Goal: Task Accomplishment & Management: Complete application form

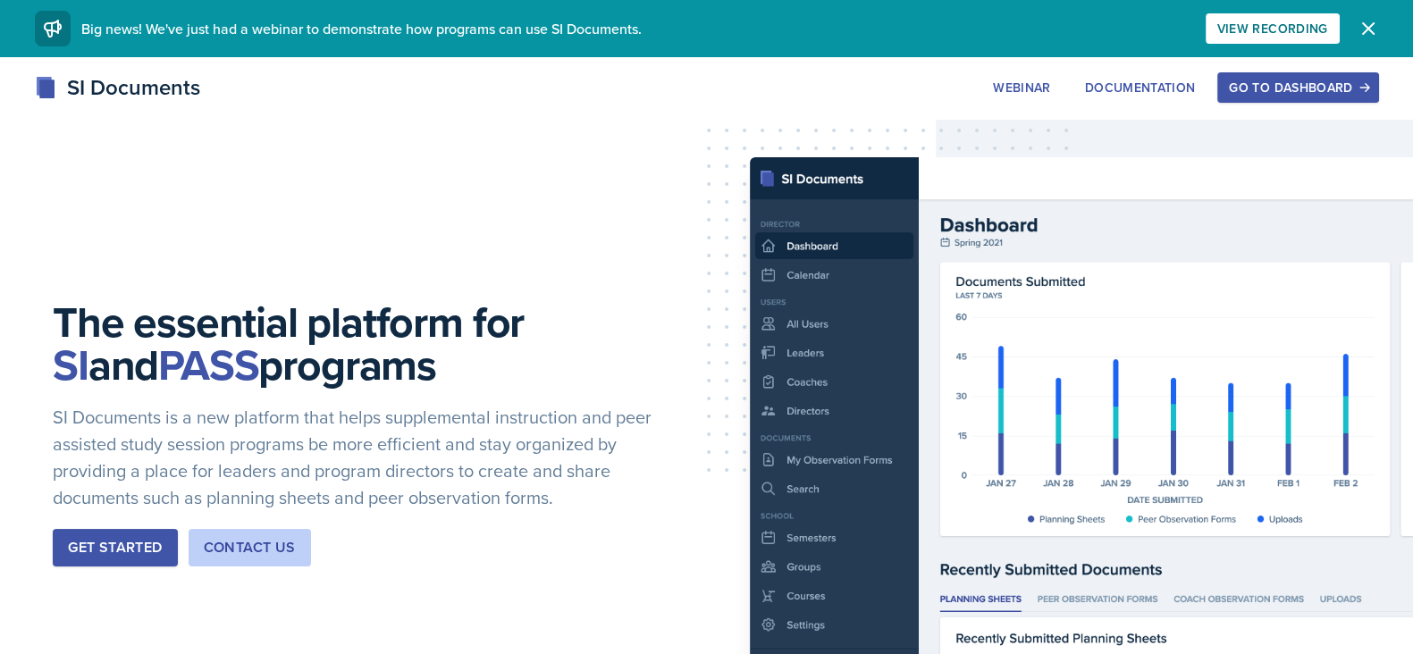
click at [1291, 90] on div "Go to Dashboard" at bounding box center [1298, 87] width 138 height 14
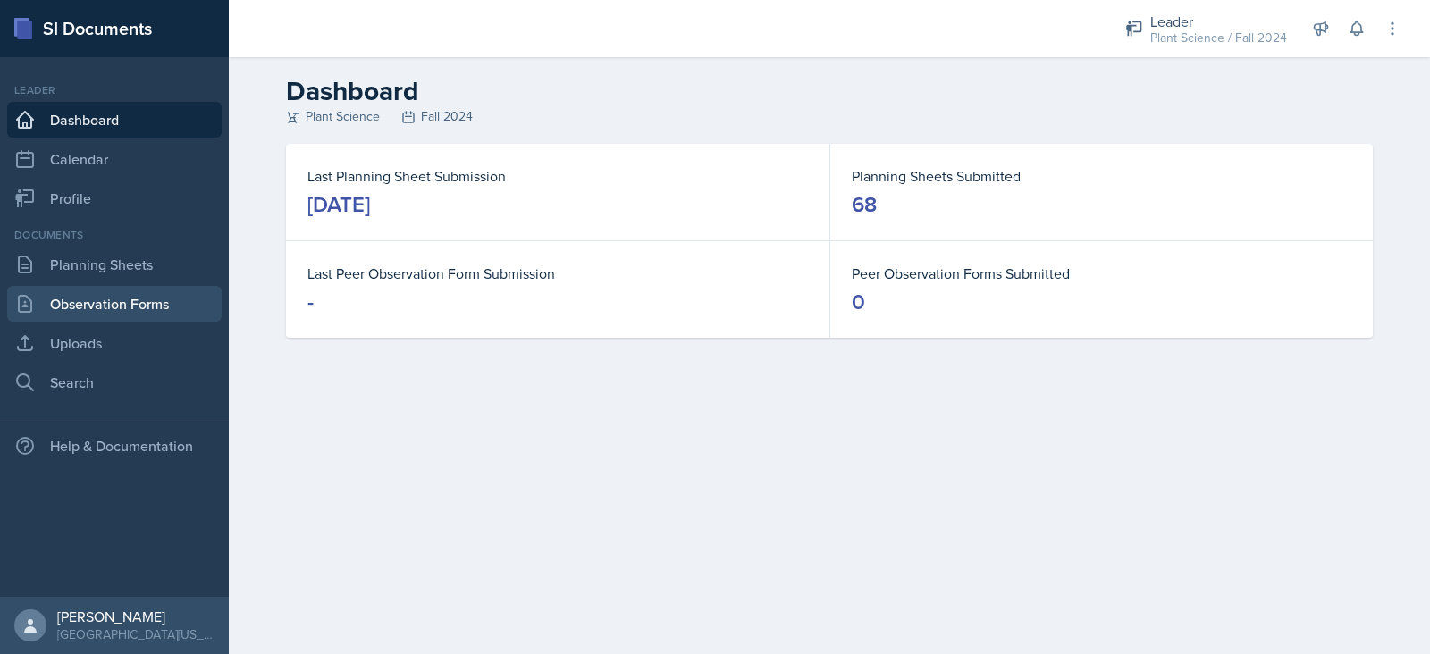
click at [130, 296] on link "Observation Forms" at bounding box center [114, 304] width 214 height 36
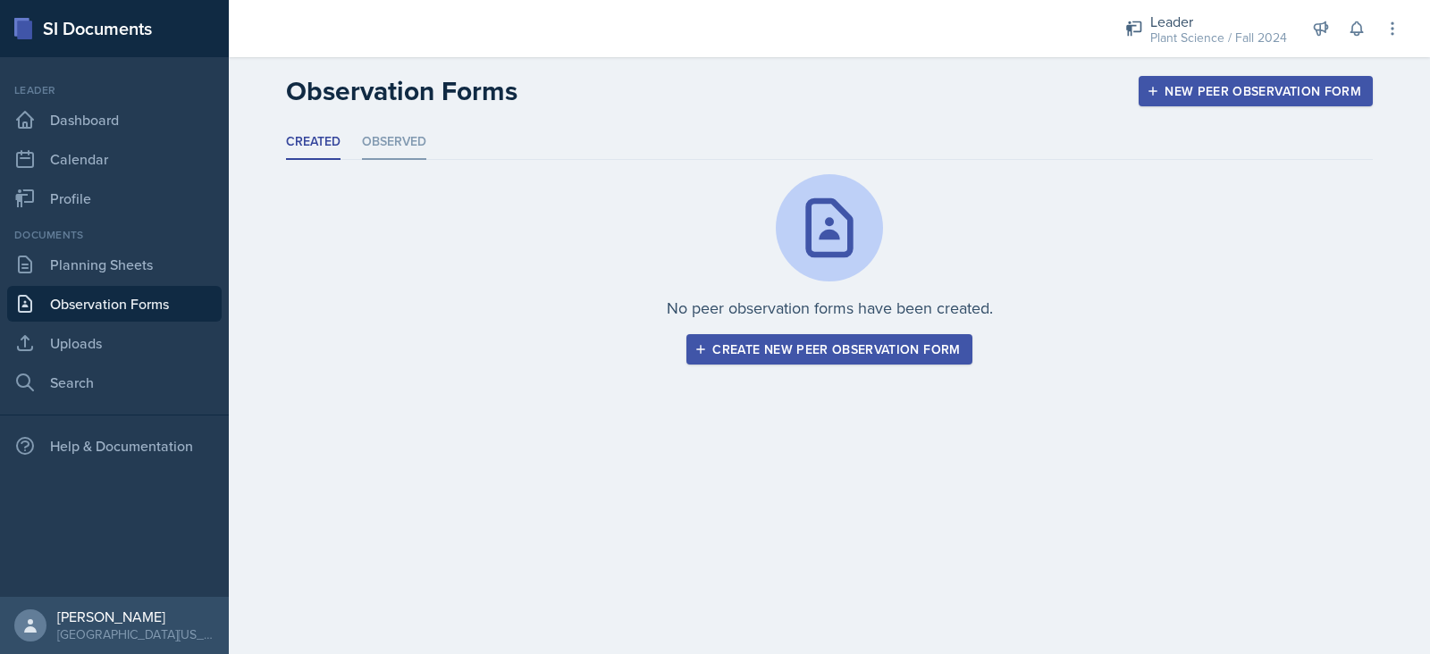
click at [393, 141] on li "Observed" at bounding box center [394, 142] width 64 height 35
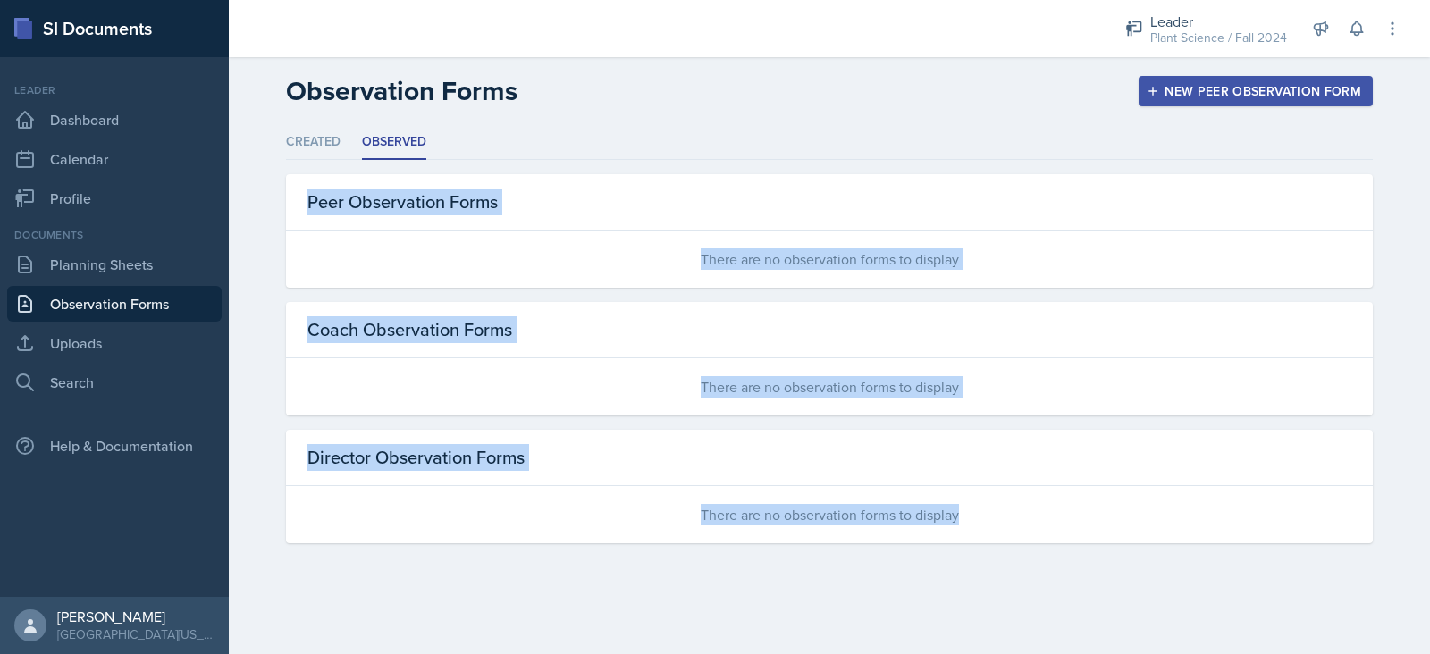
drag, startPoint x: 307, startPoint y: 200, endPoint x: 996, endPoint y: 527, distance: 762.7
click at [996, 527] on div "Peer Observation Forms There are no observation forms to display Coach Observat…" at bounding box center [829, 358] width 1087 height 369
click at [592, 574] on div "Created Observed Created Observed No peer observation forms have been created. …" at bounding box center [829, 355] width 1144 height 461
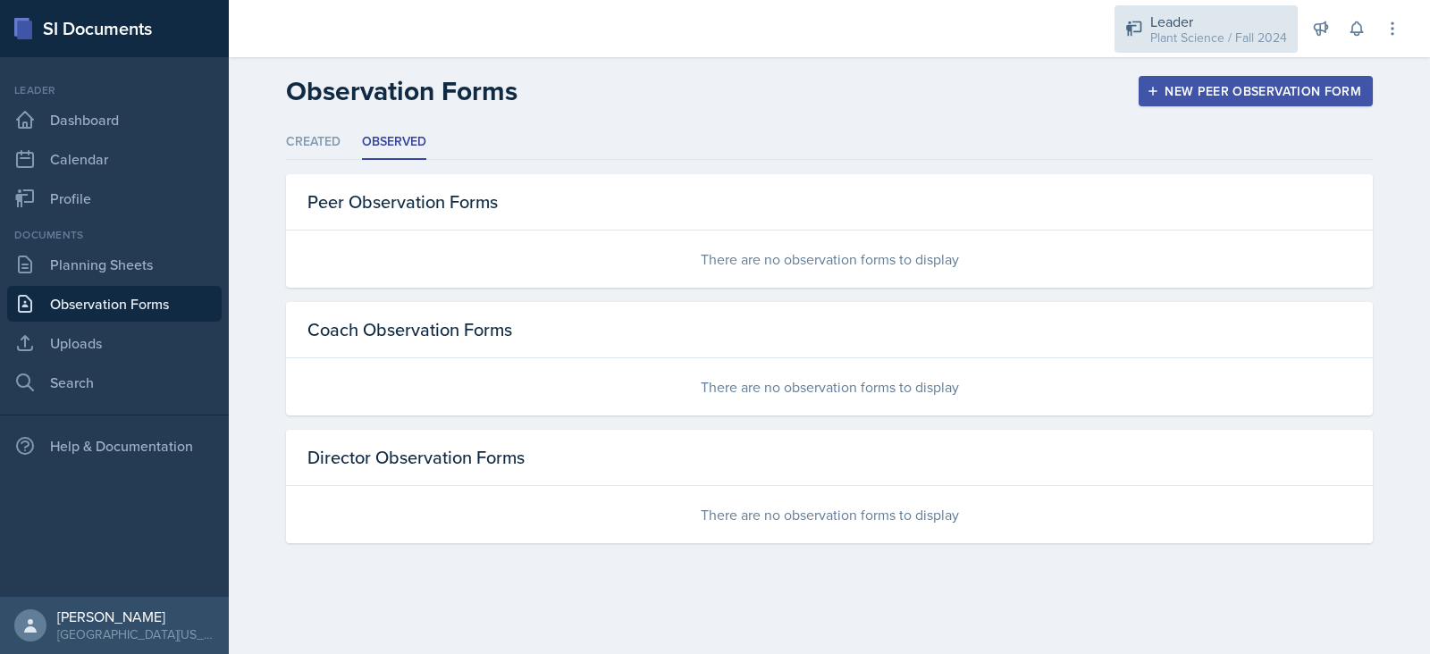
click at [1183, 25] on div "Leader" at bounding box center [1218, 21] width 137 height 21
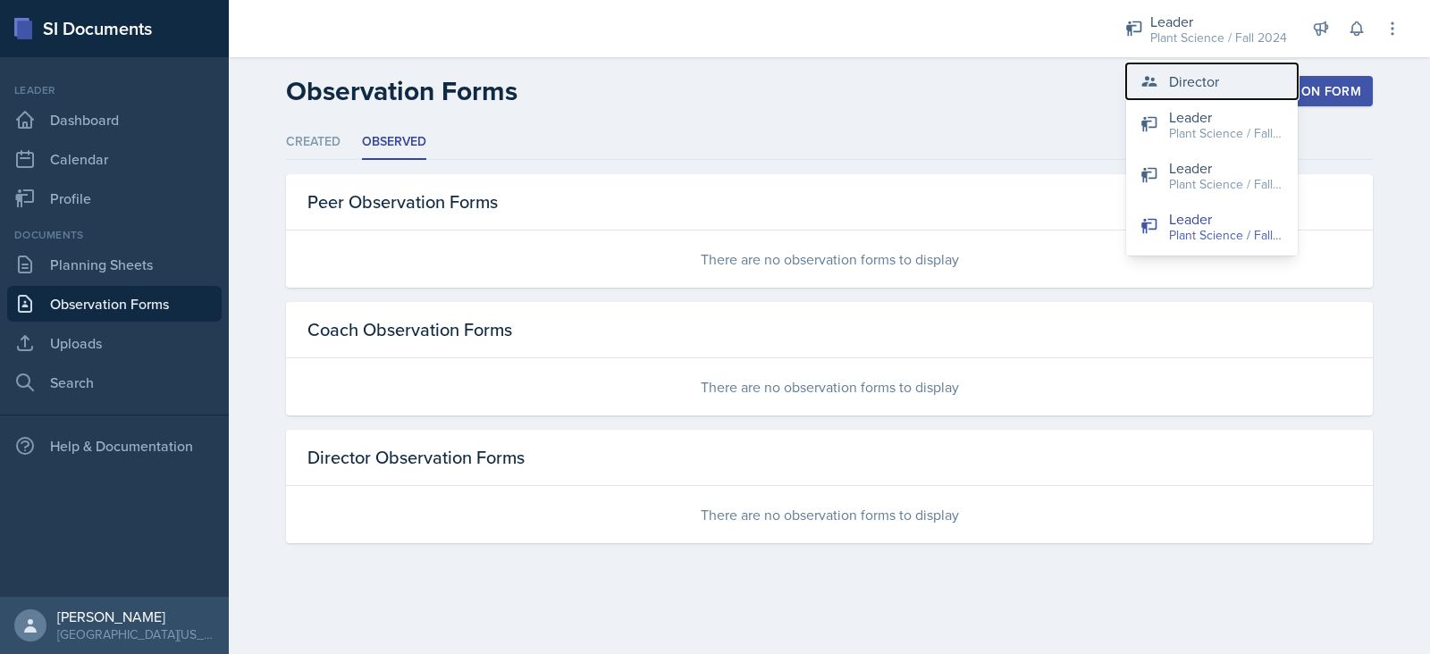
click at [1247, 77] on button "Director" at bounding box center [1212, 81] width 172 height 36
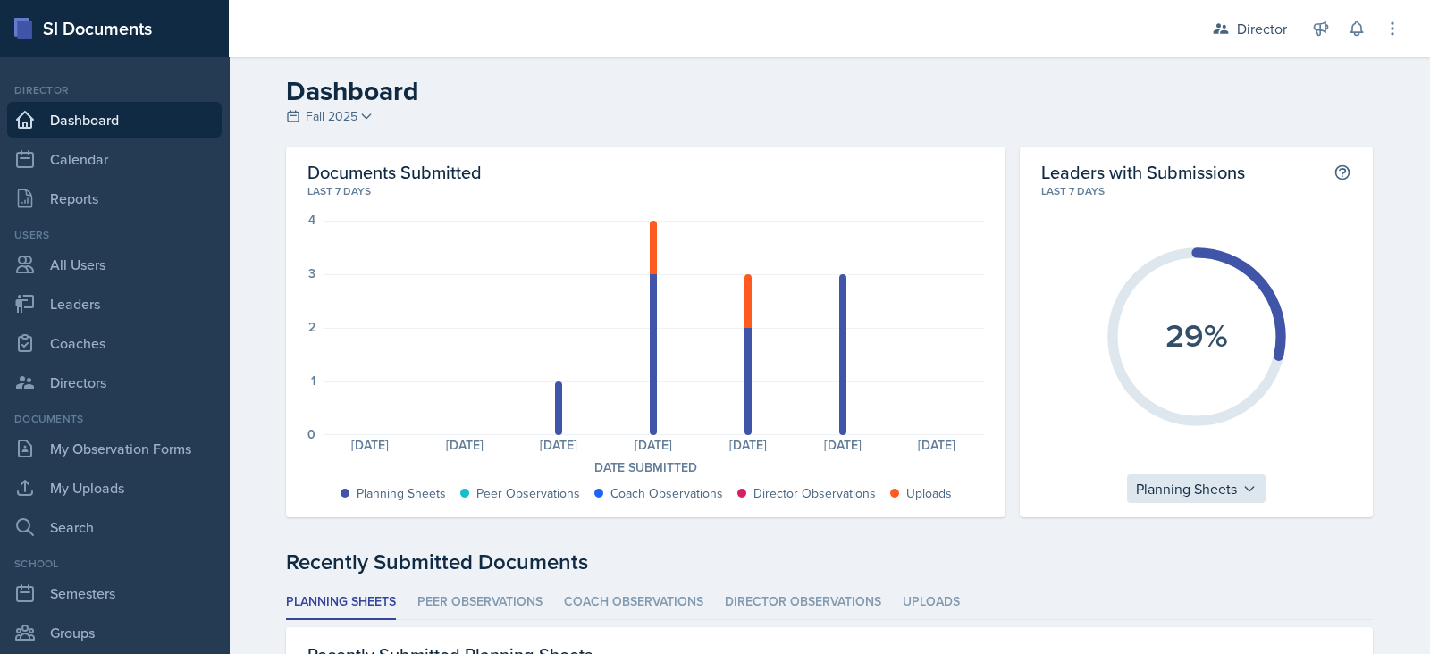
click at [1227, 484] on div "Planning Sheets" at bounding box center [1196, 489] width 139 height 29
click at [113, 347] on link "Coaches" at bounding box center [114, 343] width 214 height 36
select select "c88fb8a2-0ae1-4674-9d8d-93ff3a907138"
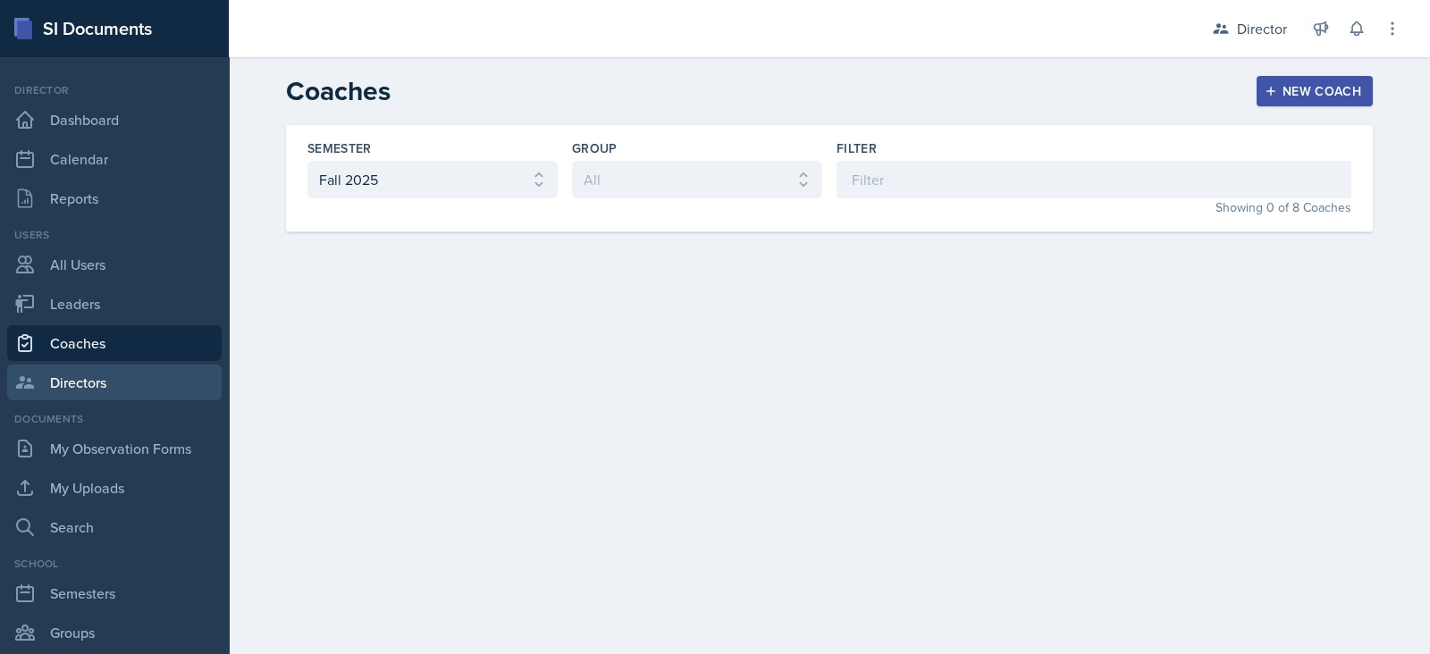
click at [118, 386] on link "Directors" at bounding box center [114, 383] width 214 height 36
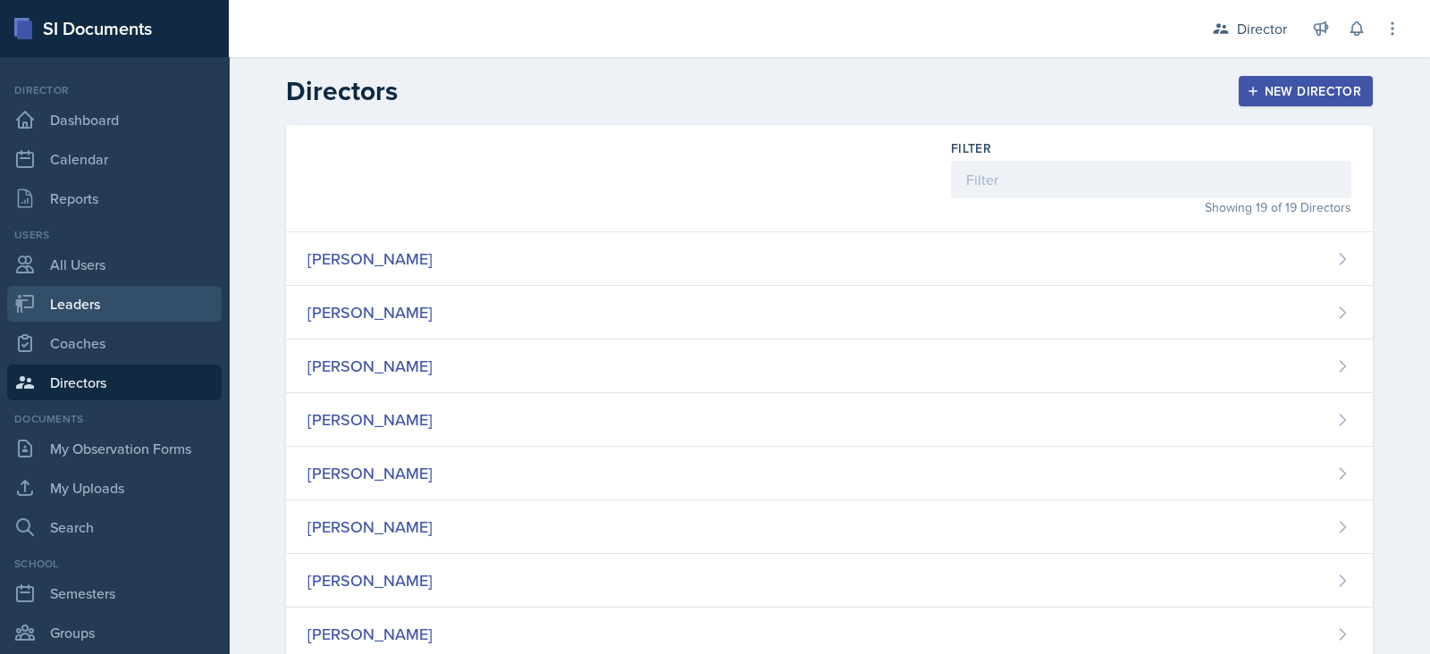
click at [42, 290] on link "Leaders" at bounding box center [114, 304] width 214 height 36
select select "c88fb8a2-0ae1-4674-9d8d-93ff3a907138"
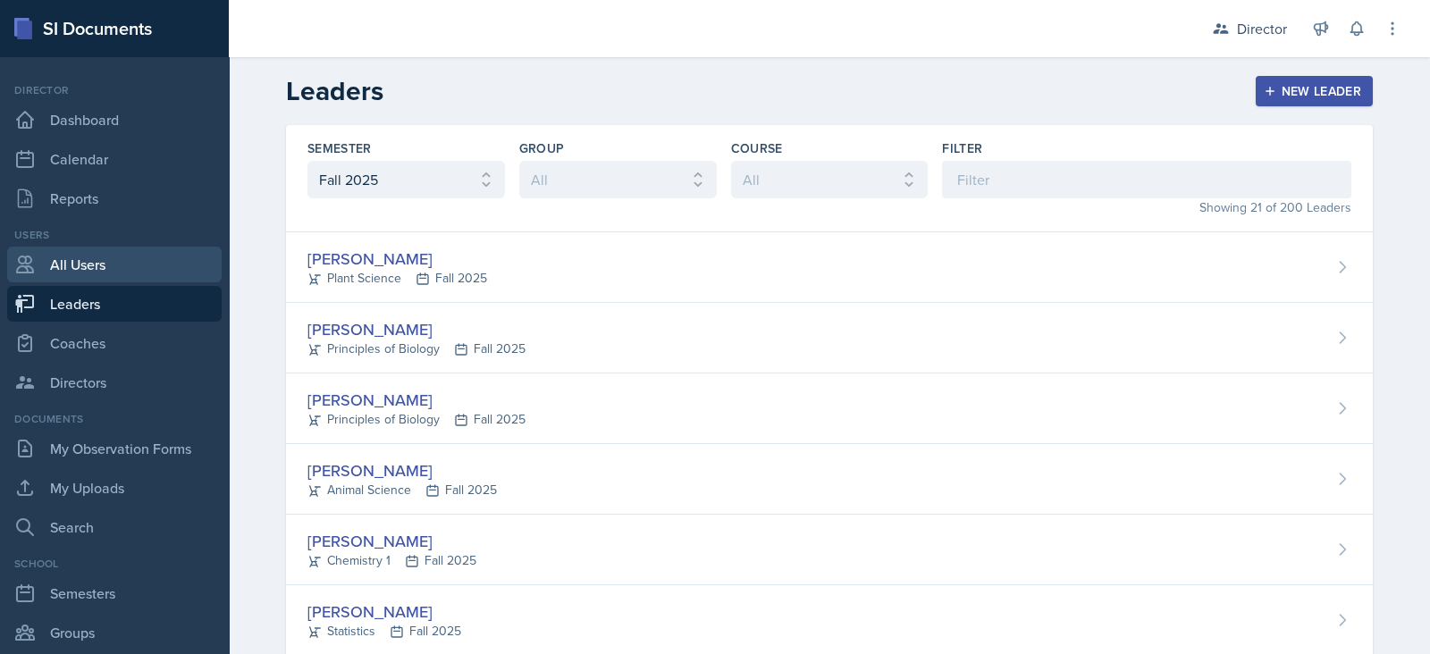
click at [76, 265] on link "All Users" at bounding box center [114, 265] width 214 height 36
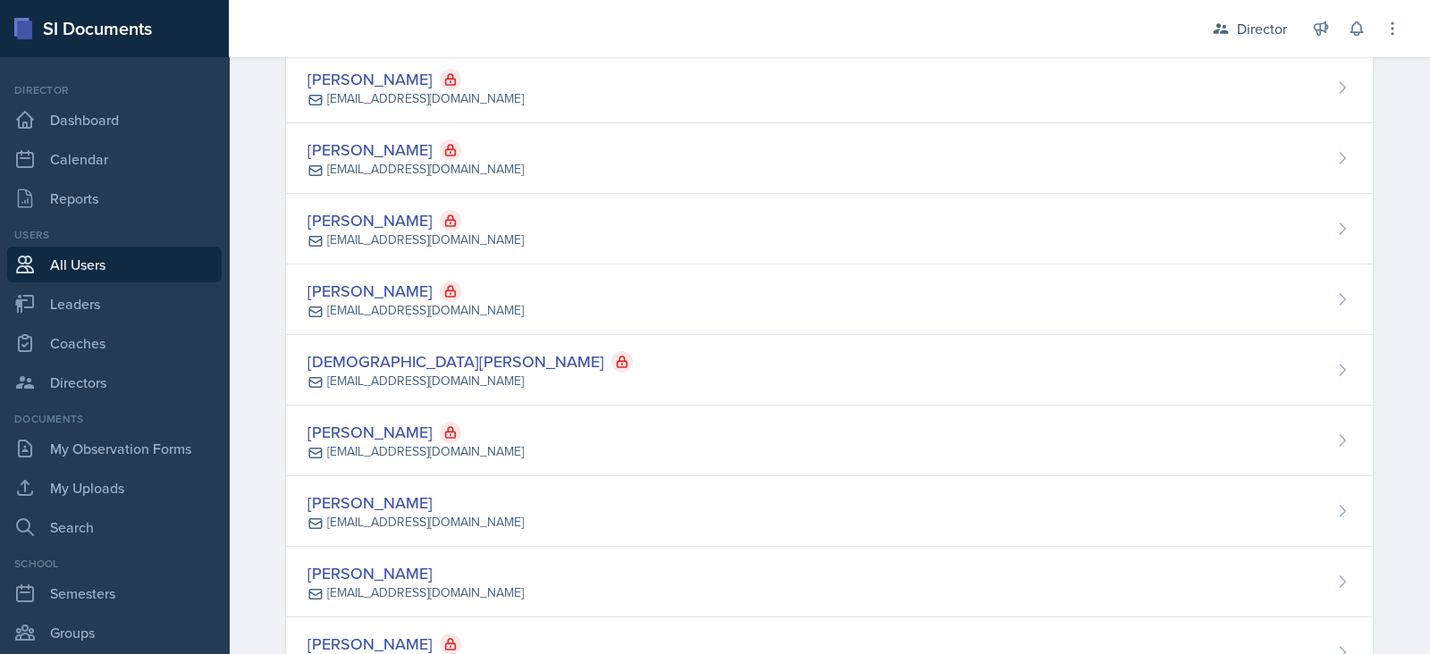
scroll to position [887, 0]
click at [103, 448] on link "My Observation Forms" at bounding box center [114, 449] width 214 height 36
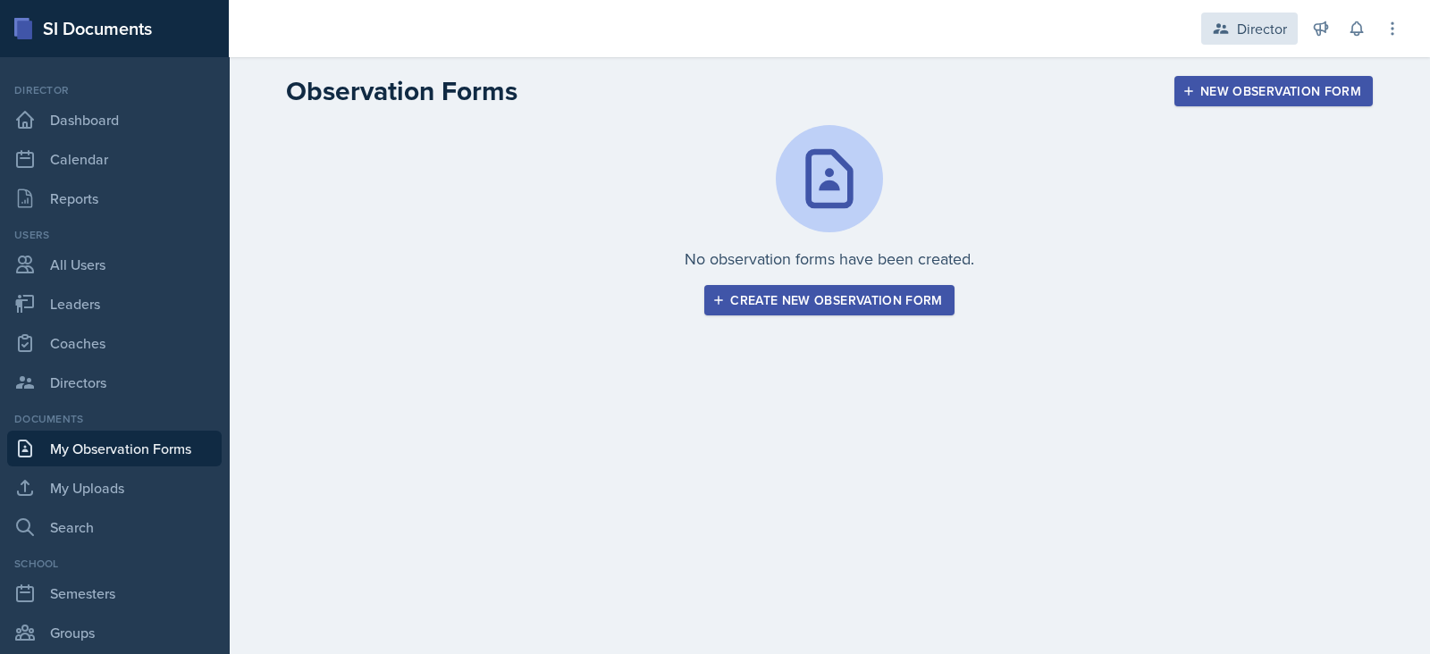
click at [1235, 30] on div "Director" at bounding box center [1249, 29] width 97 height 32
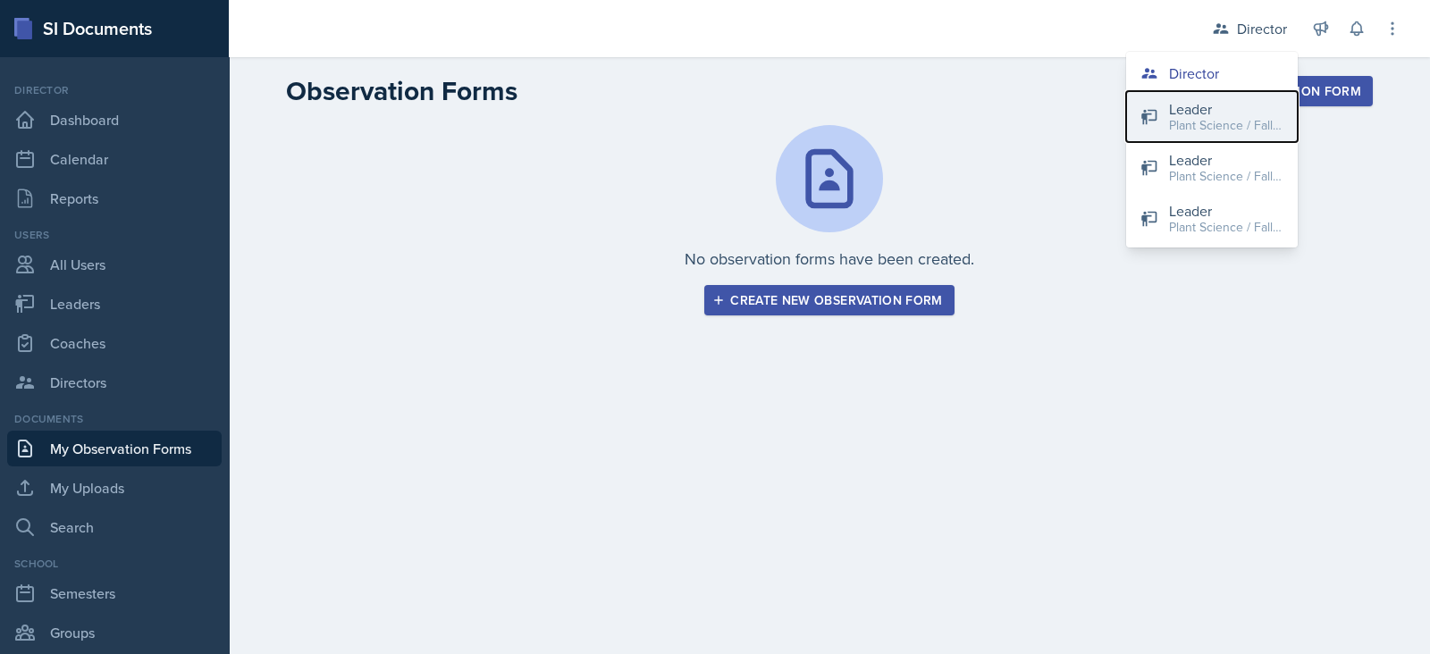
click at [1221, 113] on div "Leader" at bounding box center [1226, 108] width 114 height 21
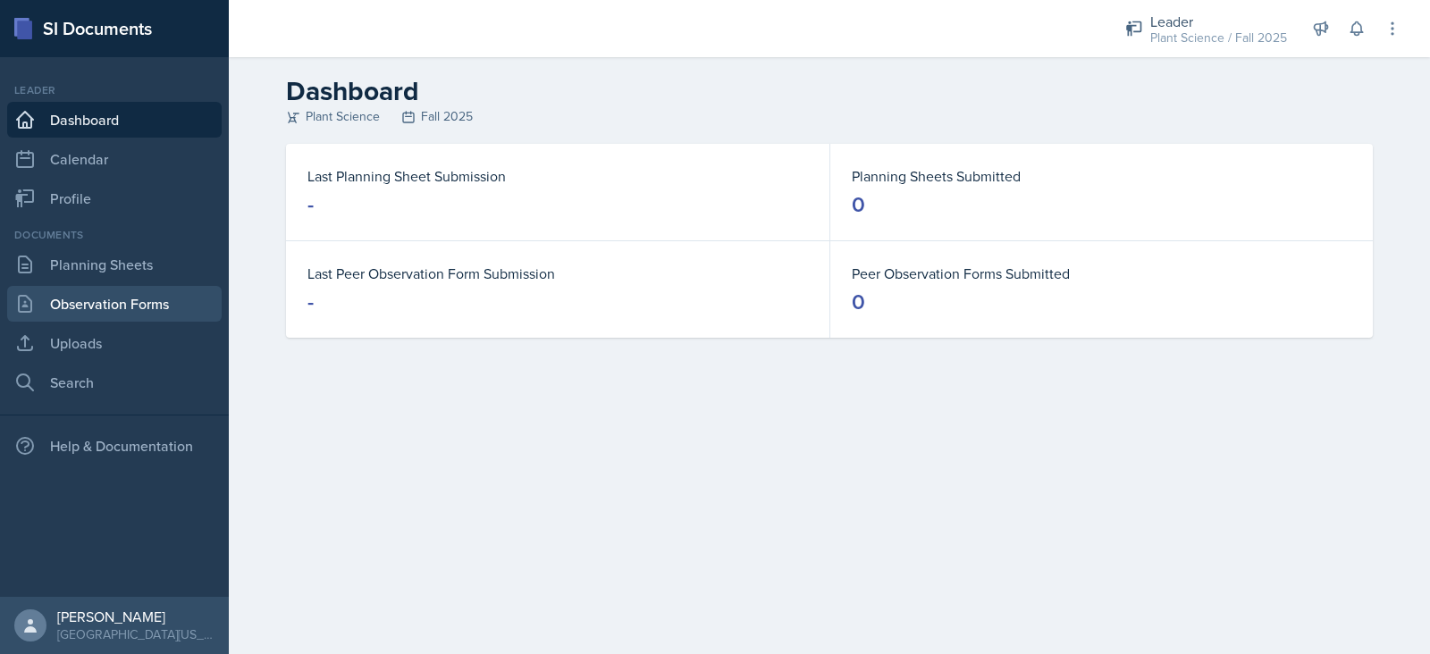
click at [71, 301] on link "Observation Forms" at bounding box center [114, 304] width 214 height 36
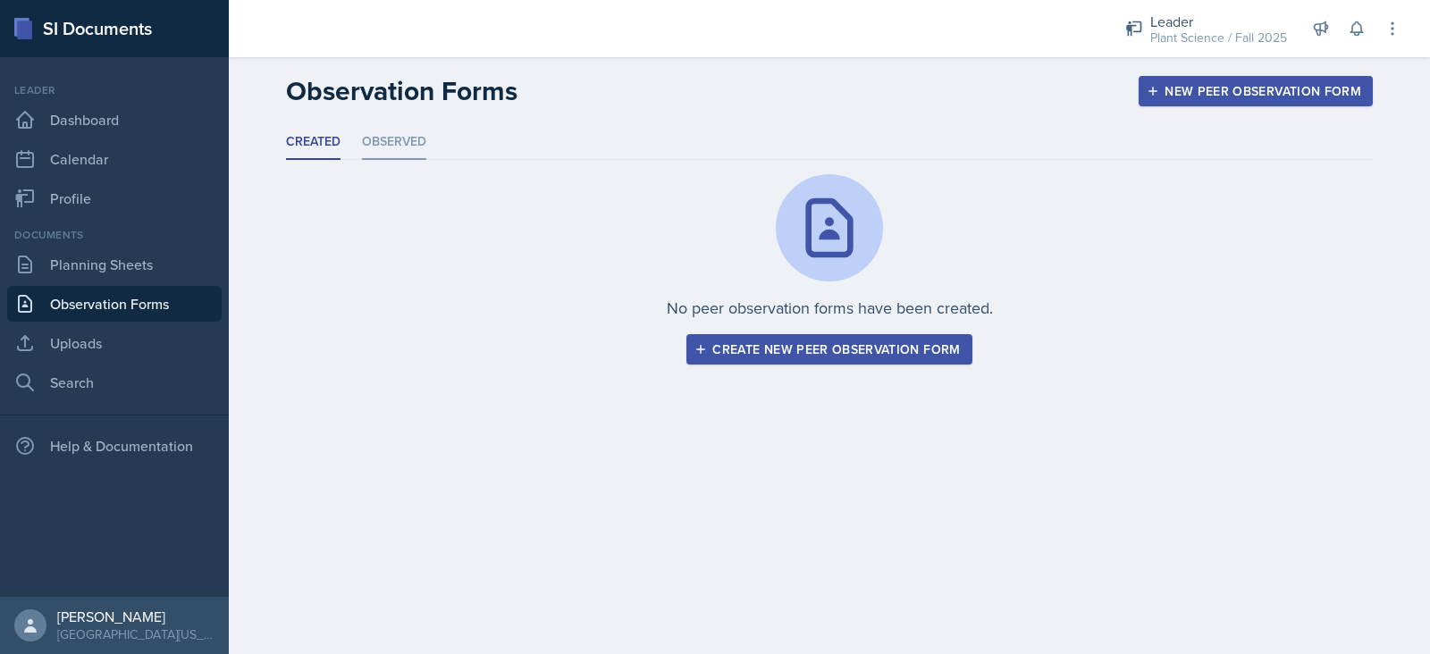
click at [408, 136] on li "Observed" at bounding box center [394, 142] width 64 height 35
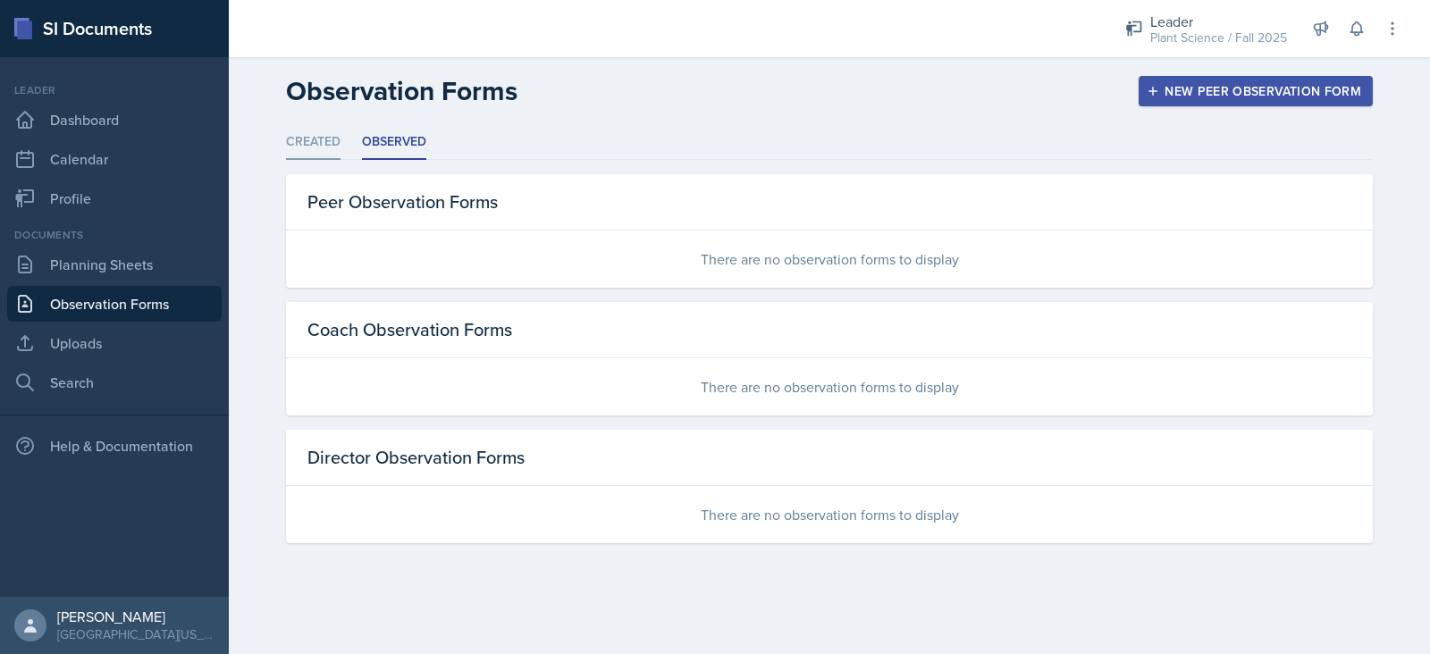
click at [315, 154] on li "Created" at bounding box center [313, 142] width 55 height 35
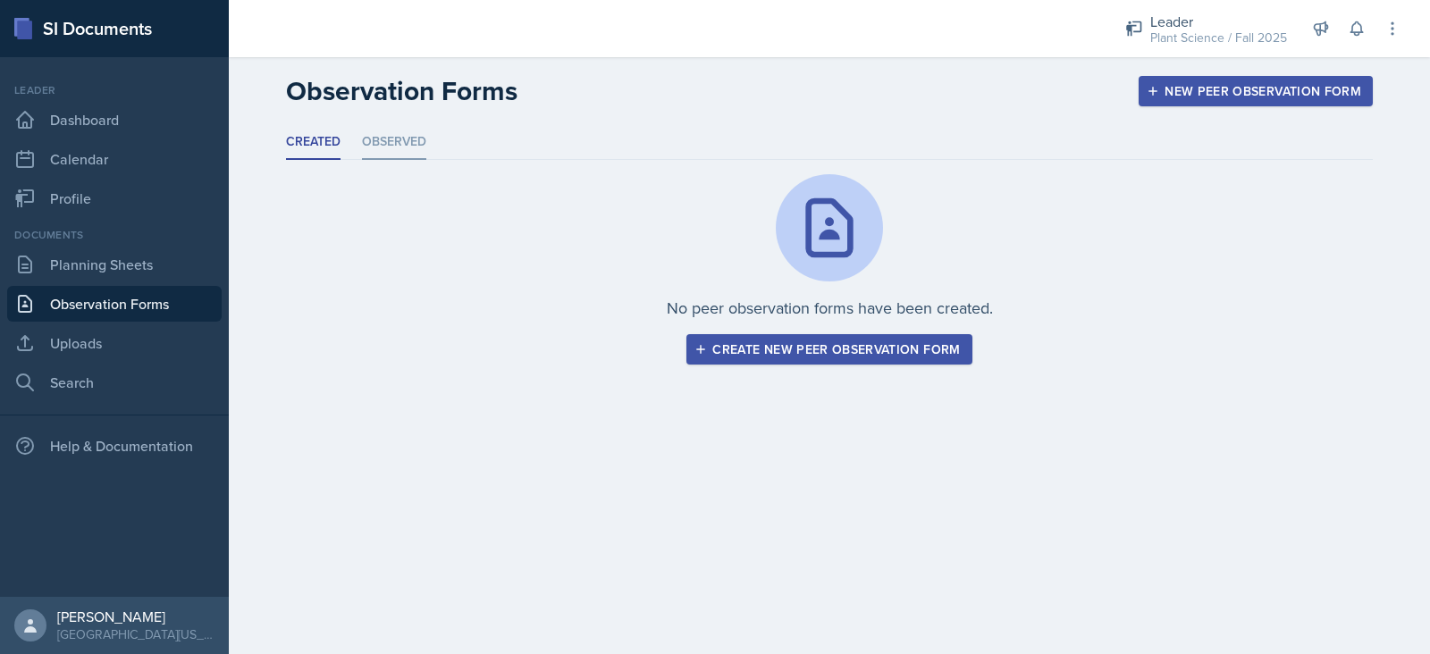
click at [413, 149] on li "Observed" at bounding box center [394, 142] width 64 height 35
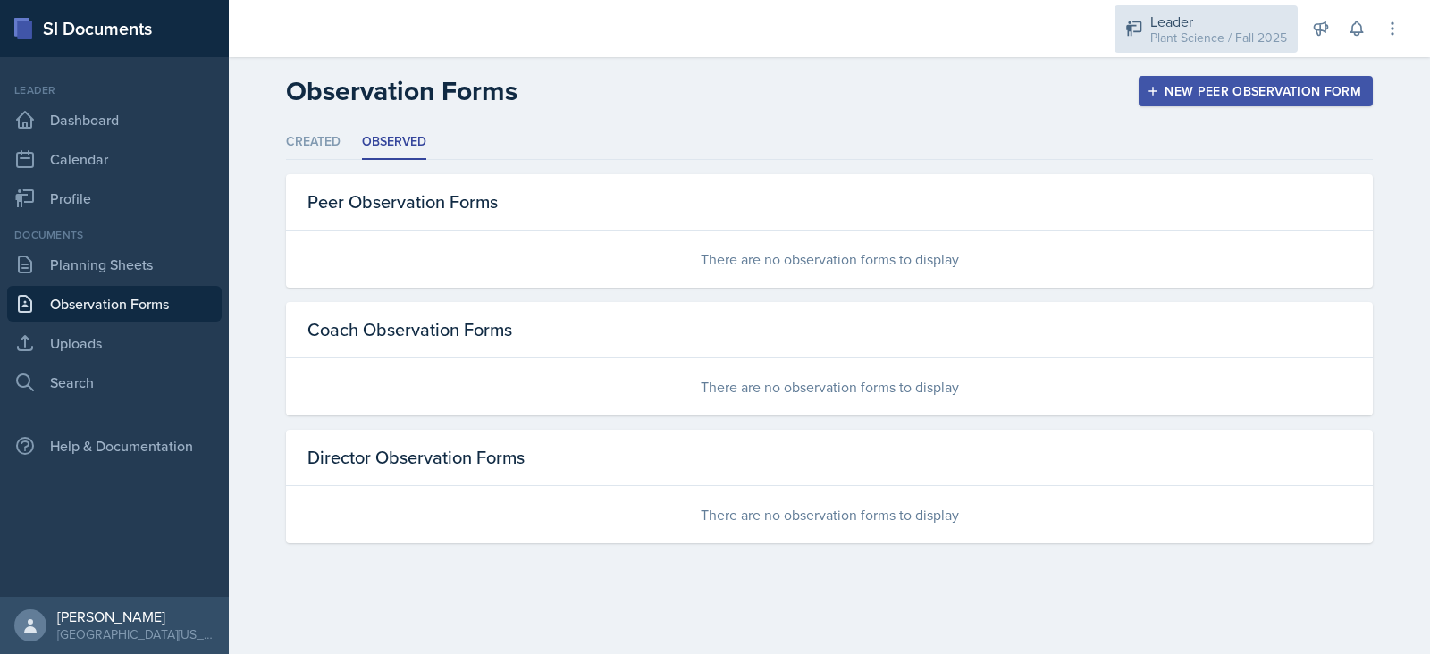
click at [1162, 24] on div "Leader" at bounding box center [1218, 21] width 137 height 21
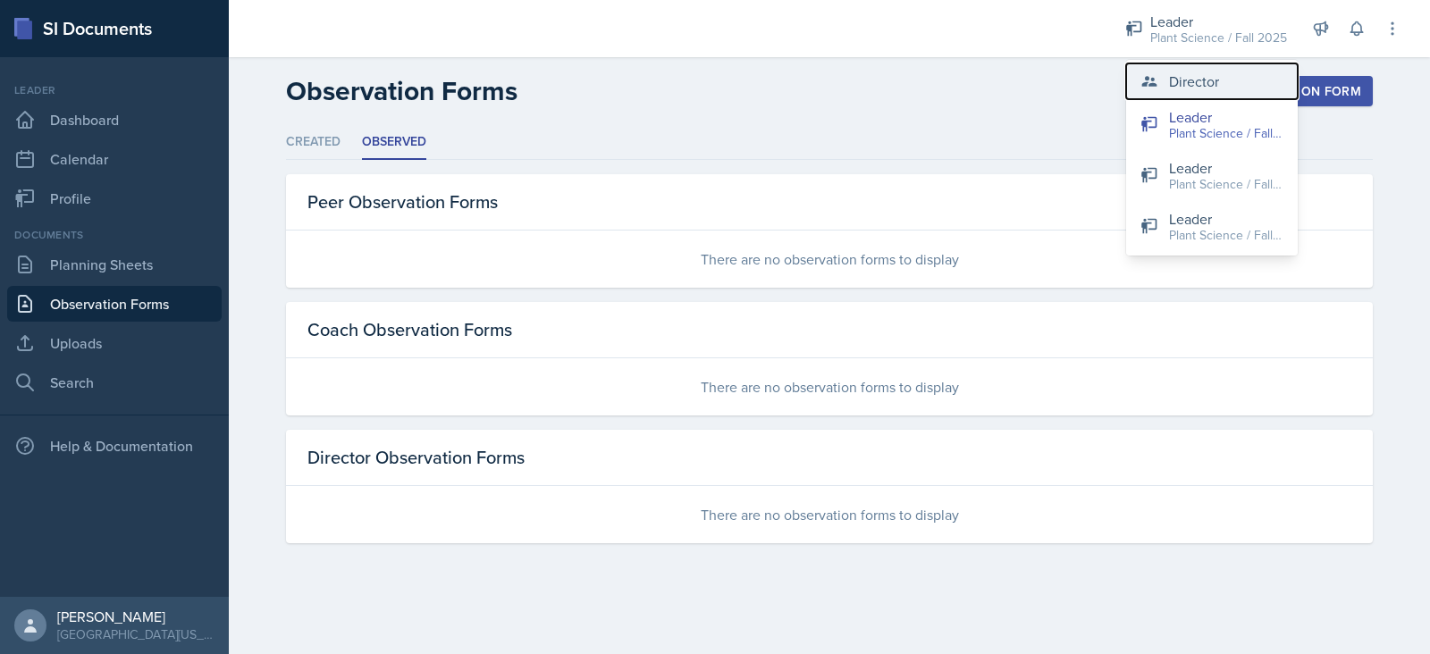
click at [1199, 94] on button "Director" at bounding box center [1212, 81] width 172 height 36
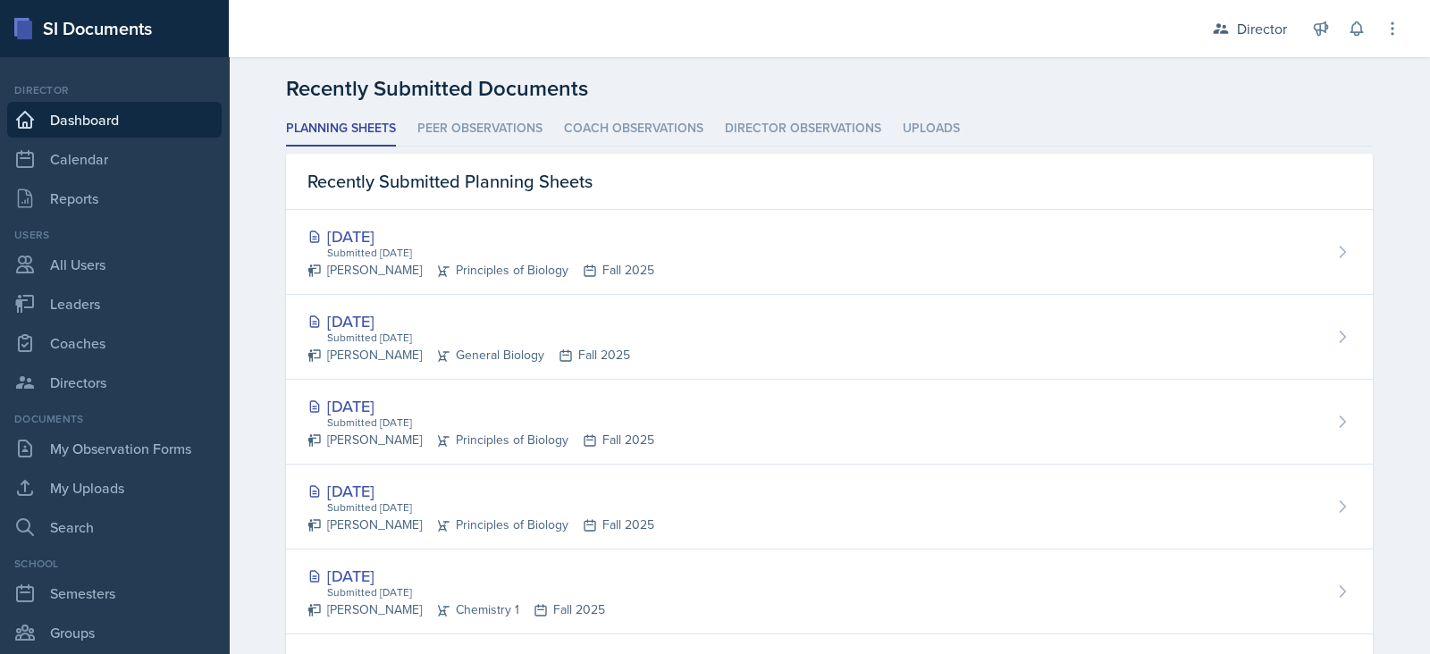
scroll to position [475, 0]
click at [517, 122] on li "Peer Observations" at bounding box center [479, 128] width 125 height 35
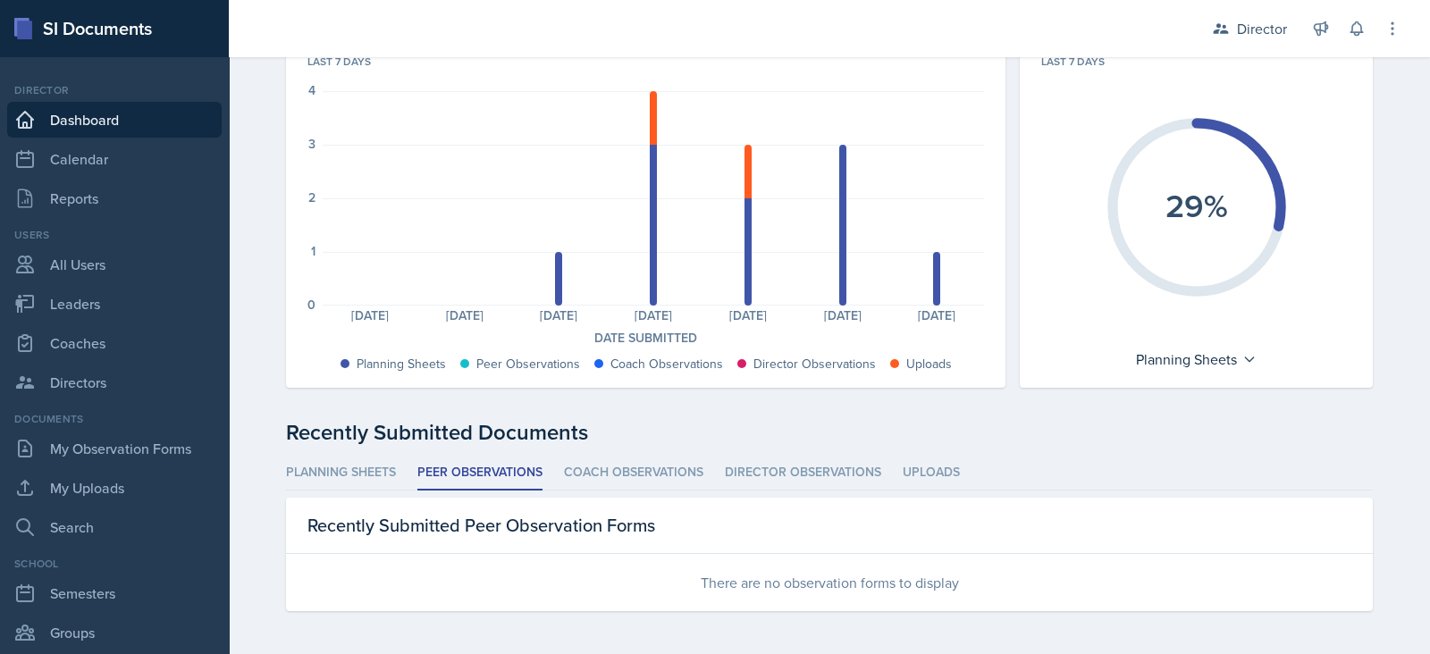
scroll to position [129, 0]
click at [755, 489] on li "Director Observations" at bounding box center [803, 474] width 156 height 35
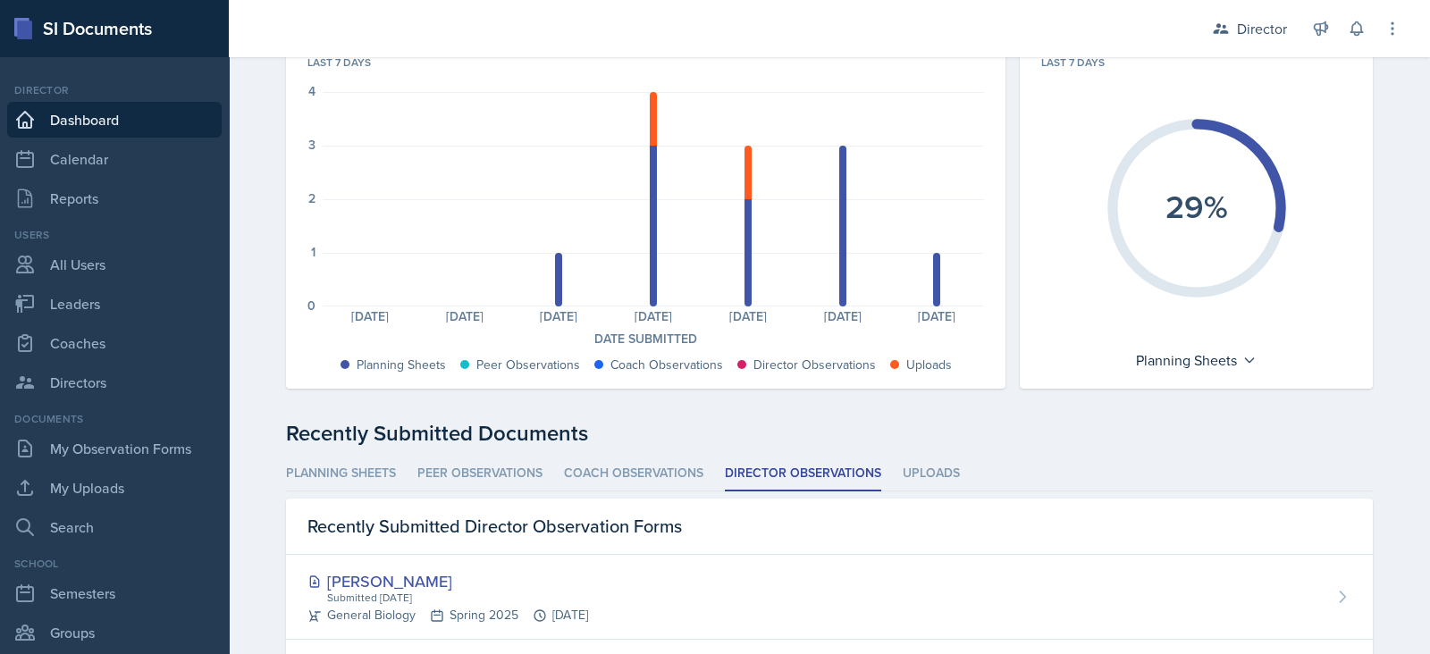
scroll to position [468, 0]
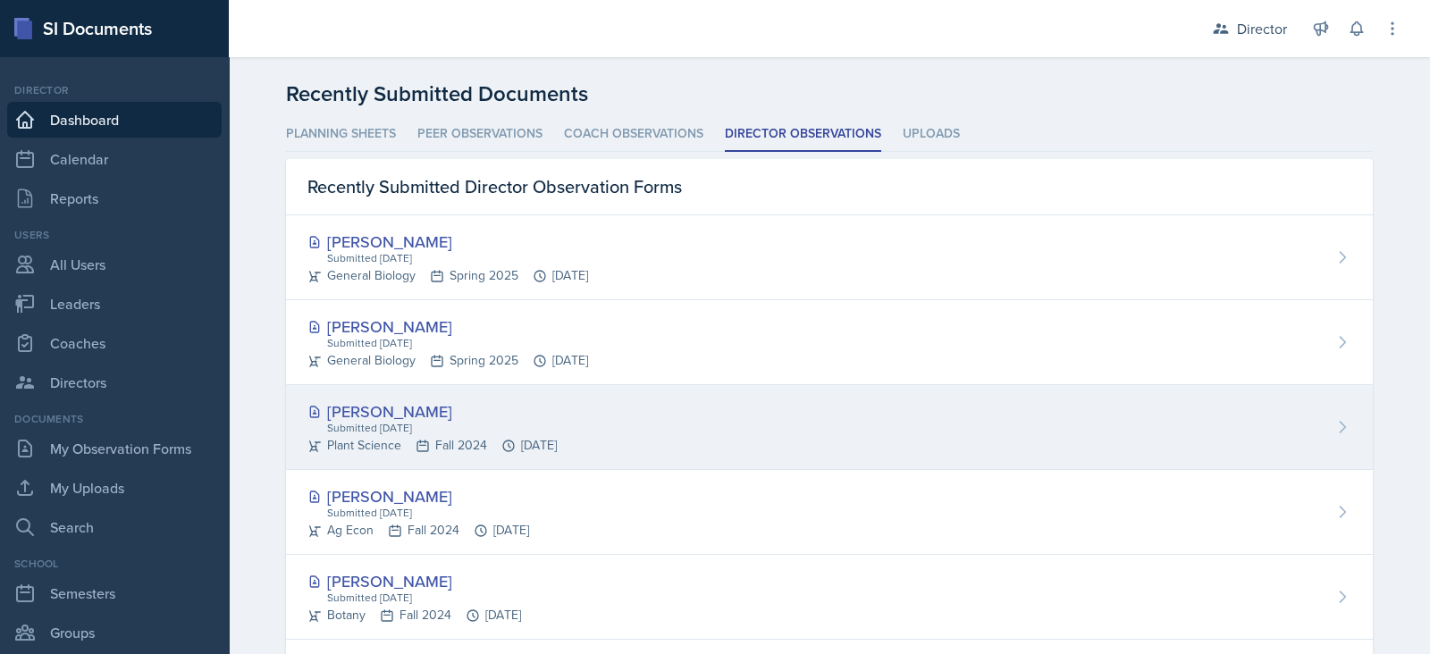
click at [752, 426] on div "Kaitlyn Ballard Submitted Oct 22nd, 2024 Plant Science Fall 2024 Oct 17th, 2024" at bounding box center [829, 427] width 1087 height 85
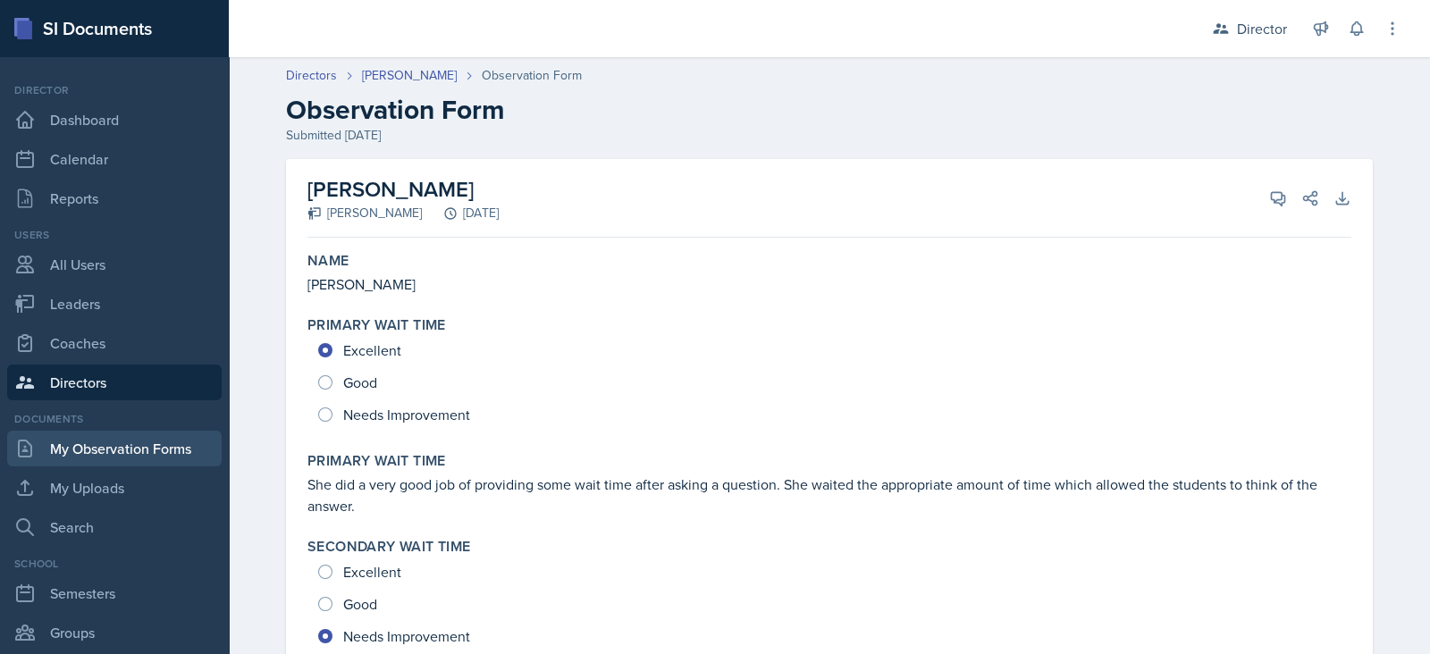
click at [102, 443] on link "My Observation Forms" at bounding box center [114, 449] width 214 height 36
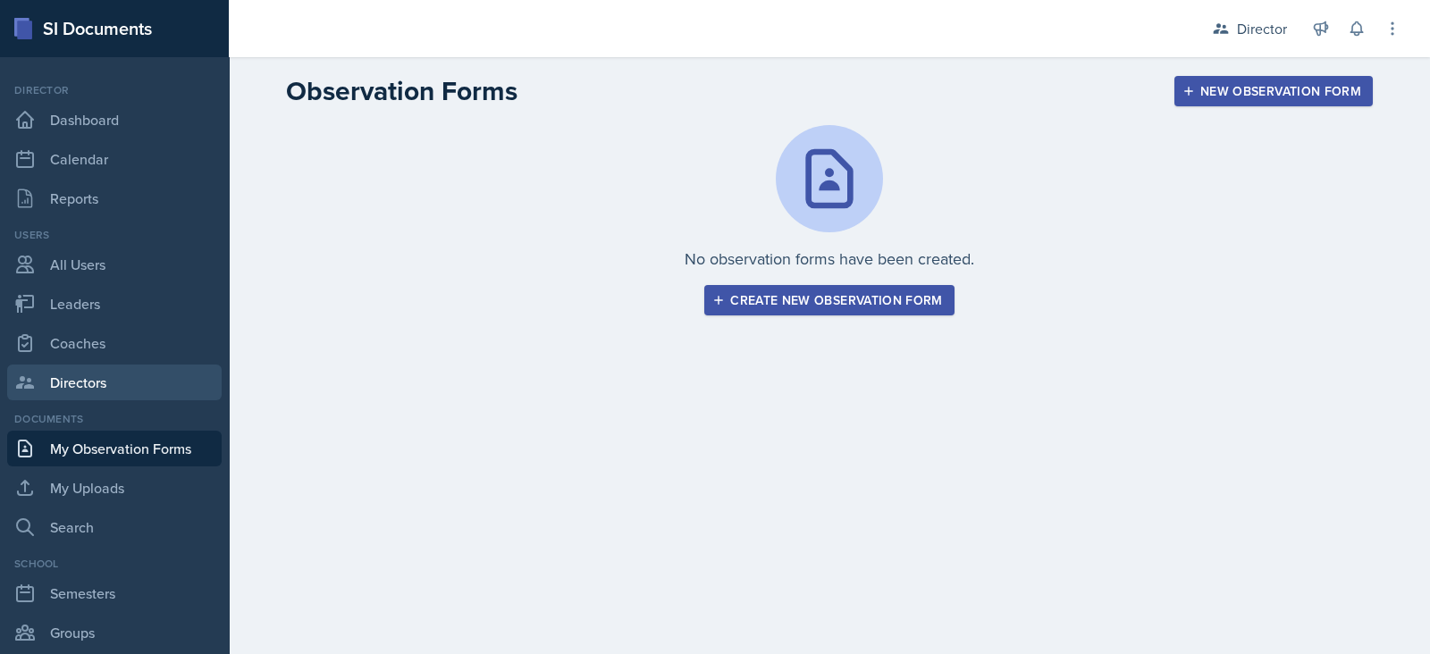
click at [110, 378] on link "Directors" at bounding box center [114, 383] width 214 height 36
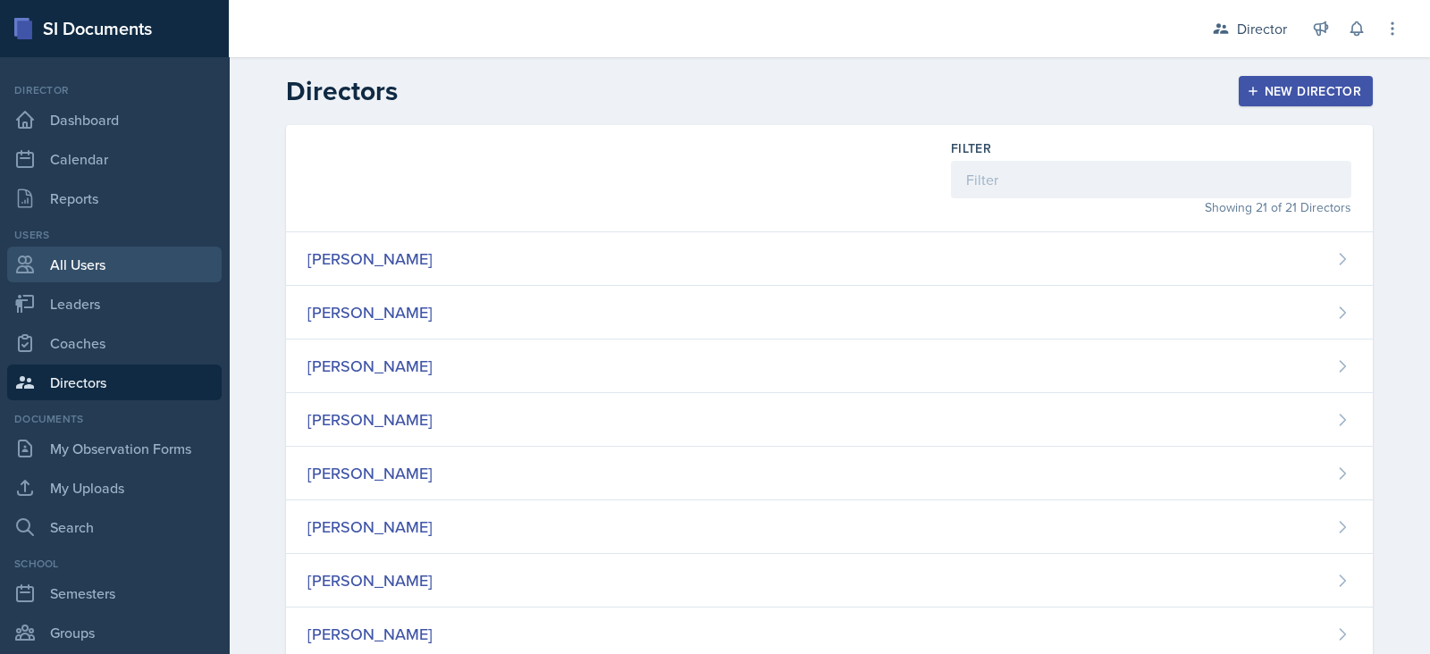
click at [138, 262] on link "All Users" at bounding box center [114, 265] width 214 height 36
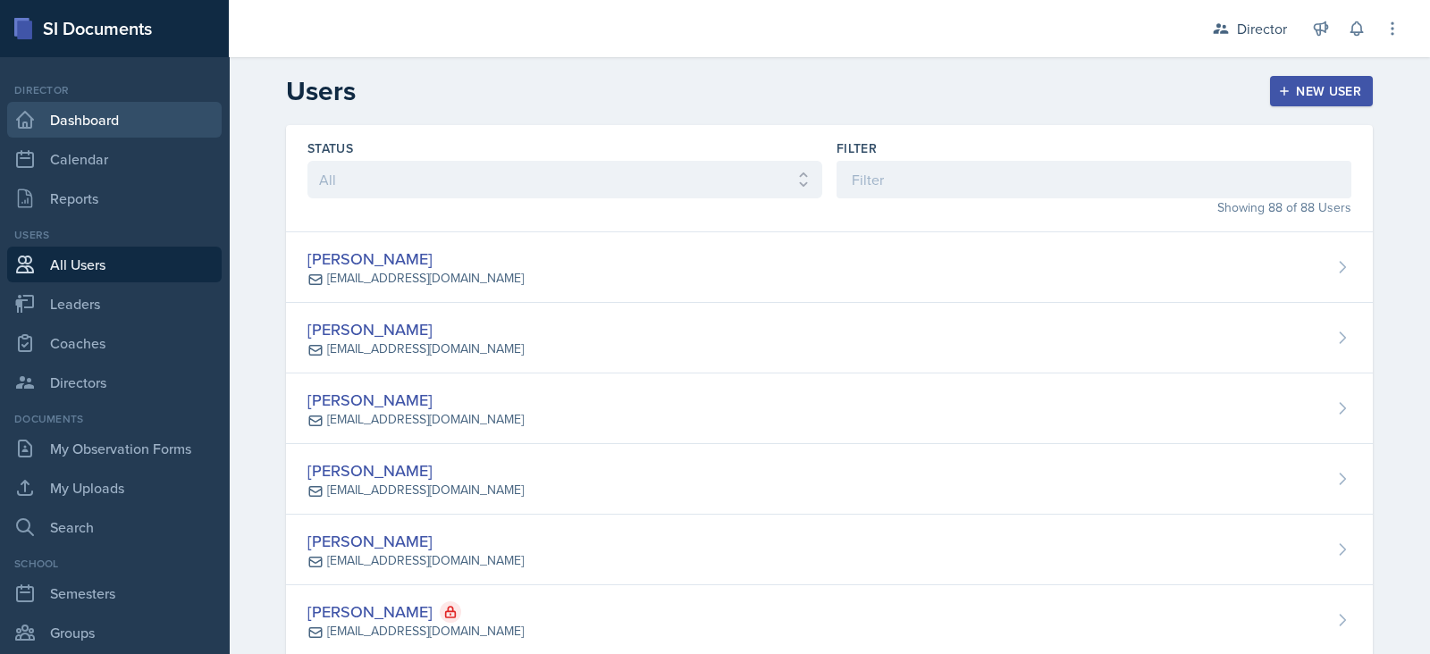
click at [124, 123] on link "Dashboard" at bounding box center [114, 120] width 214 height 36
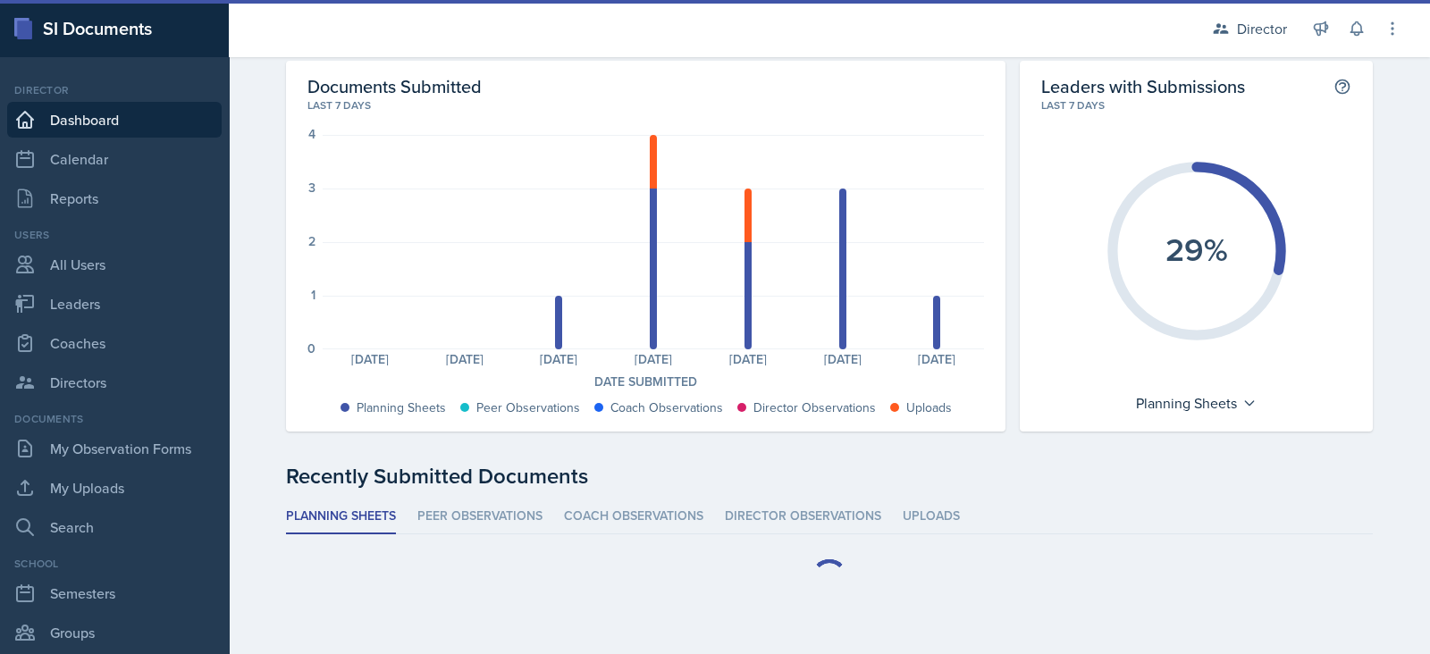
scroll to position [87, 0]
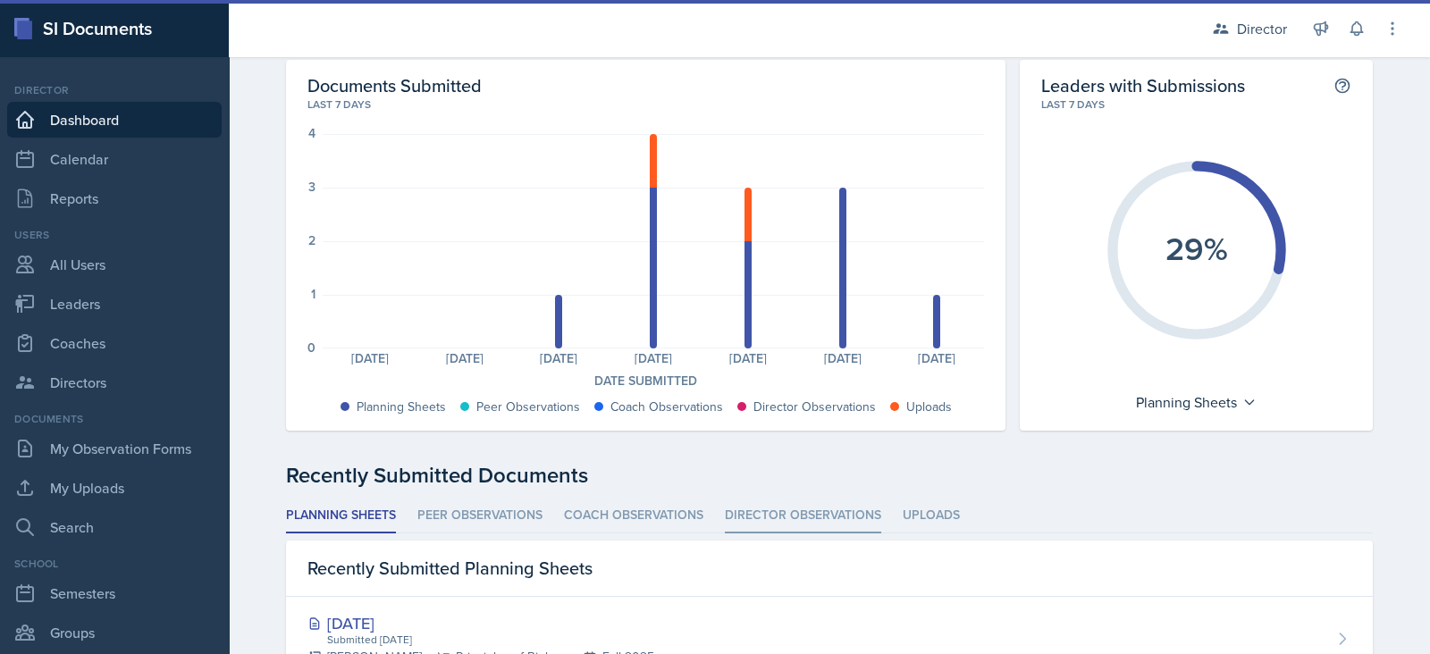
click at [757, 510] on li "Director Observations" at bounding box center [803, 516] width 156 height 35
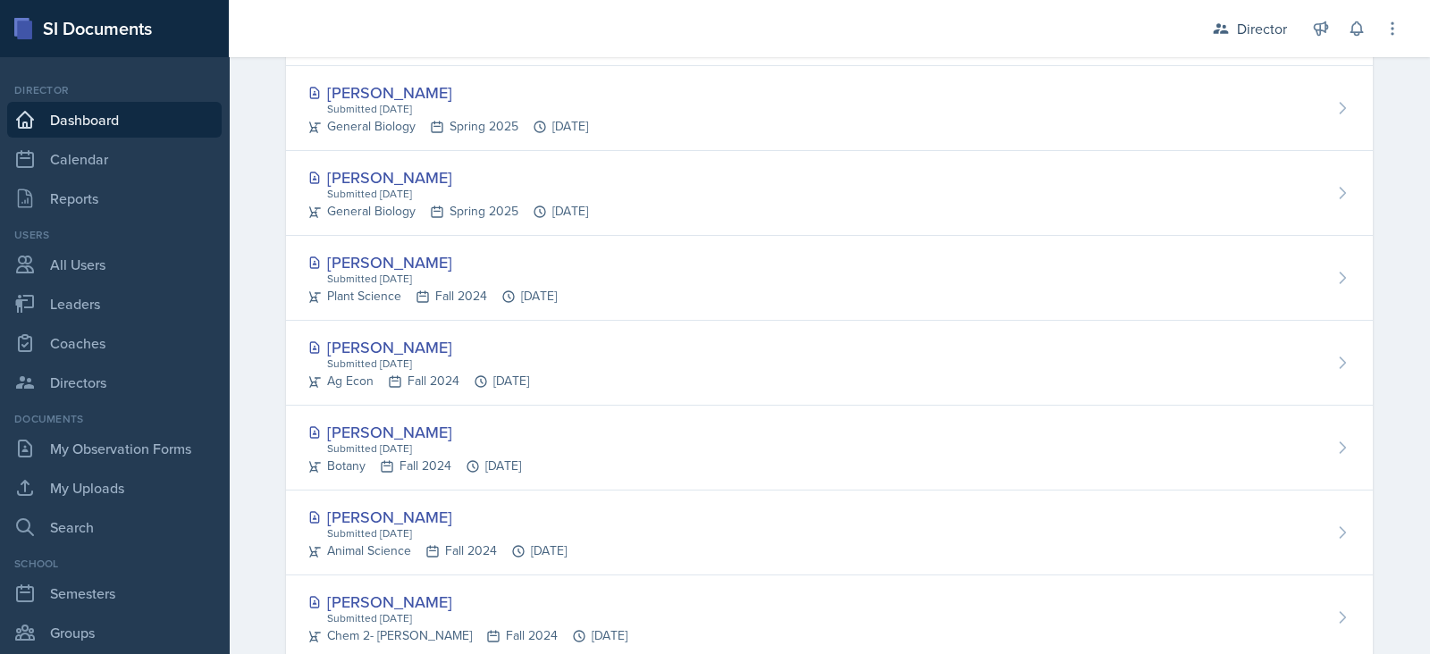
scroll to position [618, 0]
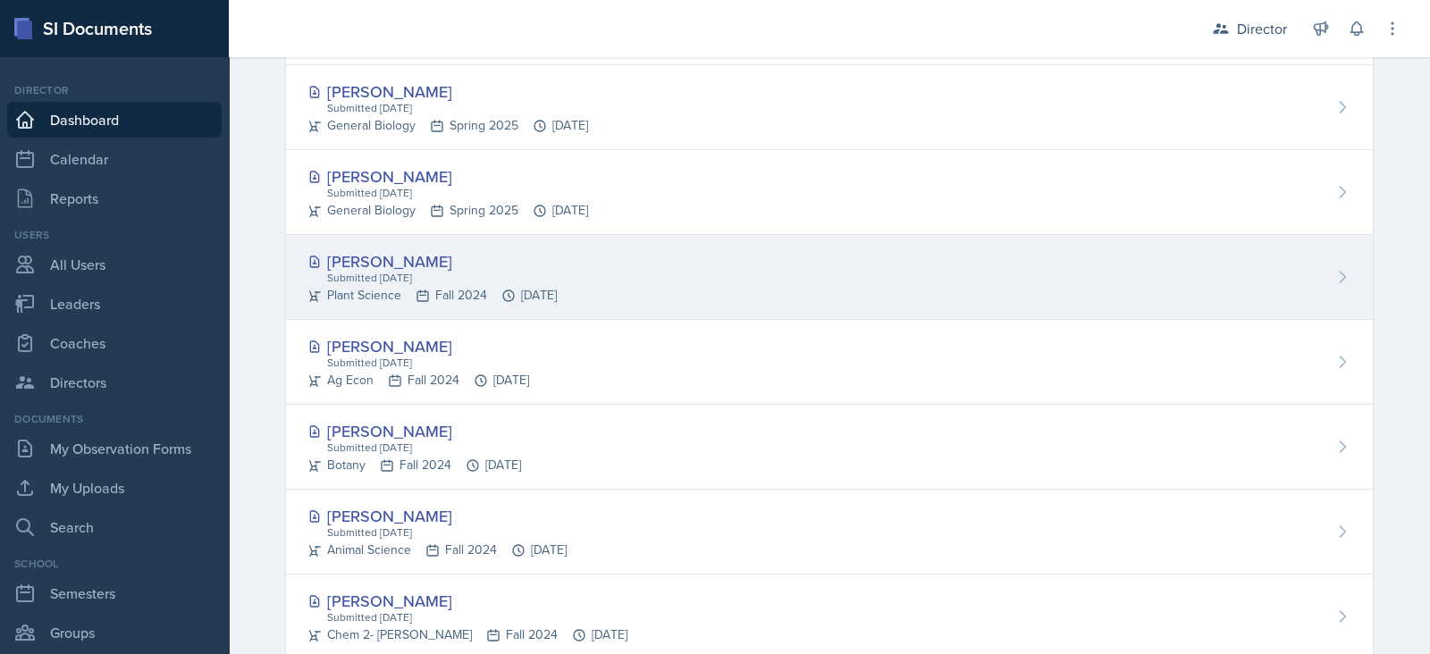
click at [670, 270] on div "Kaitlyn Ballard Submitted Oct 22nd, 2024 Plant Science Fall 2024 Oct 17th, 2024" at bounding box center [829, 277] width 1087 height 85
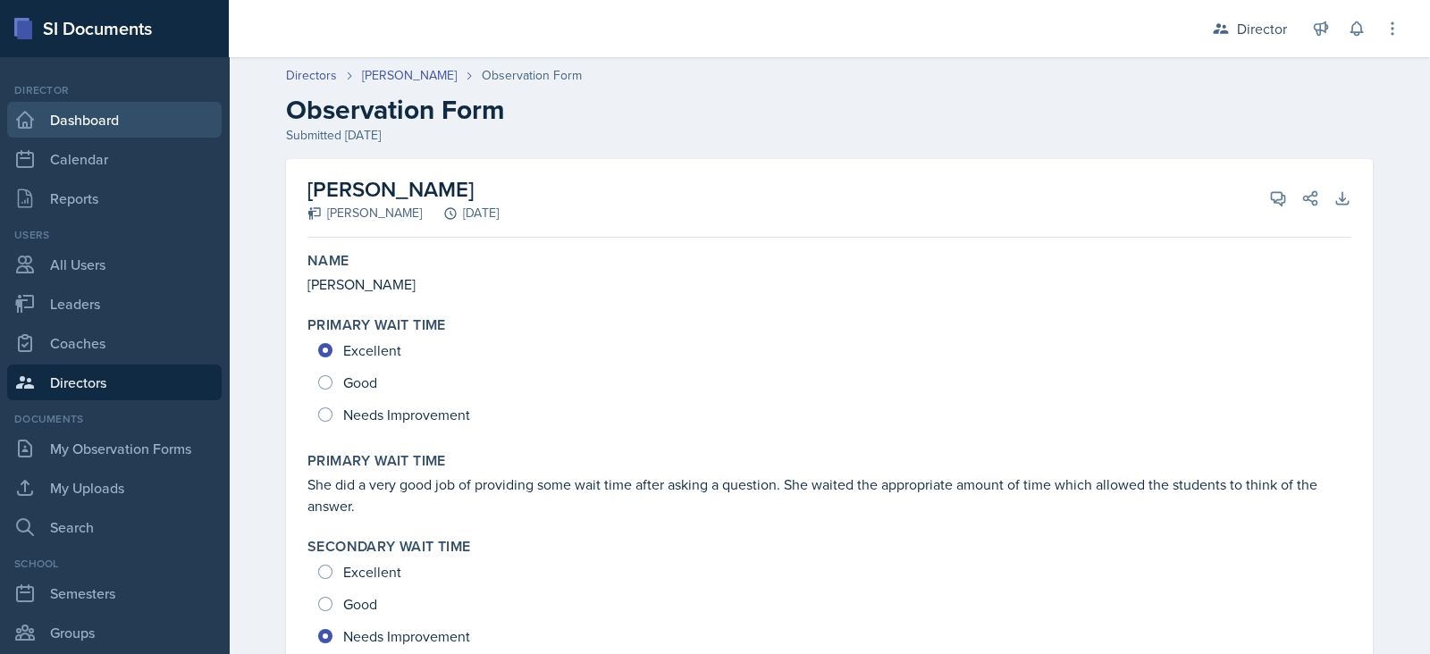
click at [130, 121] on link "Dashboard" at bounding box center [114, 120] width 214 height 36
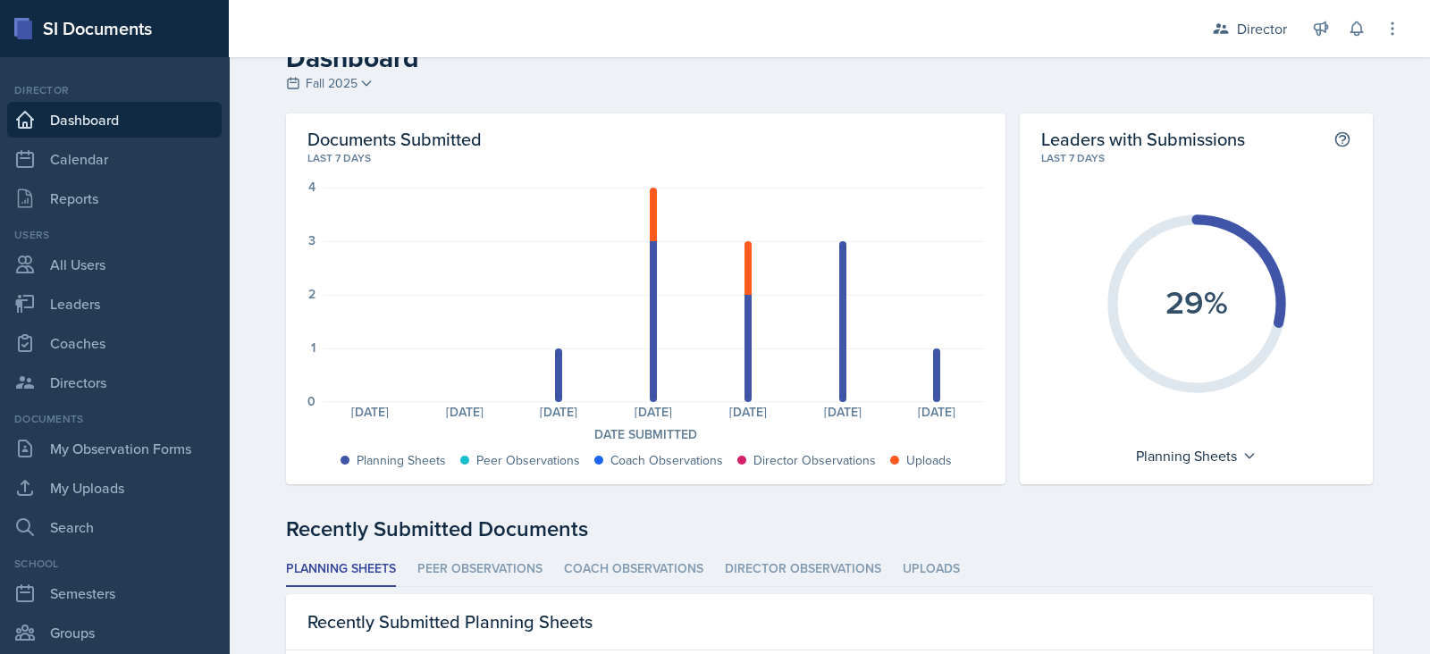
scroll to position [35, 0]
click at [152, 447] on link "My Observation Forms" at bounding box center [114, 449] width 214 height 36
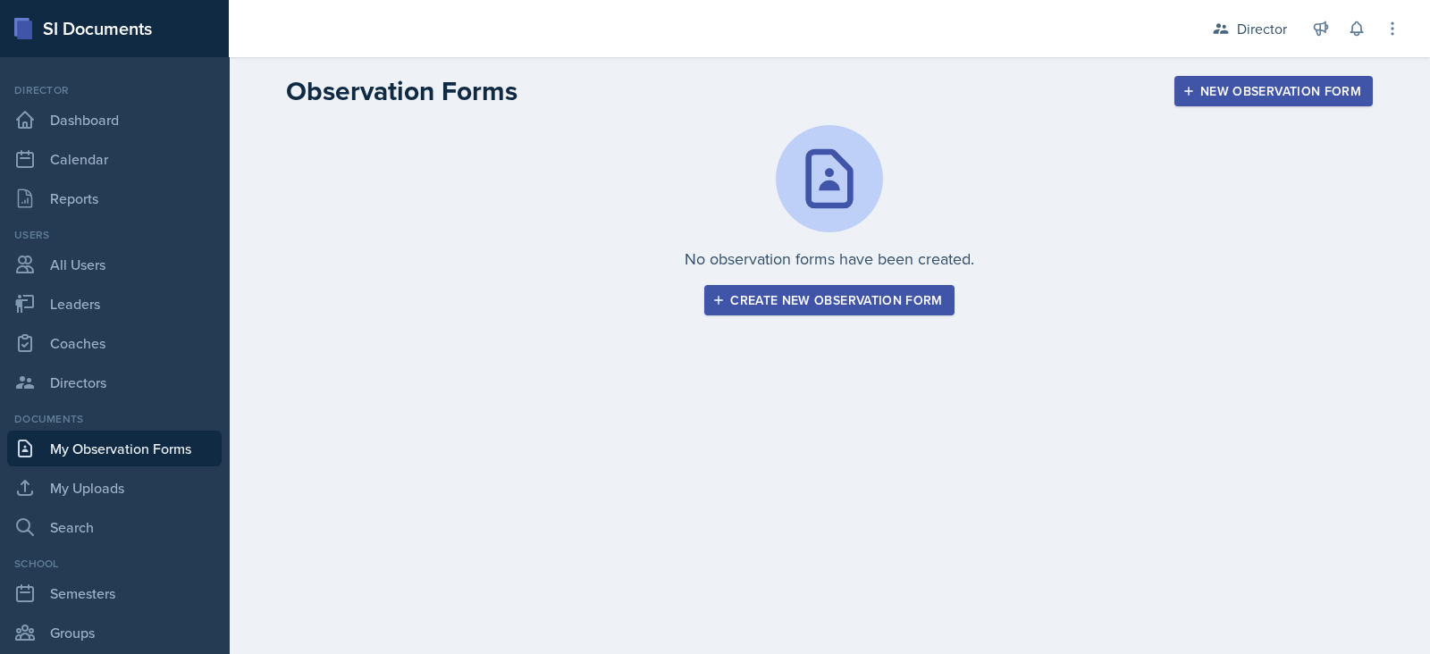
click at [849, 298] on div "Create new observation form" at bounding box center [829, 300] width 226 height 14
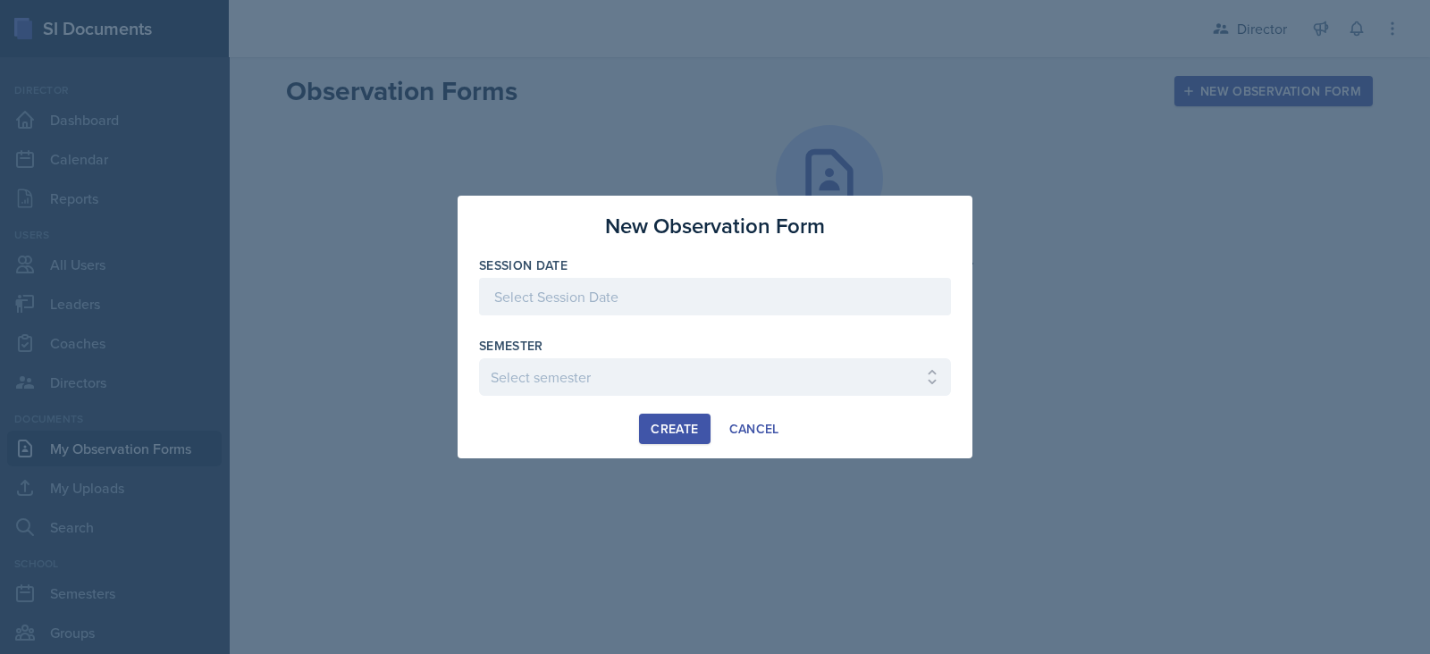
click at [702, 301] on div at bounding box center [715, 297] width 472 height 38
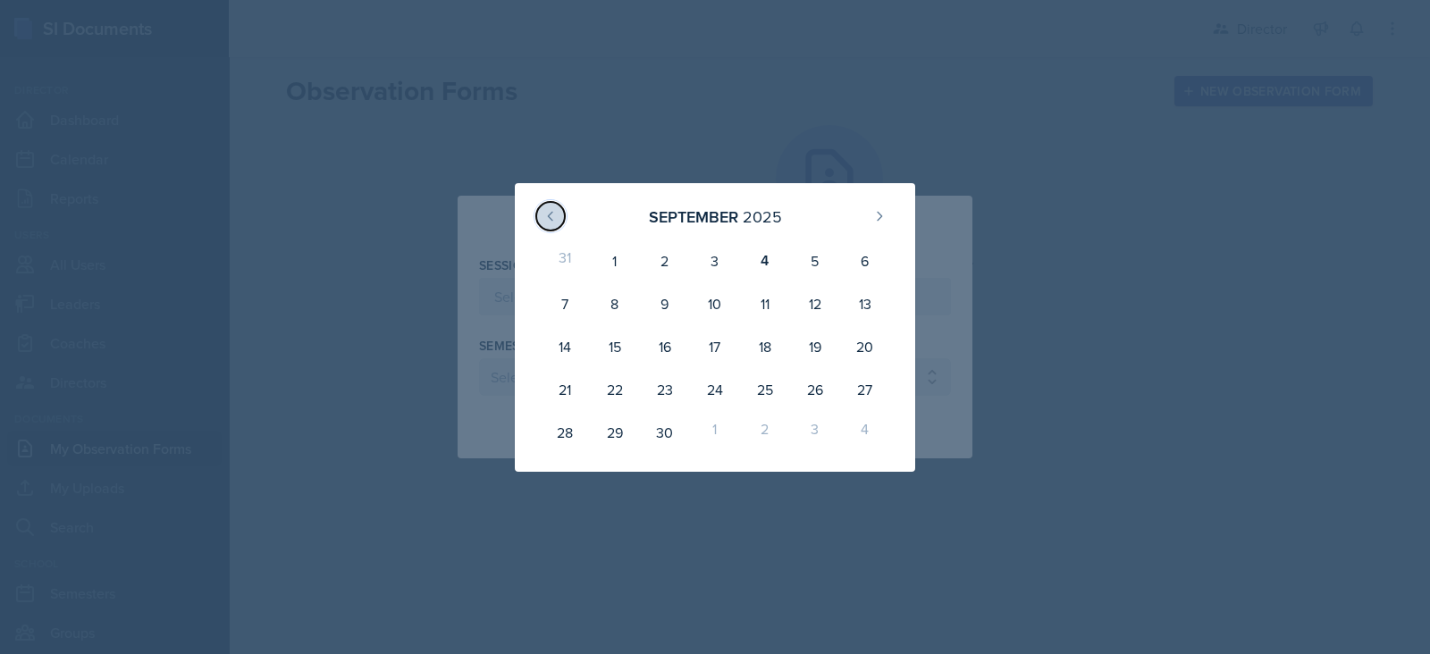
click at [559, 222] on button at bounding box center [550, 216] width 29 height 29
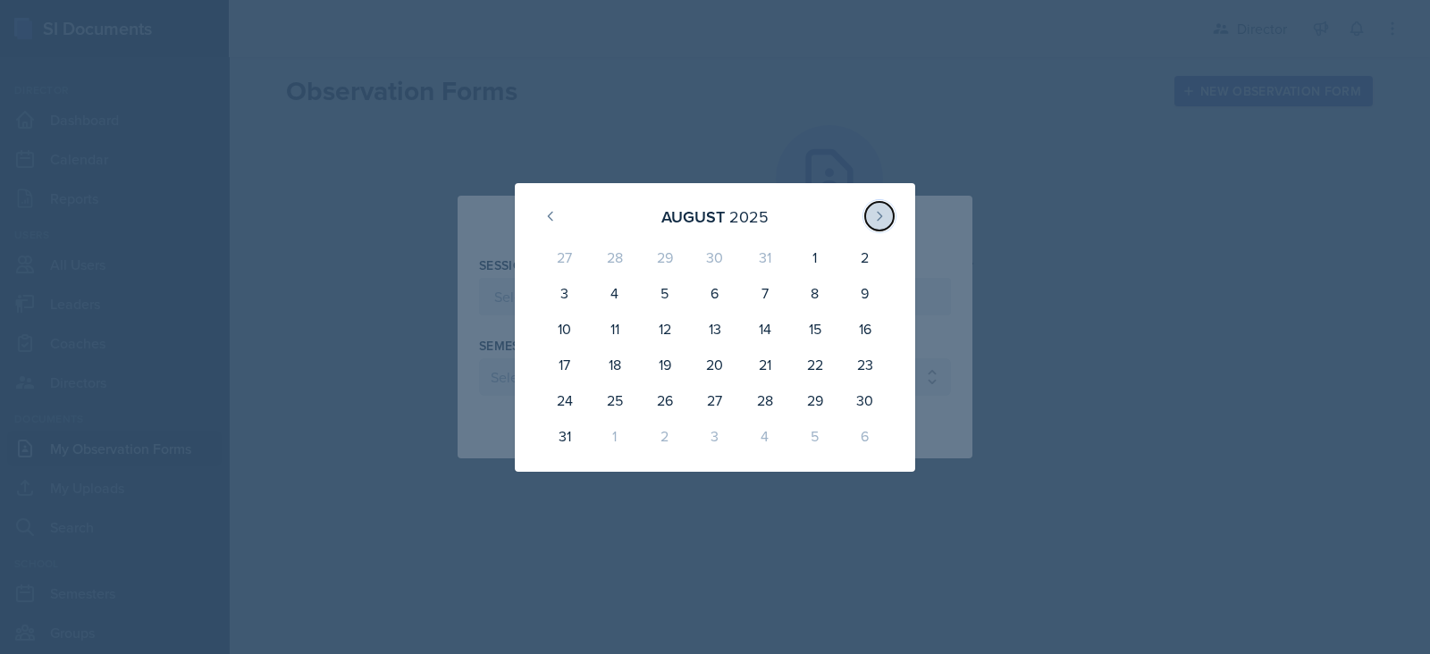
click at [880, 212] on icon at bounding box center [879, 216] width 14 height 14
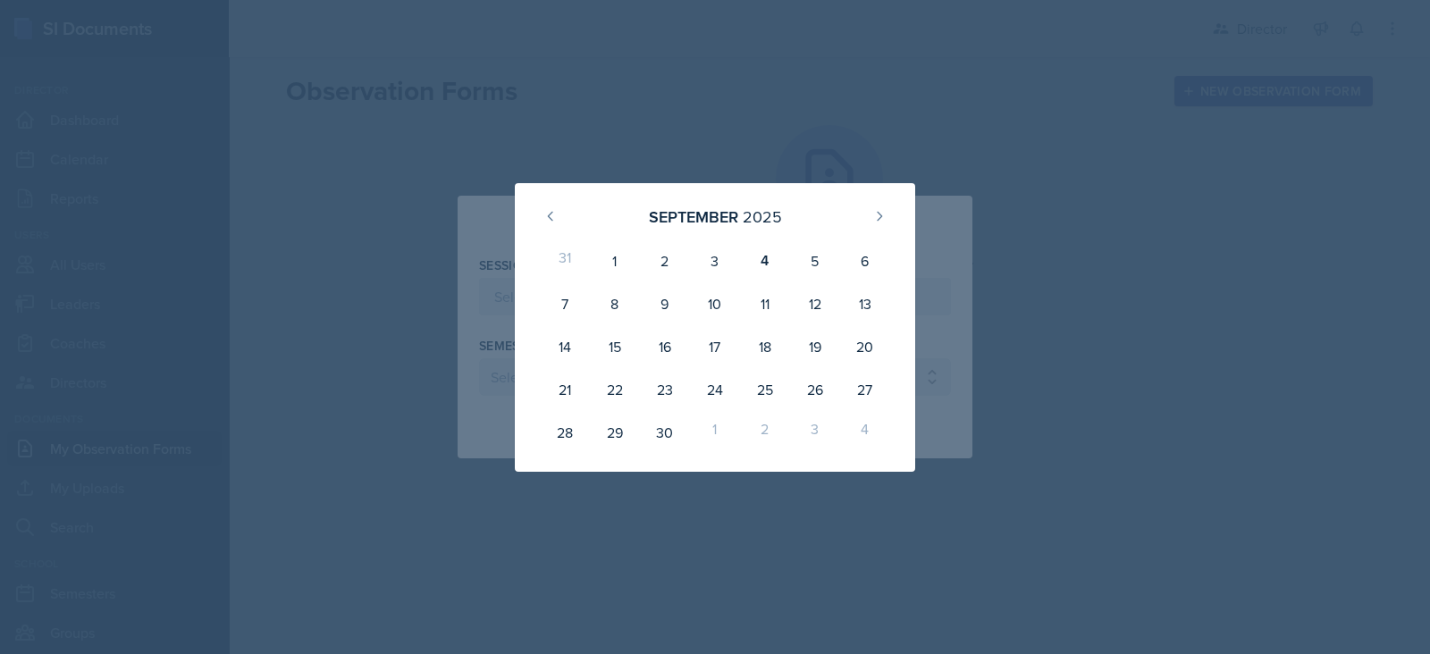
click at [951, 274] on div "September 2025 31 1 2 3 4 5 6 7 8 9 10 11 12 13 14 15 16 17 18 19 20 21 22 23 2…" at bounding box center [715, 327] width 515 height 289
click at [670, 269] on div "2" at bounding box center [665, 261] width 50 height 43
type input "[DATE]"
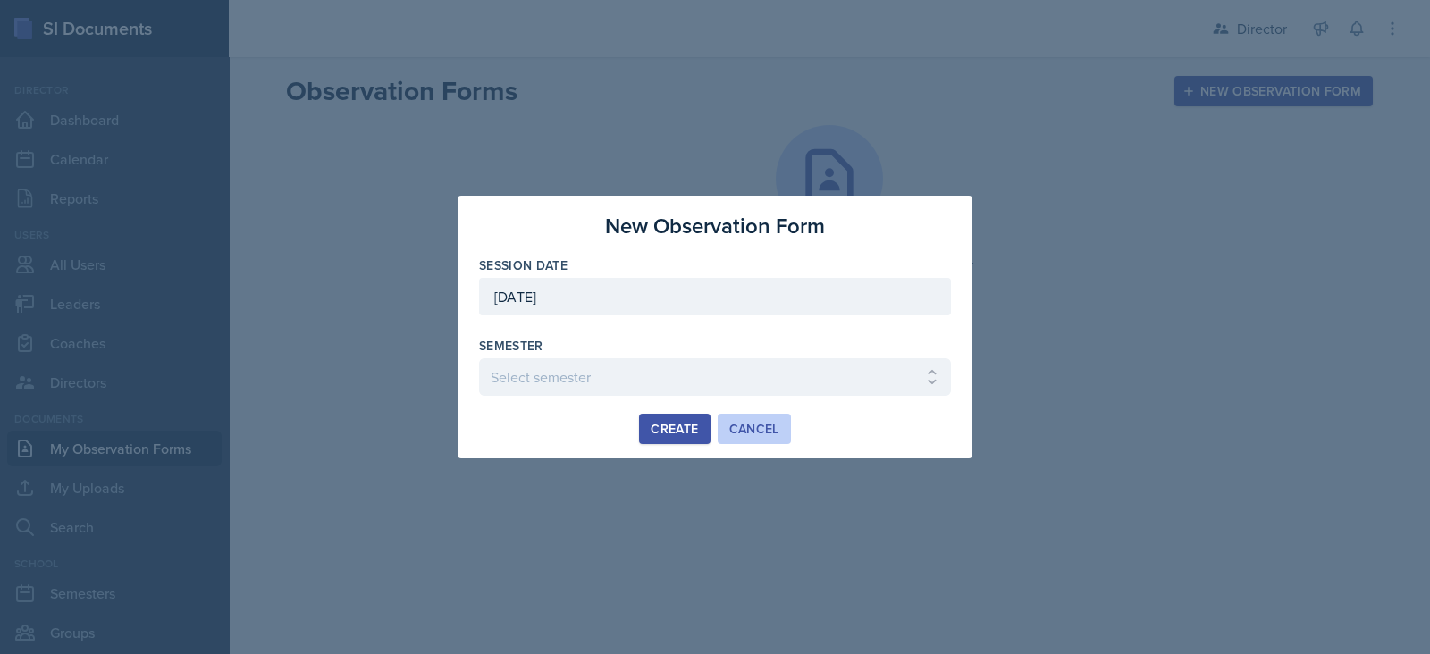
click at [753, 430] on div "Cancel" at bounding box center [754, 429] width 50 height 14
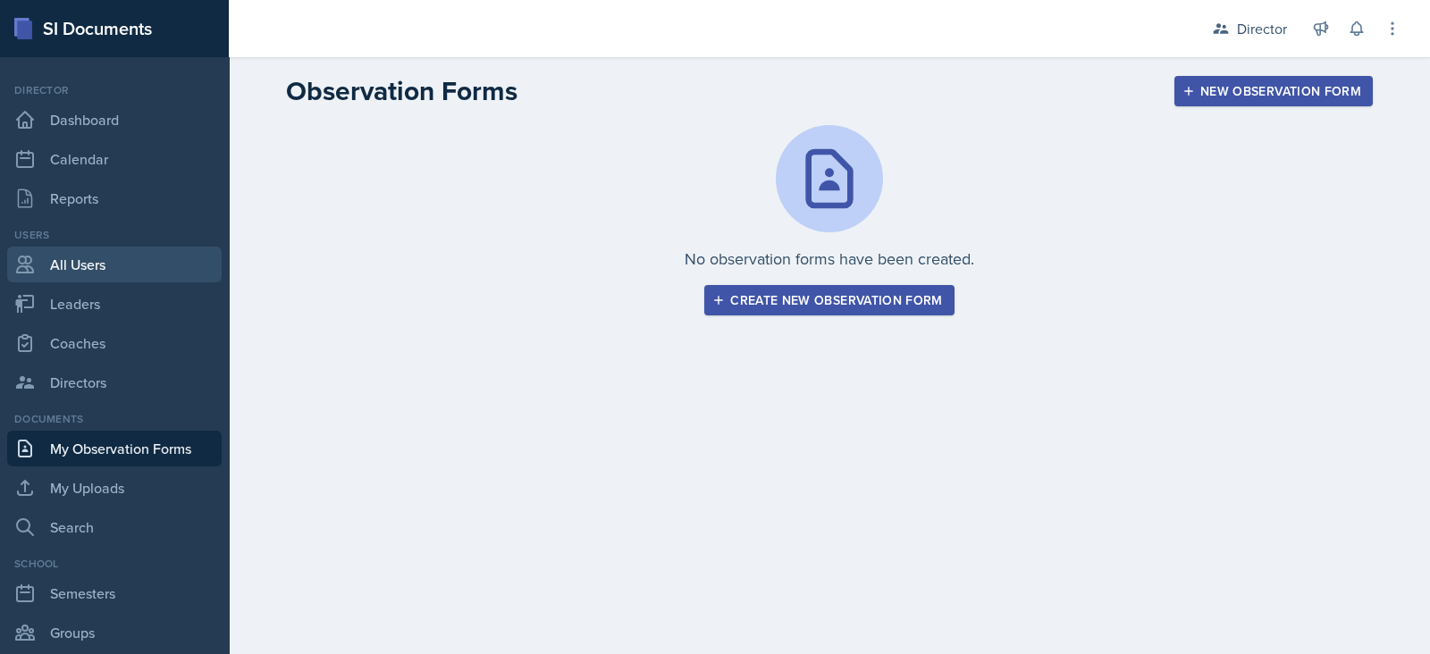
click at [79, 270] on link "All Users" at bounding box center [114, 265] width 214 height 36
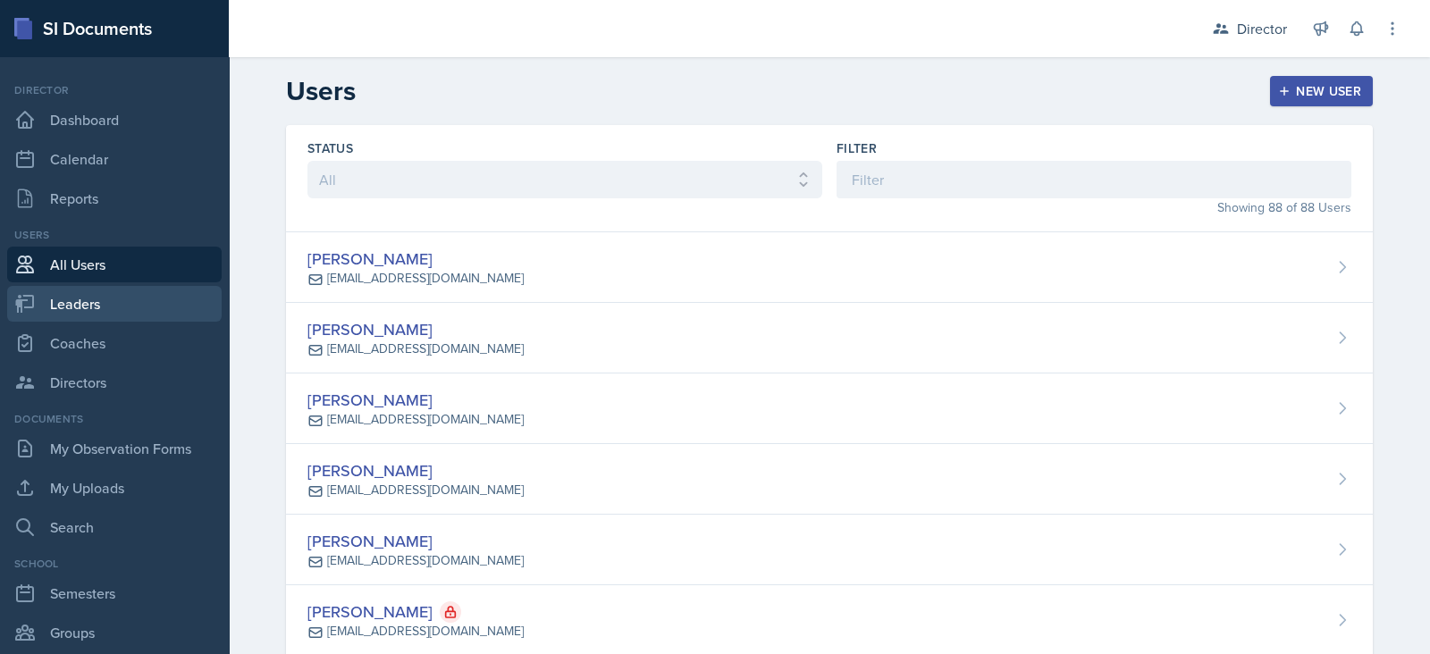
click at [94, 308] on link "Leaders" at bounding box center [114, 304] width 214 height 36
select select "c88fb8a2-0ae1-4674-9d8d-93ff3a907138"
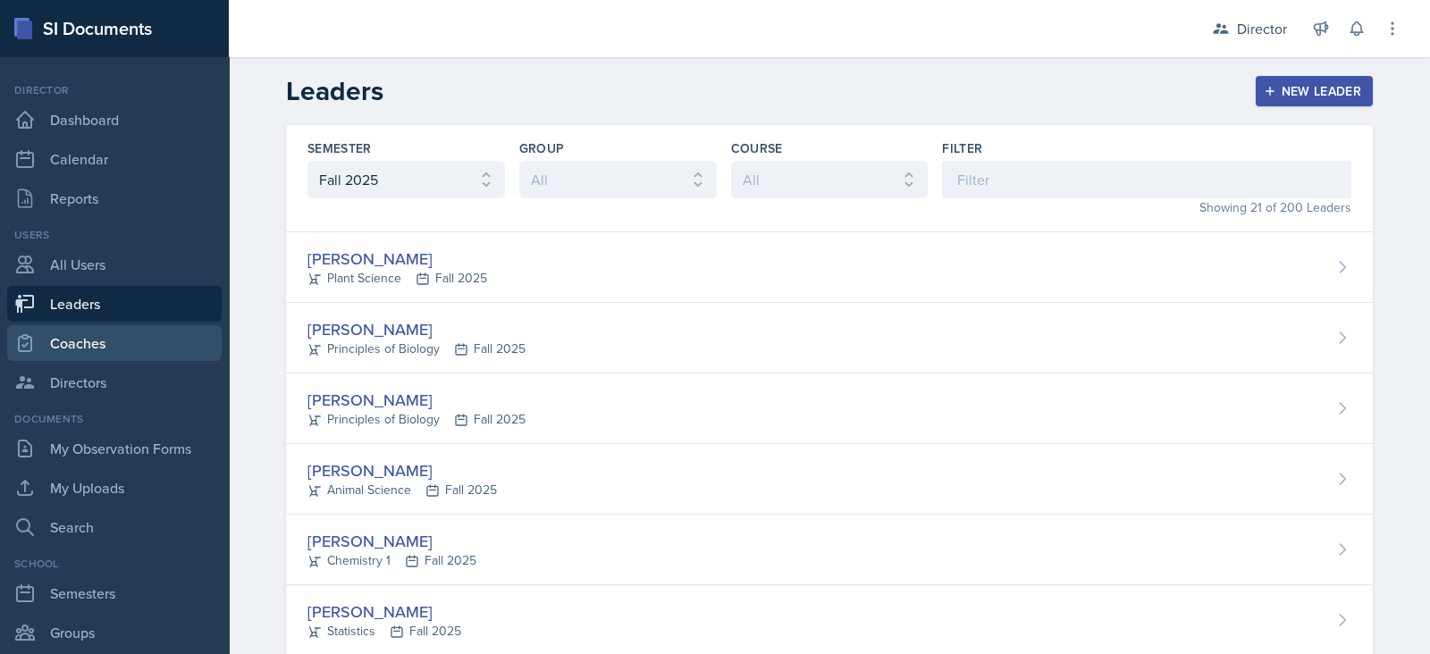
click at [108, 350] on link "Coaches" at bounding box center [114, 343] width 214 height 36
select select "c88fb8a2-0ae1-4674-9d8d-93ff3a907138"
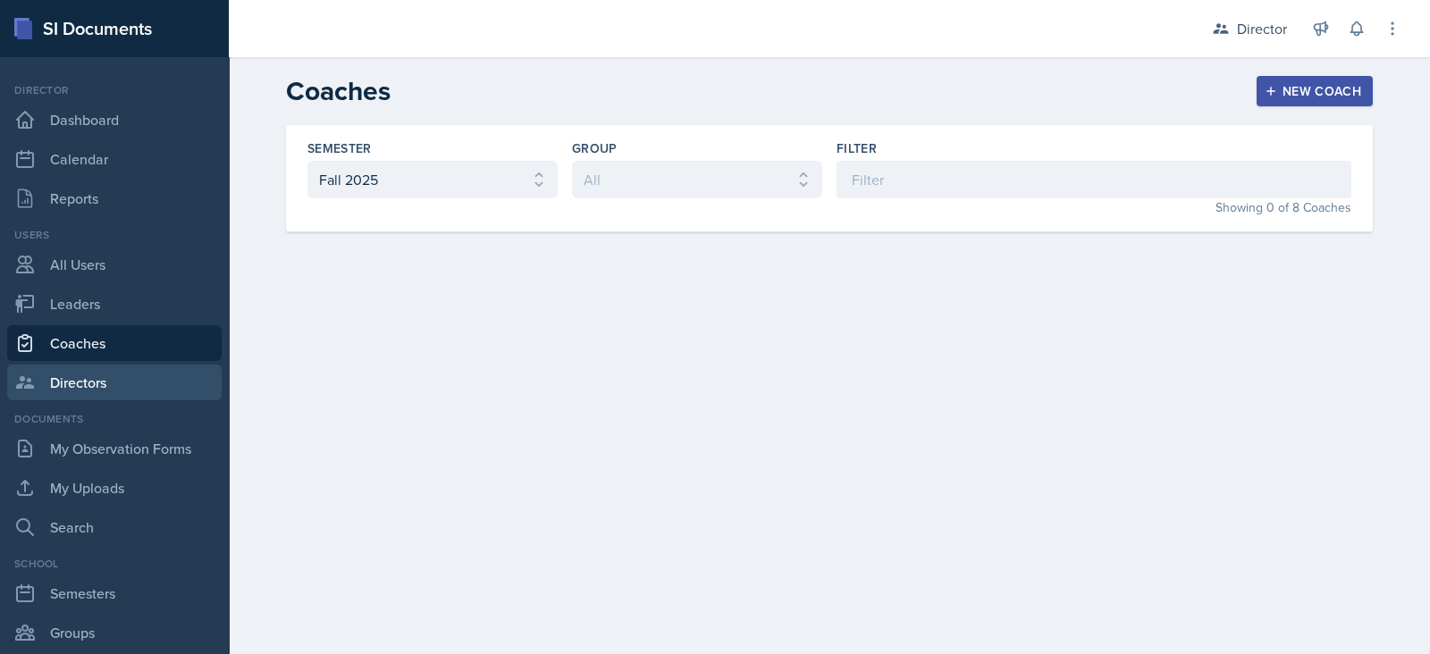
click at [113, 386] on link "Directors" at bounding box center [114, 383] width 214 height 36
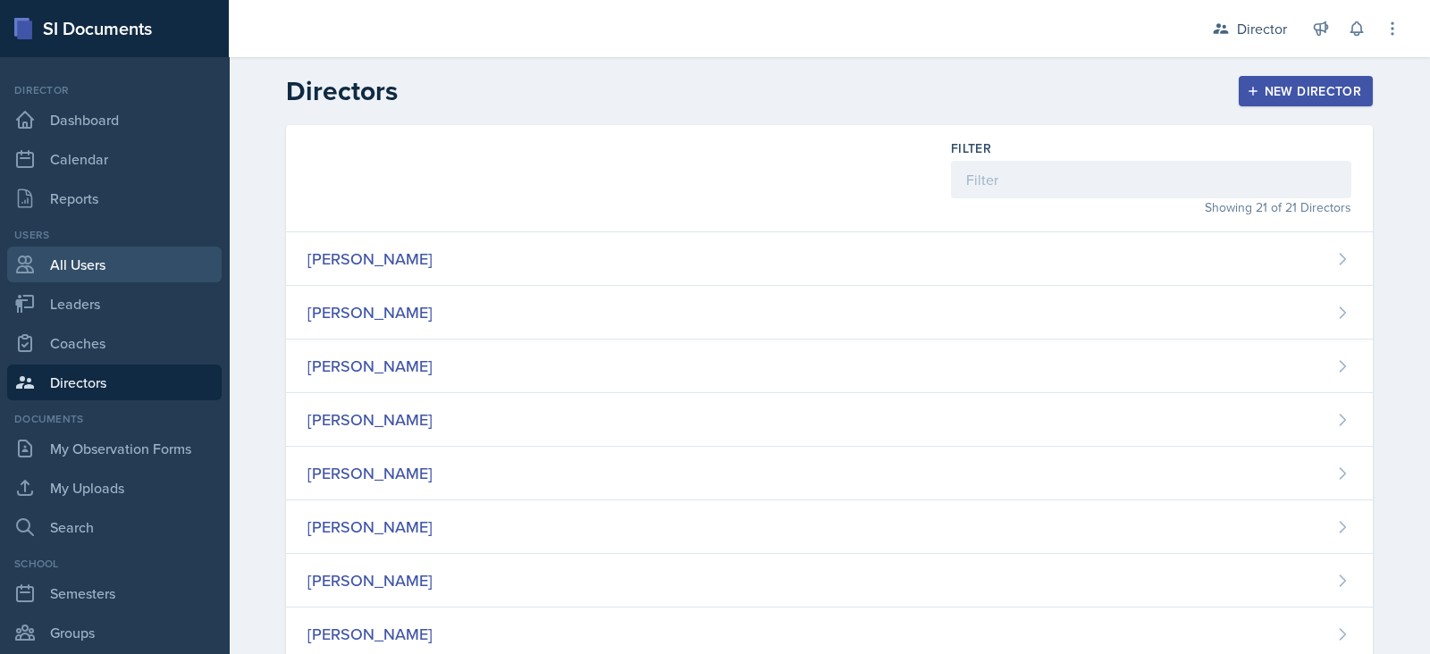
click at [111, 251] on link "All Users" at bounding box center [114, 265] width 214 height 36
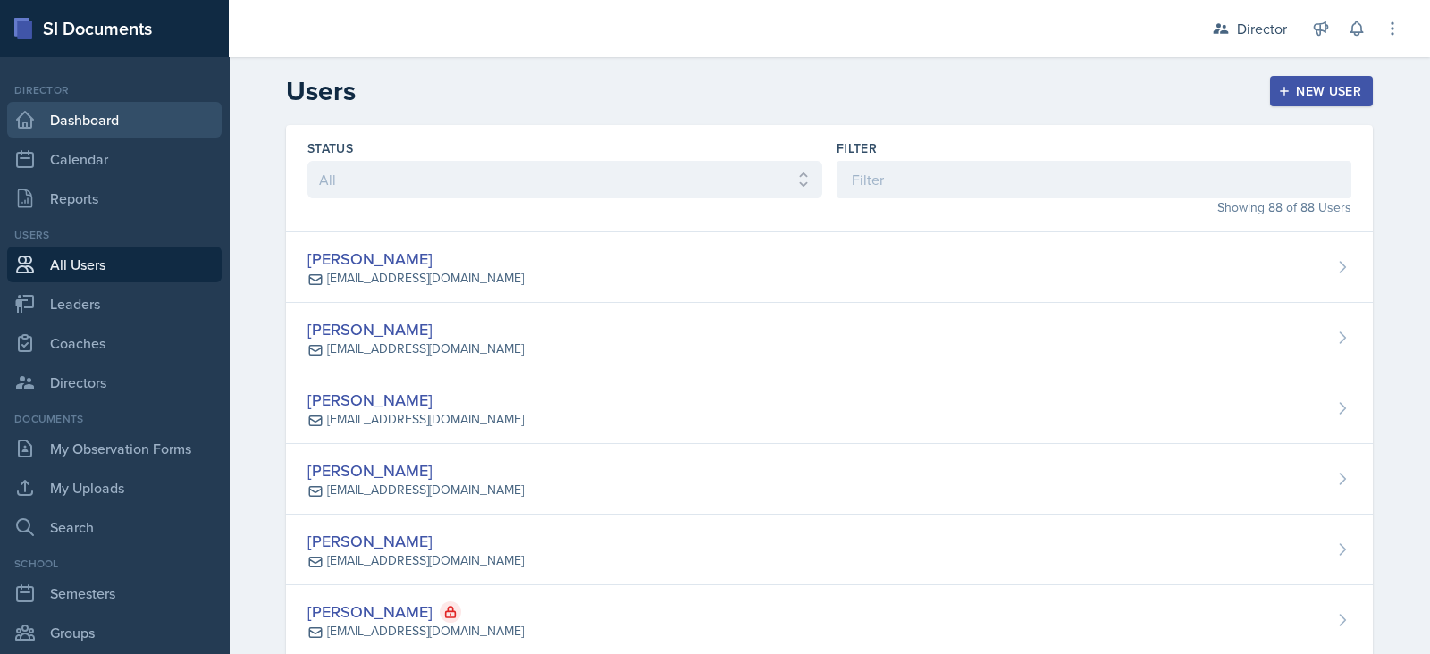
click at [115, 122] on link "Dashboard" at bounding box center [114, 120] width 214 height 36
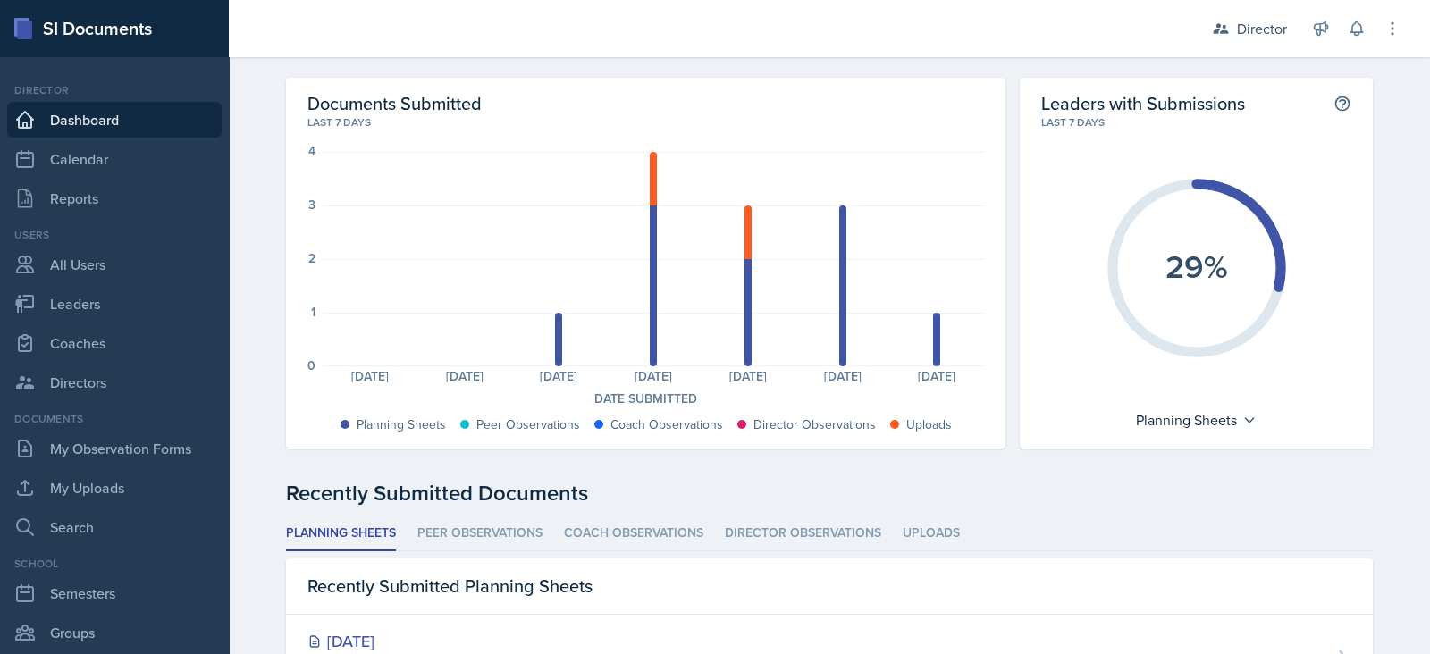
scroll to position [68, 0]
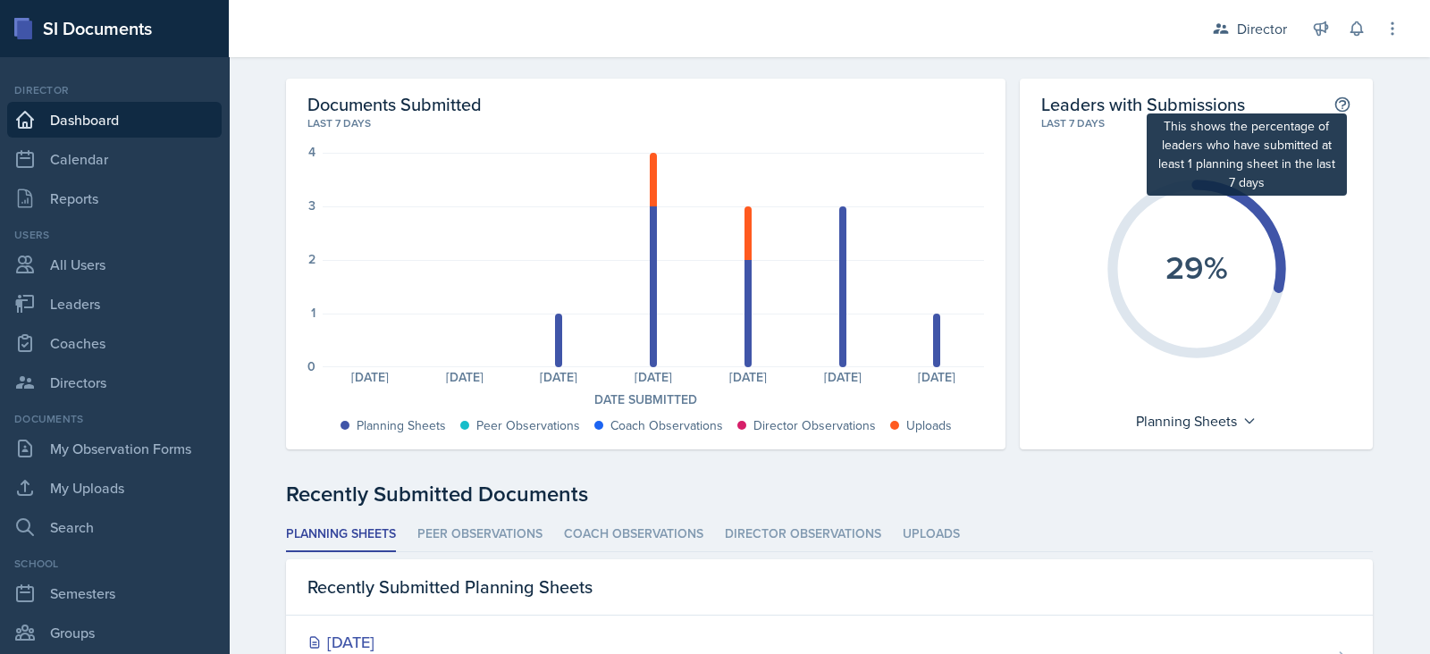
click at [1339, 100] on icon at bounding box center [1342, 105] width 18 height 18
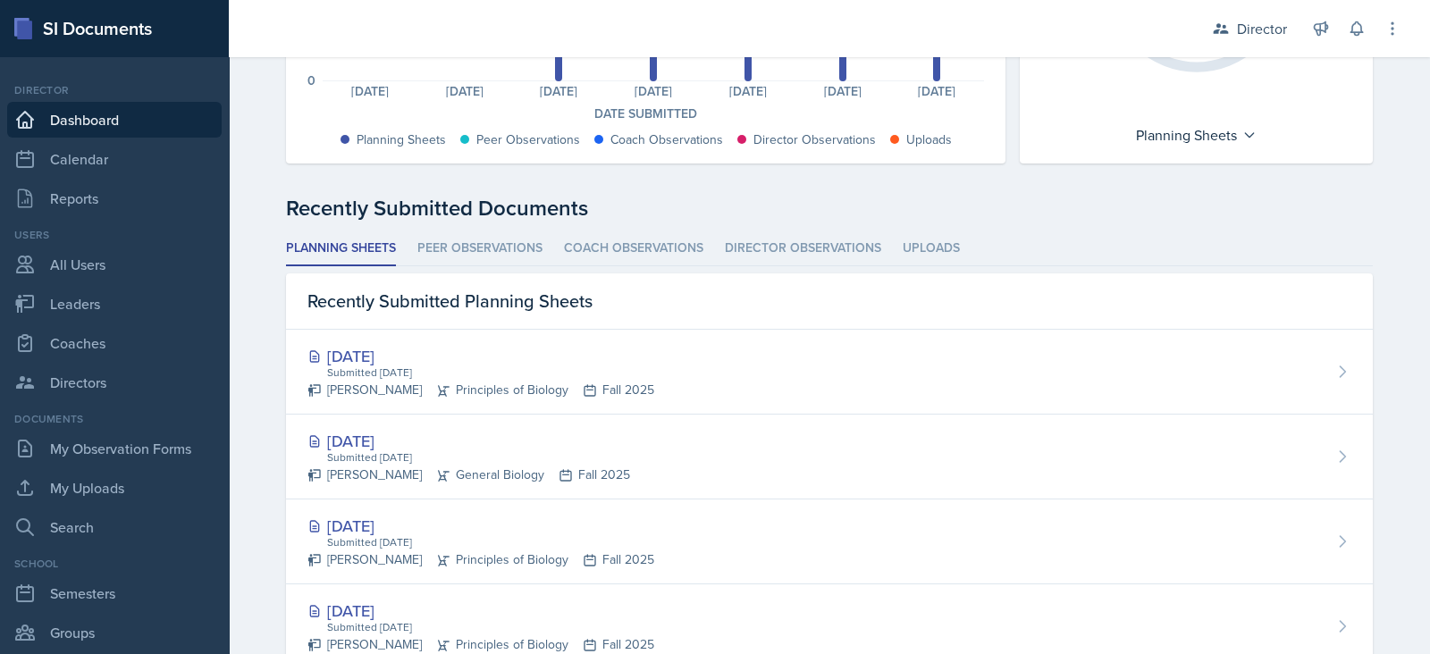
scroll to position [374, 0]
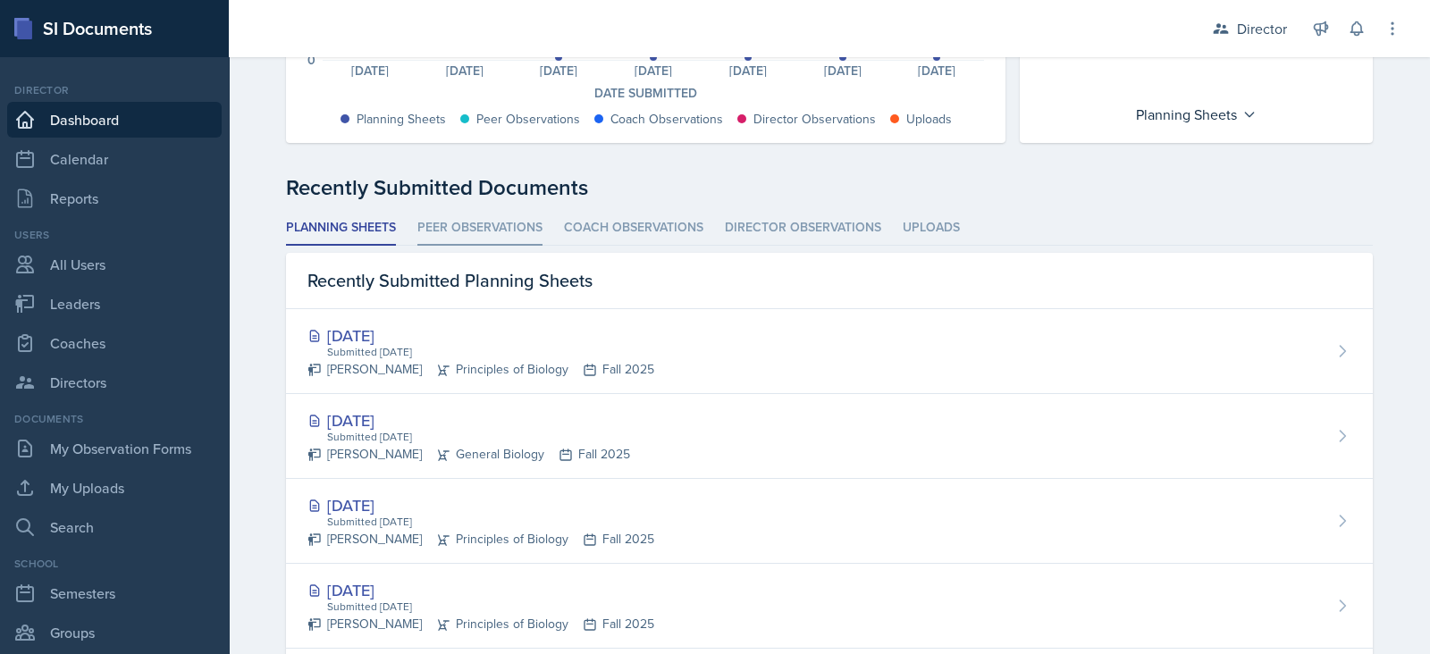
click at [450, 216] on li "Peer Observations" at bounding box center [479, 228] width 125 height 35
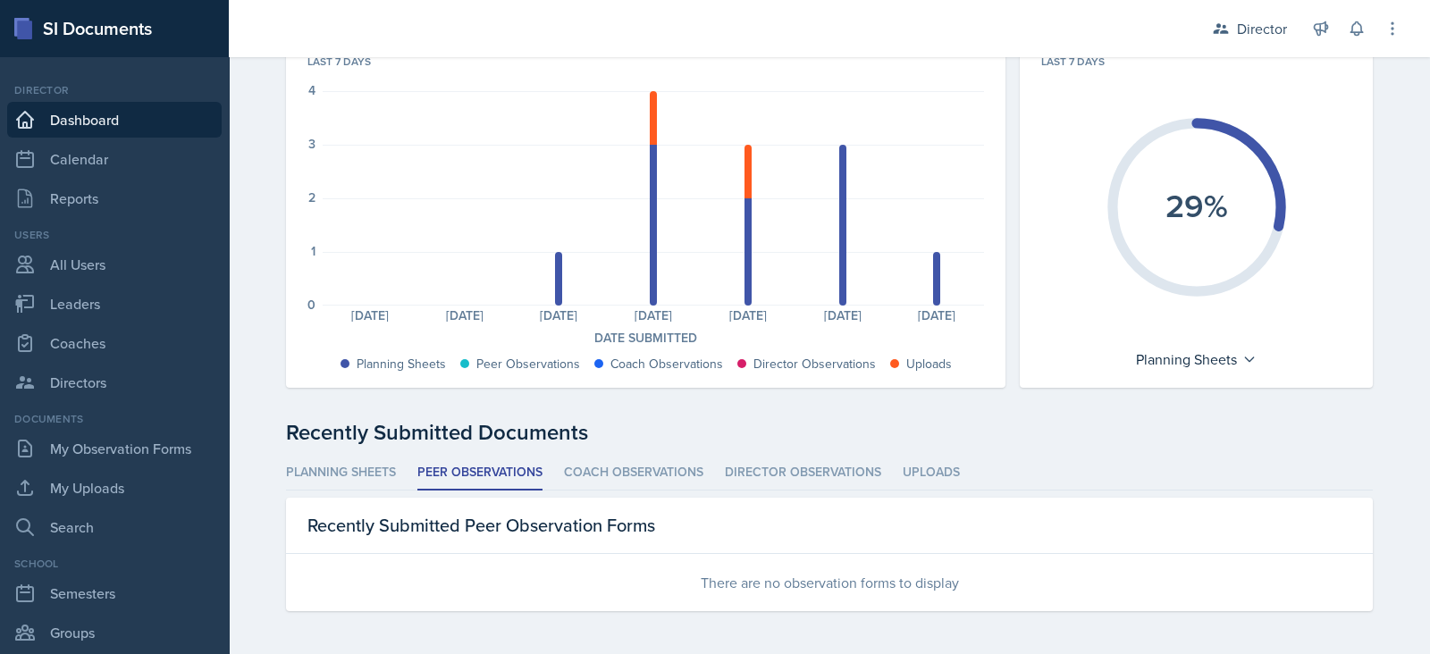
scroll to position [129, 0]
click at [585, 483] on li "Coach Observations" at bounding box center [633, 474] width 139 height 35
click at [794, 453] on div "Recently Submitted Documents Planning Sheets Peer Observations Coach Observatio…" at bounding box center [829, 514] width 1087 height 195
click at [800, 470] on li "Director Observations" at bounding box center [803, 474] width 156 height 35
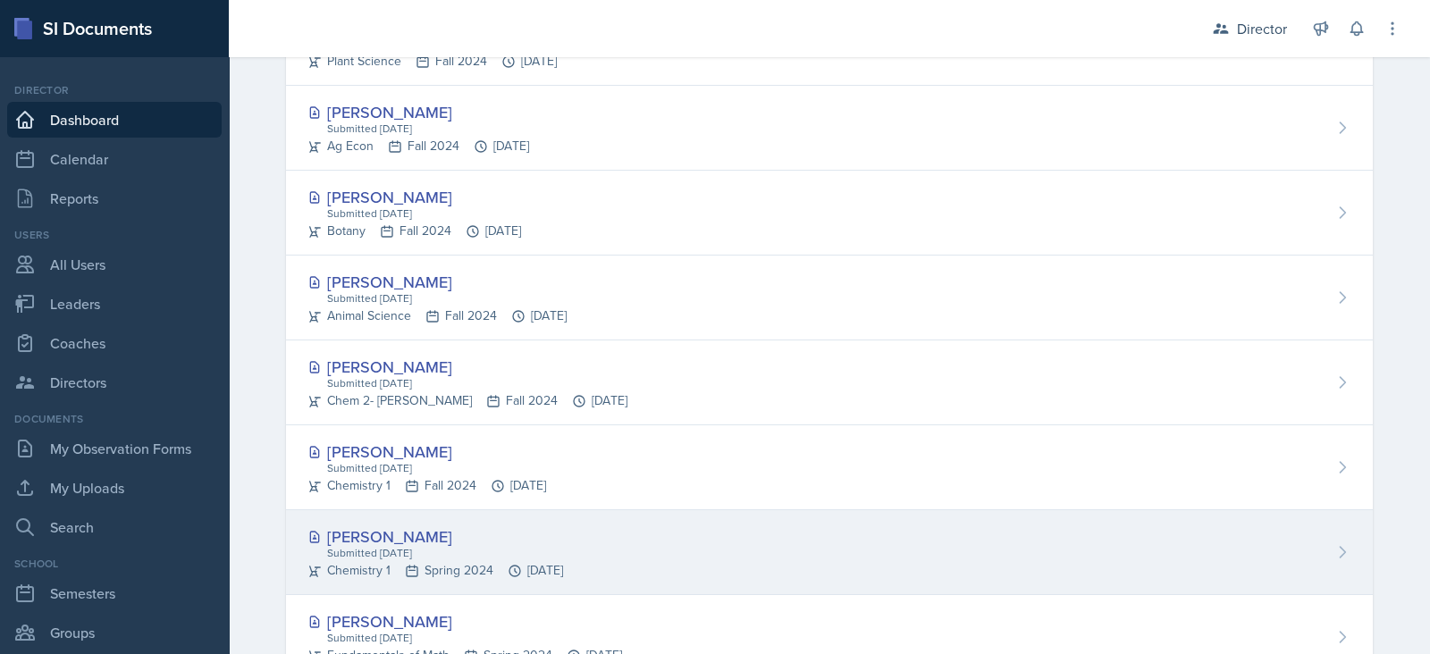
scroll to position [797, 0]
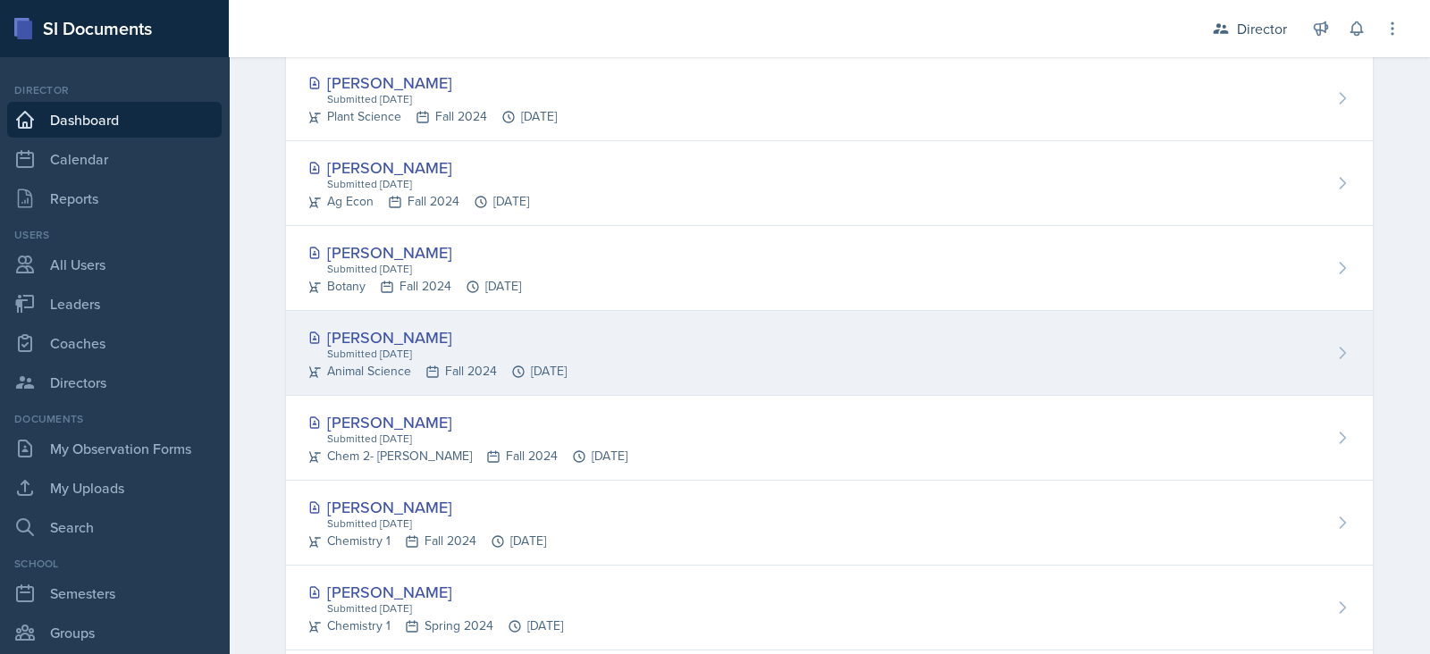
click at [828, 355] on div "Tristen Buss Submitted Sep 26th, 2024 Animal Science Fall 2024 Sep 26th, 2024" at bounding box center [829, 353] width 1087 height 85
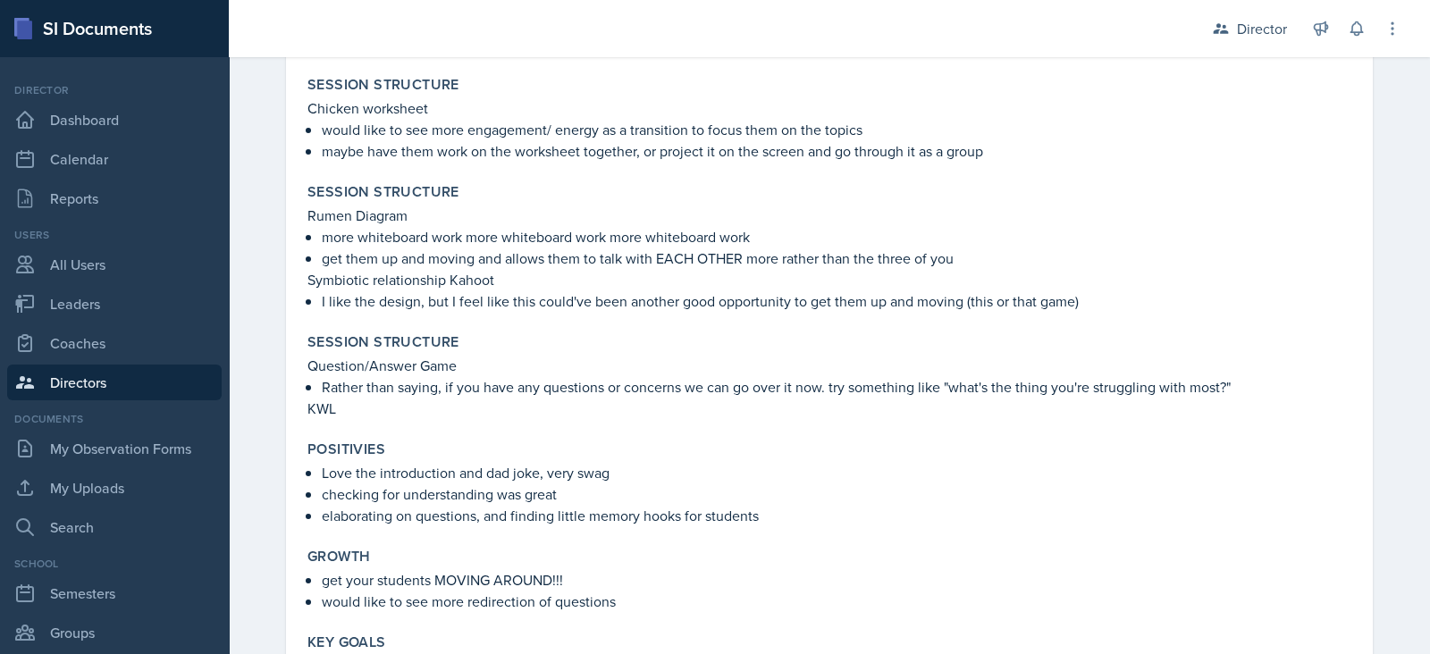
scroll to position [1499, 0]
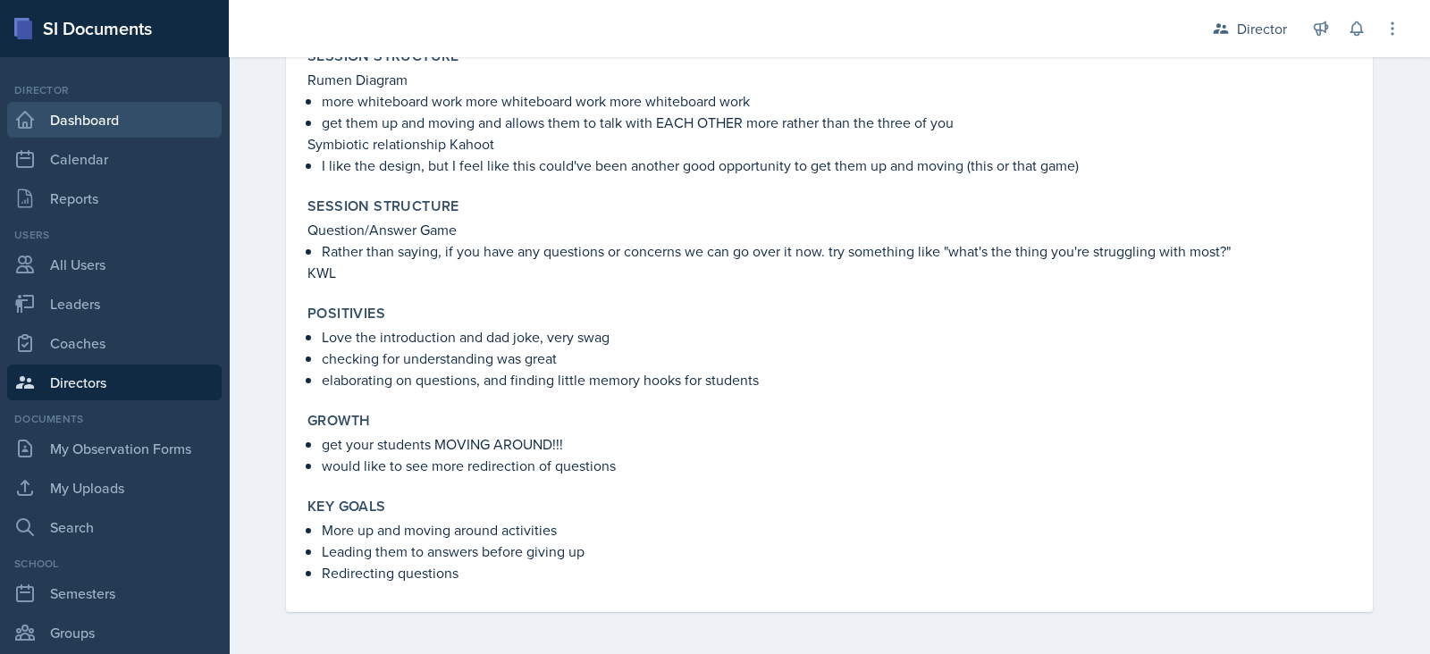
click at [125, 108] on link "Dashboard" at bounding box center [114, 120] width 214 height 36
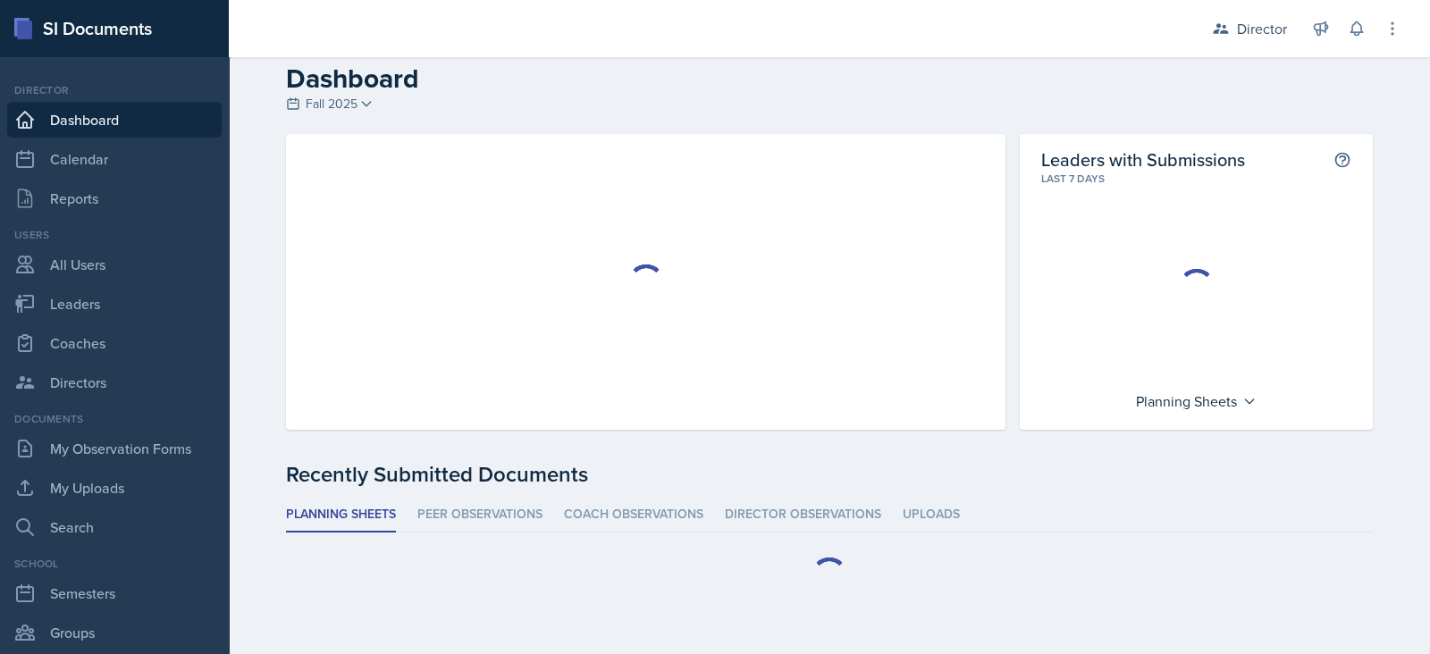
scroll to position [13, 0]
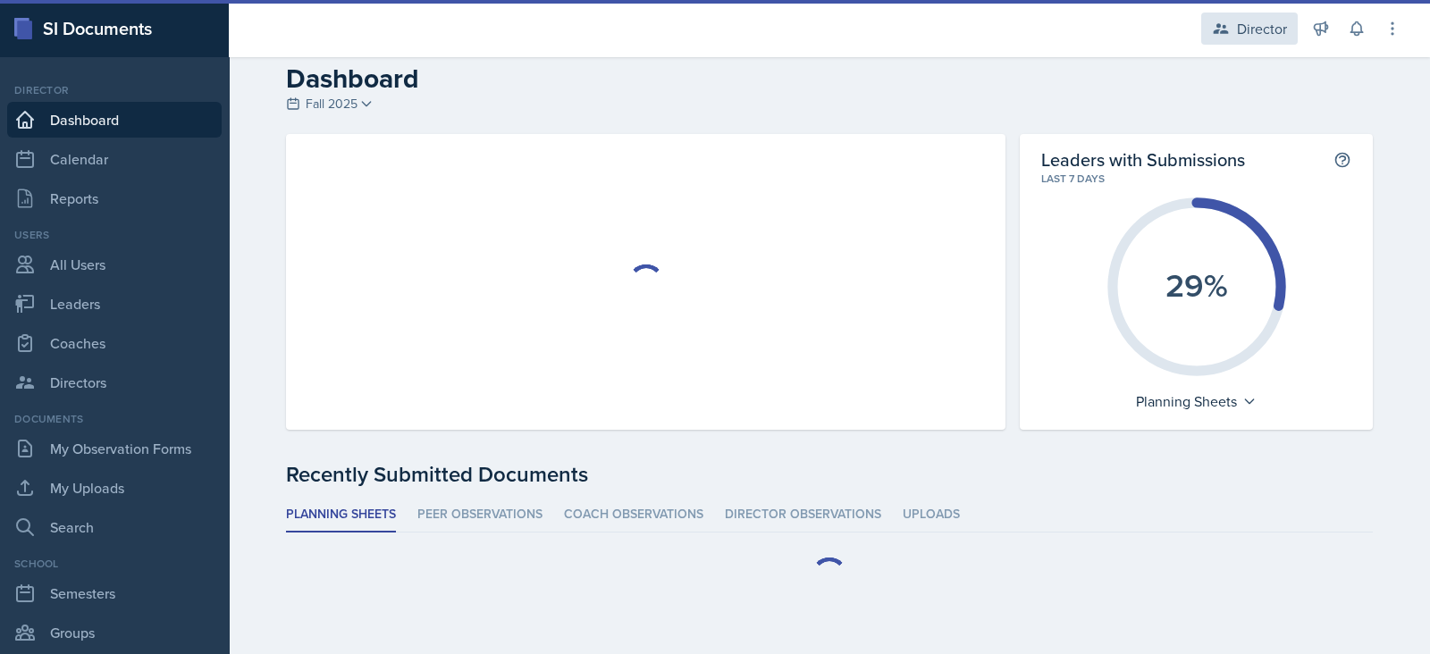
click at [1245, 29] on div "Director" at bounding box center [1262, 28] width 50 height 21
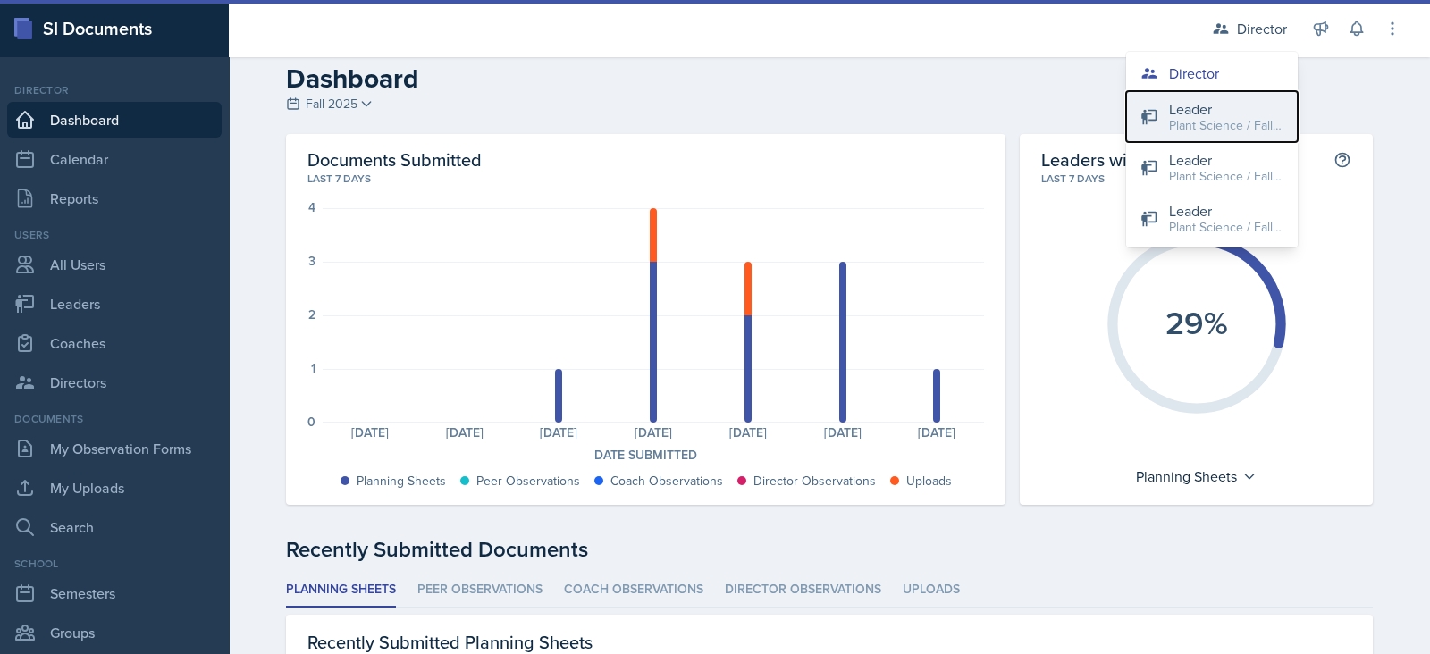
click at [1216, 119] on div "Plant Science / Fall 2025" at bounding box center [1226, 125] width 114 height 19
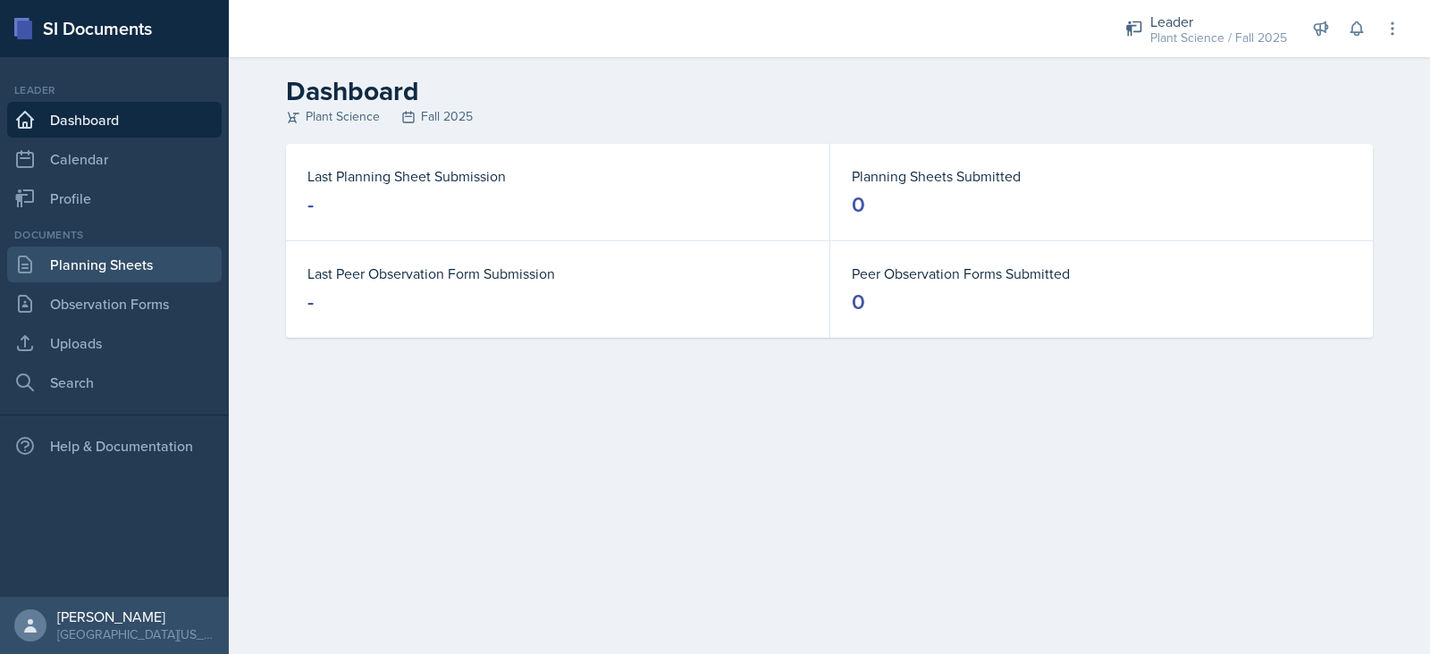
click at [94, 256] on link "Planning Sheets" at bounding box center [114, 265] width 214 height 36
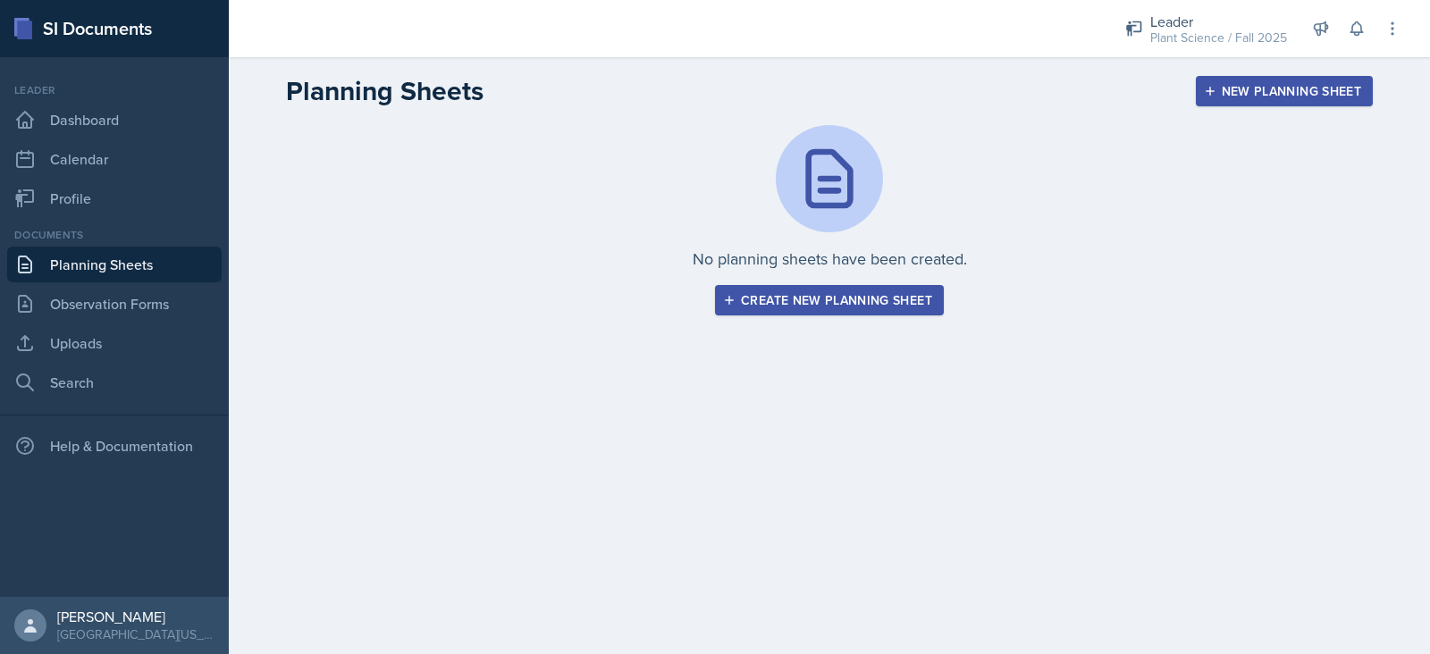
click at [94, 256] on link "Planning Sheets" at bounding box center [114, 265] width 214 height 36
click at [1165, 21] on div "Leader" at bounding box center [1218, 21] width 137 height 21
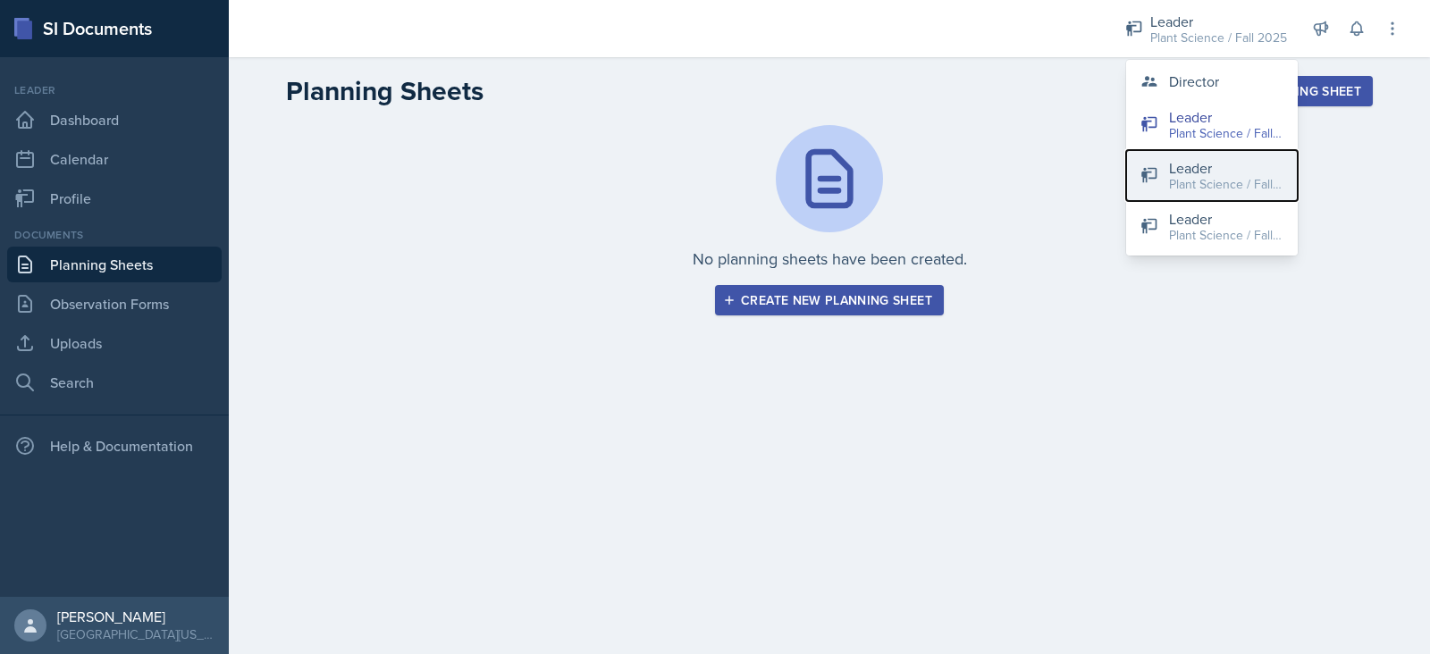
click at [1202, 163] on div "Leader" at bounding box center [1226, 167] width 114 height 21
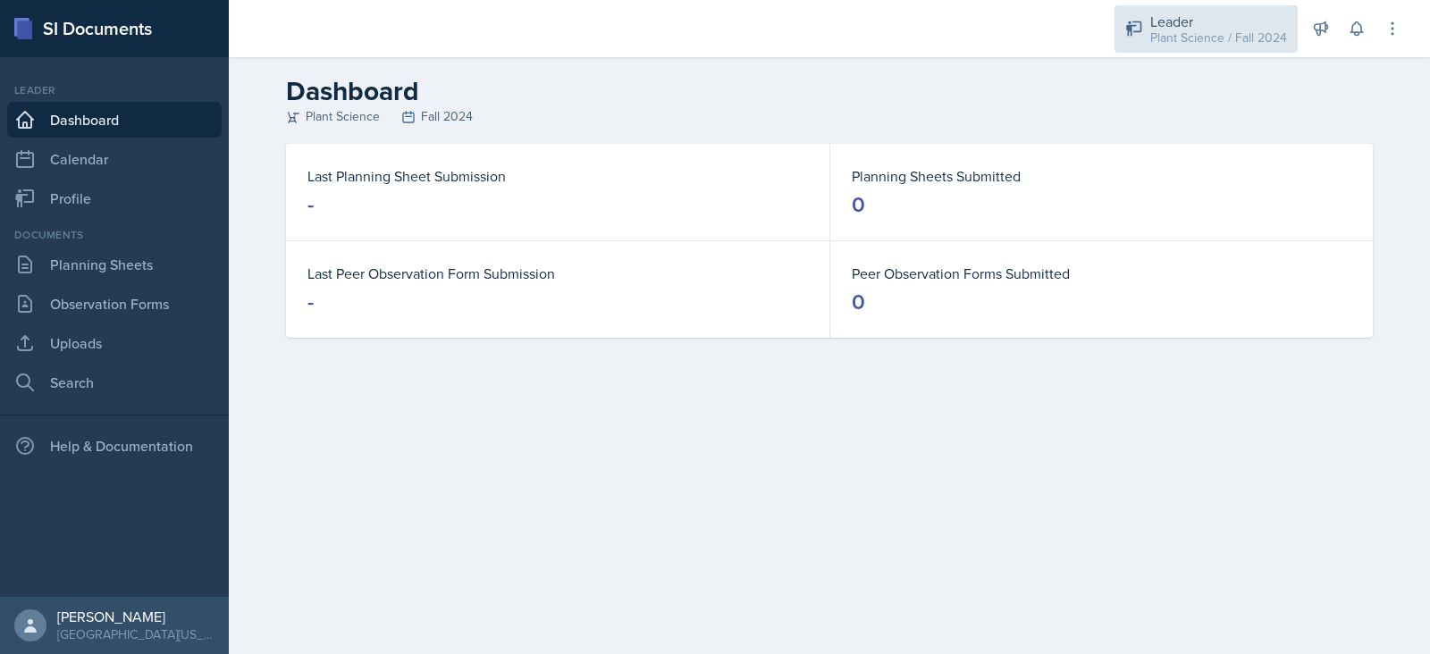
click at [1209, 44] on div "Plant Science / Fall 2024" at bounding box center [1218, 38] width 137 height 19
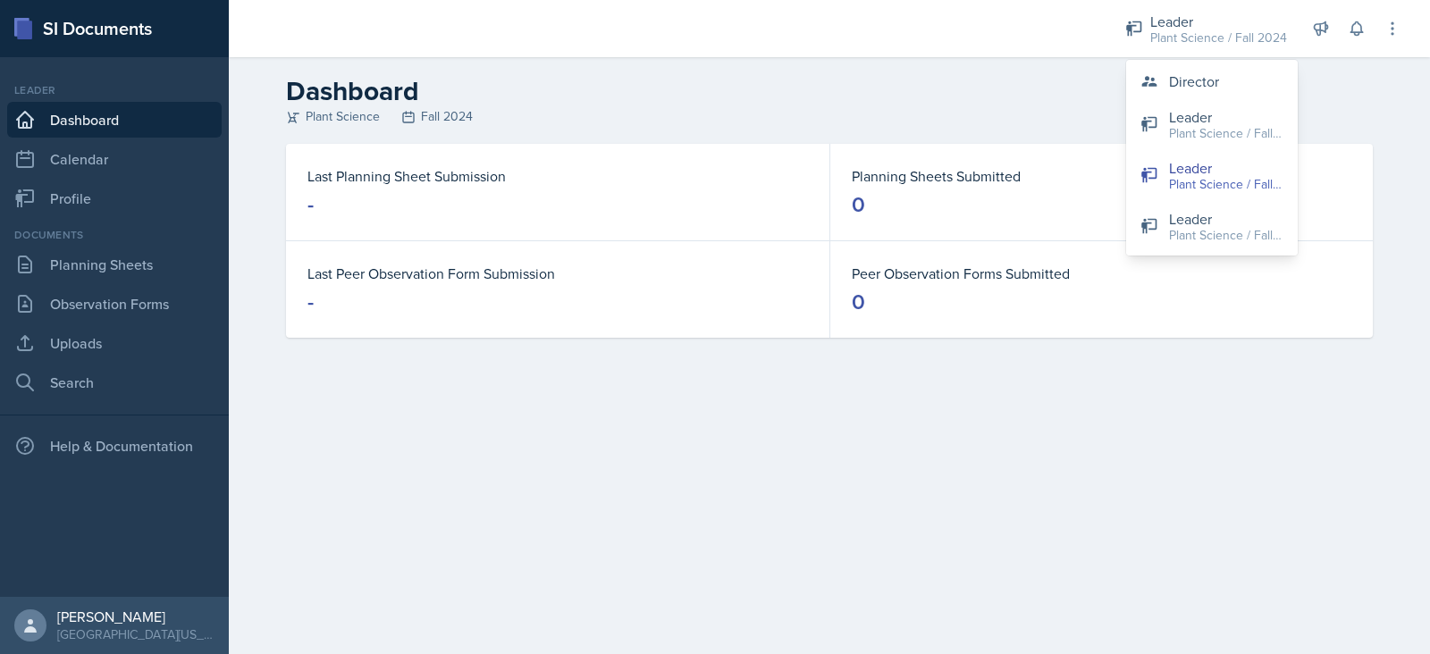
click at [1226, 261] on div "Peer Observation Forms Submitted 0" at bounding box center [1101, 289] width 542 height 97
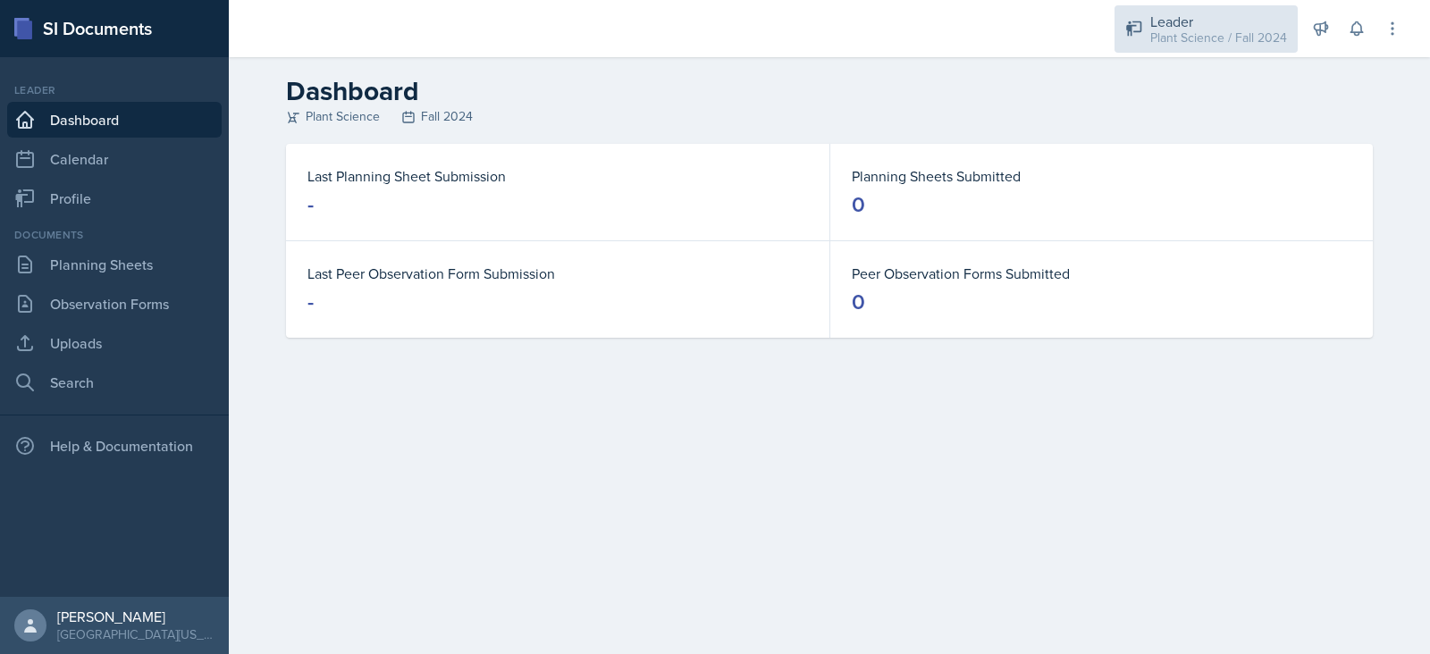
click at [1220, 39] on div "Plant Science / Fall 2024" at bounding box center [1218, 38] width 137 height 19
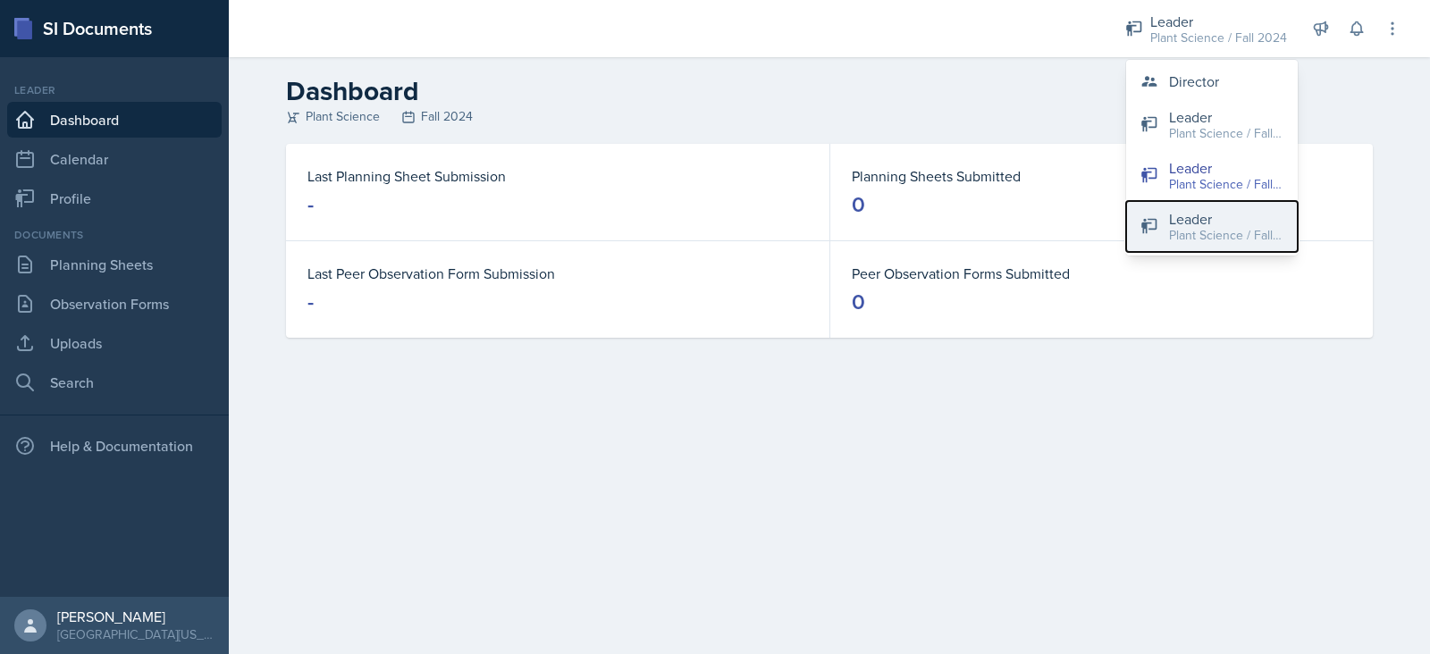
click at [1216, 212] on div "Leader" at bounding box center [1226, 218] width 114 height 21
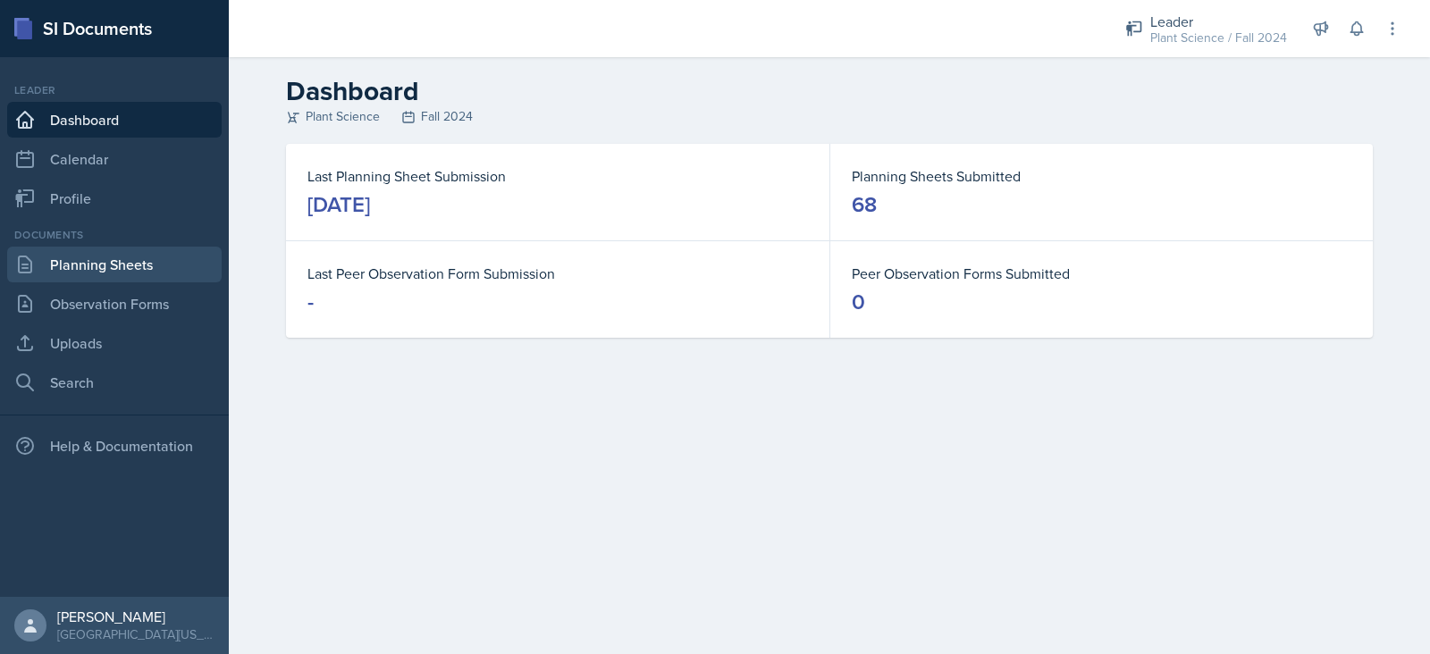
click at [144, 270] on link "Planning Sheets" at bounding box center [114, 265] width 214 height 36
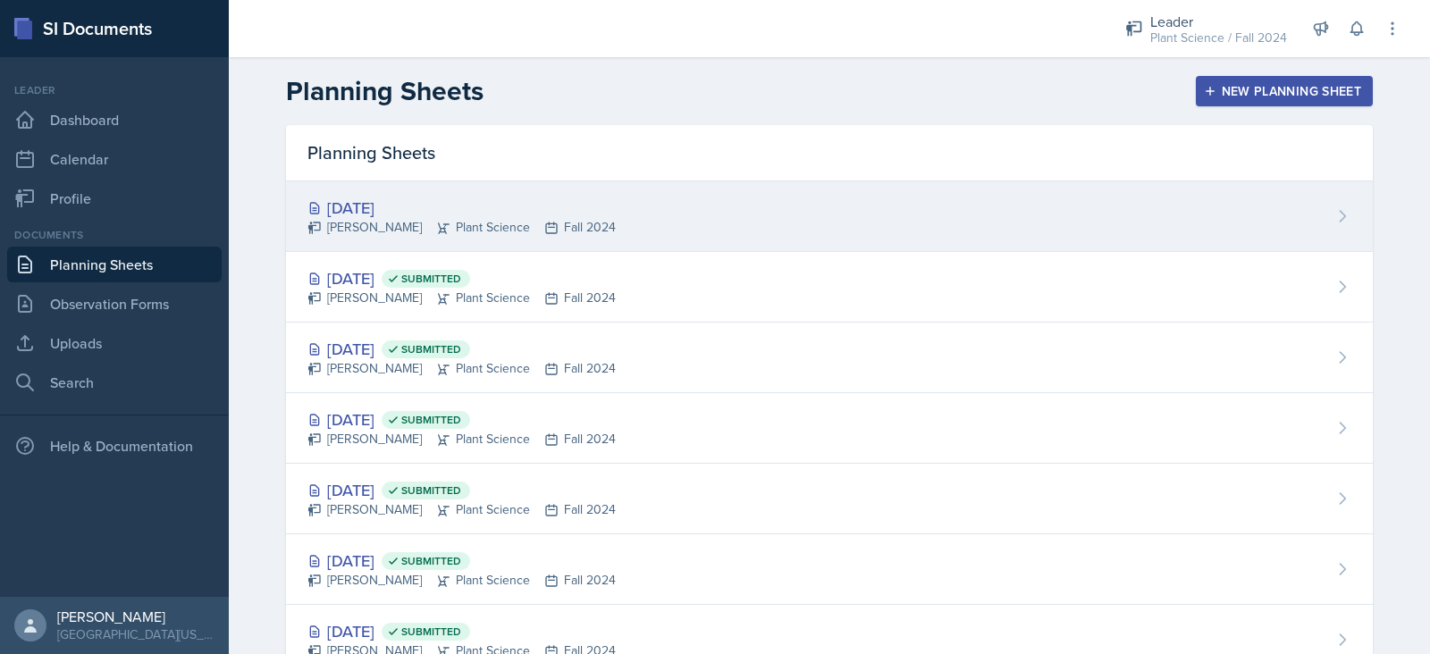
click at [988, 212] on div "Sep 4th, 2025 Kaitlyn Ballard Plant Science Fall 2024" at bounding box center [829, 216] width 1087 height 71
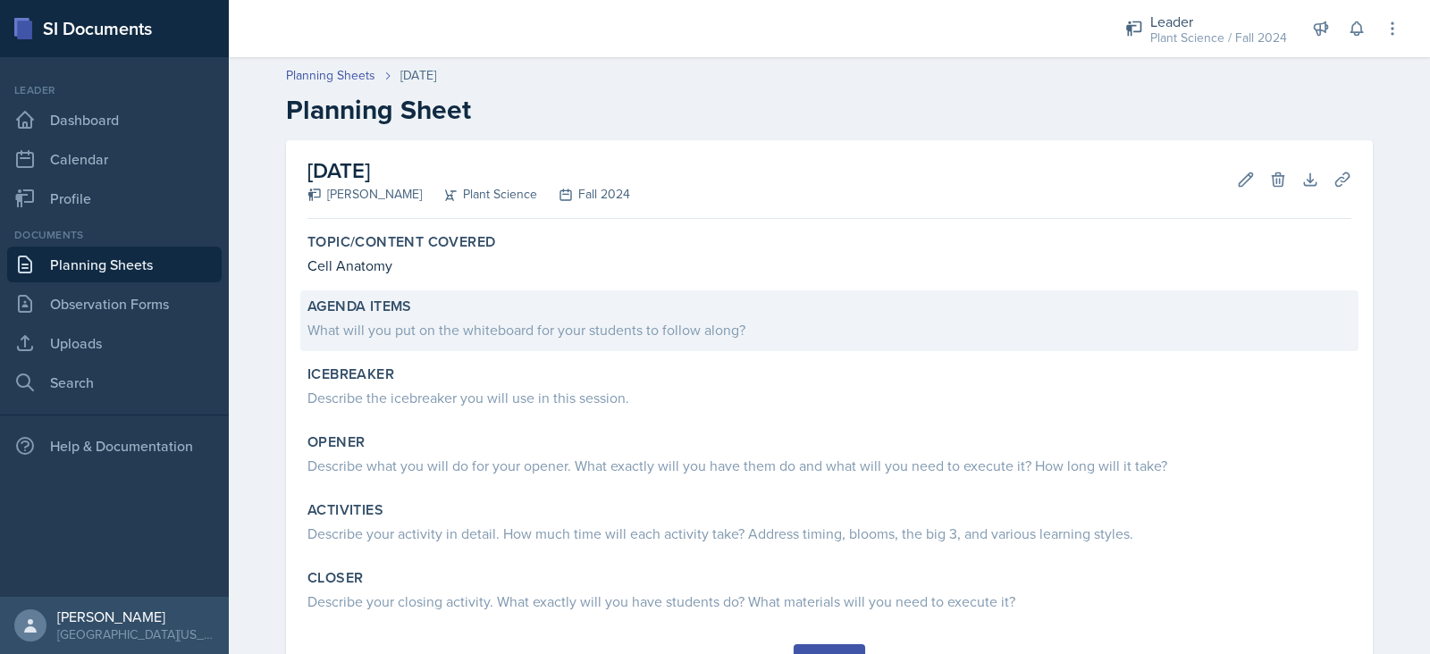
click at [536, 330] on div "What will you put on the whiteboard for your students to follow along?" at bounding box center [829, 329] width 1044 height 21
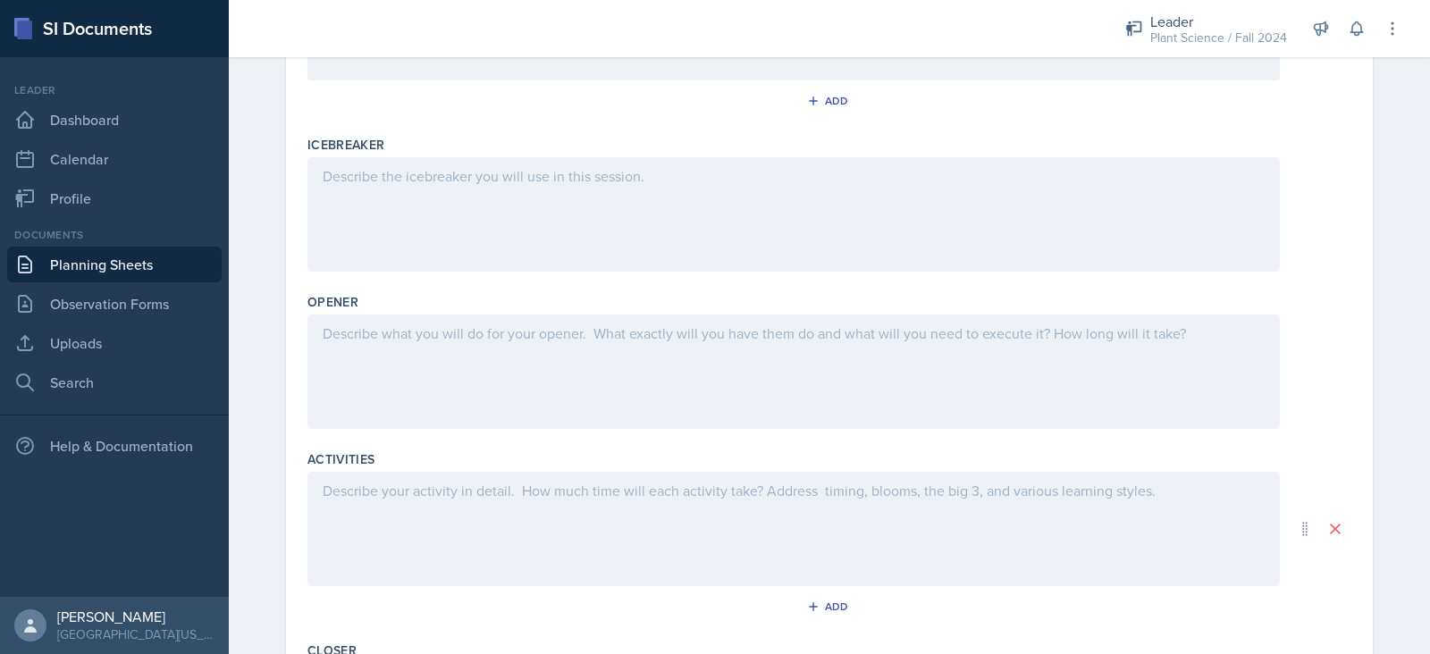
scroll to position [381, 0]
click at [509, 336] on p at bounding box center [794, 331] width 942 height 21
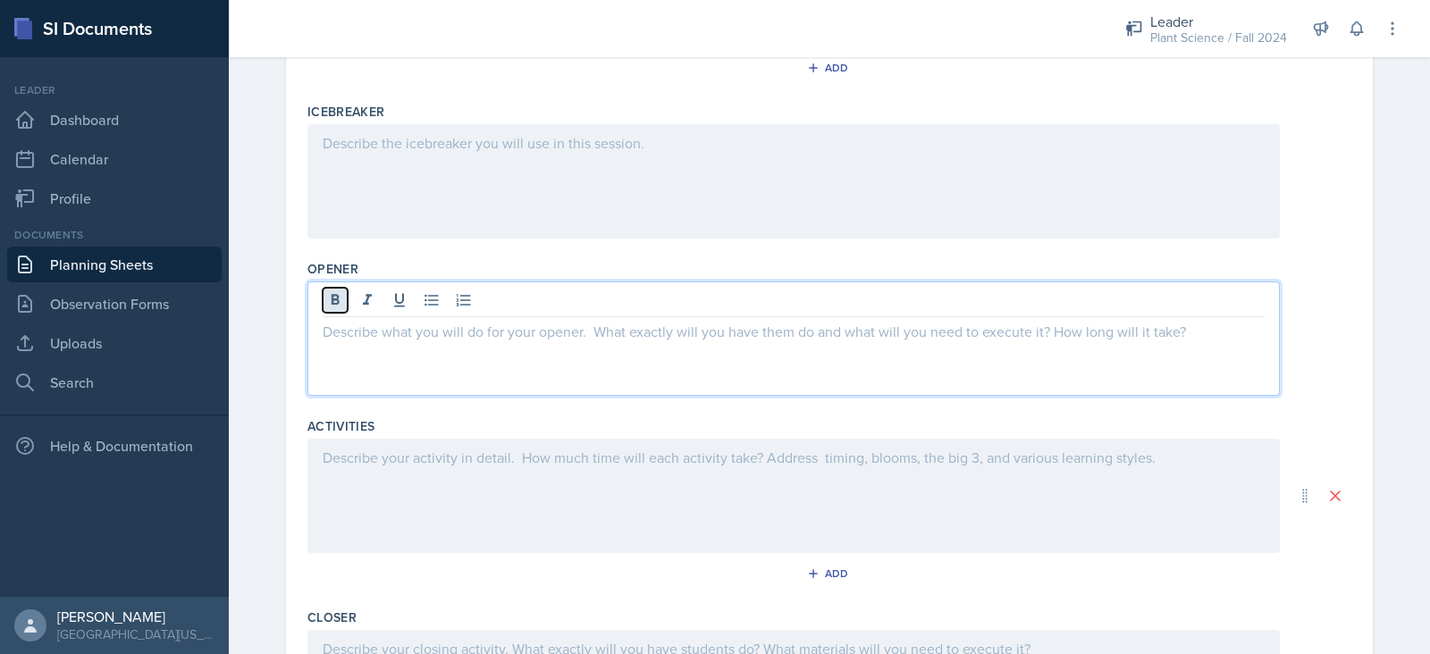
click at [332, 298] on icon at bounding box center [336, 299] width 8 height 11
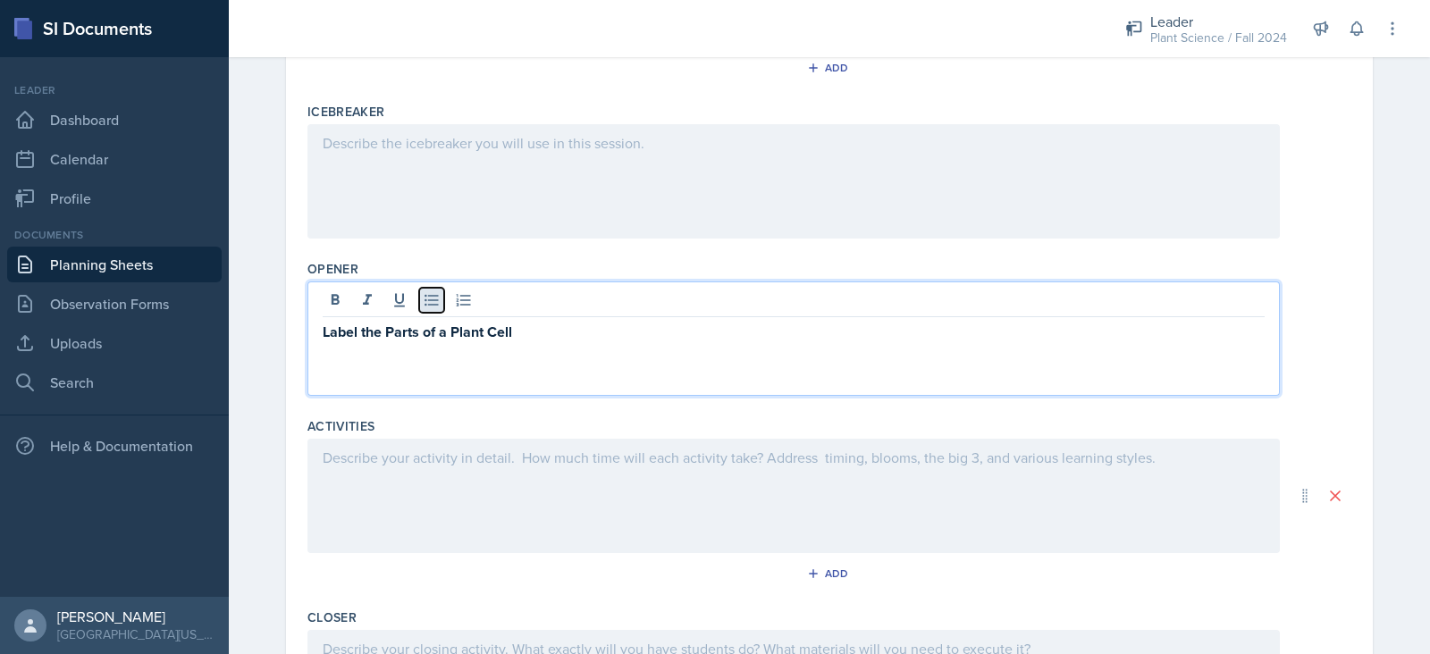
click at [423, 296] on icon at bounding box center [432, 300] width 18 height 18
click at [355, 355] on p at bounding box center [801, 353] width 928 height 21
click at [564, 333] on p "Label the Parts of a Plant Cell" at bounding box center [794, 332] width 942 height 22
click at [537, 347] on p at bounding box center [801, 353] width 928 height 21
click at [672, 328] on strong "Label the Parts of a Plant Cell (either I can draw on board or I have a workshe…" at bounding box center [579, 332] width 512 height 21
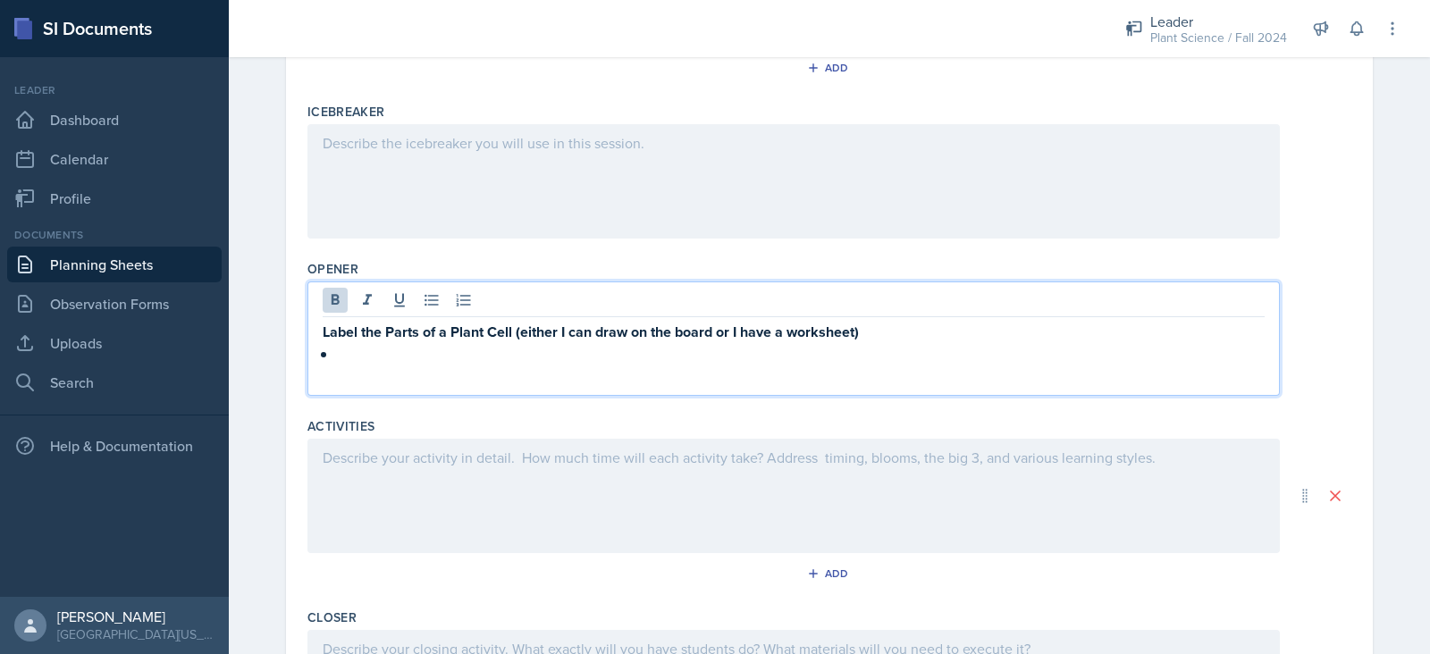
click at [617, 349] on p at bounding box center [801, 353] width 928 height 21
click at [425, 303] on icon at bounding box center [431, 301] width 13 height 12
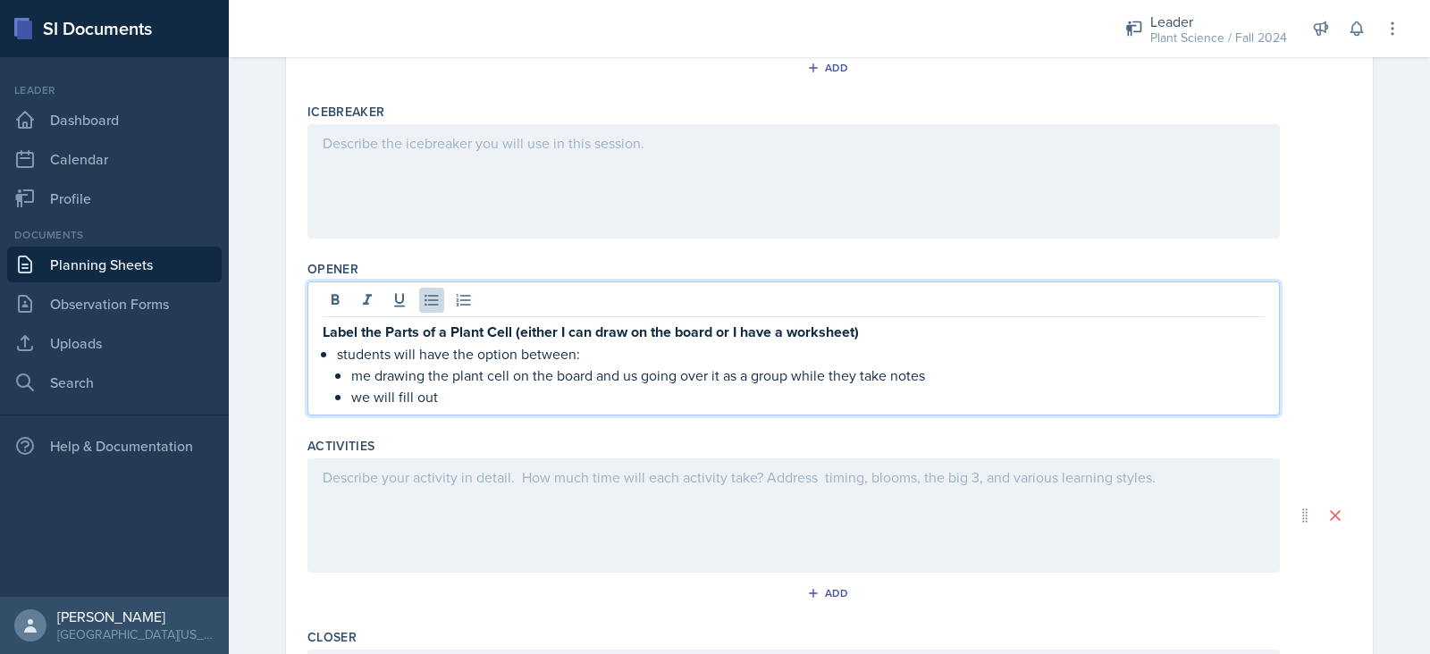
click at [630, 376] on p "me drawing the plant cell on the board and us going over it as a group while th…" at bounding box center [807, 375] width 913 height 21
click at [780, 374] on p "me drawing the plant cell on the board and we will discuss going over it as a g…" at bounding box center [807, 375] width 913 height 21
click at [612, 375] on p "me drawing the plant cell on the board and we will discuss it as a group while …" at bounding box center [807, 375] width 913 height 21
click at [592, 373] on p "I will draw the plant cell on the board and we will discuss it as a group while…" at bounding box center [807, 375] width 913 height 21
click at [550, 392] on p "we will fill out" at bounding box center [807, 396] width 913 height 21
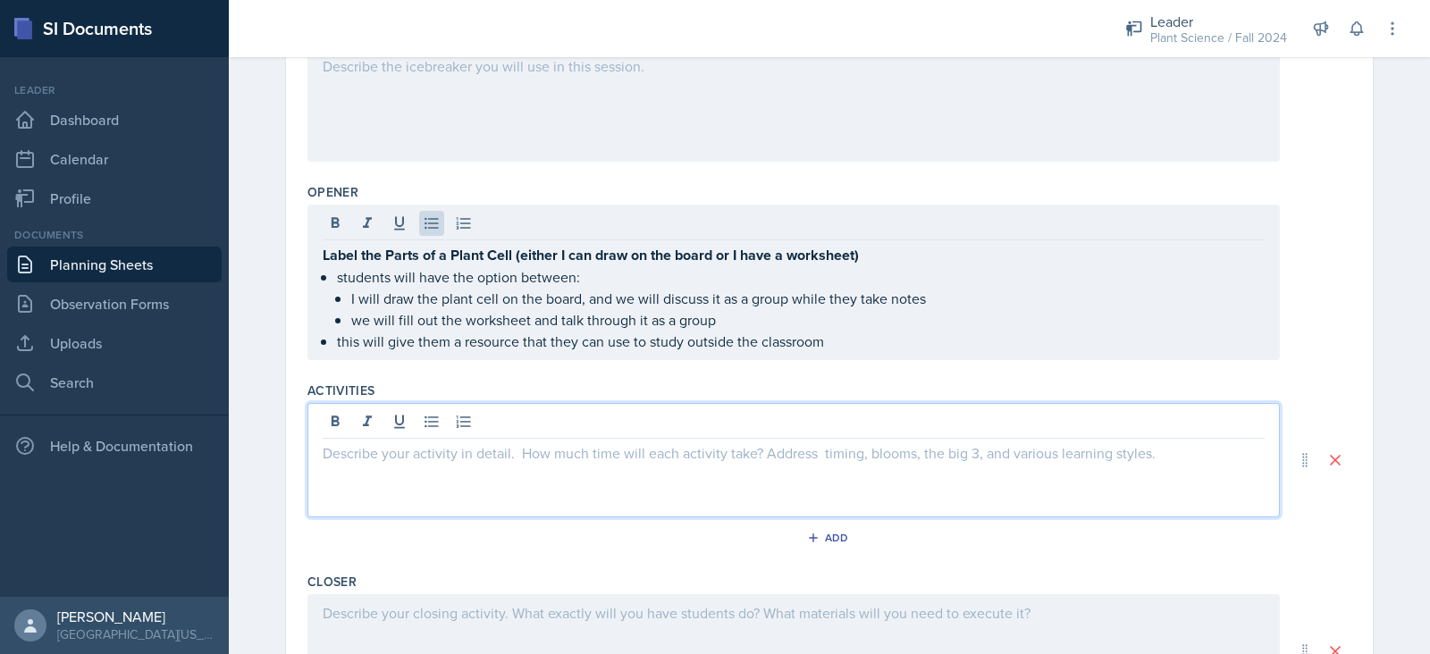
click at [754, 442] on p at bounding box center [794, 452] width 942 height 21
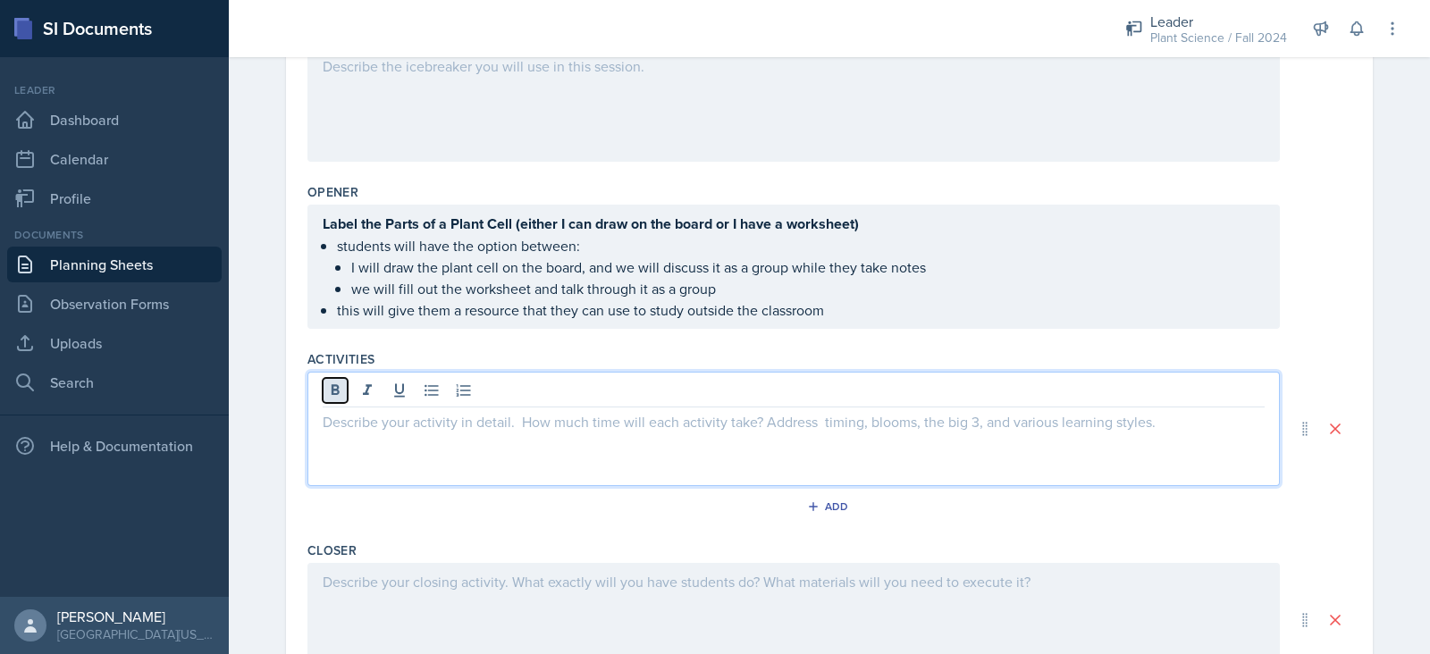
click at [332, 384] on icon at bounding box center [336, 389] width 8 height 11
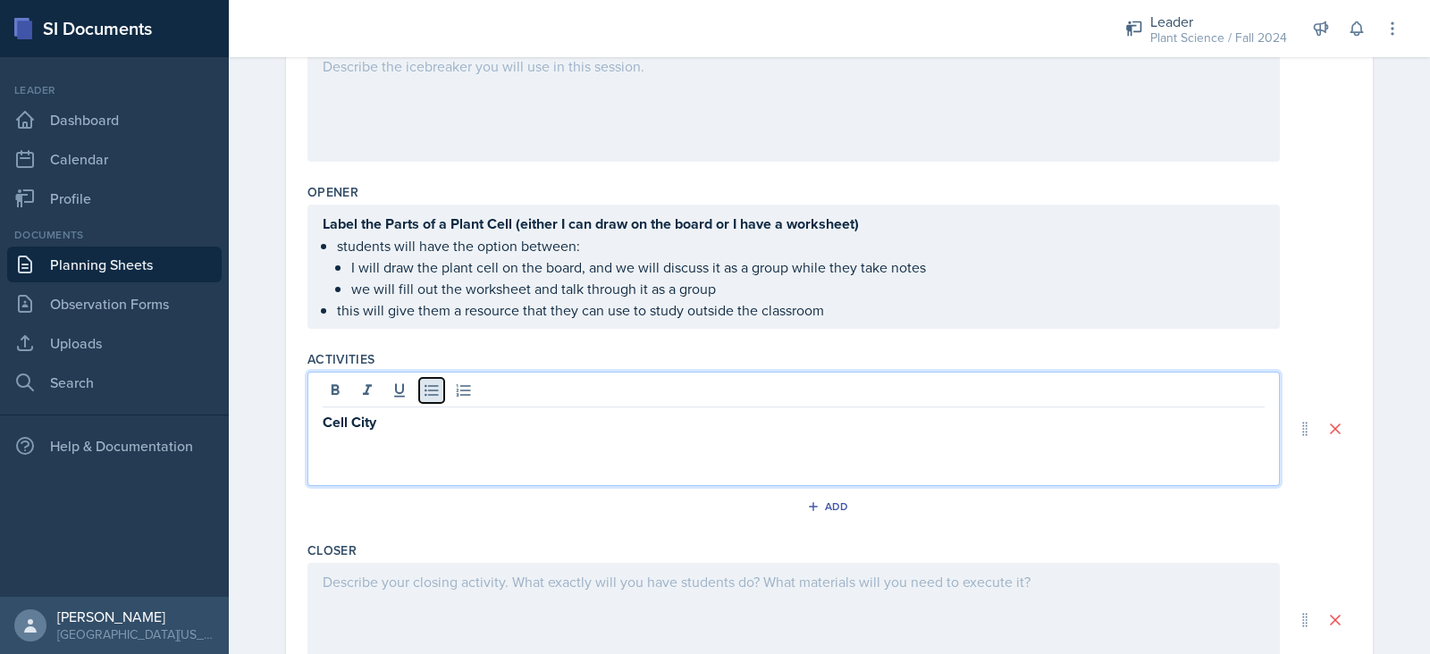
click at [423, 392] on icon at bounding box center [432, 391] width 18 height 18
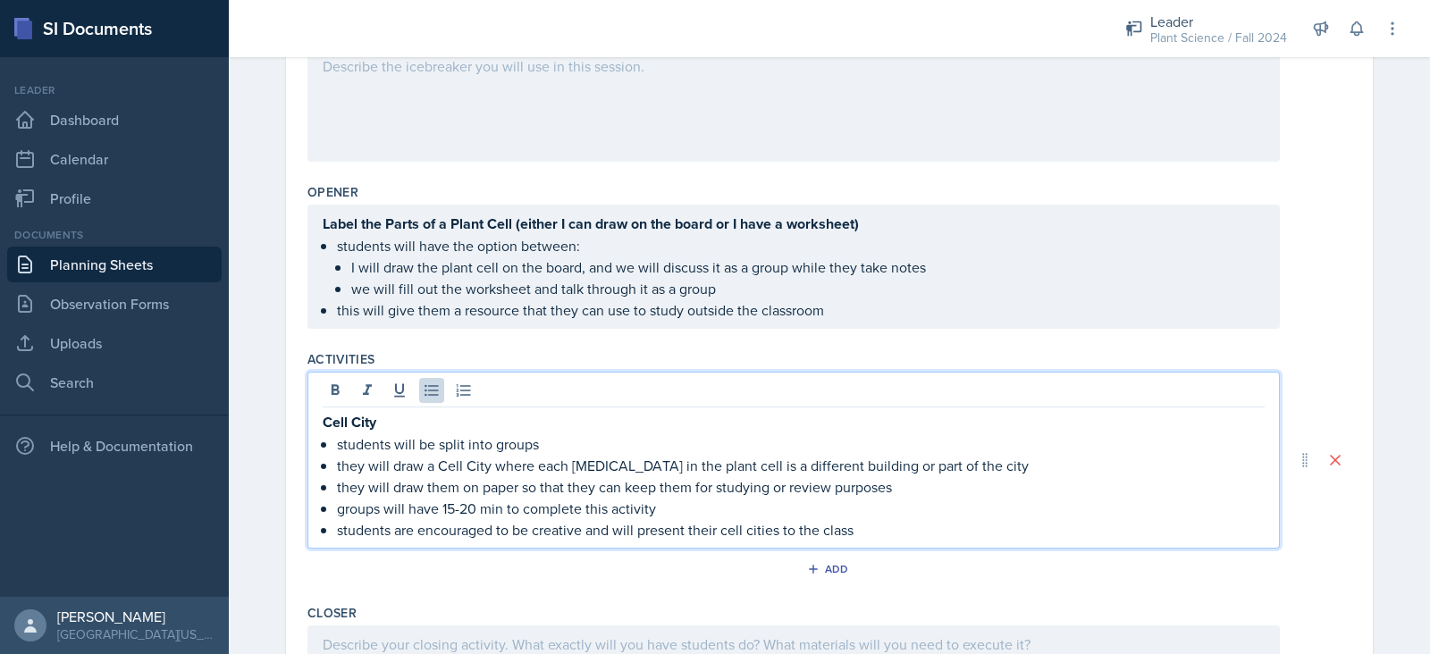
click at [843, 307] on p "this will give them a resource that they can use to study outside the classroom" at bounding box center [801, 309] width 928 height 21
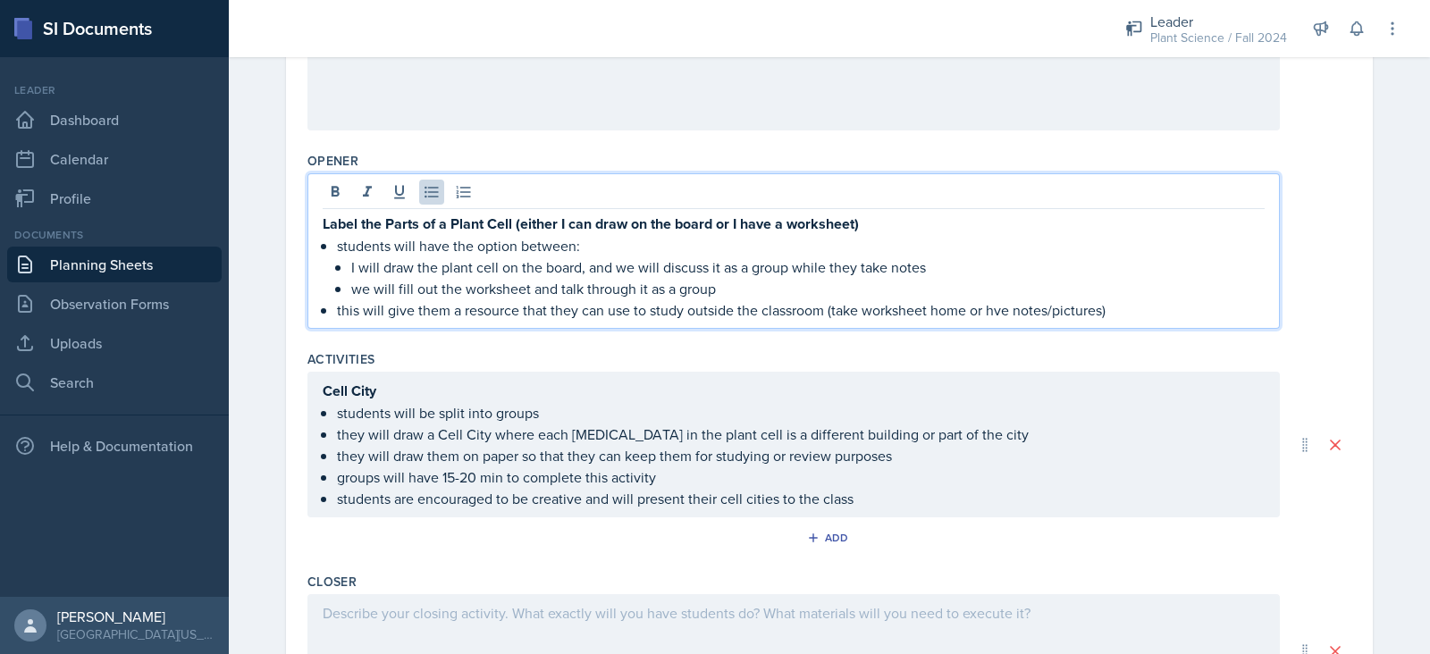
click at [990, 311] on p "this will give them a resource that they can use to study outside the classroom…" at bounding box center [801, 309] width 928 height 21
click at [1109, 308] on p "this will give them a resource that they can use to study outside the classroom…" at bounding box center [801, 309] width 928 height 21
click at [985, 305] on p "this will give them a resource that they can use to study outside the classroom…" at bounding box center [801, 309] width 928 height 21
click at [1139, 309] on p "this will give them a resource that they can use to study outside the classroom…" at bounding box center [801, 309] width 928 height 21
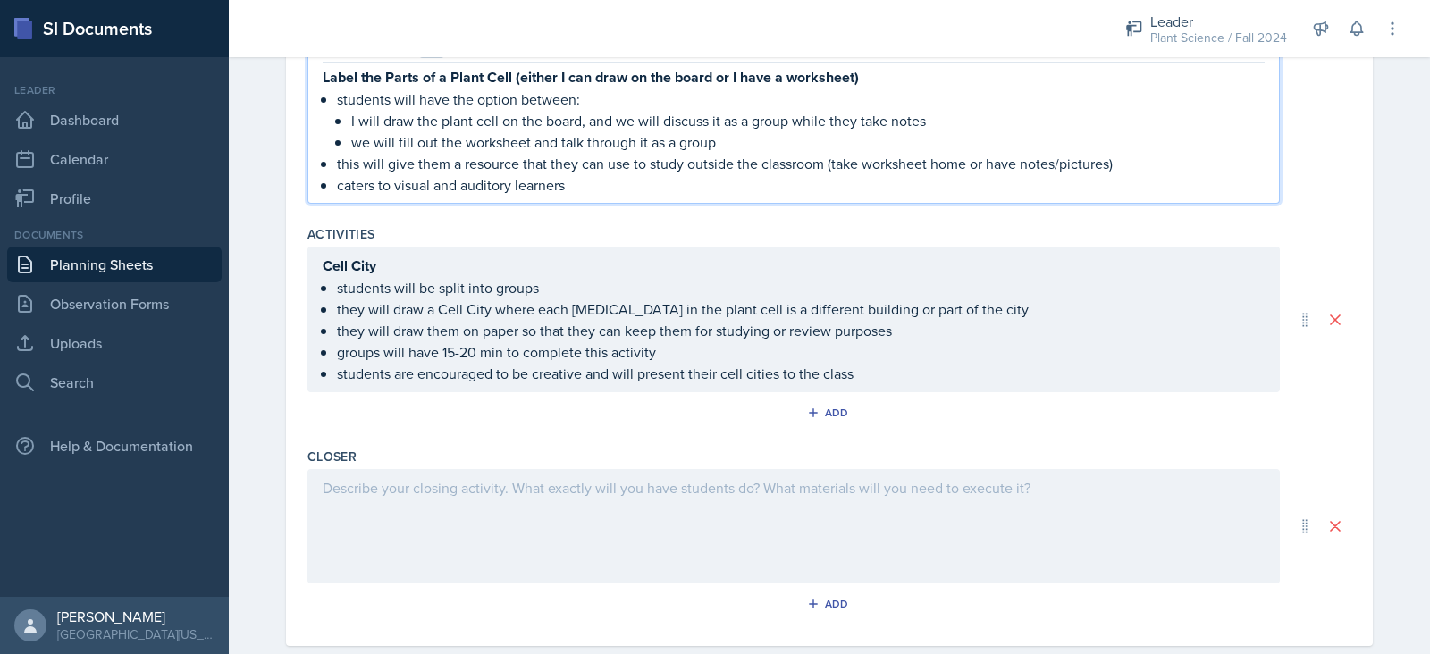
scroll to position [696, 0]
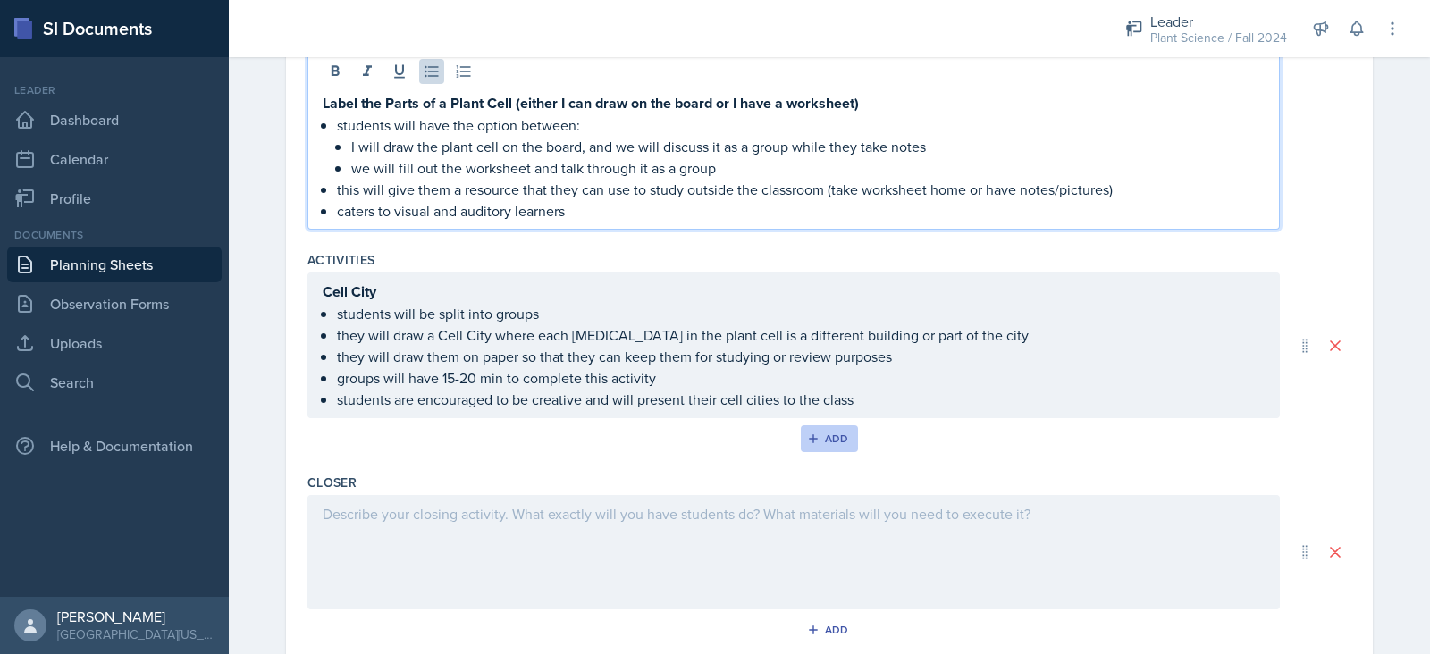
click at [831, 432] on div "Add" at bounding box center [830, 439] width 38 height 14
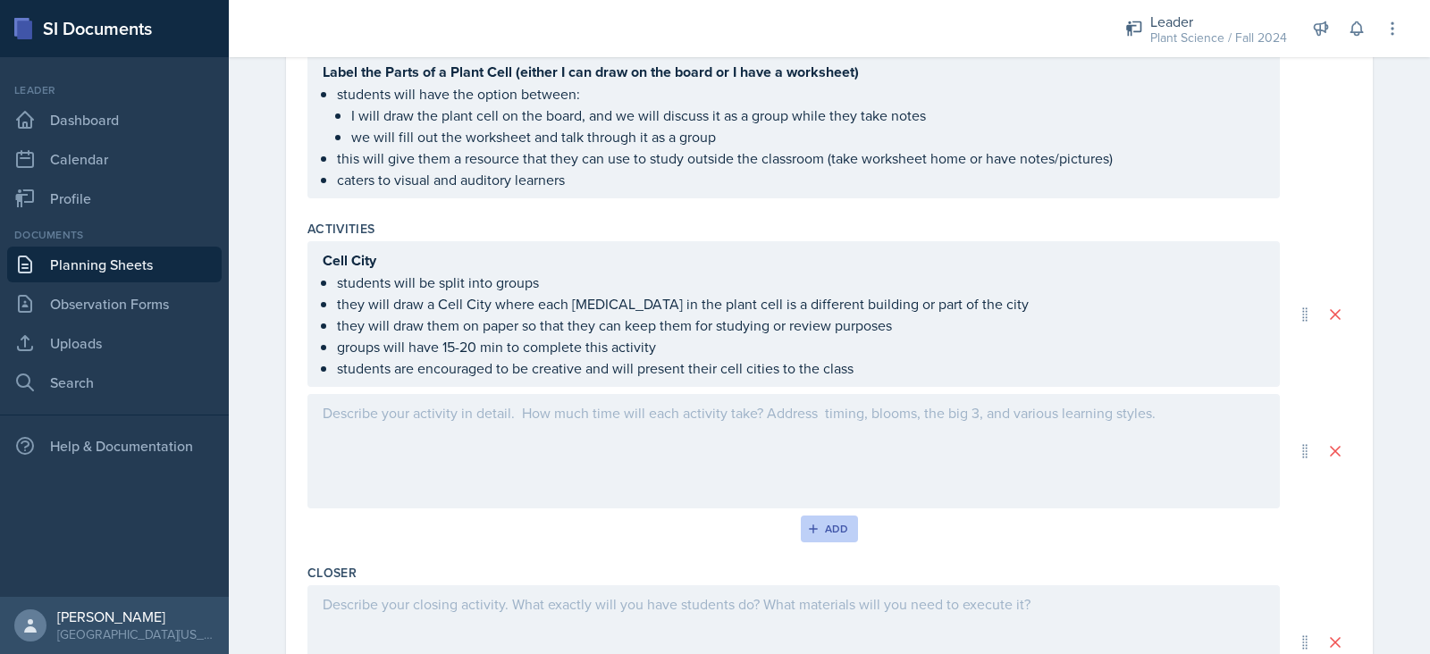
scroll to position [609, 0]
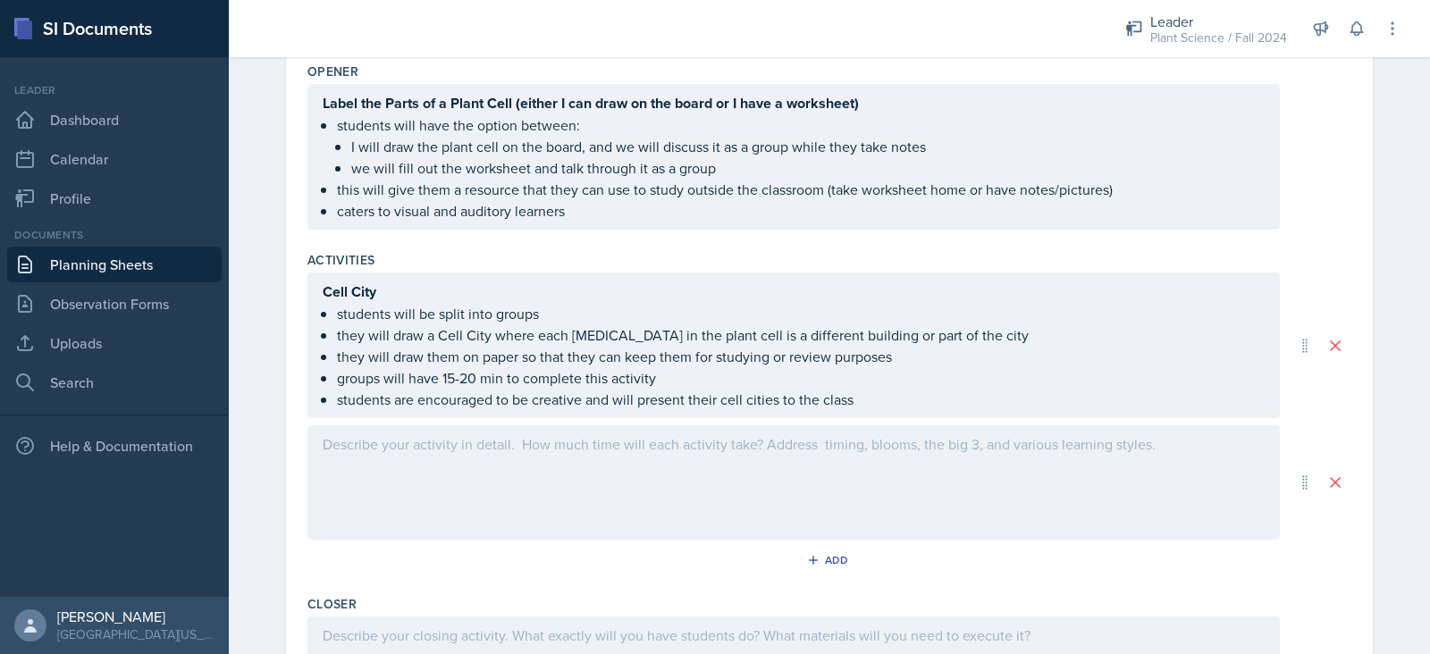
drag, startPoint x: 313, startPoint y: 289, endPoint x: 947, endPoint y: 370, distance: 639.7
click at [947, 370] on div "Cell City students will be split into groups they will draw a Cell City where e…" at bounding box center [793, 346] width 972 height 146
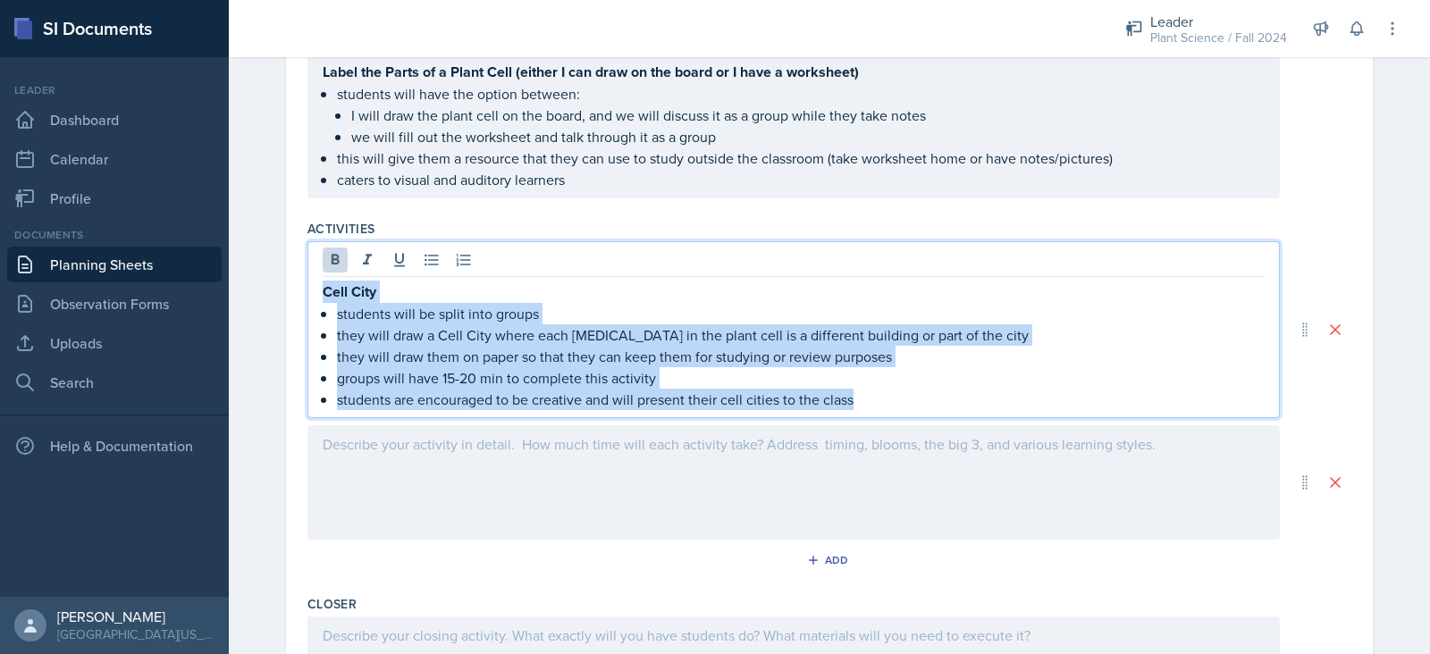
drag, startPoint x: 879, startPoint y: 396, endPoint x: 276, endPoint y: 289, distance: 612.7
click at [276, 289] on div "Date September 4th, 2025 September 2025 31 1 2 3 4 5 6 7 8 9 10 11 12 13 14 15 …" at bounding box center [829, 168] width 1144 height 1337
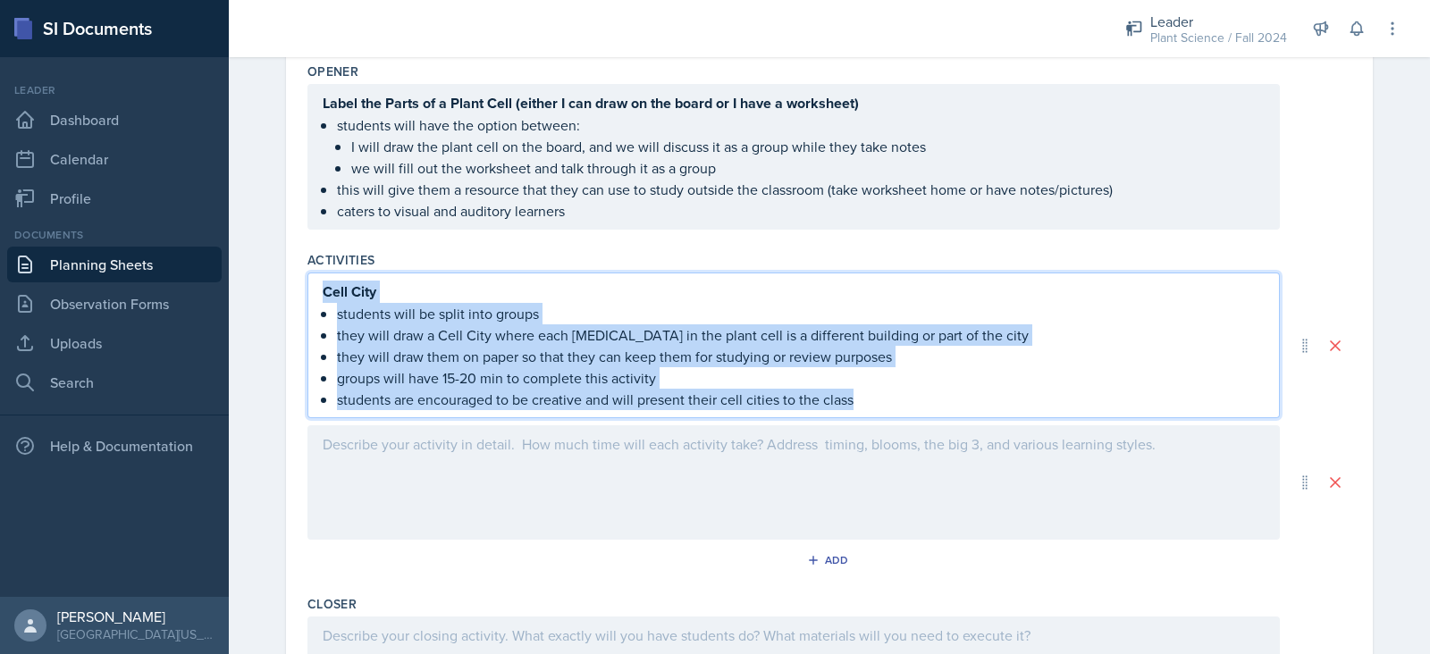
copy div "Cell City students will be split into groups they will draw a Cell City where e…"
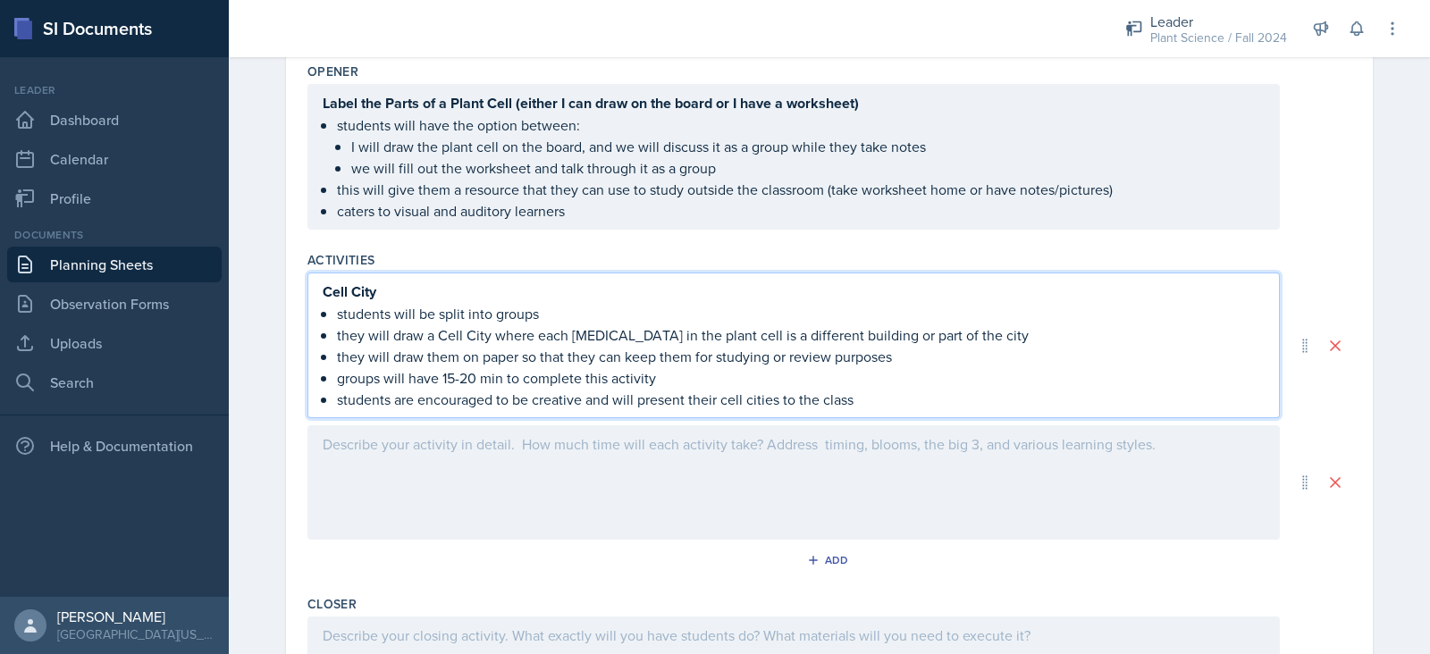
click at [605, 453] on div at bounding box center [793, 482] width 972 height 114
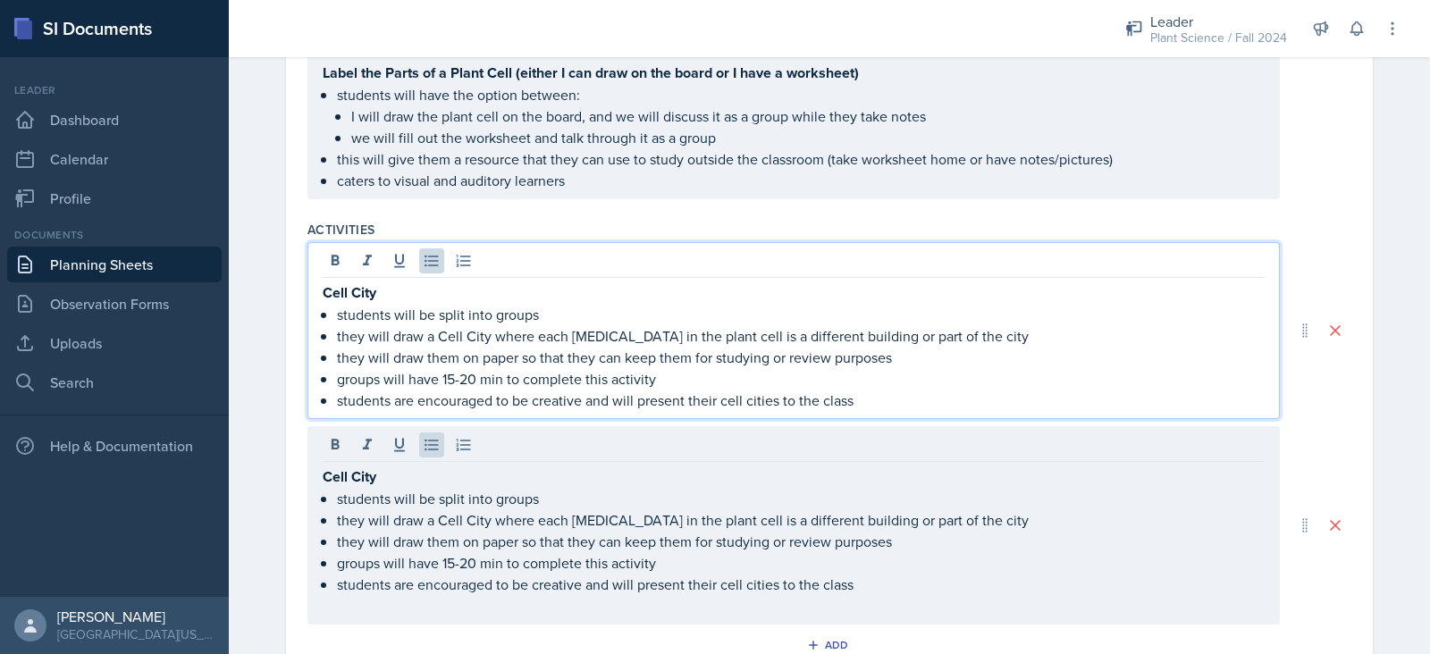
scroll to position [671, 0]
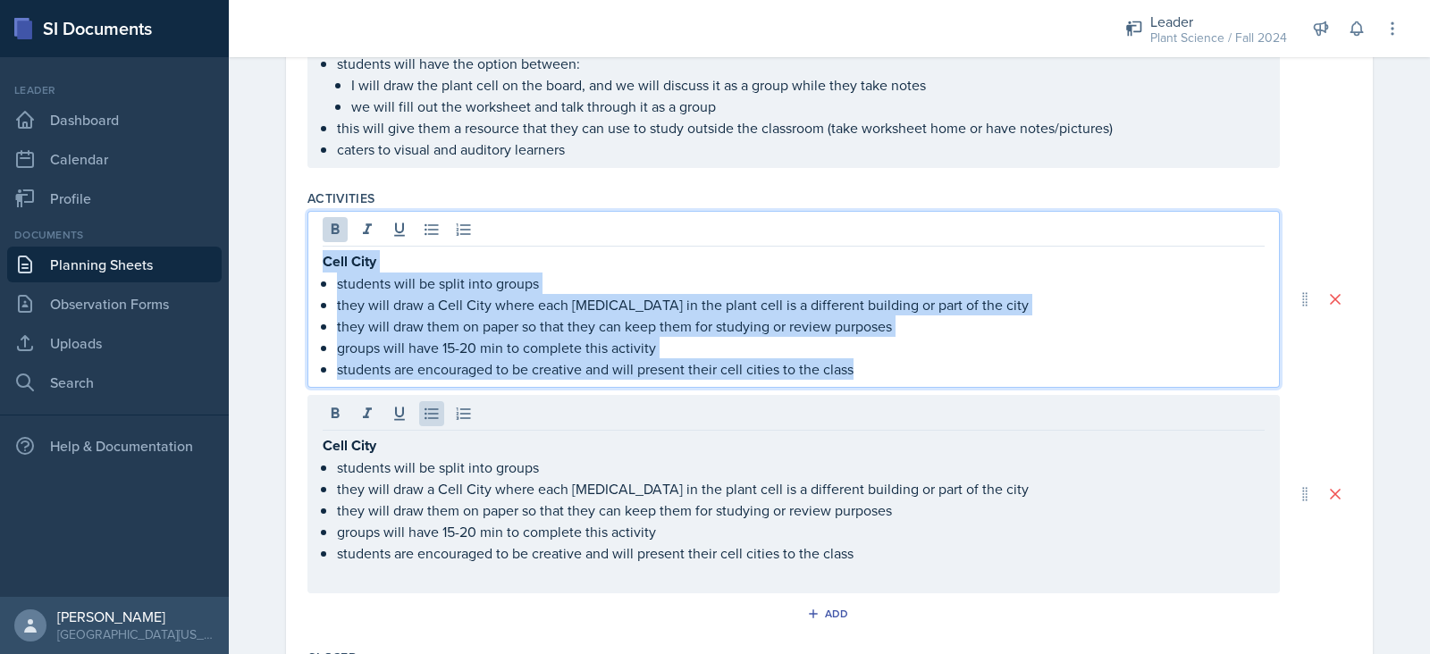
drag, startPoint x: 855, startPoint y: 367, endPoint x: 276, endPoint y: 242, distance: 592.5
click at [276, 242] on div "Date September 4th, 2025 September 2025 31 1 2 3 4 5 6 7 8 9 10 11 12 13 14 15 …" at bounding box center [829, 179] width 1144 height 1421
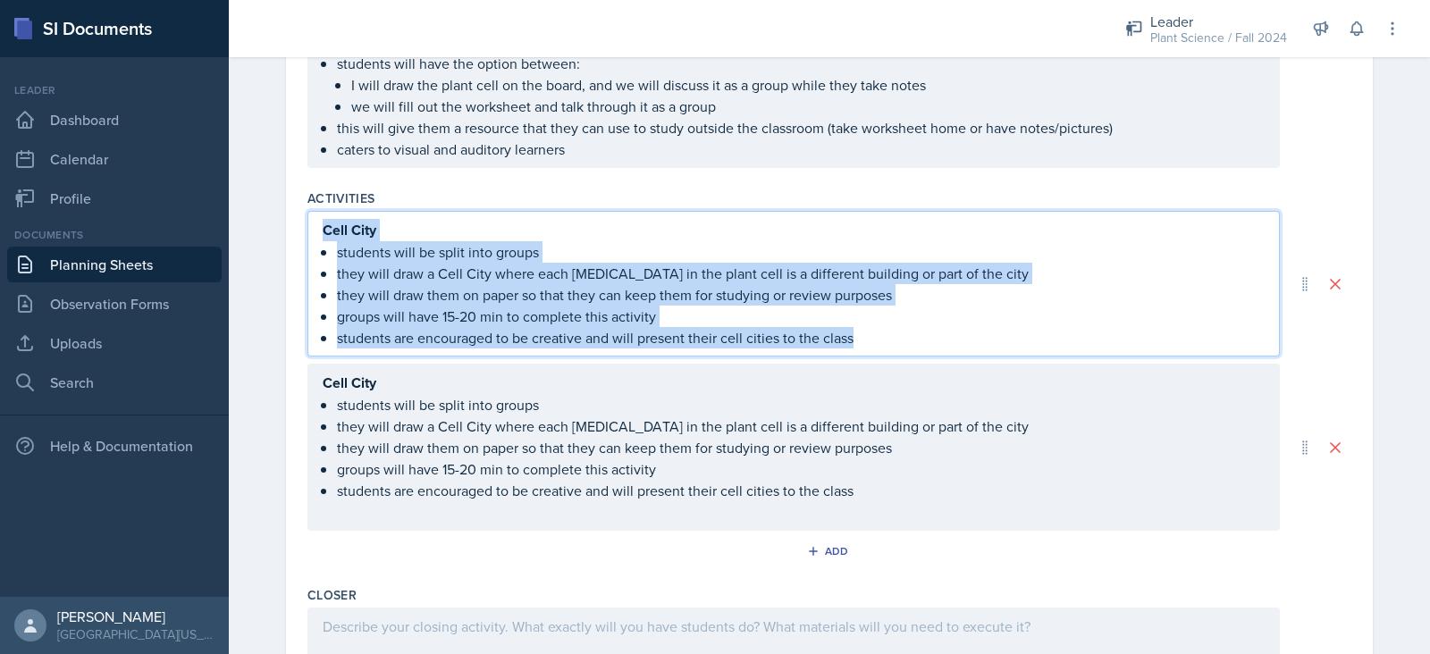
scroll to position [640, 0]
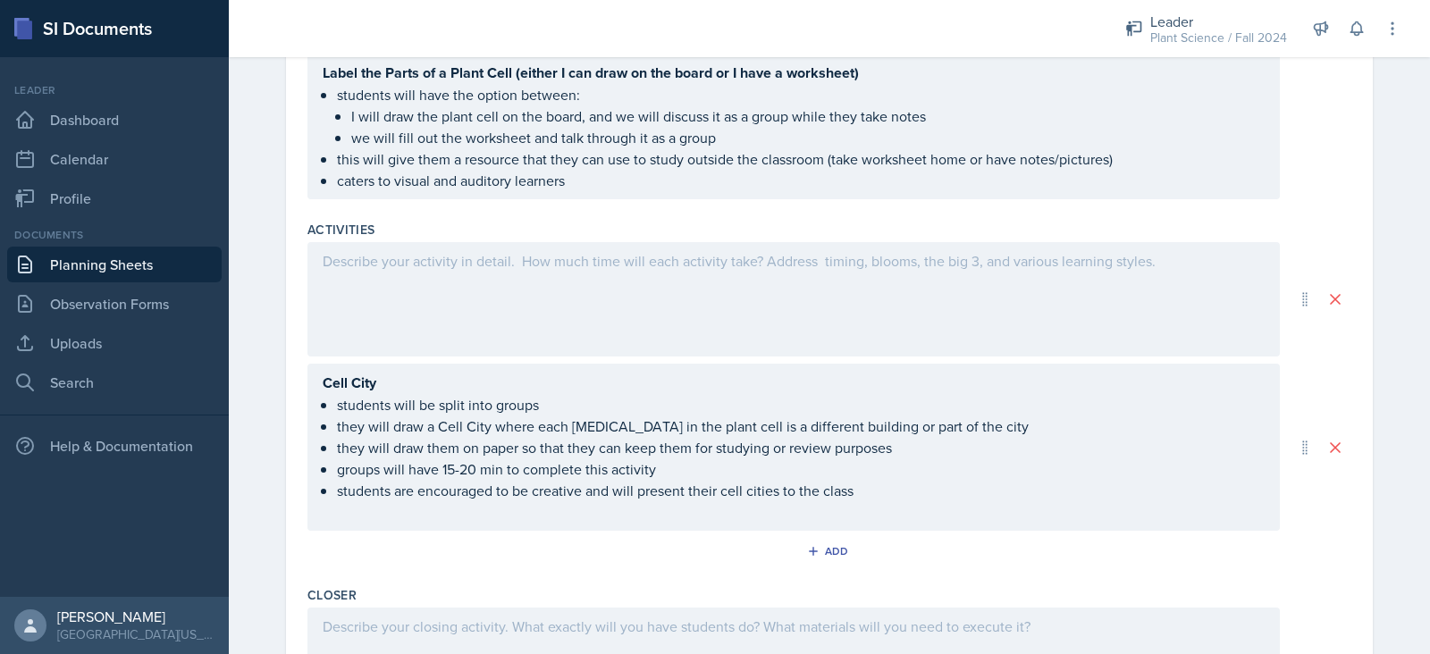
click at [407, 294] on div at bounding box center [793, 299] width 972 height 114
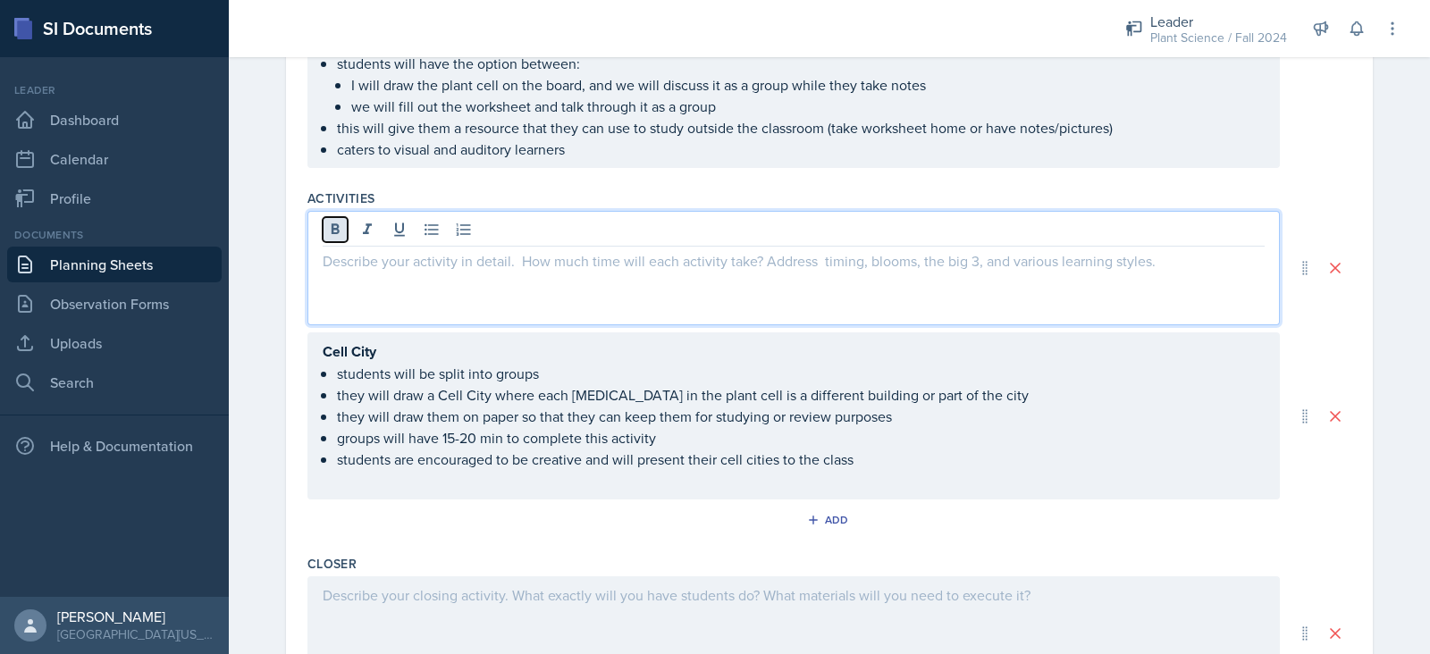
click at [326, 226] on icon at bounding box center [335, 230] width 18 height 18
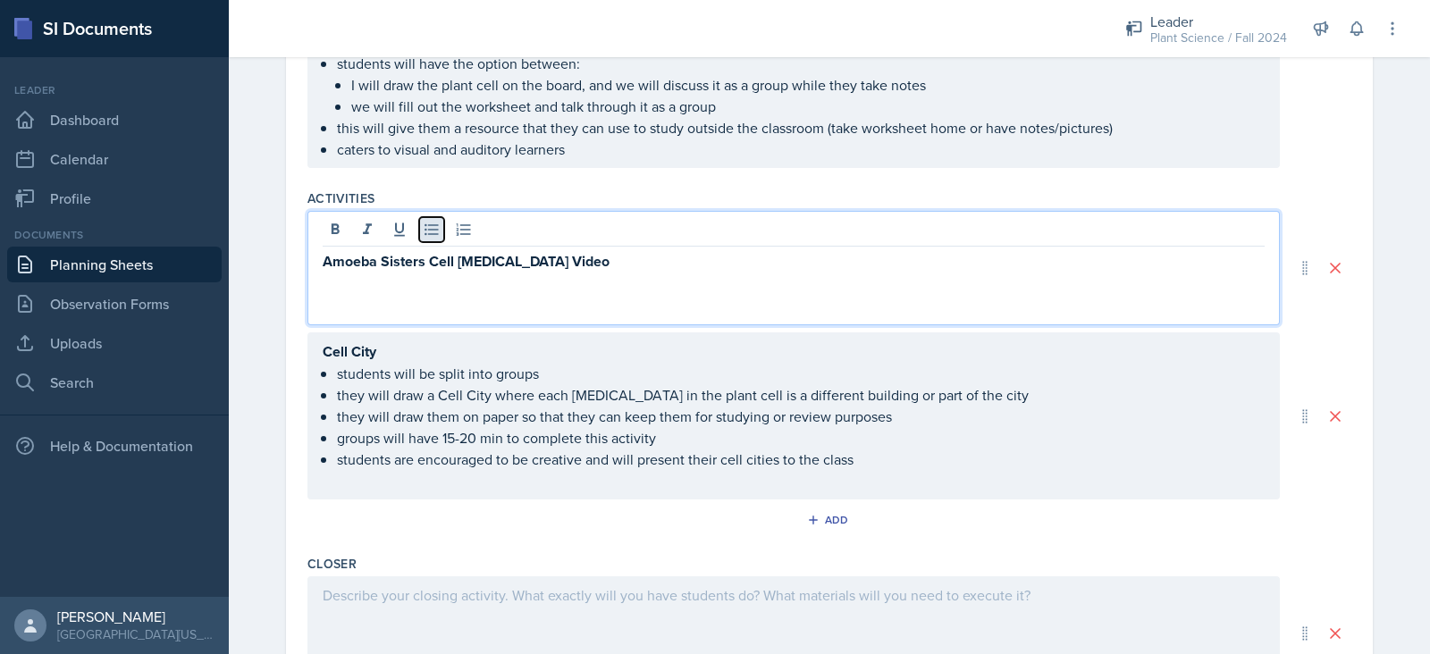
click at [425, 231] on icon at bounding box center [431, 230] width 13 height 12
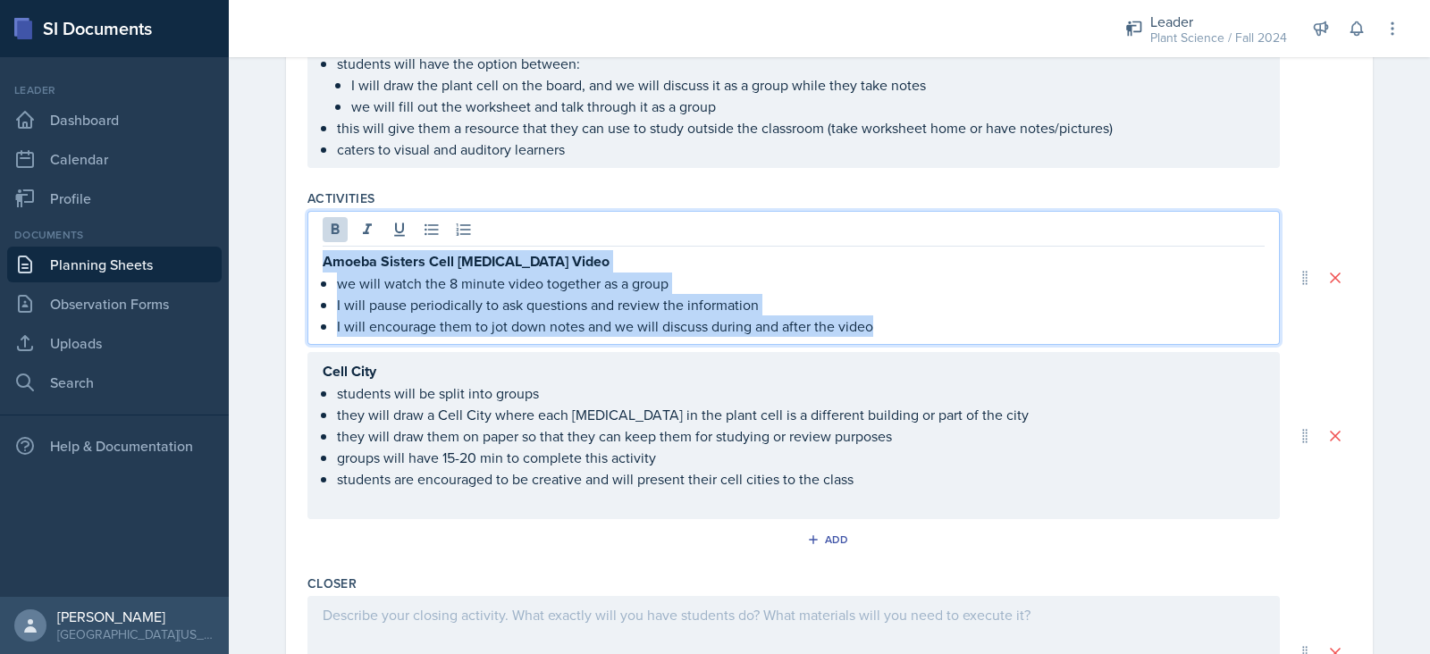
drag, startPoint x: 912, startPoint y: 325, endPoint x: 310, endPoint y: 257, distance: 605.3
click at [310, 257] on div "Amoeba Sisters Cell Organelle Video we will watch the 8 minute video together a…" at bounding box center [793, 278] width 972 height 134
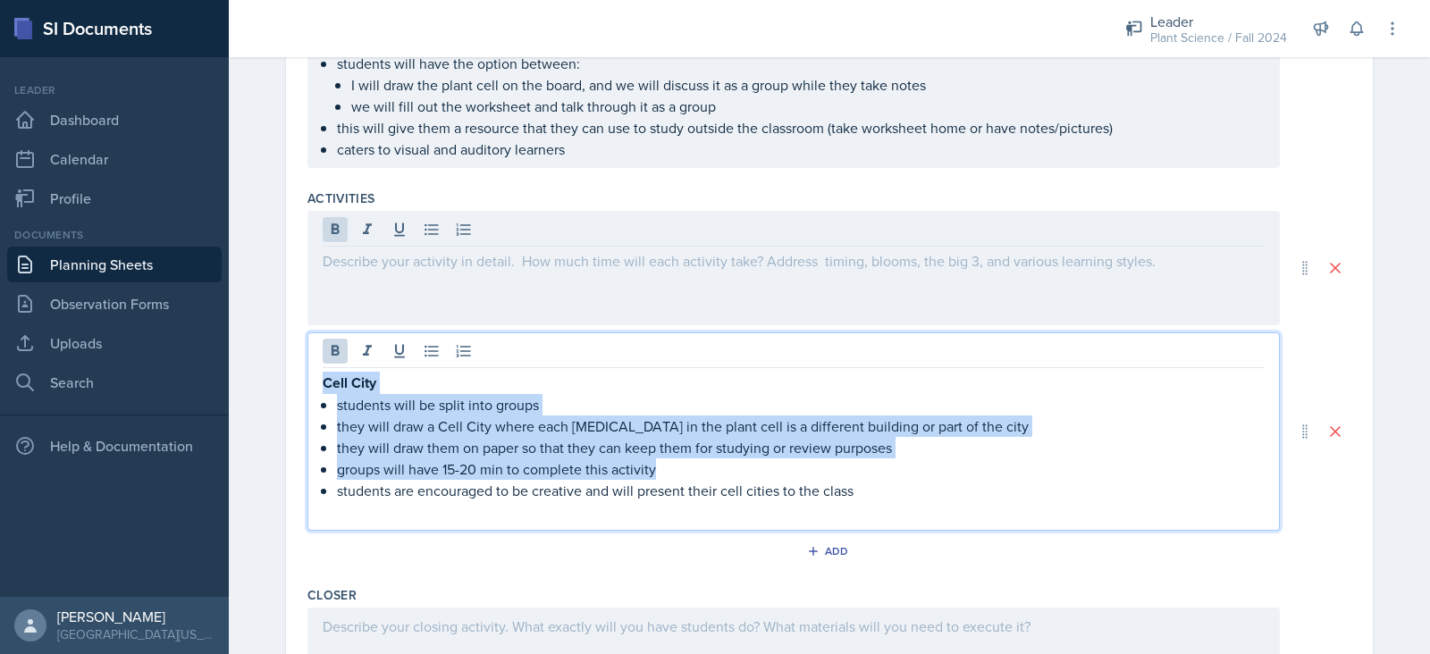
drag, startPoint x: 879, startPoint y: 462, endPoint x: 274, endPoint y: 364, distance: 613.0
click at [274, 364] on div "Date September 4th, 2025 September 2025 31 1 2 3 4 5 6 7 8 9 10 11 12 13 14 15 …" at bounding box center [829, 148] width 1144 height 1358
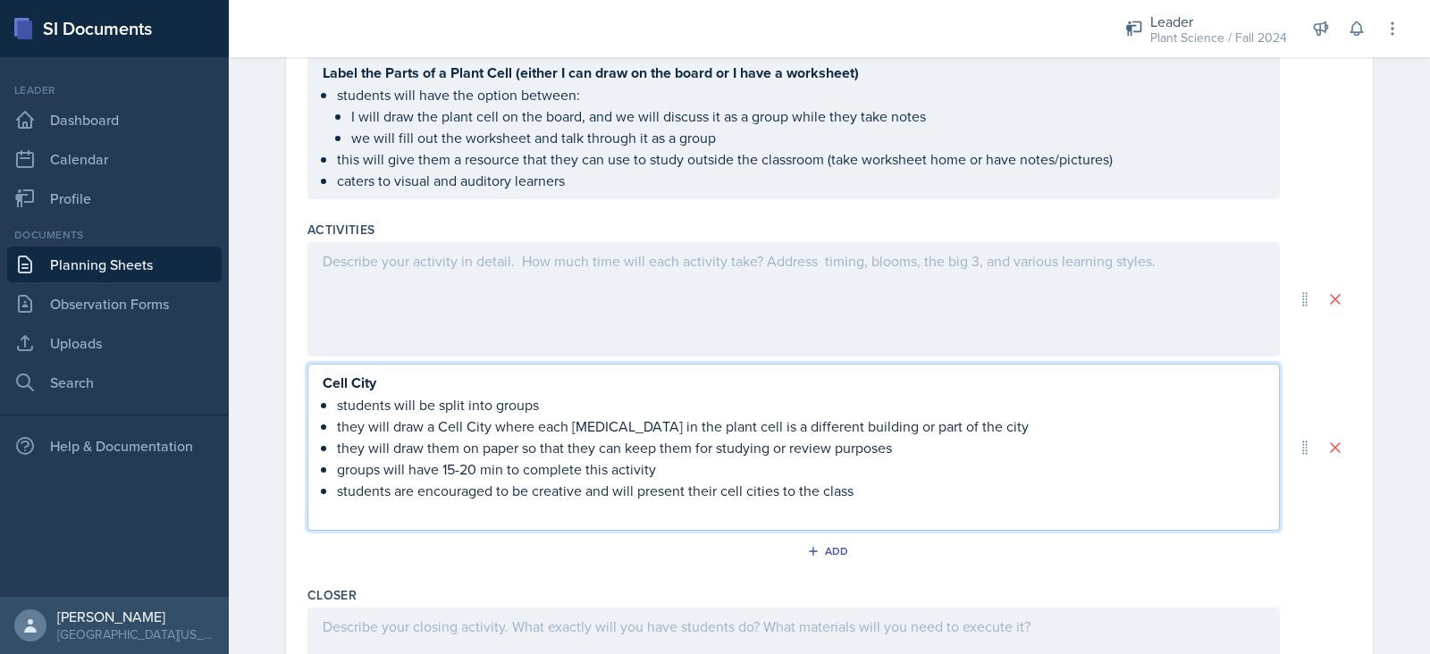
click at [882, 487] on p "students are encouraged to be creative and will present their cell cities to th…" at bounding box center [801, 490] width 928 height 21
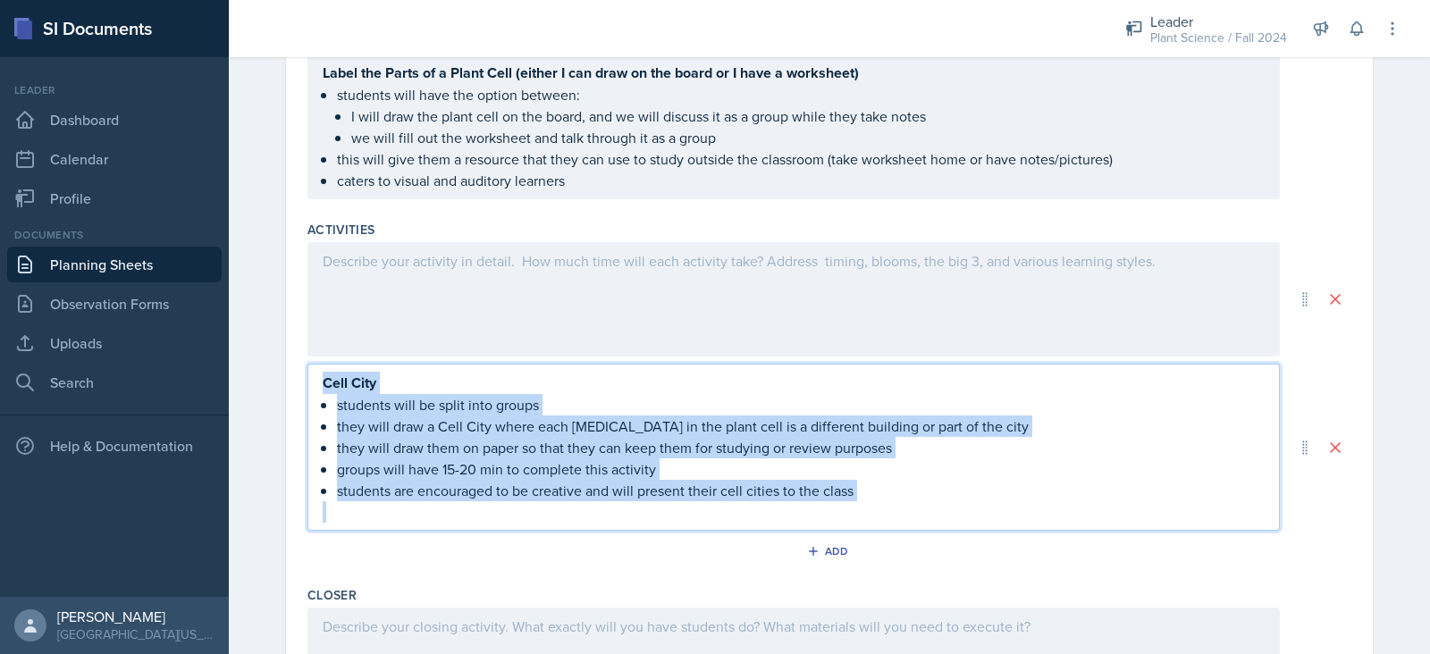
drag, startPoint x: 882, startPoint y: 487, endPoint x: 299, endPoint y: 377, distance: 593.0
click at [307, 377] on div "Cell City students will be split into groups they will draw a Cell City where e…" at bounding box center [793, 447] width 972 height 167
copy div "Cell City students will be split into groups they will draw a Cell City where e…"
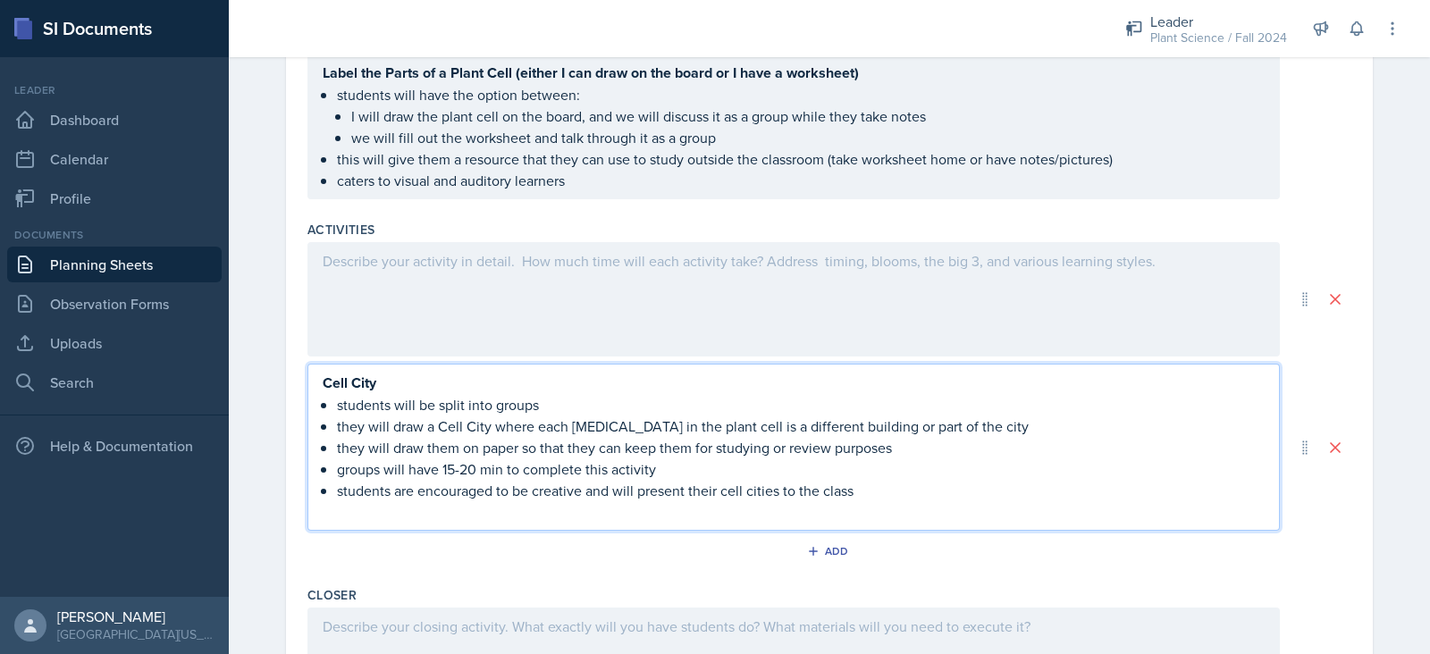
click at [423, 274] on div at bounding box center [793, 299] width 972 height 114
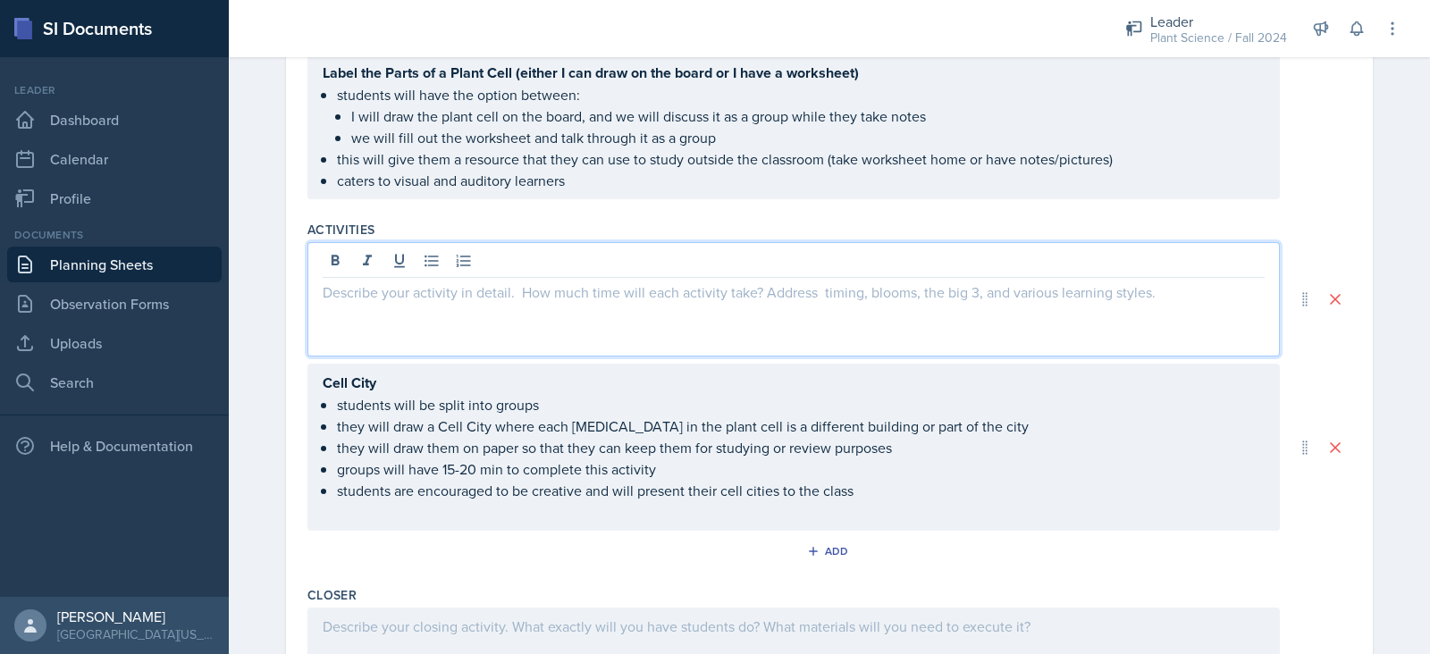
scroll to position [671, 0]
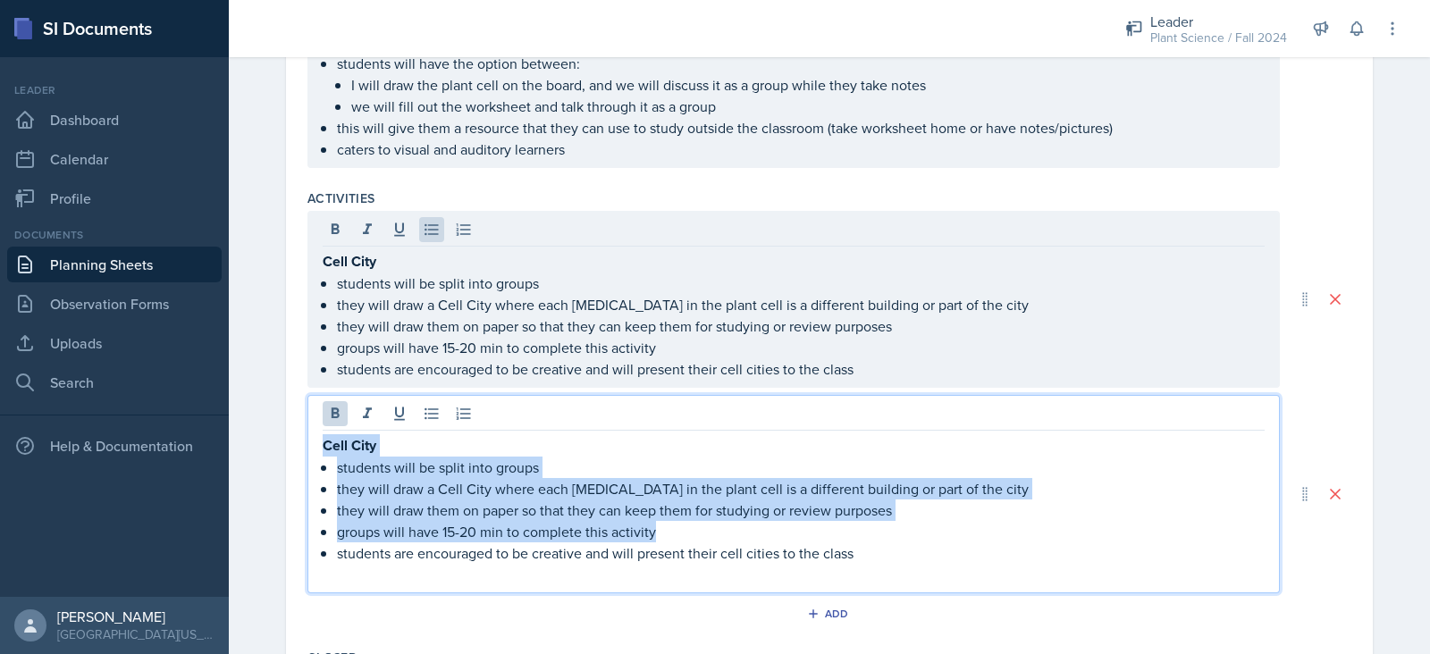
drag, startPoint x: 868, startPoint y: 517, endPoint x: 305, endPoint y: 437, distance: 568.7
click at [307, 437] on div "Cell City students will be split into groups they will draw a Cell City where e…" at bounding box center [793, 494] width 972 height 198
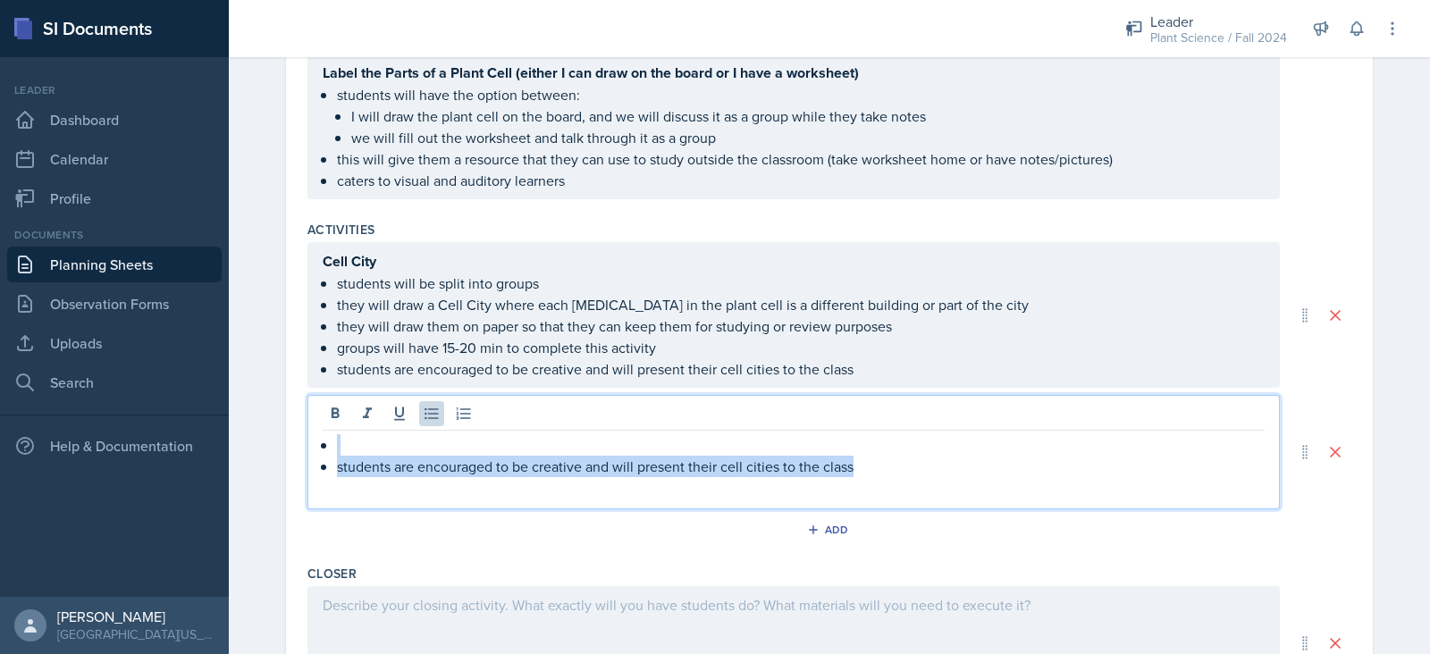
drag, startPoint x: 893, startPoint y: 466, endPoint x: 301, endPoint y: 438, distance: 592.3
click at [307, 438] on div "students are encouraged to be creative and will present their cell cities to th…" at bounding box center [793, 452] width 972 height 114
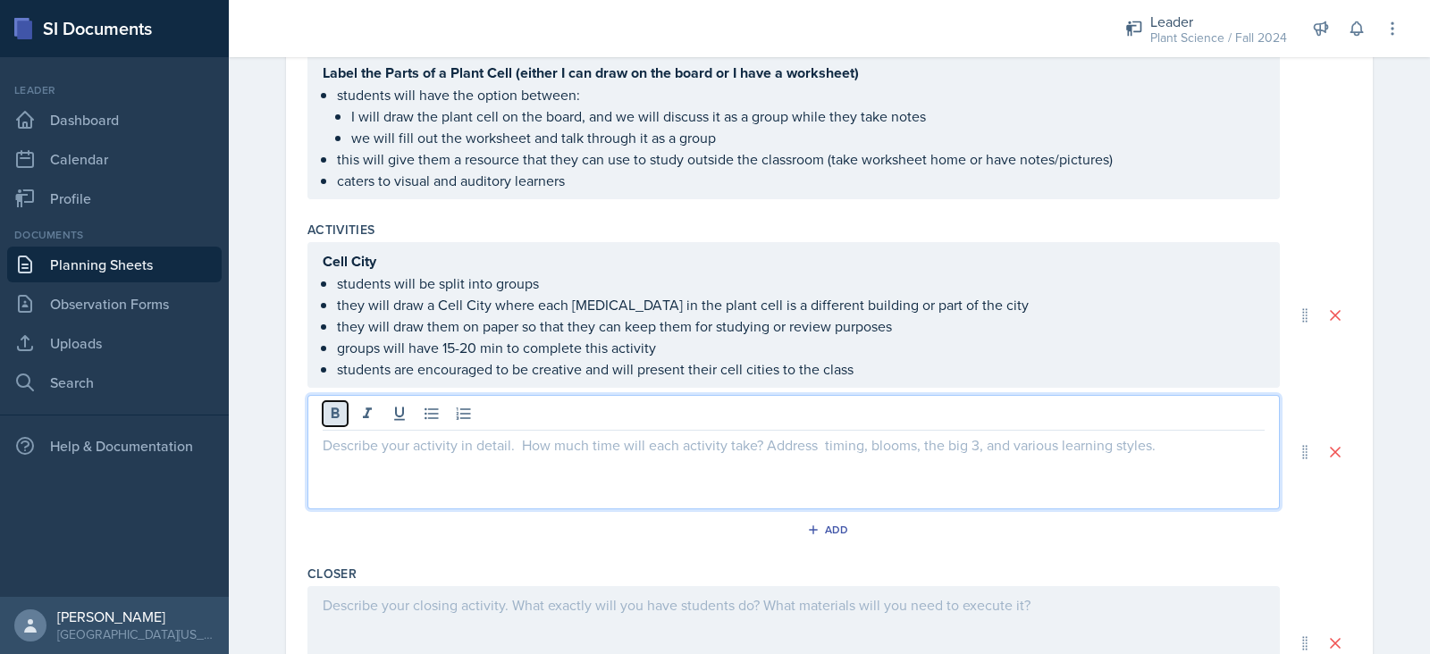
click at [332, 410] on icon at bounding box center [335, 414] width 18 height 18
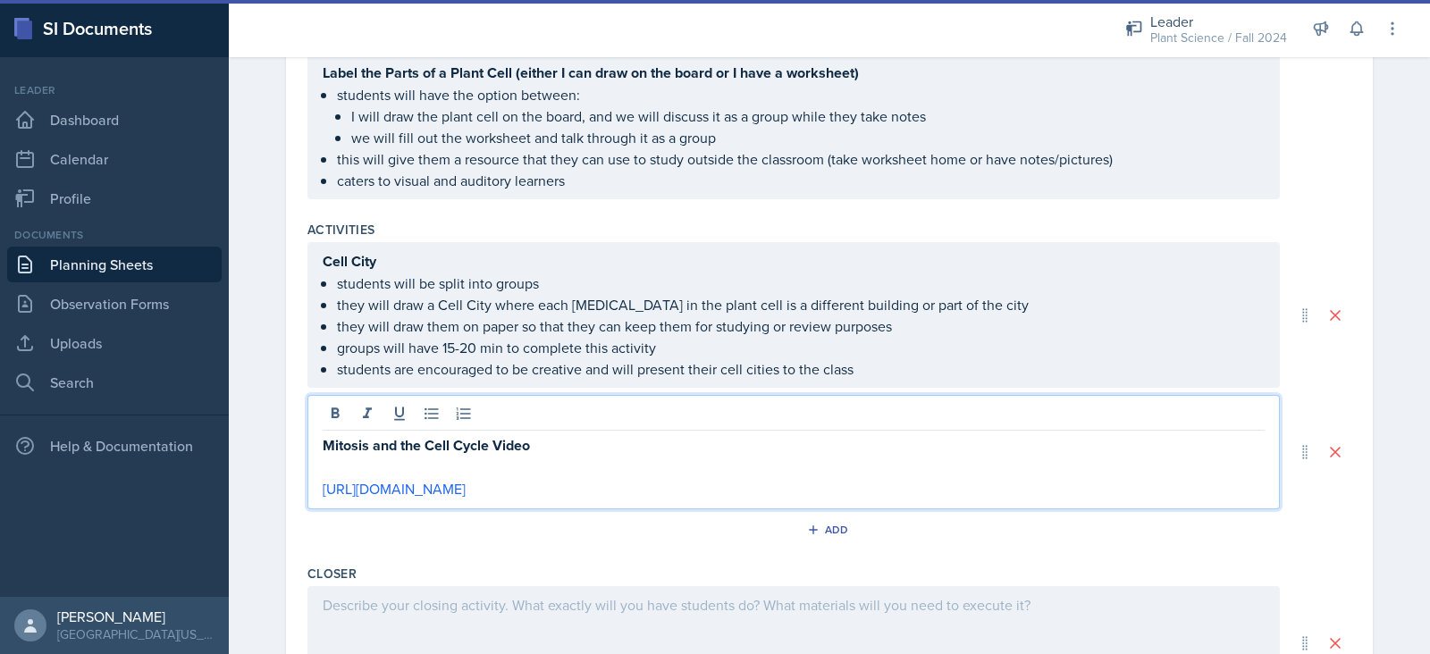
click at [569, 438] on p "Mitosis and the Cell Cycle Video" at bounding box center [794, 445] width 942 height 22
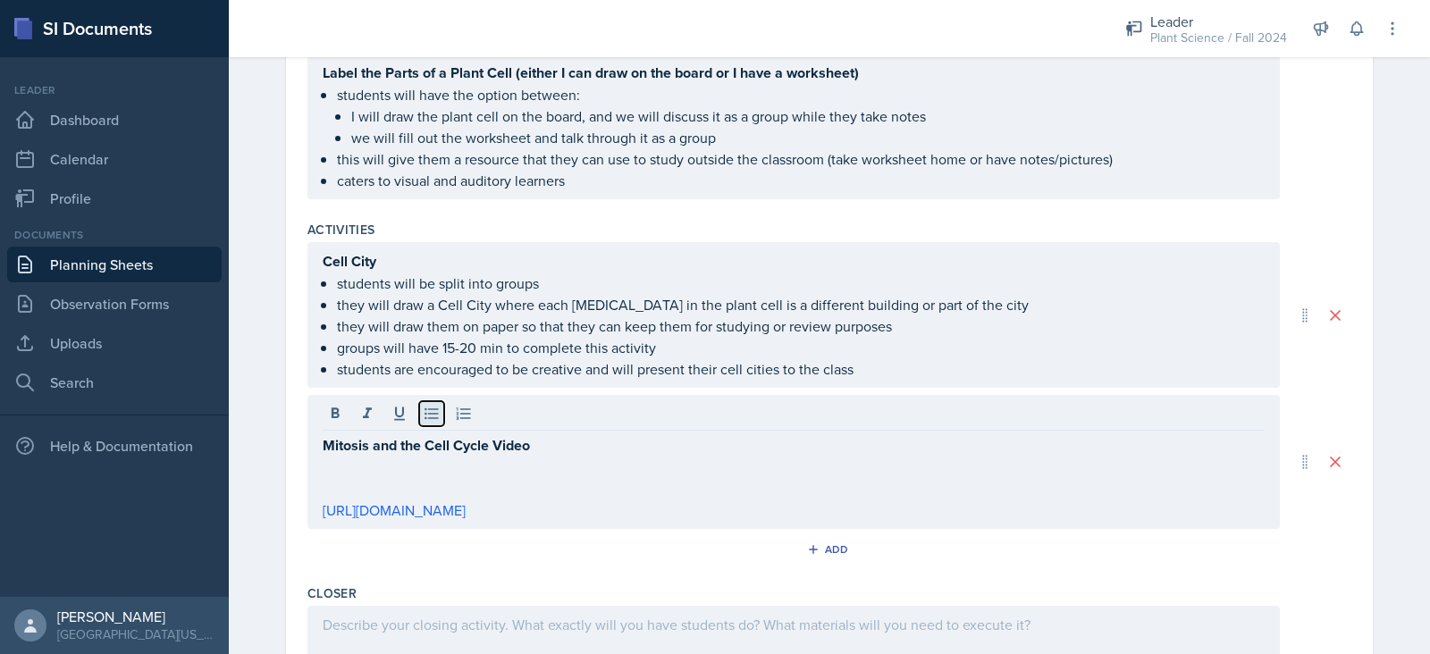
click at [423, 416] on icon at bounding box center [432, 414] width 18 height 18
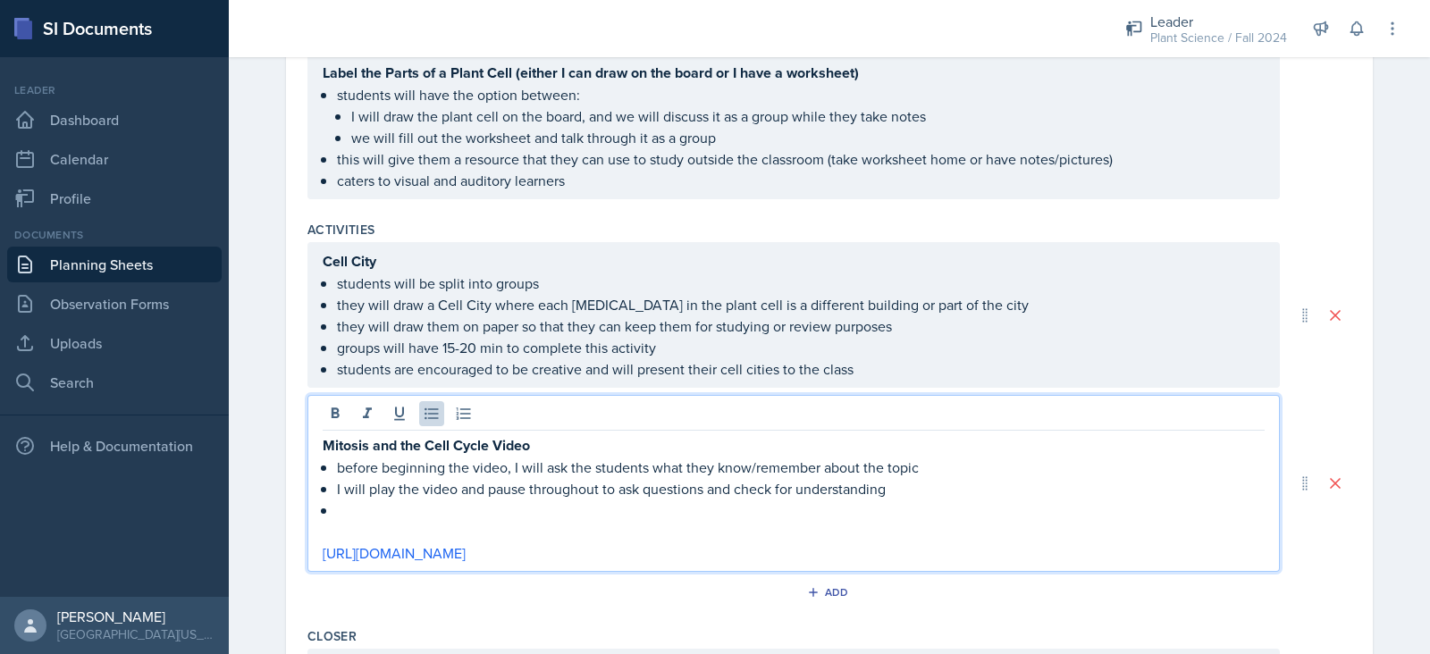
click at [904, 500] on p at bounding box center [801, 510] width 928 height 21
click at [899, 486] on p "I will play the video and pause throughout to ask questions and check for under…" at bounding box center [801, 488] width 928 height 21
click at [694, 484] on p "I will play the video and pause throughout to ask questions and check for under…" at bounding box center [801, 488] width 928 height 21
click at [487, 504] on p at bounding box center [801, 510] width 928 height 21
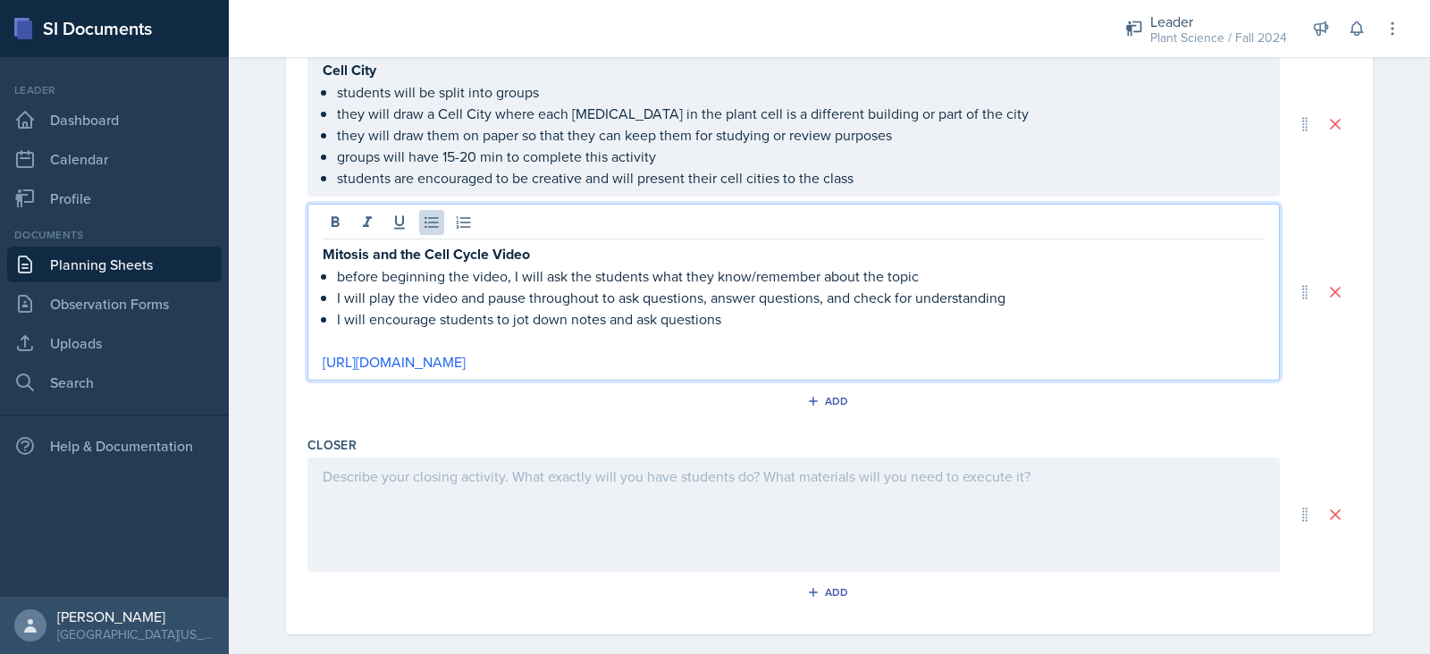
scroll to position [845, 0]
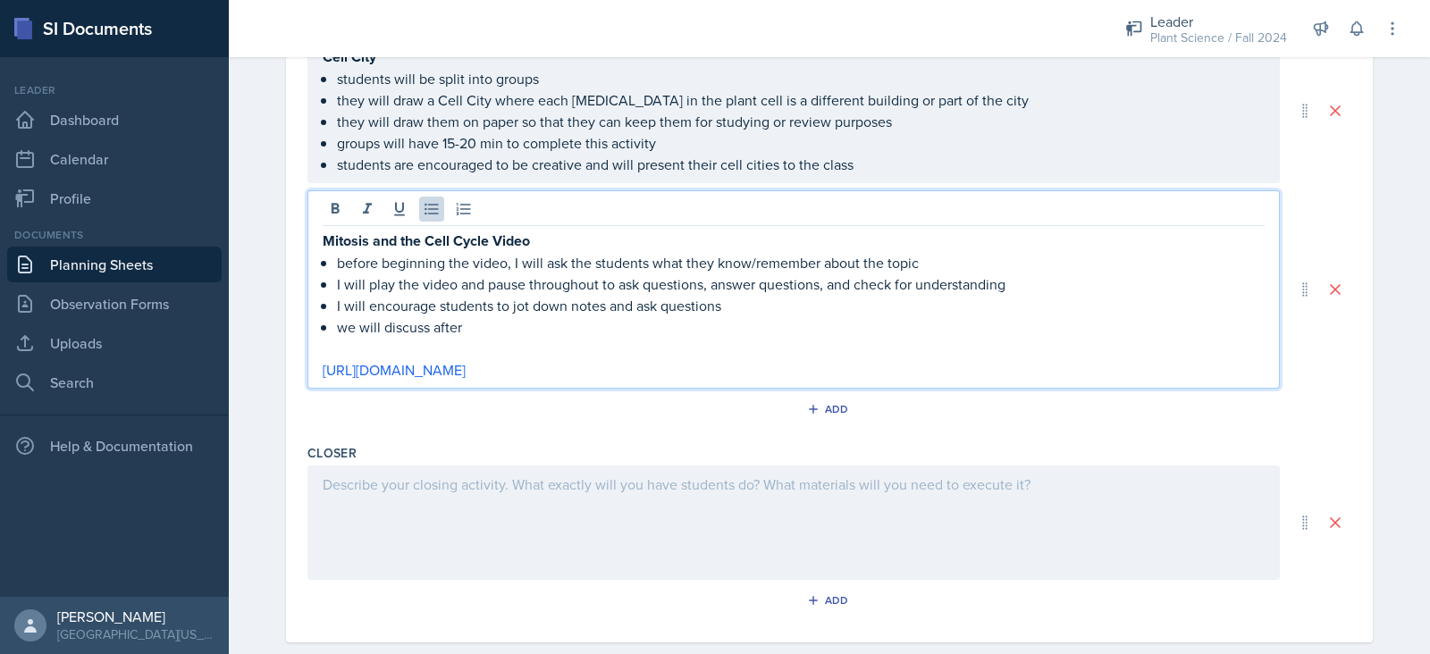
click at [577, 507] on div at bounding box center [793, 523] width 972 height 114
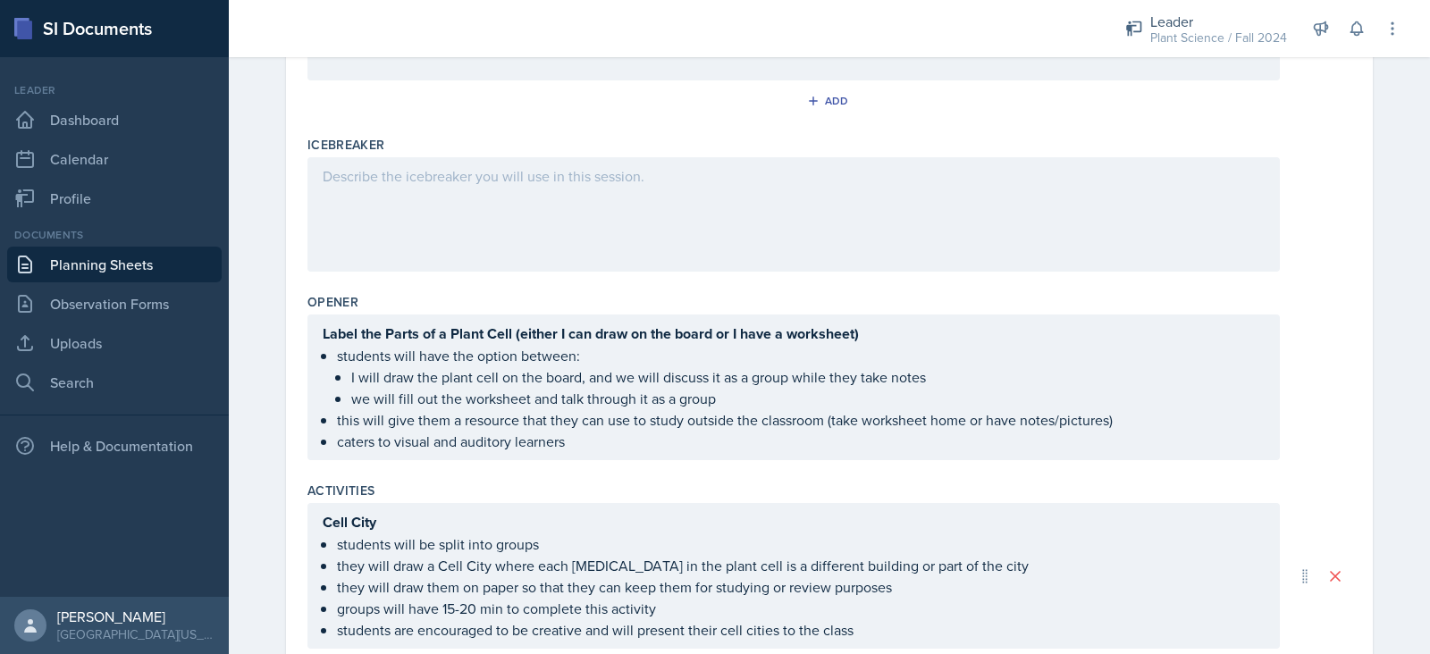
scroll to position [839, 0]
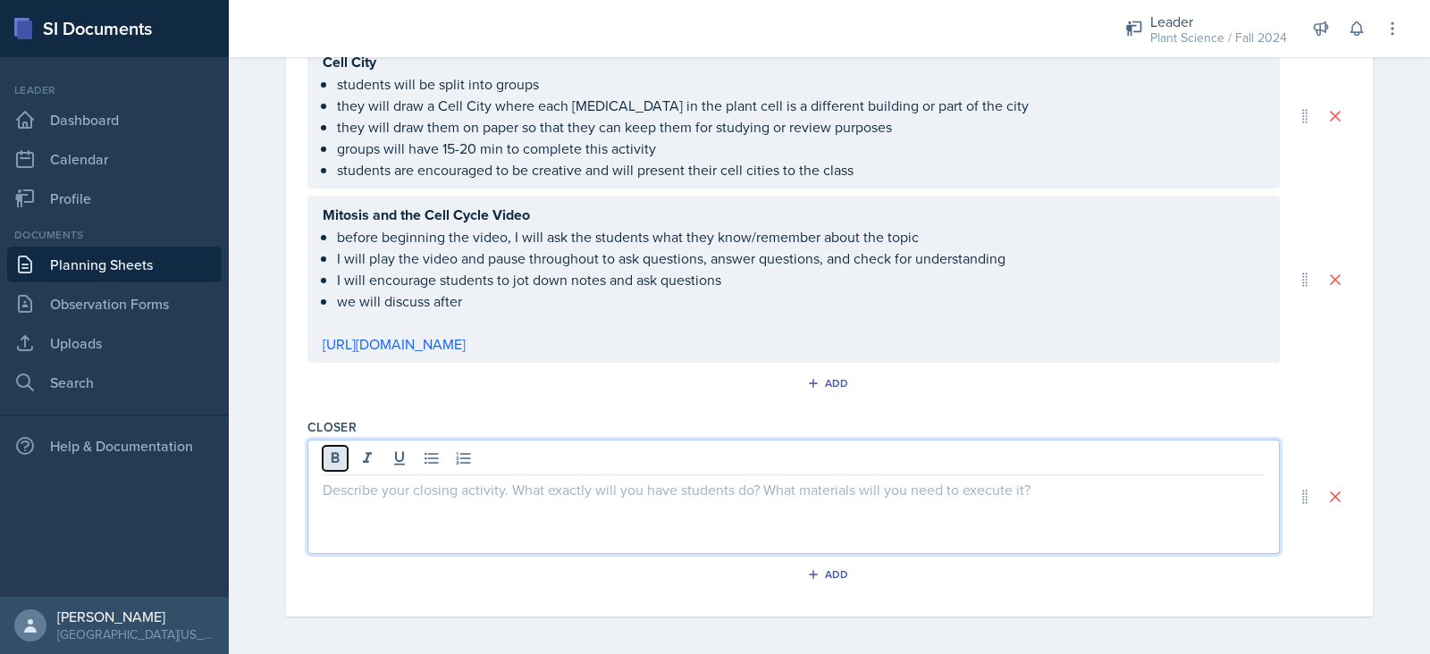
click at [323, 462] on button at bounding box center [335, 458] width 25 height 25
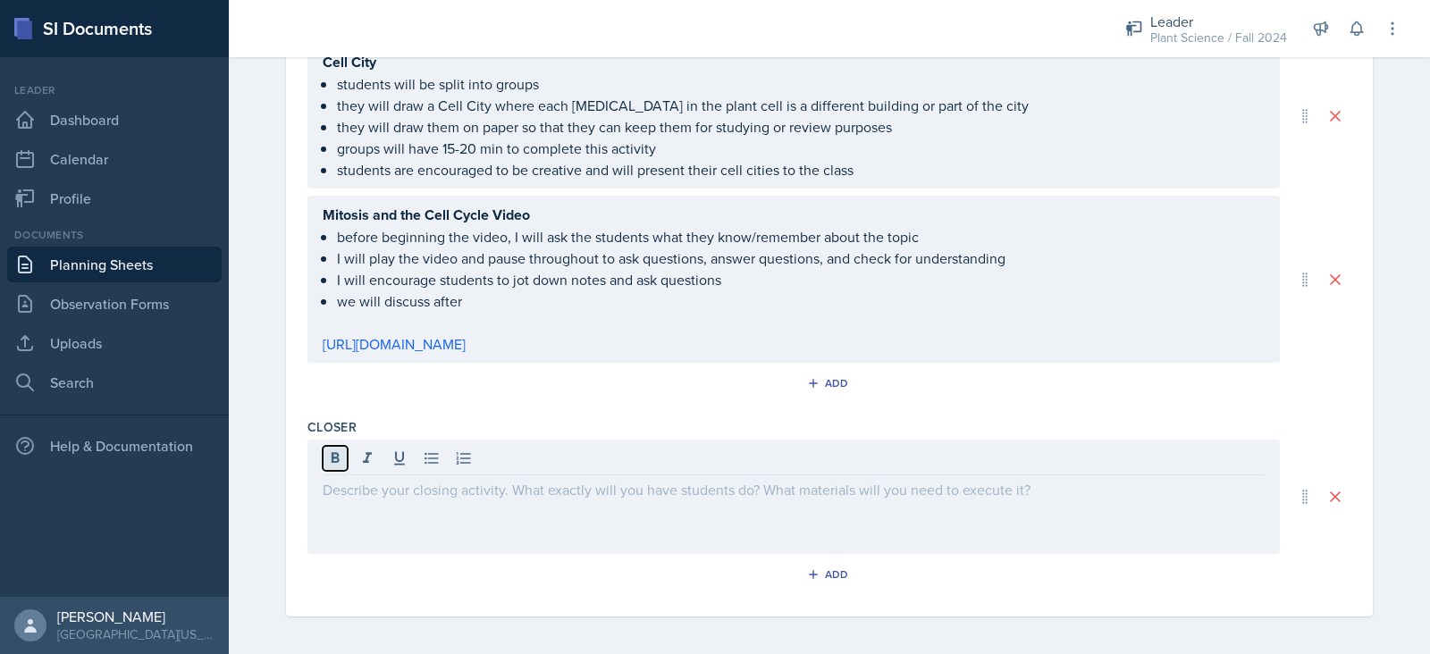
click at [332, 452] on icon at bounding box center [336, 457] width 8 height 11
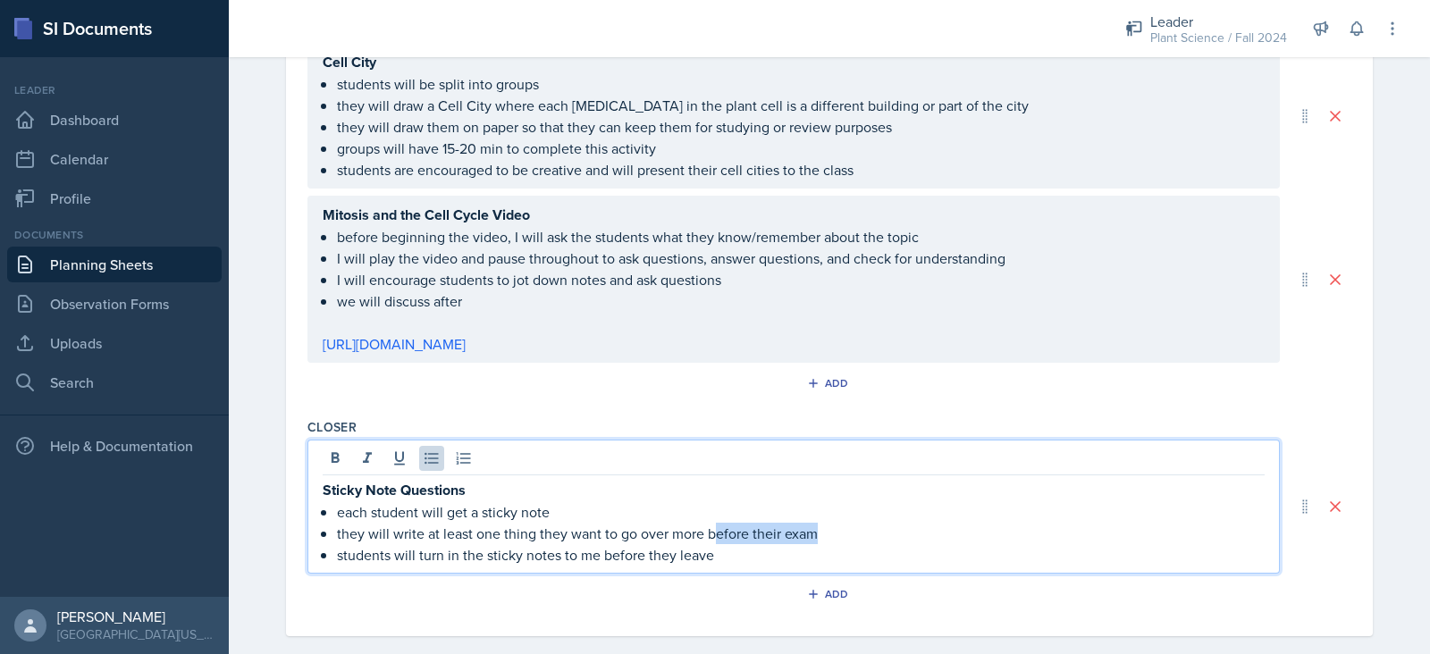
drag, startPoint x: 843, startPoint y: 535, endPoint x: 702, endPoint y: 534, distance: 141.2
click at [702, 534] on p "they will write at least one thing they want to go over more before their exam" at bounding box center [801, 533] width 928 height 21
click at [712, 556] on p "students will turn in the sticky notes to me before they leave" at bounding box center [801, 554] width 928 height 21
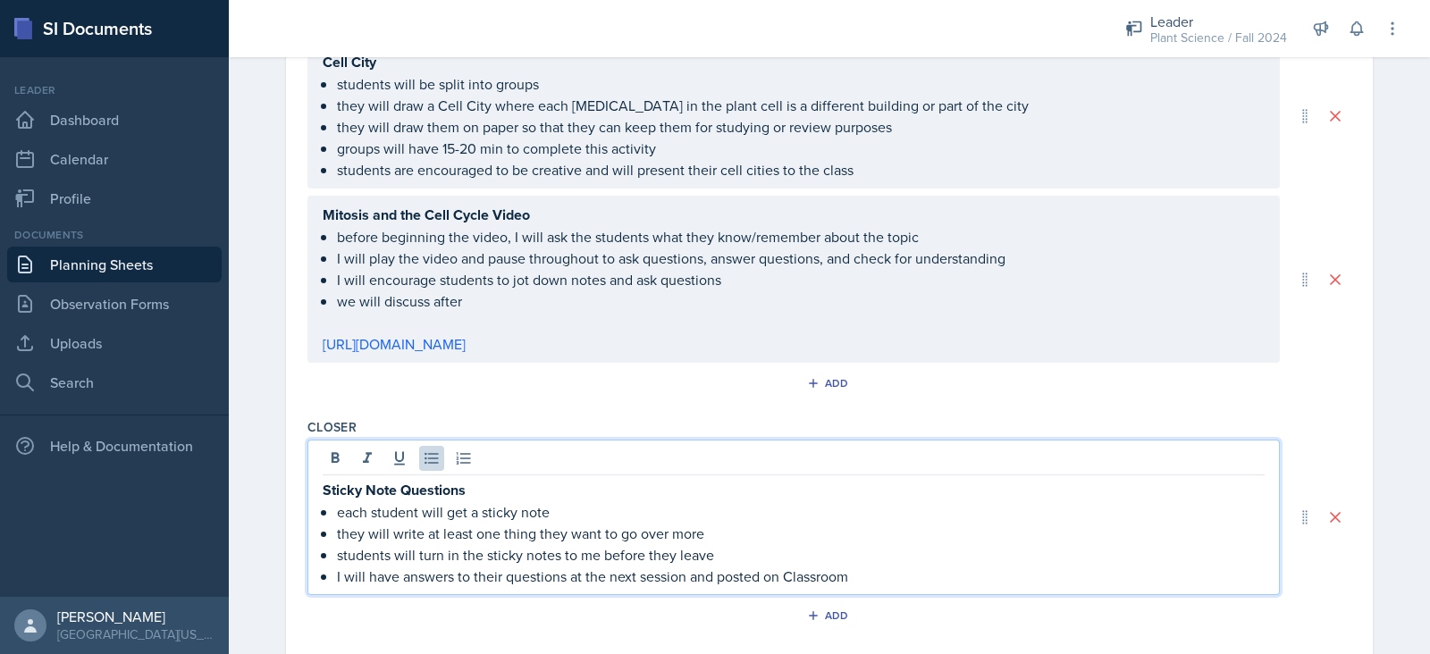
click at [639, 411] on div "Closer Sticky Note Questions each student will get a sticky note they will writ…" at bounding box center [829, 527] width 1044 height 232
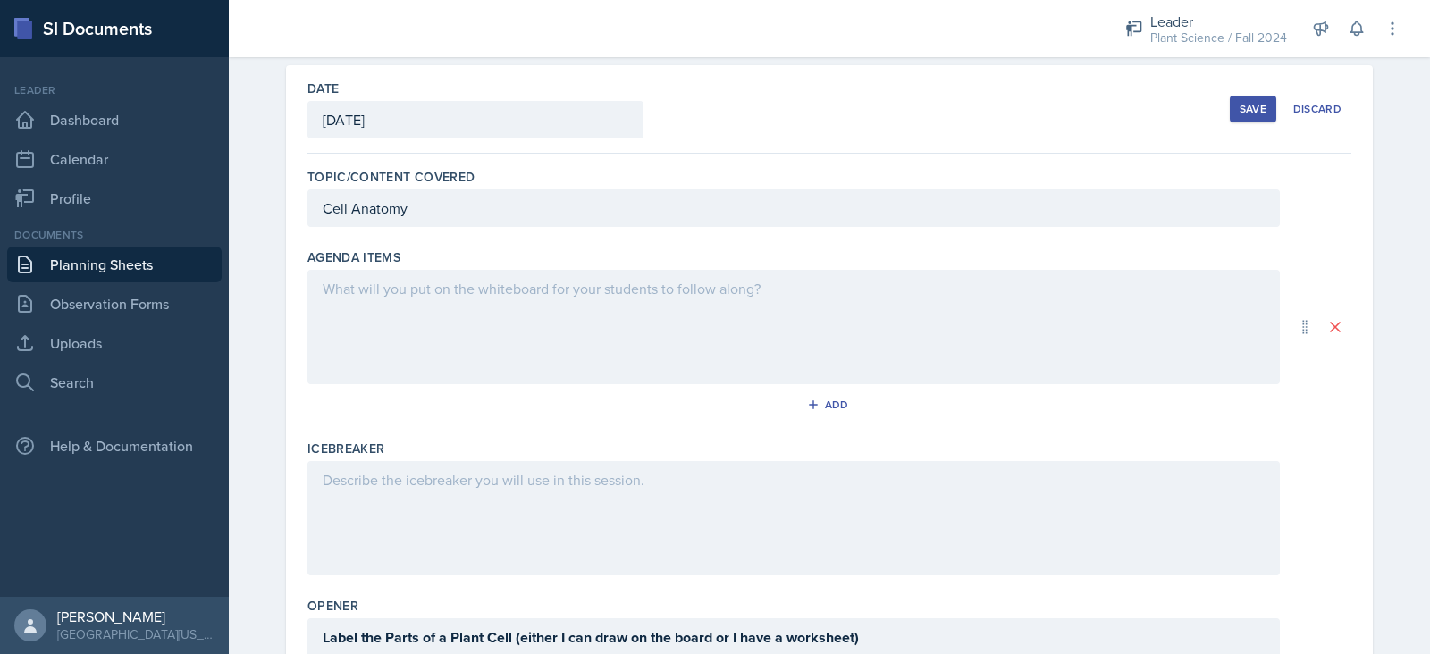
click at [509, 309] on div at bounding box center [793, 327] width 972 height 114
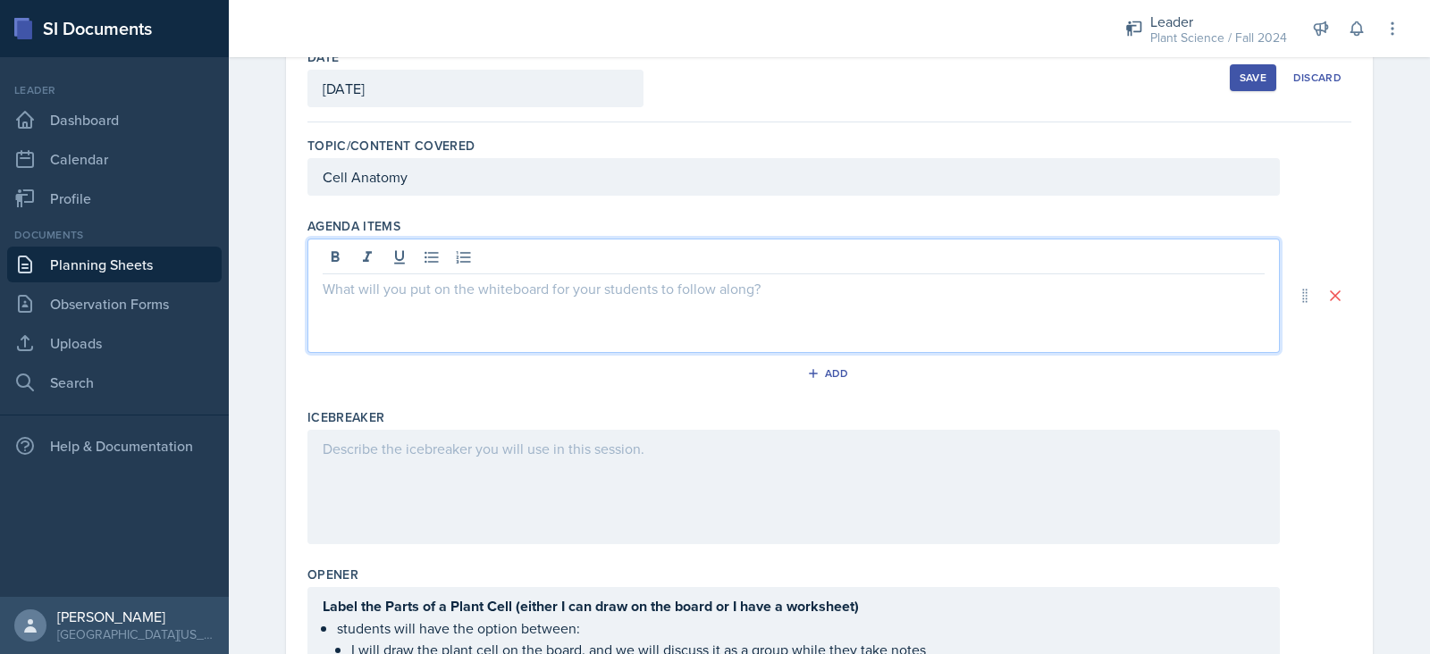
click at [405, 440] on div at bounding box center [793, 487] width 972 height 114
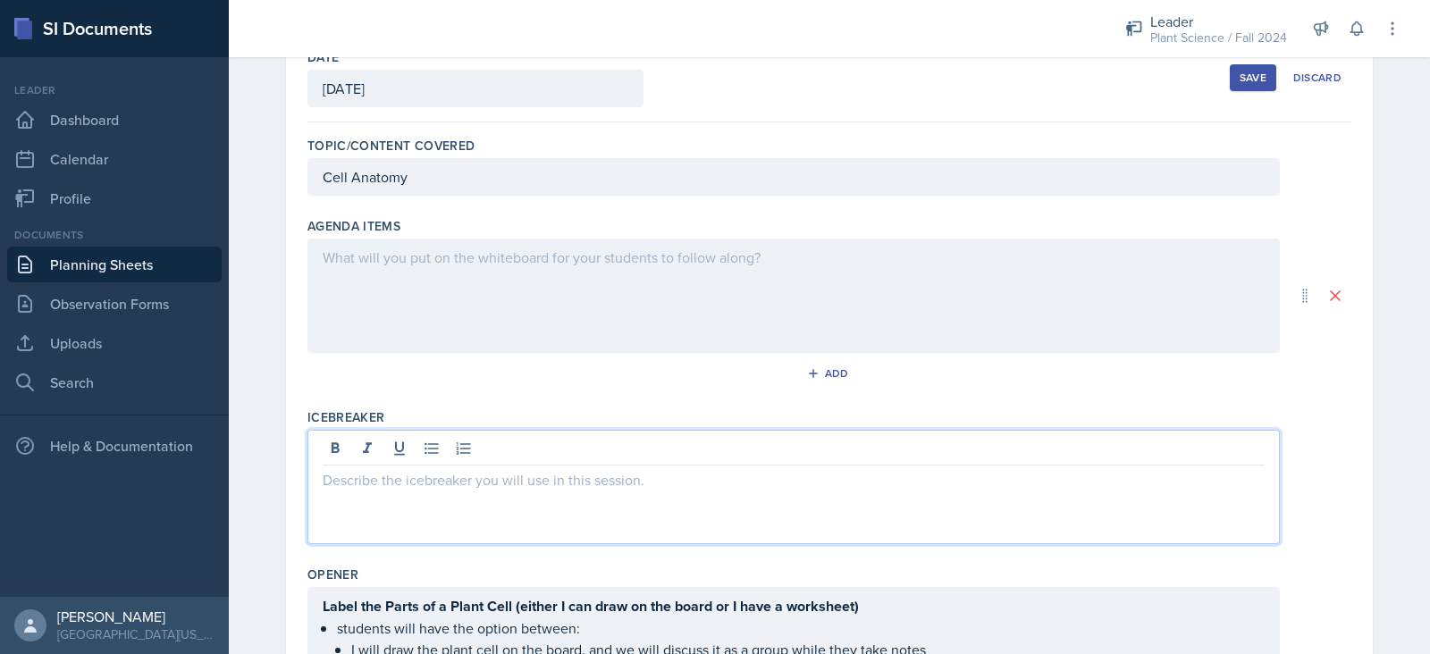
click at [438, 281] on div at bounding box center [793, 296] width 972 height 114
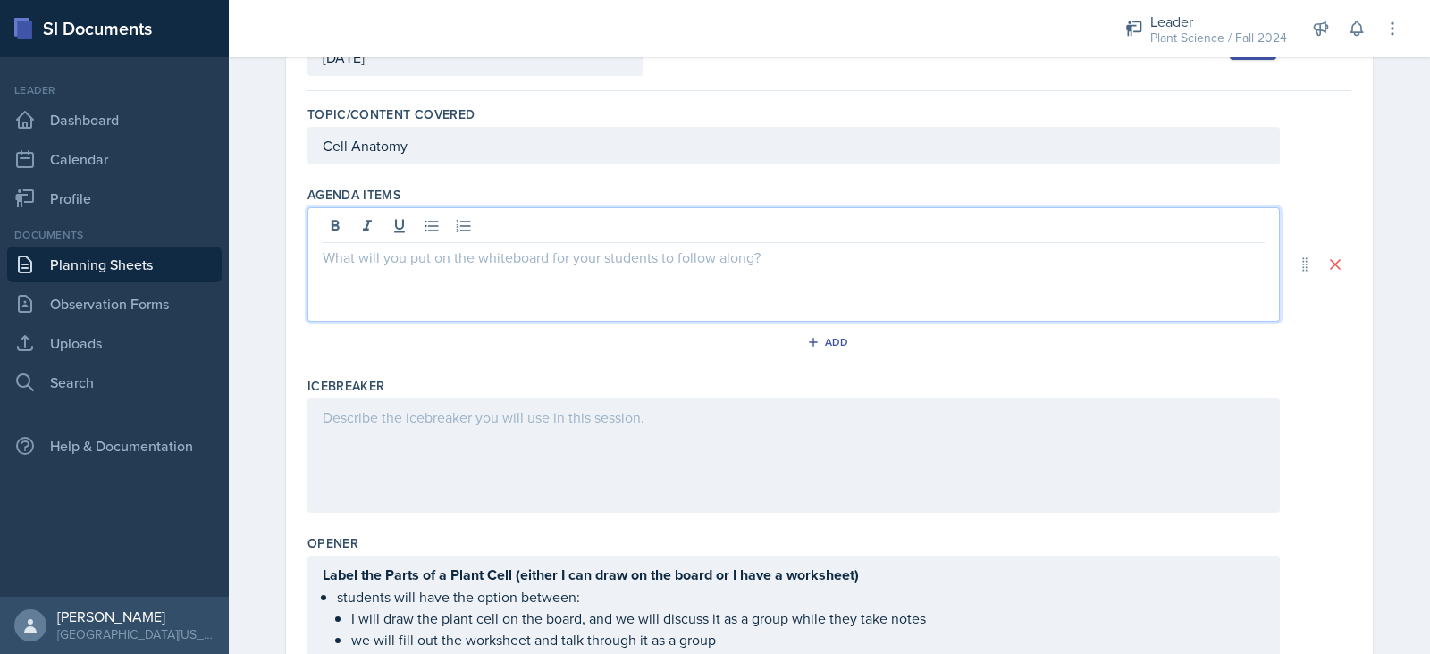
click at [425, 416] on div at bounding box center [793, 456] width 972 height 114
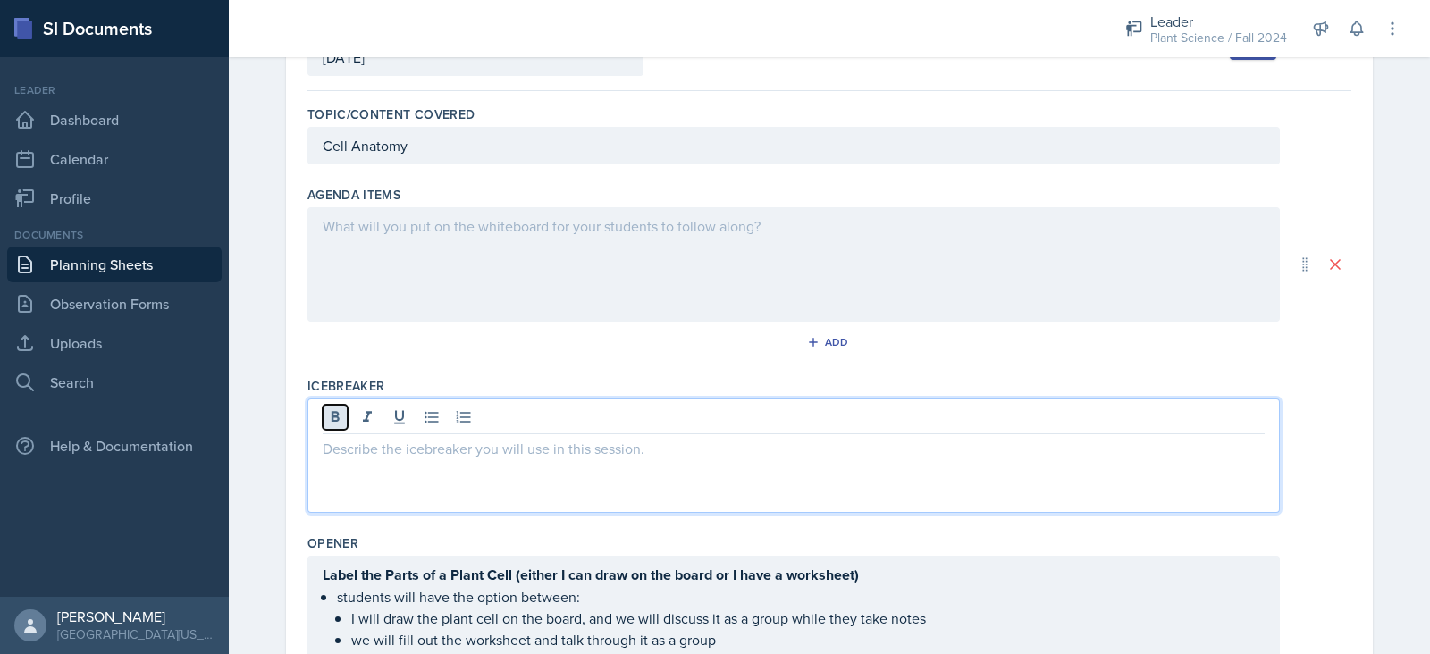
click at [332, 415] on icon at bounding box center [336, 416] width 8 height 11
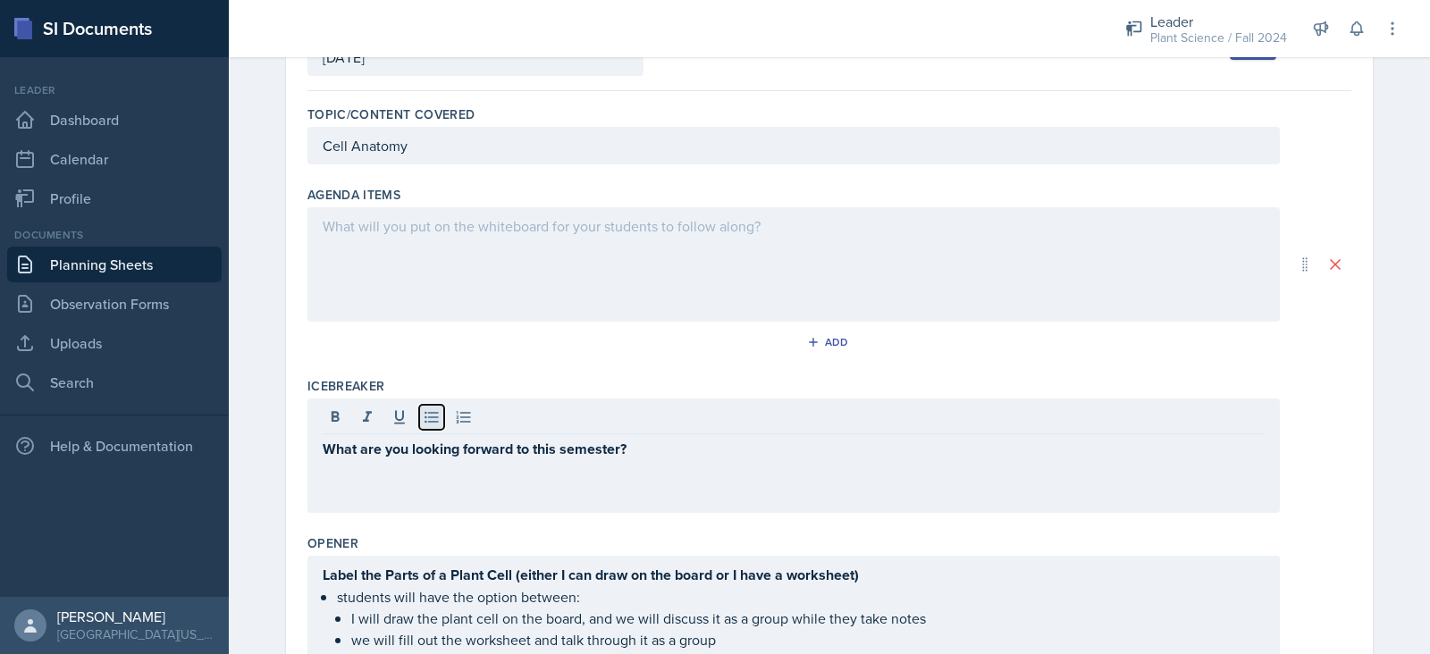
click at [419, 414] on button at bounding box center [431, 417] width 25 height 25
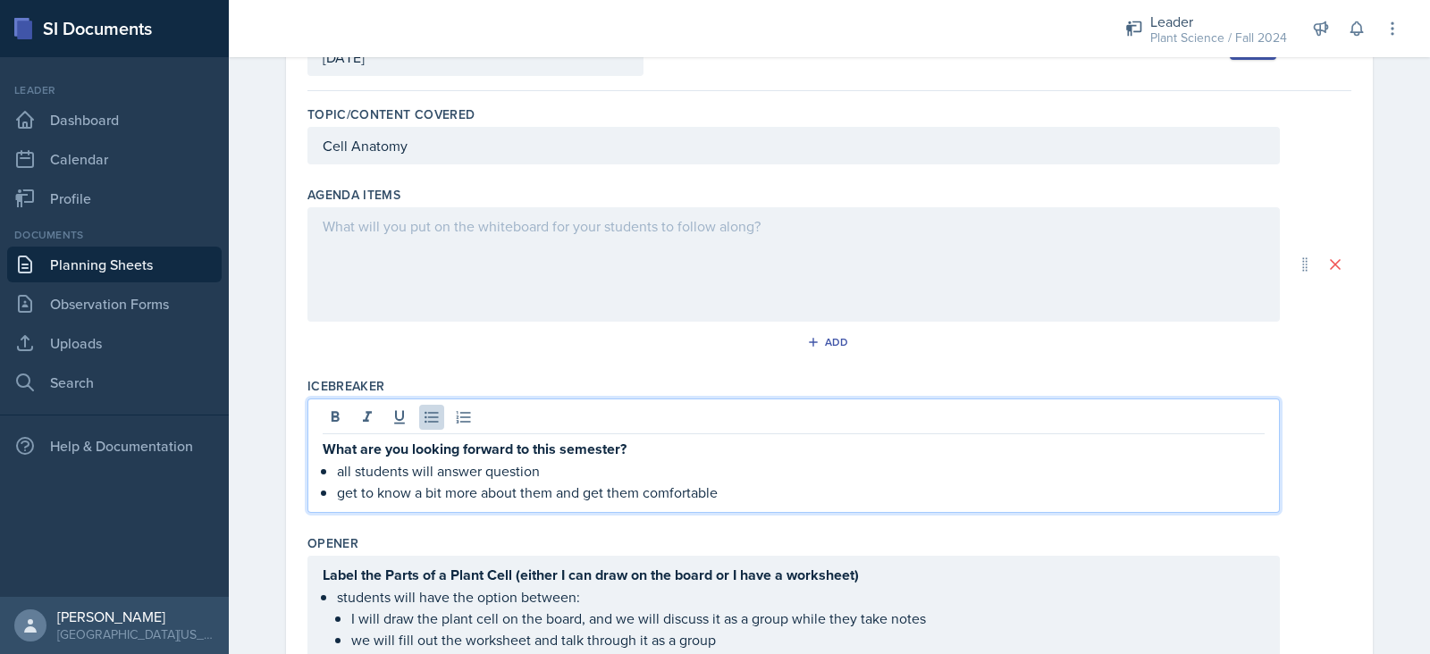
click at [370, 252] on div at bounding box center [793, 264] width 972 height 114
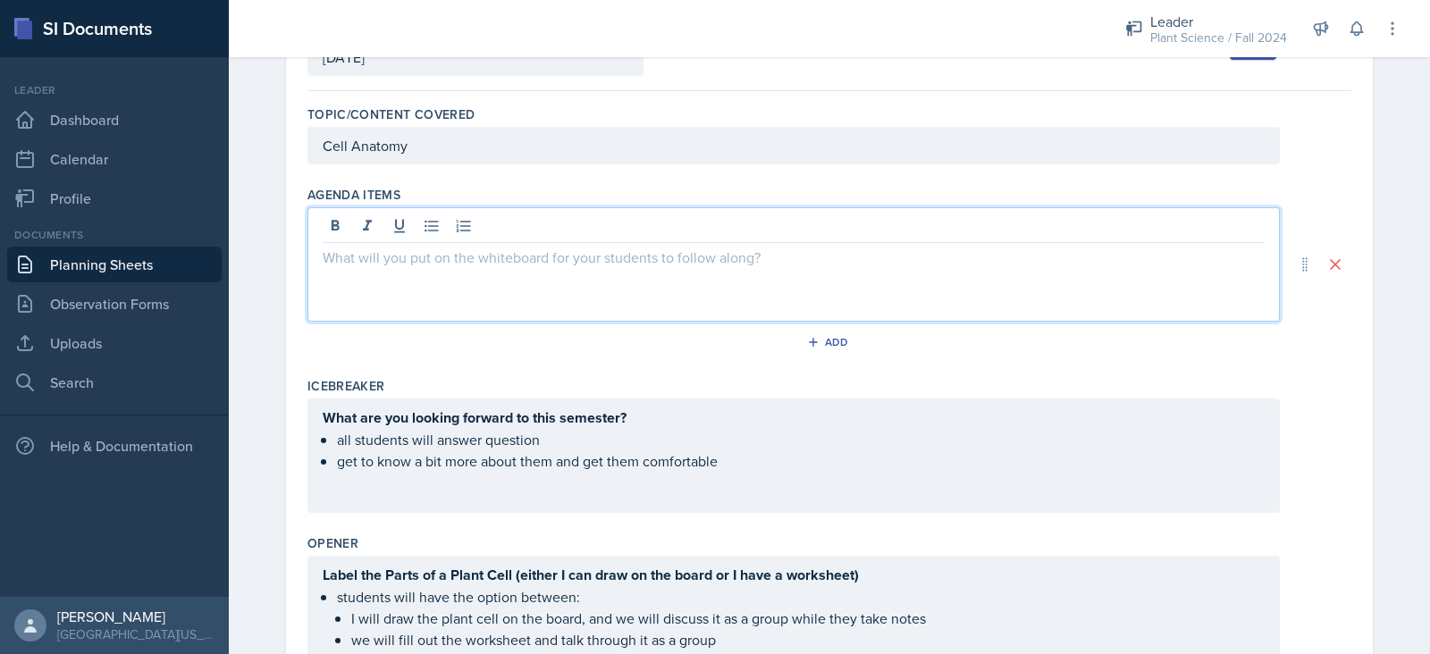
scroll to position [169, 0]
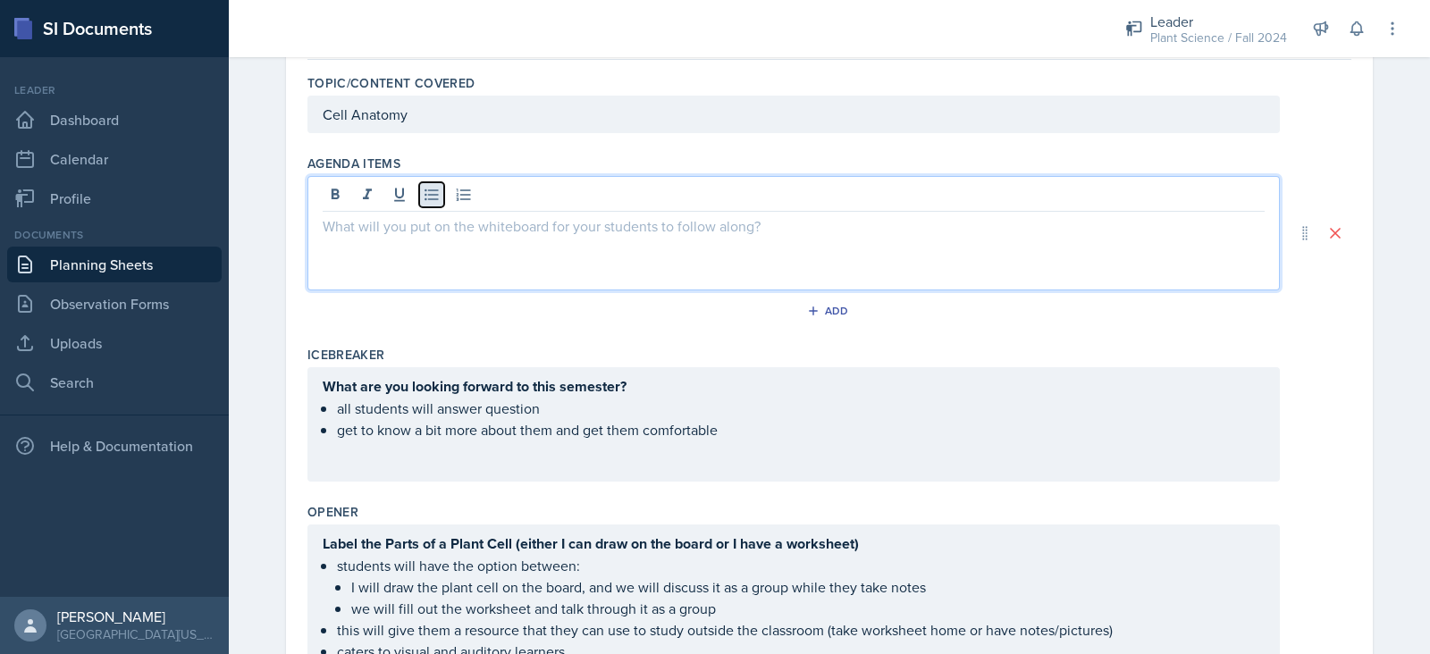
click at [425, 193] on icon at bounding box center [431, 195] width 13 height 12
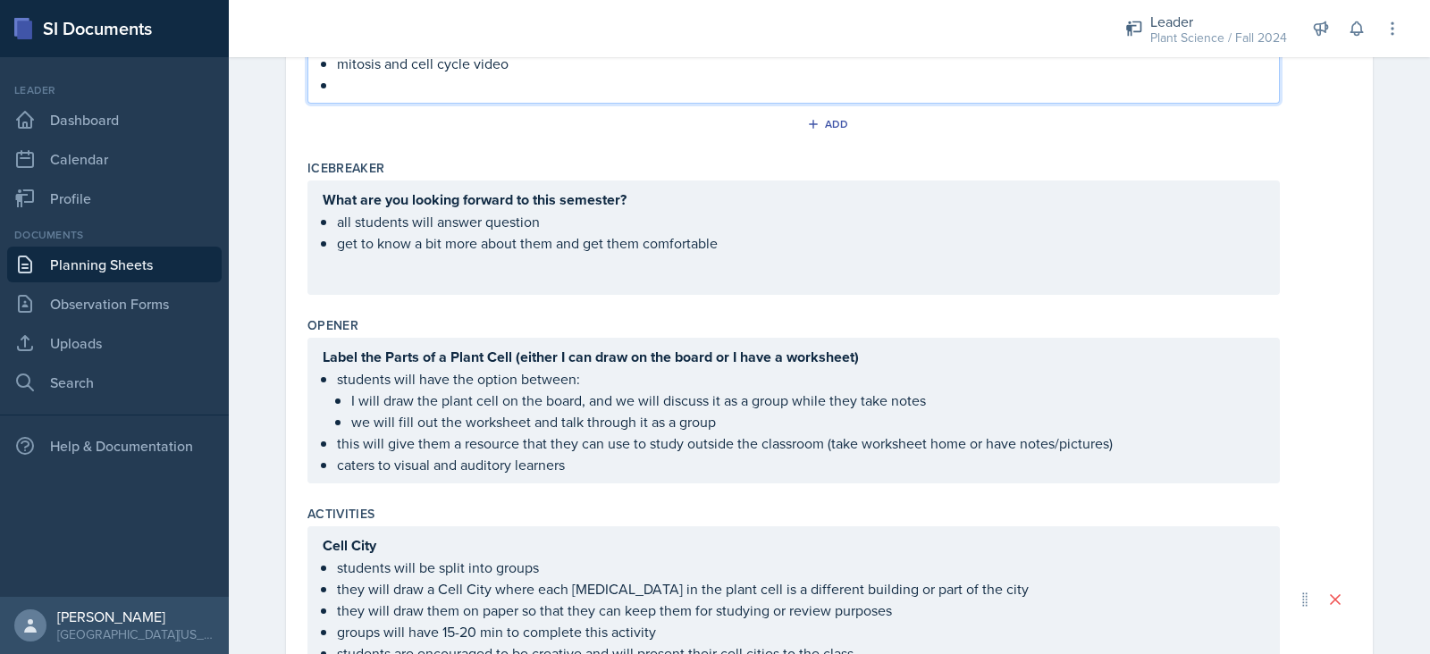
scroll to position [291, 0]
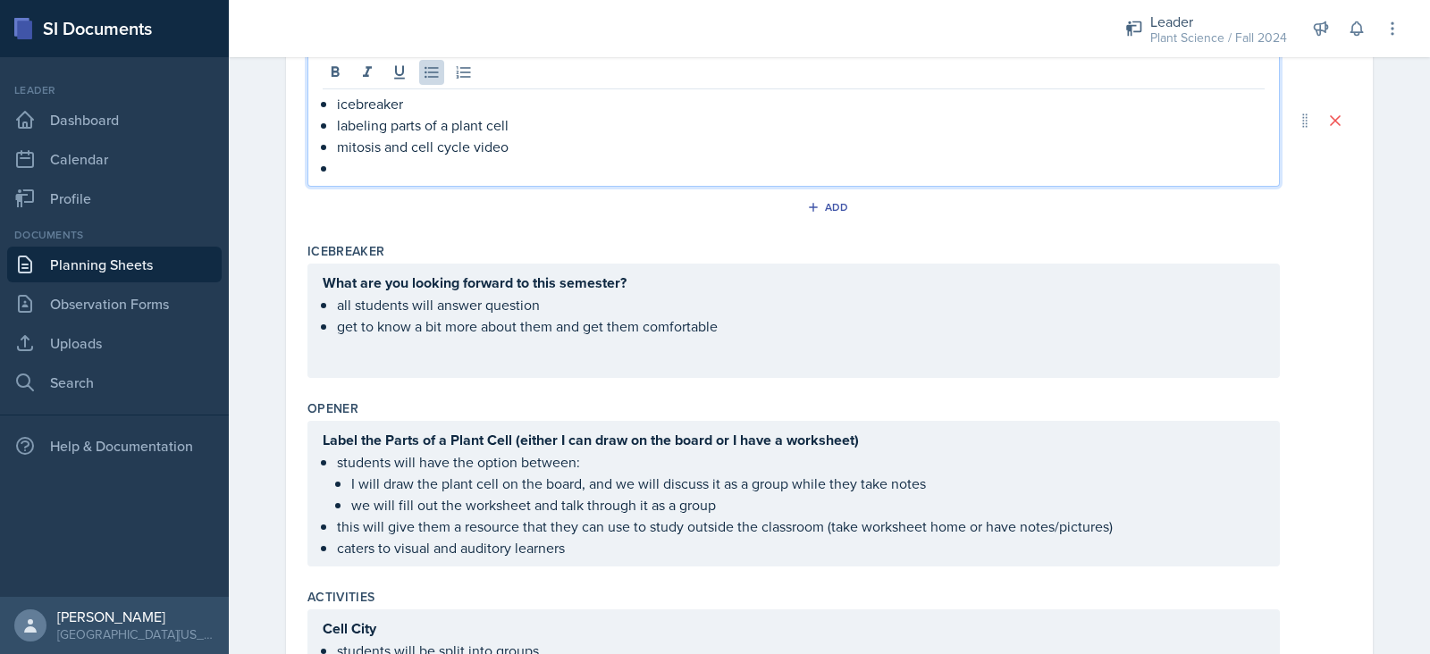
click at [511, 115] on p "labeling parts of a plant cell" at bounding box center [801, 124] width 928 height 21
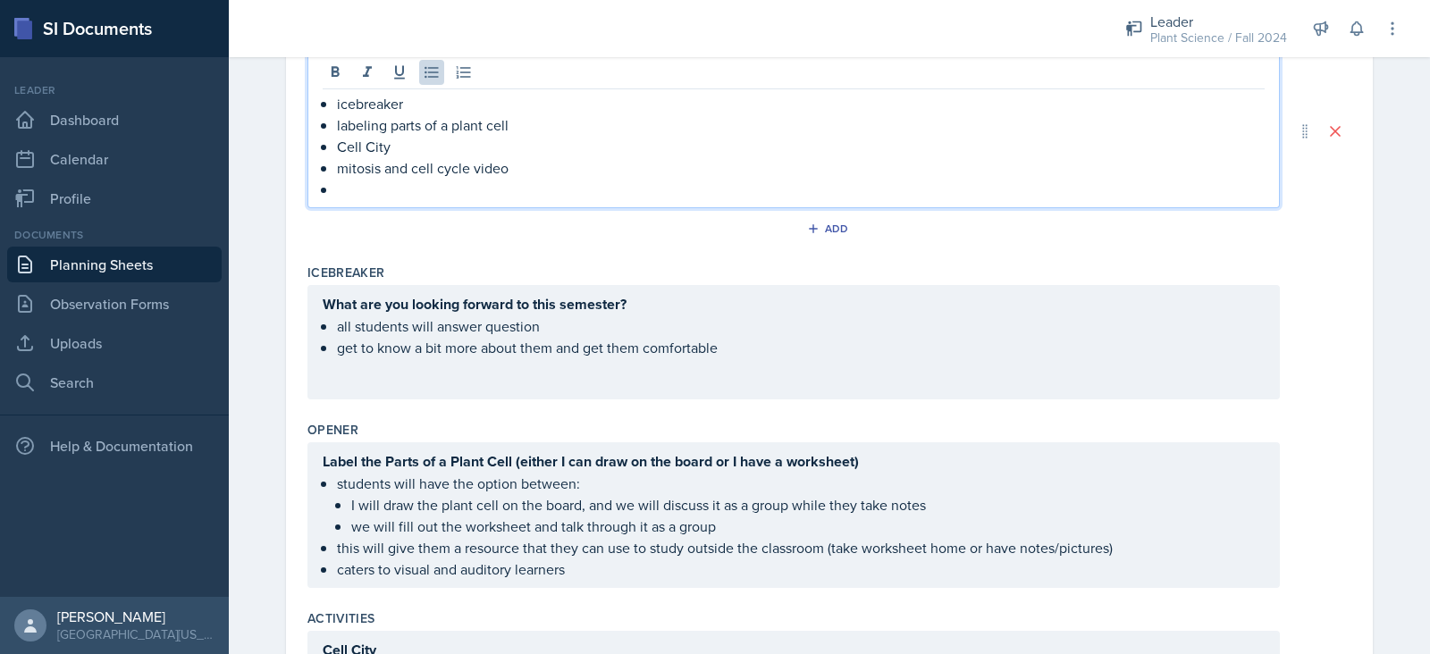
click at [467, 189] on p at bounding box center [801, 189] width 928 height 21
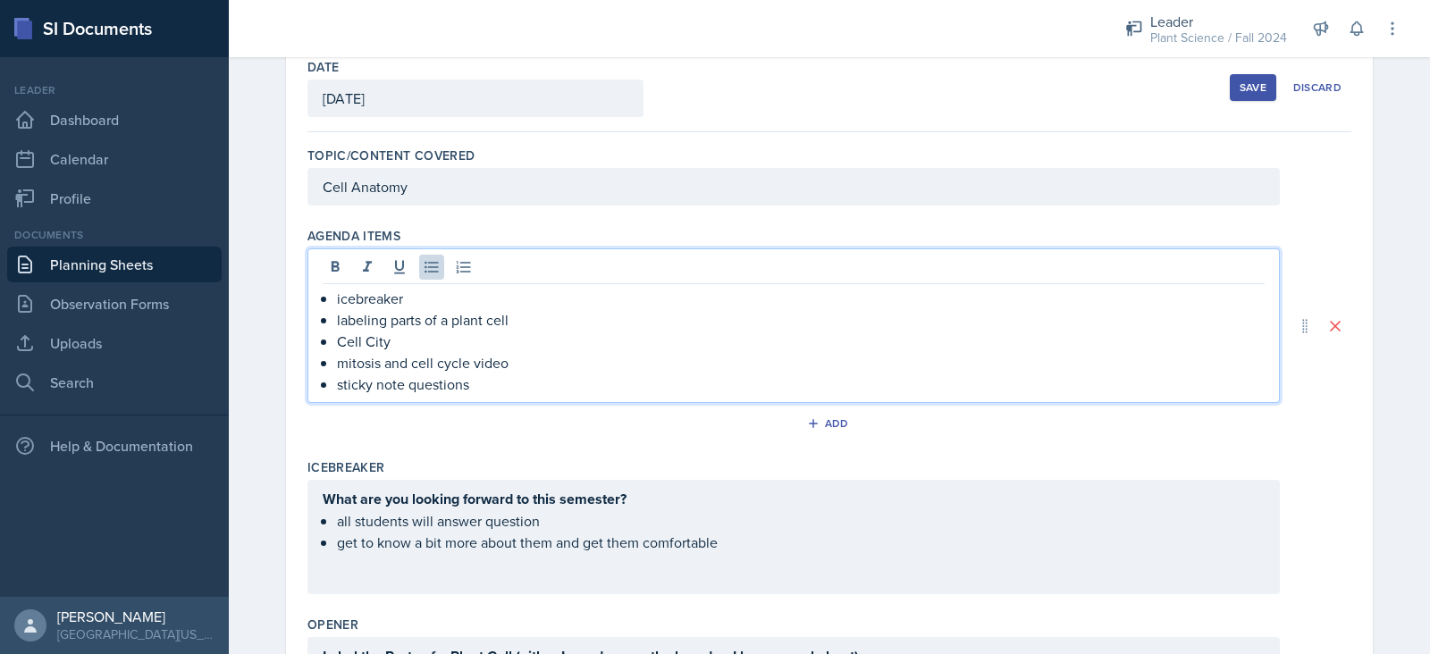
scroll to position [95, 0]
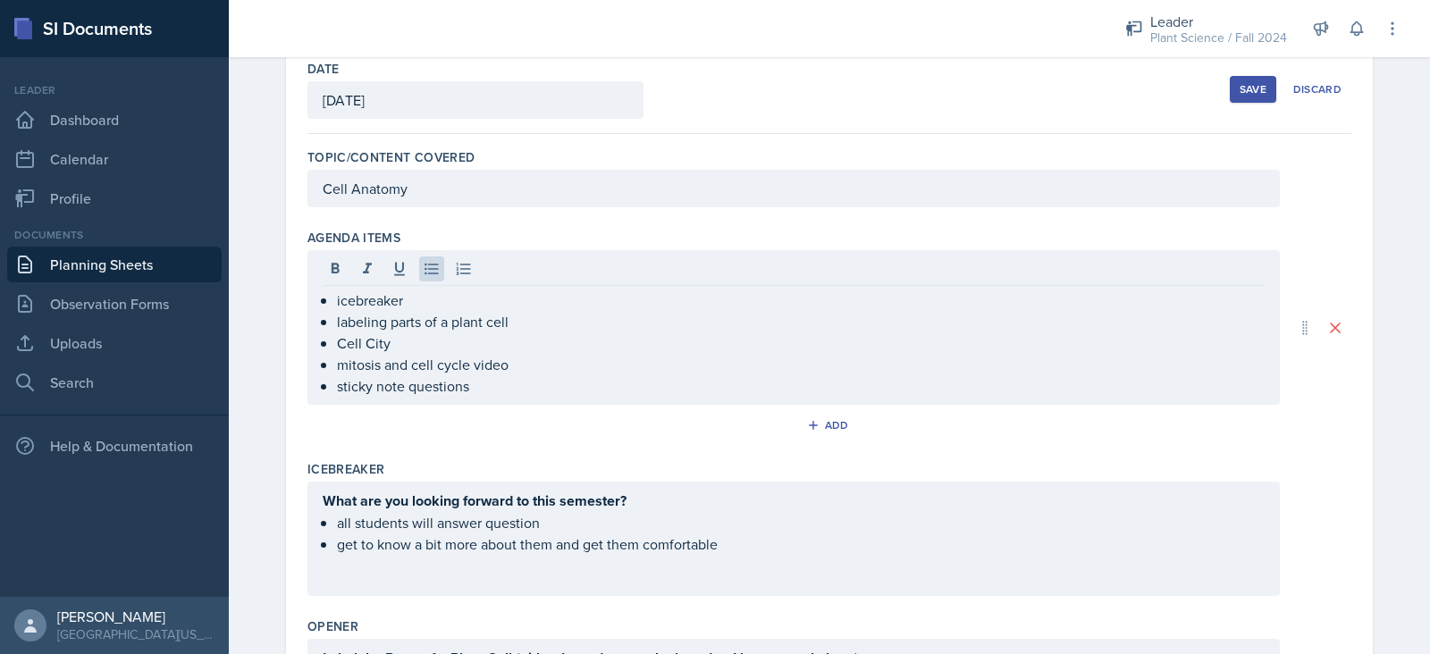
click at [577, 224] on div "Agenda items icebreaker labeling parts of a plant cell Cell City mitosis and ce…" at bounding box center [829, 337] width 1044 height 231
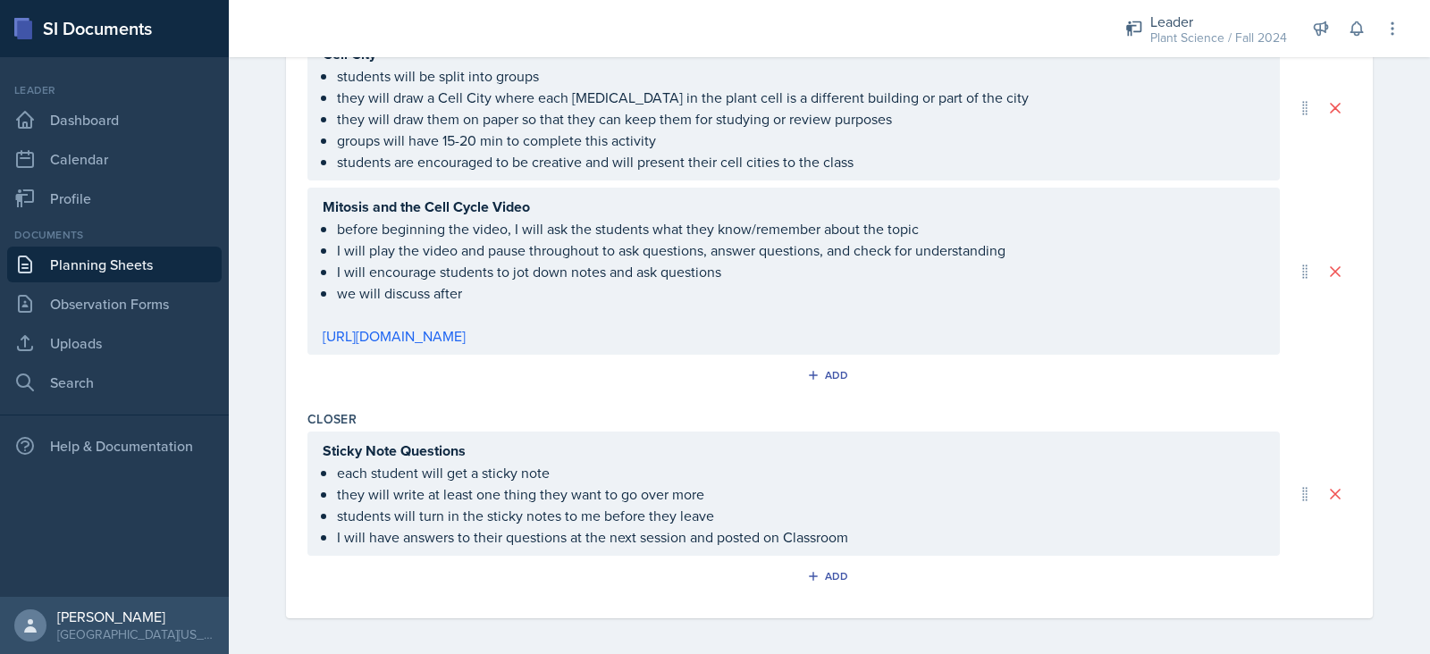
scroll to position [0, 0]
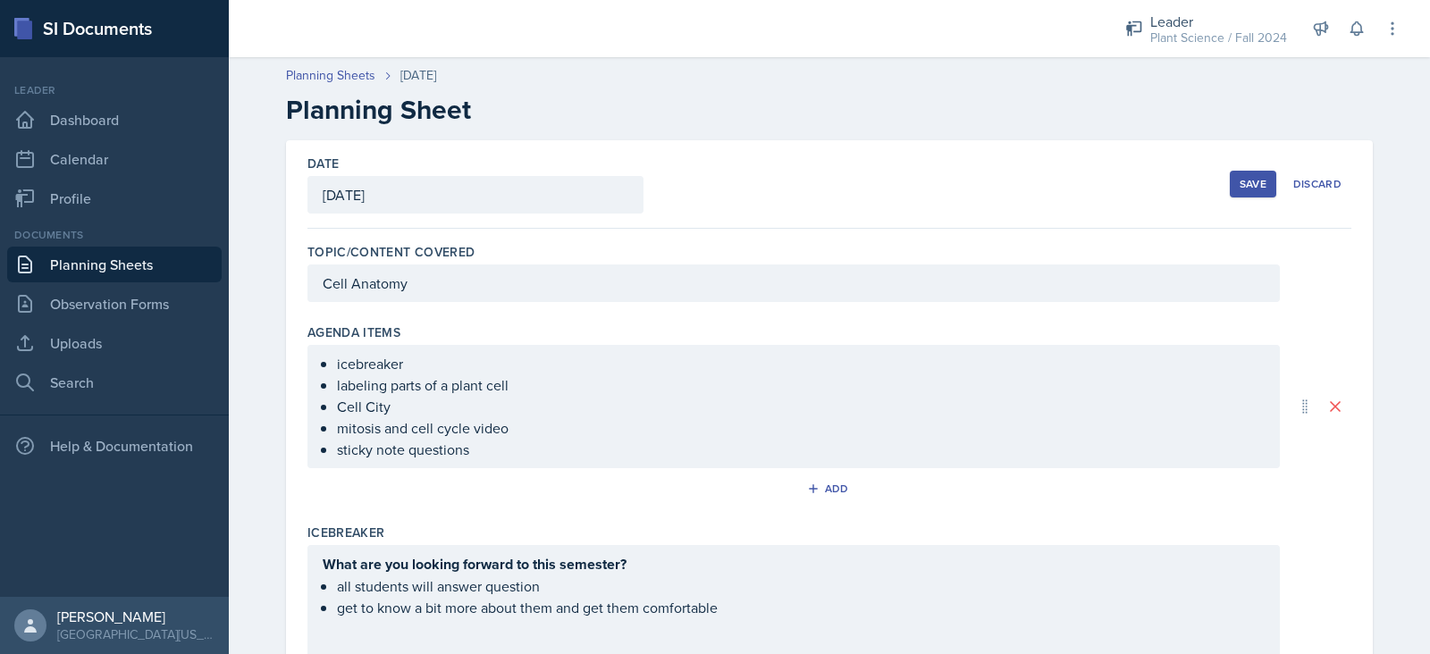
click at [1242, 183] on div "Save" at bounding box center [1253, 184] width 27 height 14
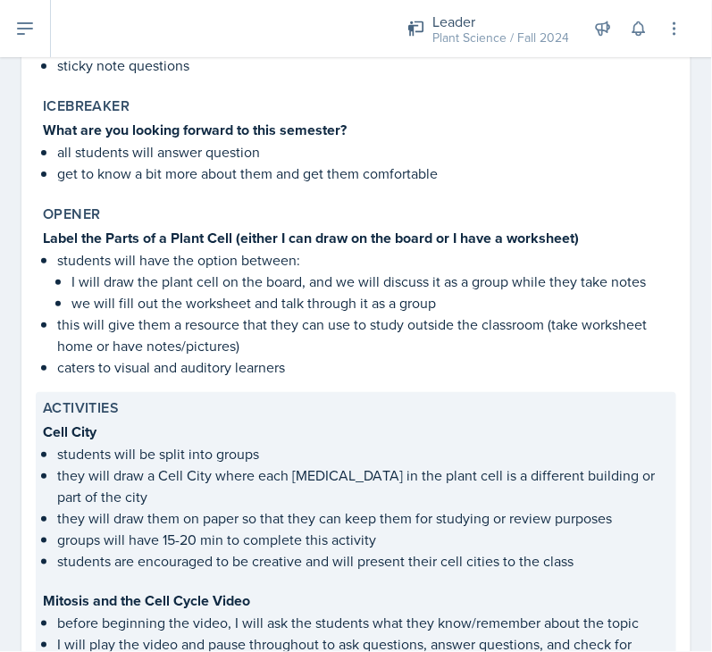
scroll to position [81, 0]
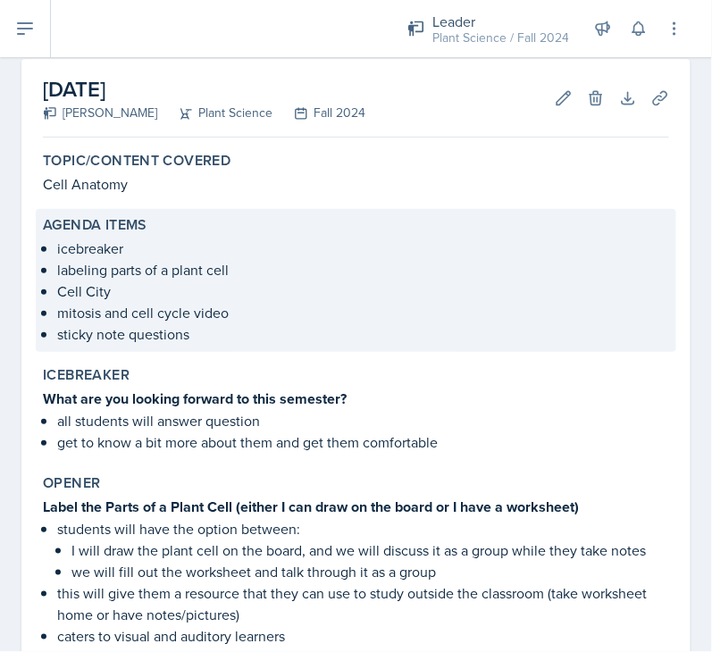
click at [234, 333] on p "sticky note questions" at bounding box center [363, 334] width 612 height 21
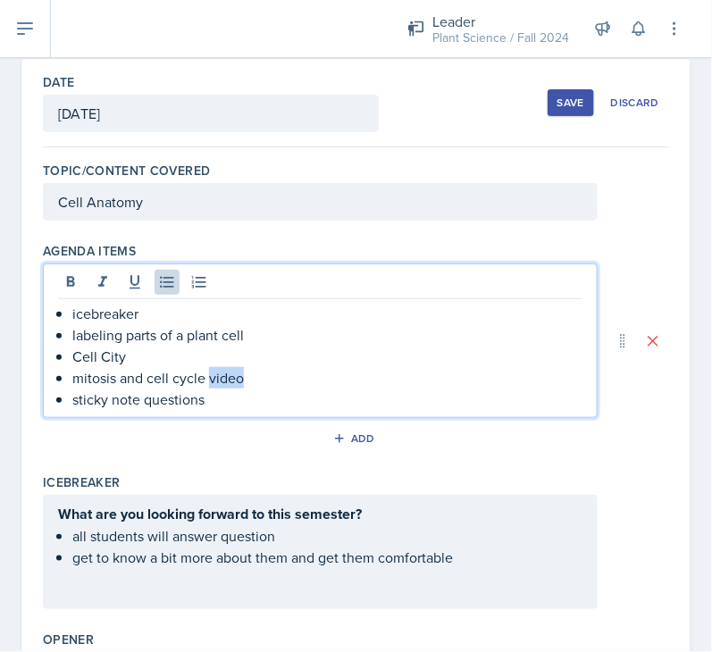
click at [234, 333] on ul "icebreaker labeling parts of a plant cell Cell City mitosis and cell cycle vide…" at bounding box center [327, 356] width 510 height 107
click at [260, 396] on p "sticky note questions" at bounding box center [327, 399] width 510 height 21
click at [64, 311] on div "icebreaker labeling parts of a plant cell Cell City mitosis and cell cycle vide…" at bounding box center [320, 356] width 525 height 107
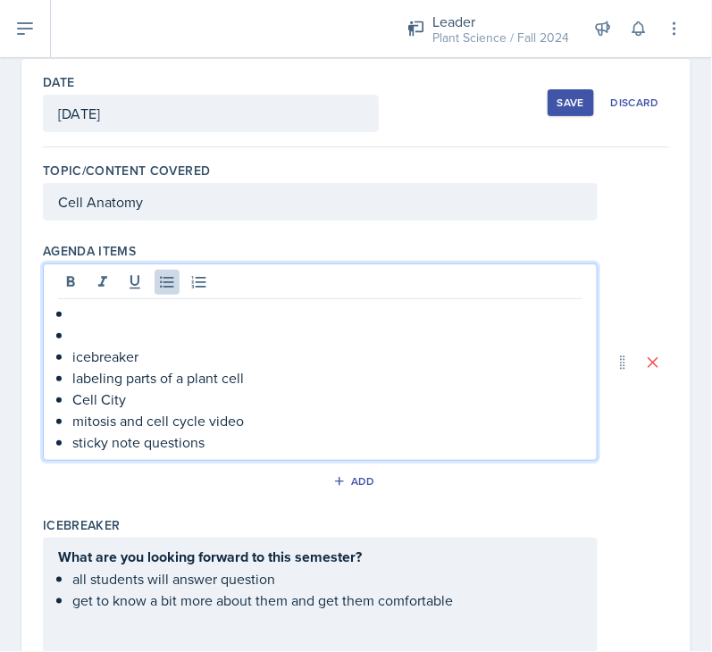
click at [64, 311] on div "icebreaker labeling parts of a plant cell Cell City mitosis and cell cycle vide…" at bounding box center [320, 378] width 525 height 150
click at [72, 346] on p "icebreaker" at bounding box center [327, 356] width 510 height 21
click at [72, 326] on p at bounding box center [327, 334] width 510 height 21
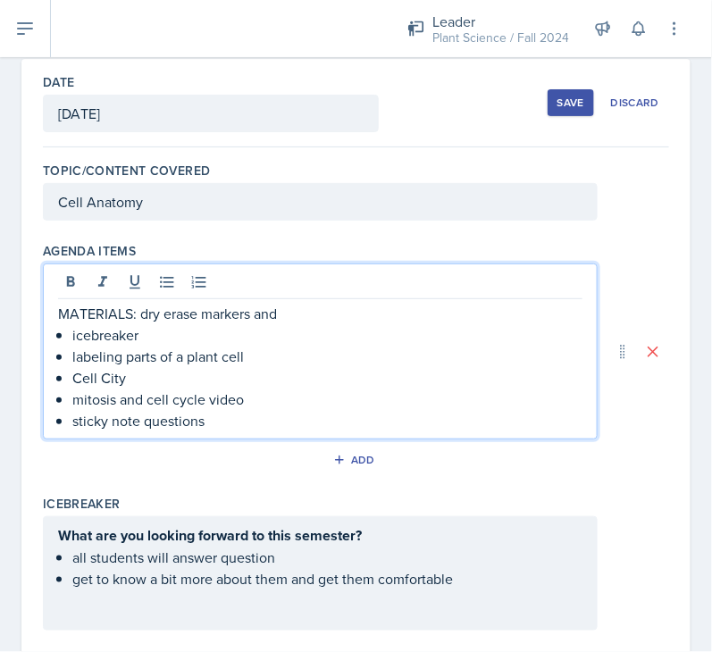
click at [169, 315] on p "MATERIALS: dry erase markers and" at bounding box center [320, 313] width 525 height 21
click at [313, 317] on p "MATERIALS: dry-erase markers and" at bounding box center [320, 313] width 525 height 21
click at [627, 239] on div "Agenda items MATERIALS: dry-erase markers and sticky notes icebreaker labeling …" at bounding box center [356, 361] width 626 height 253
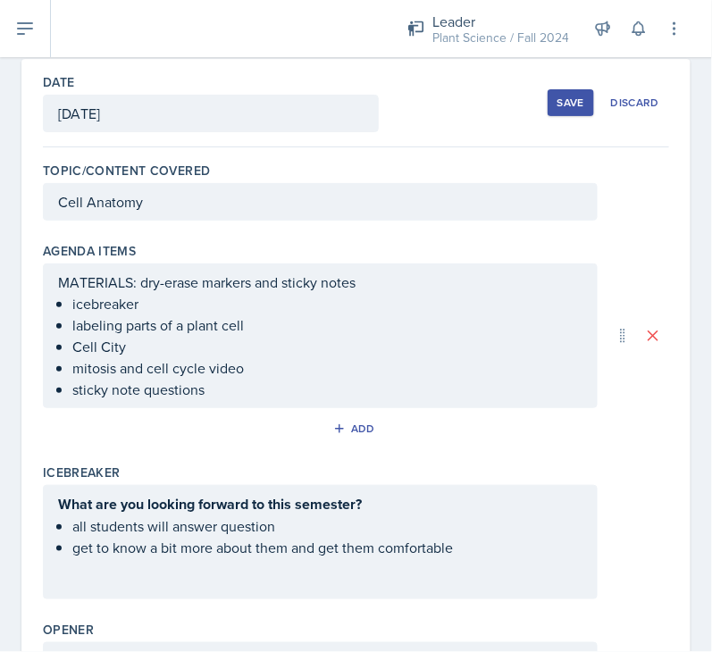
click at [410, 286] on div "MATERIALS: dry-erase markers and sticky notes icebreaker labeling parts of a pl…" at bounding box center [320, 336] width 555 height 145
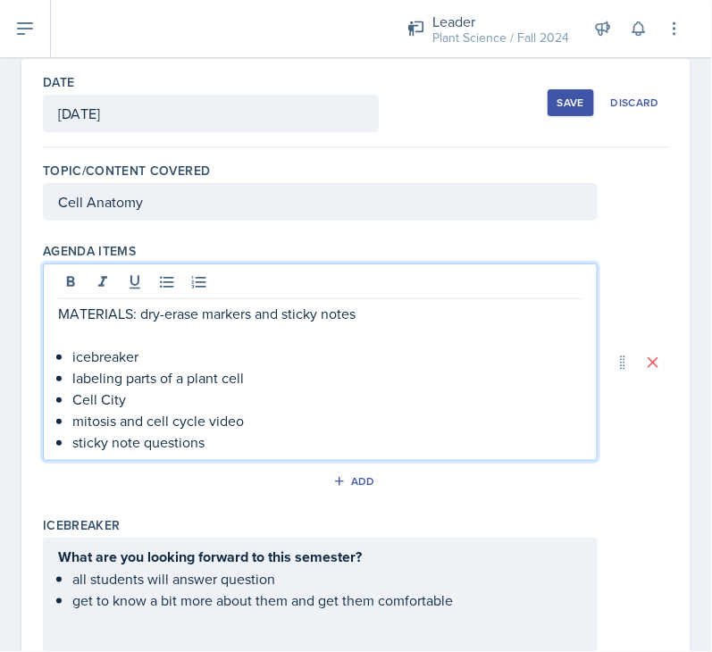
click at [558, 100] on div "Save" at bounding box center [571, 103] width 27 height 14
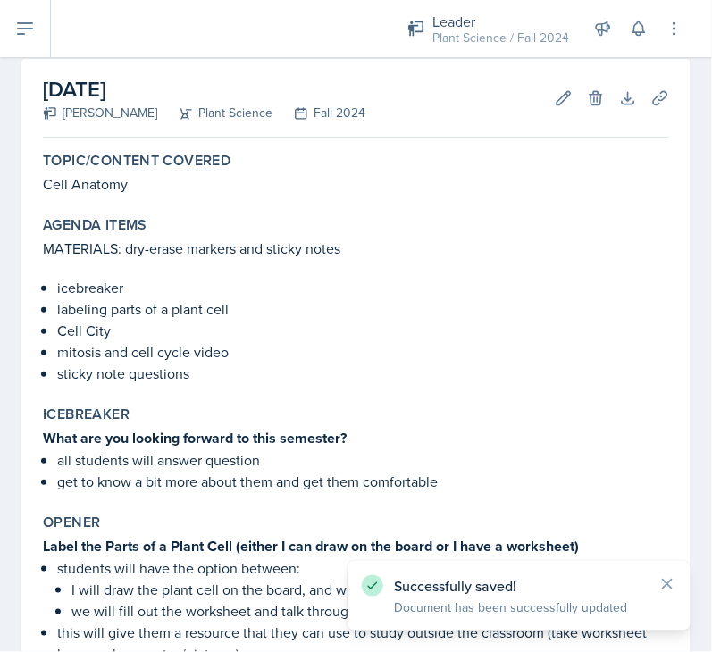
scroll to position [764, 0]
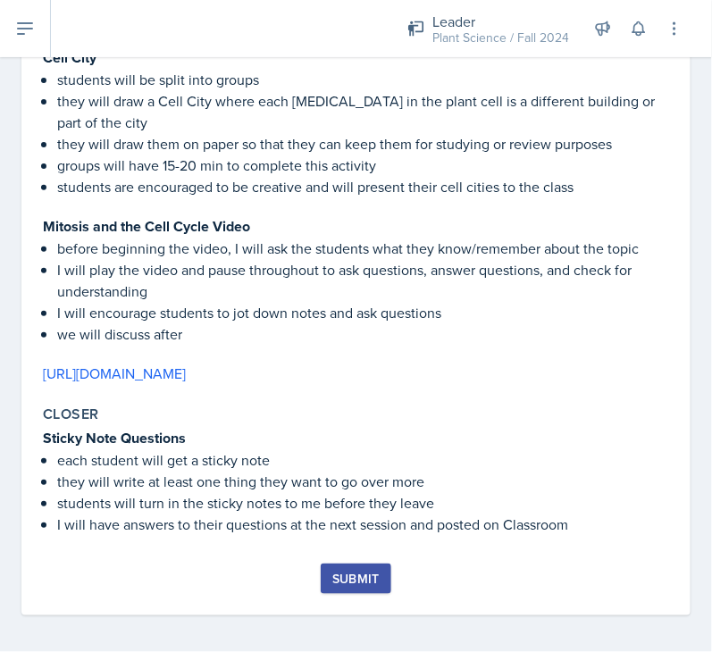
click at [344, 572] on div "Submit" at bounding box center [355, 579] width 47 height 14
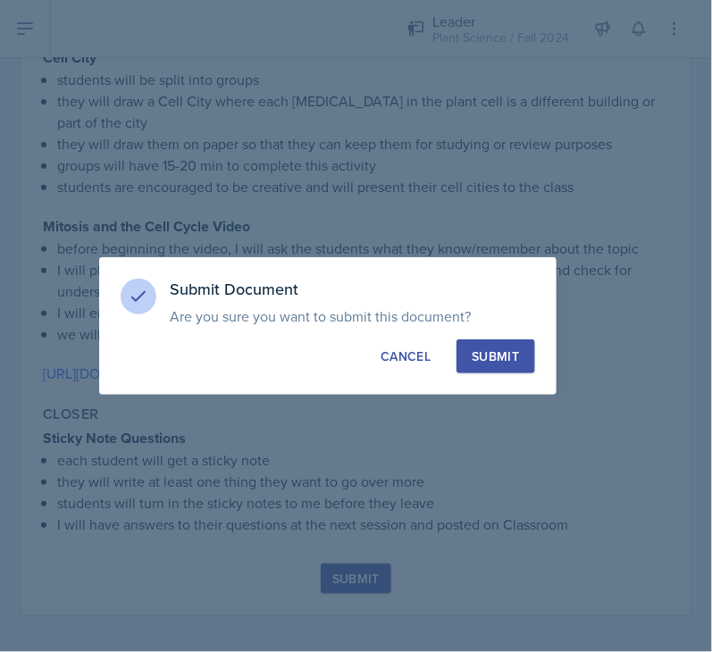
click at [518, 359] on div "Submit" at bounding box center [495, 357] width 47 height 18
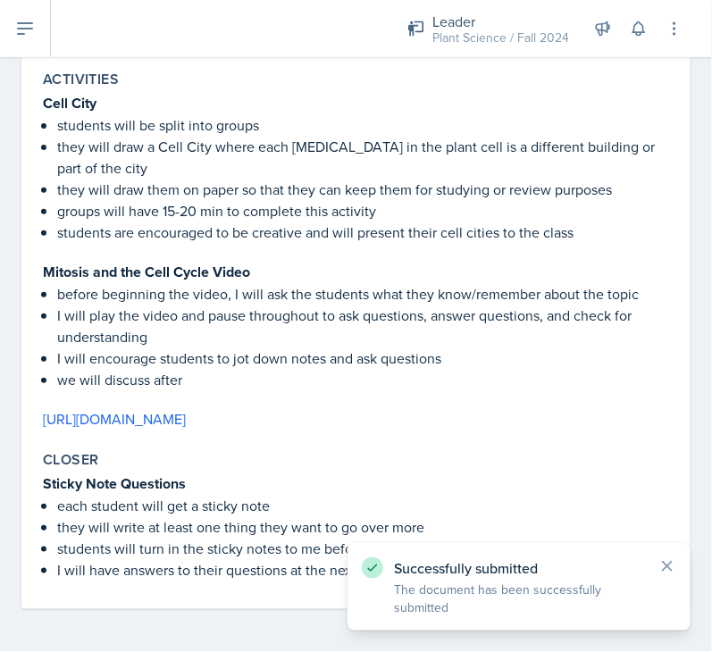
scroll to position [713, 0]
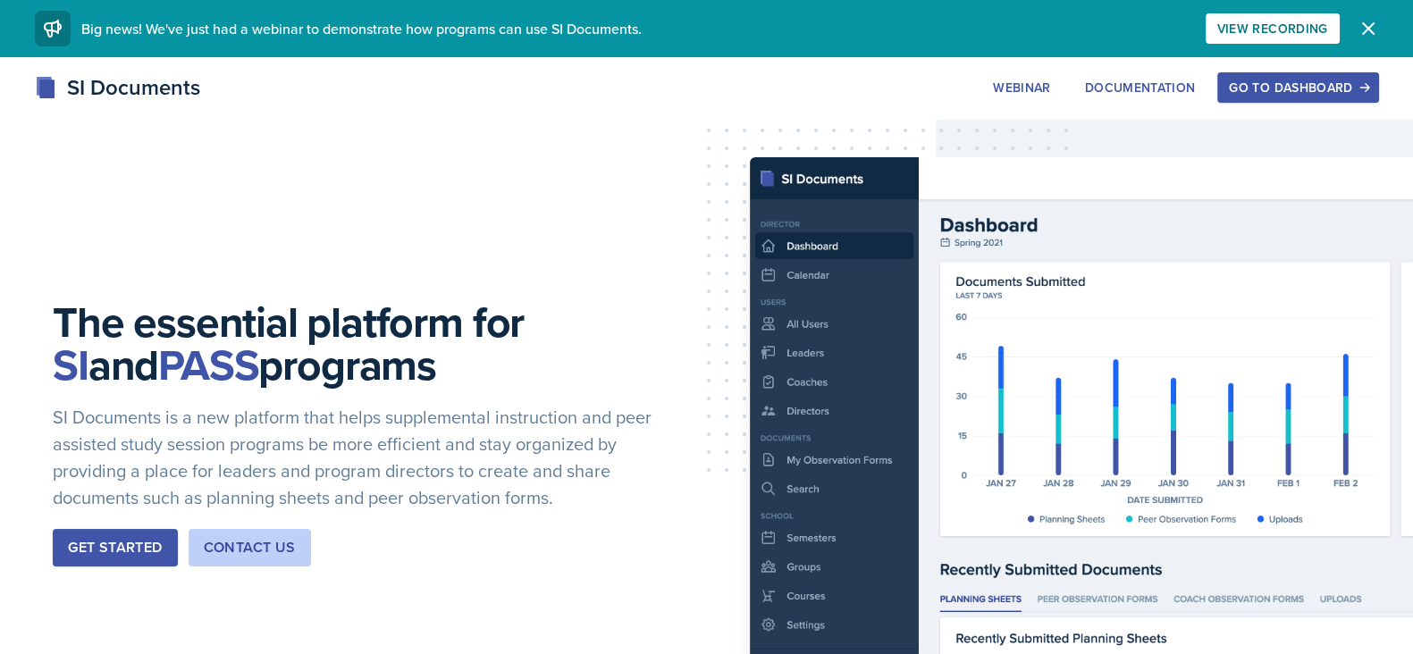
click at [1305, 90] on div "Go to Dashboard" at bounding box center [1298, 87] width 138 height 14
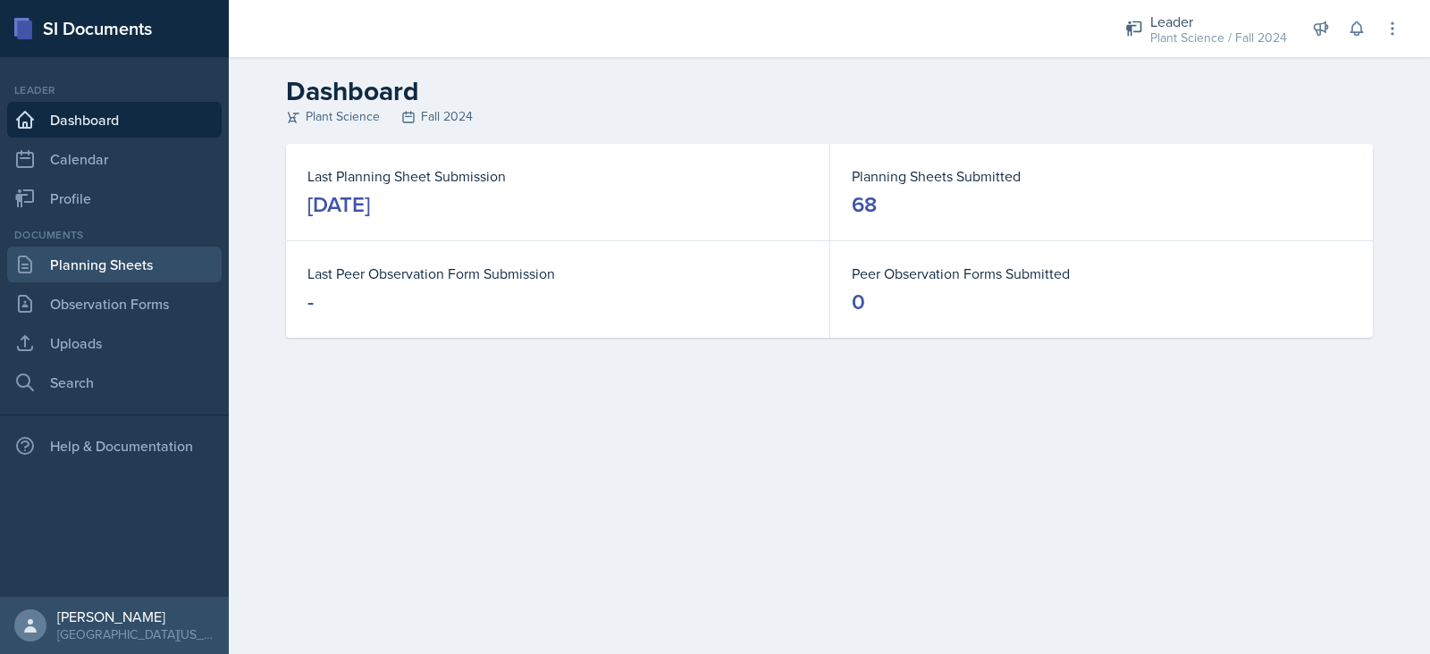
click at [164, 268] on link "Planning Sheets" at bounding box center [114, 265] width 214 height 36
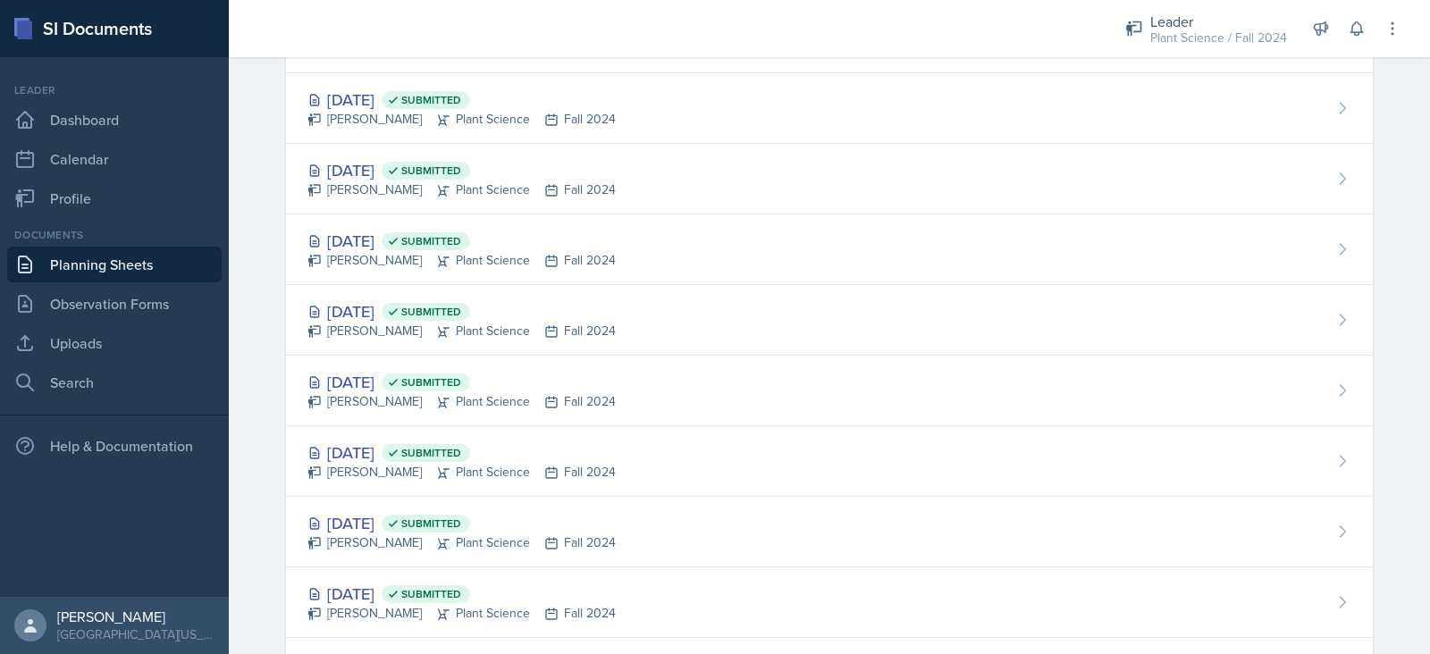
scroll to position [2366, 0]
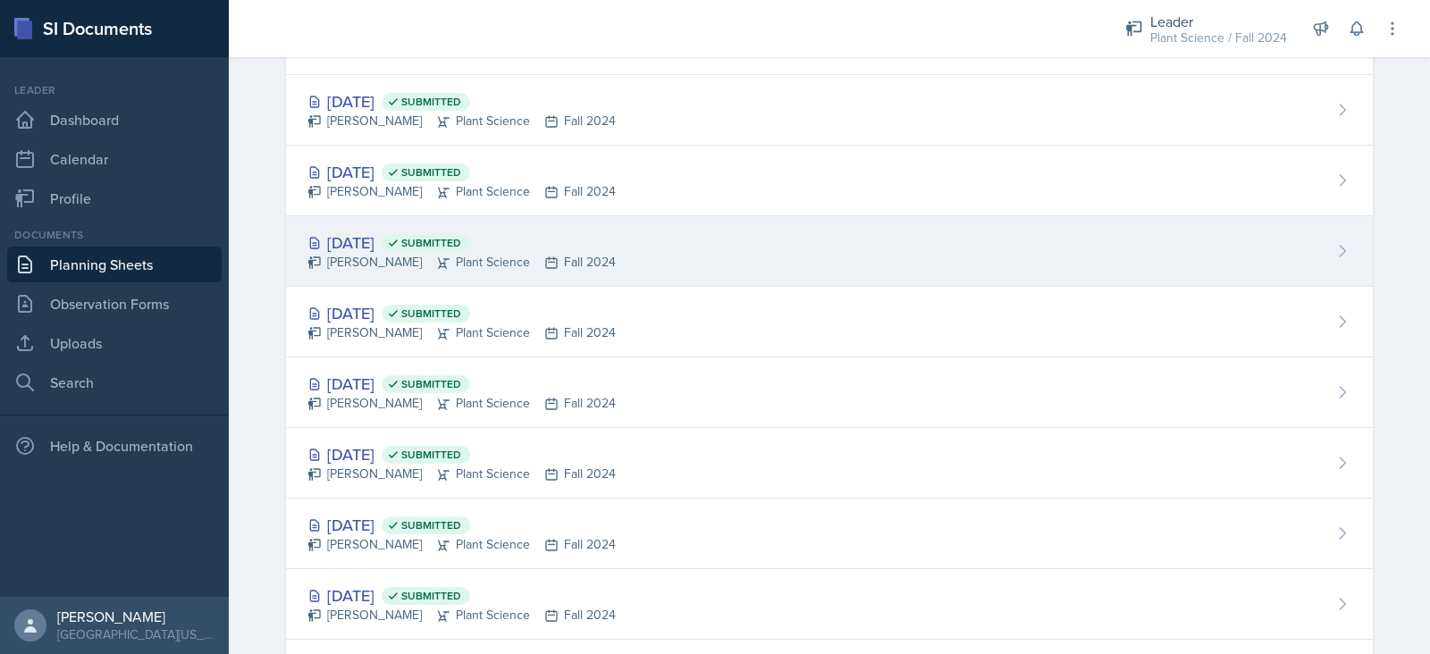
click at [368, 253] on div "[PERSON_NAME] Plant Science Fall 2024" at bounding box center [461, 262] width 308 height 19
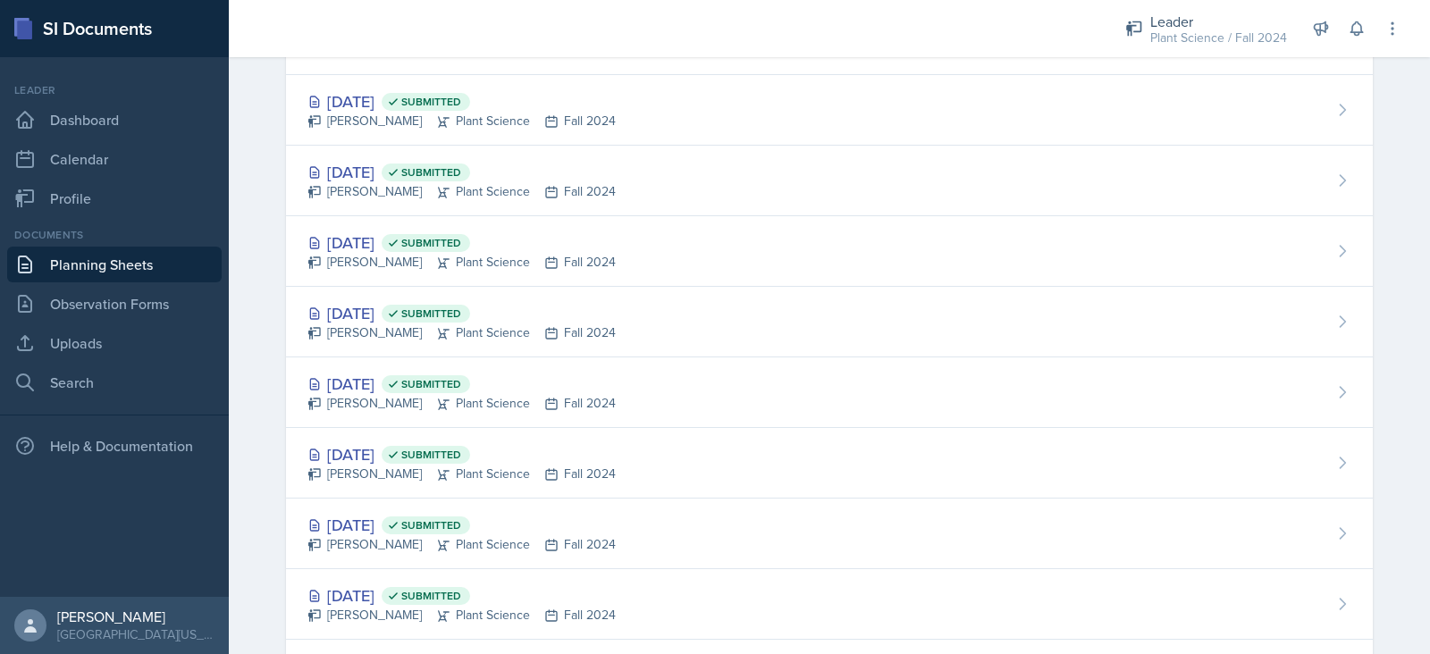
scroll to position [2207, 0]
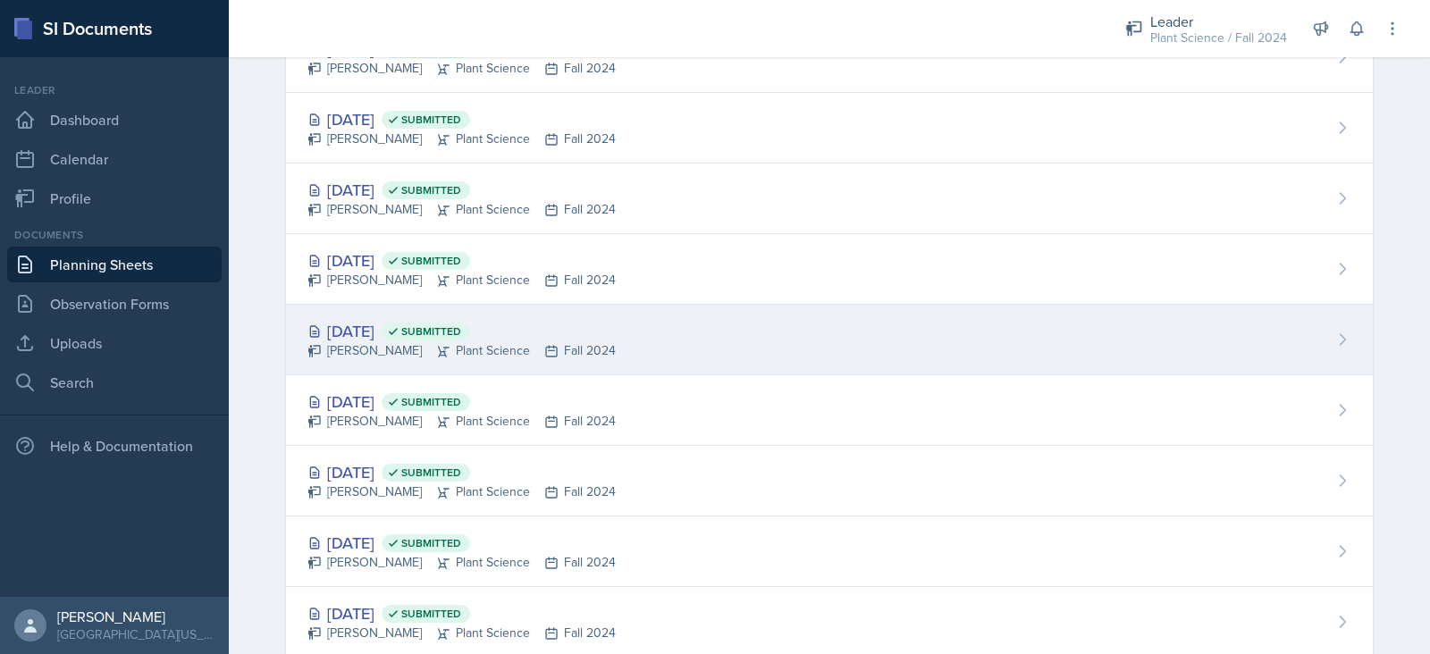
click at [382, 347] on div "[PERSON_NAME] Plant Science Fall 2024" at bounding box center [461, 350] width 308 height 19
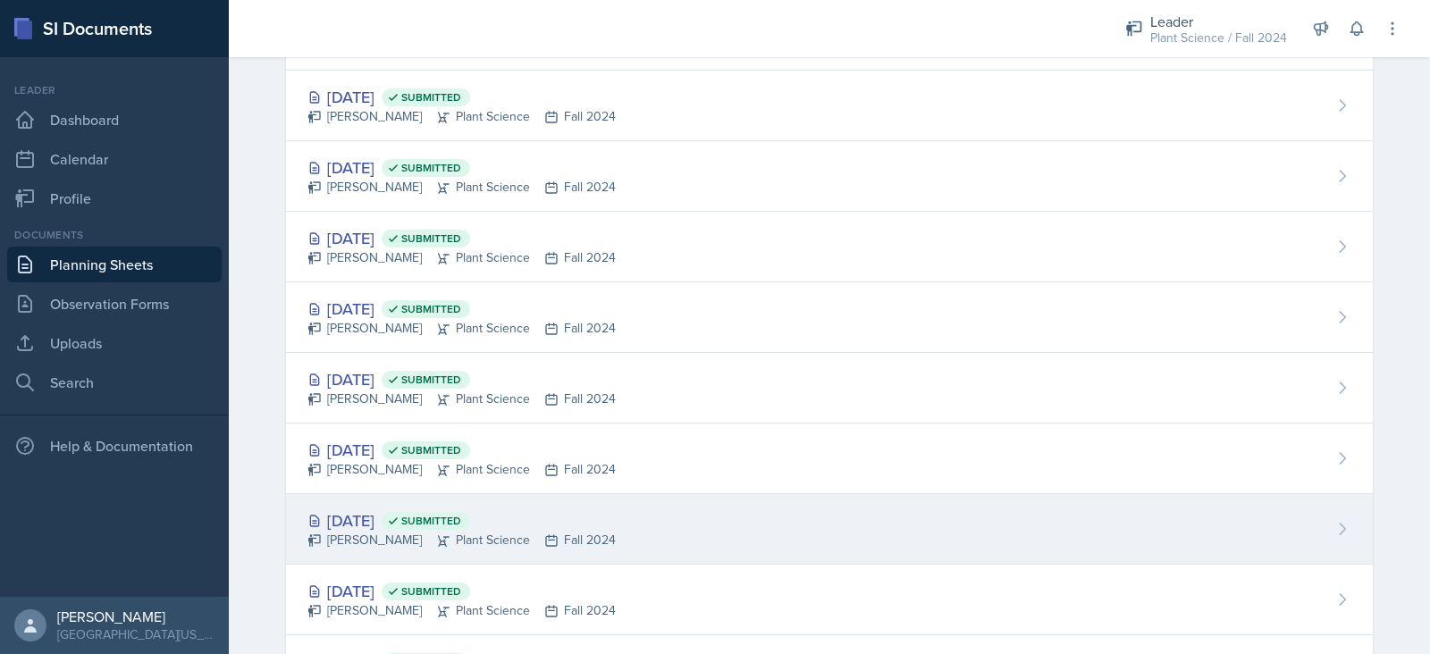
scroll to position [1956, 0]
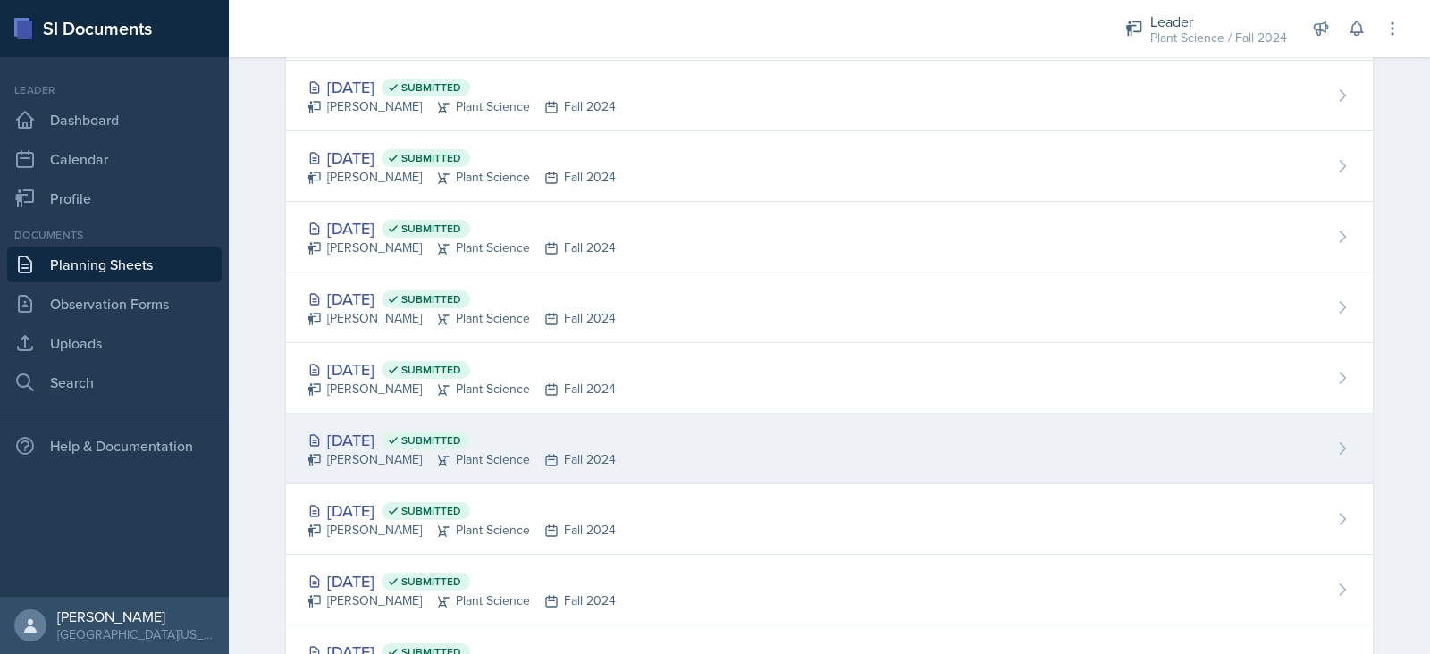
click at [361, 545] on div "[DATE] Submitted [PERSON_NAME] Plant Science Fall 2024" at bounding box center [829, 519] width 1087 height 71
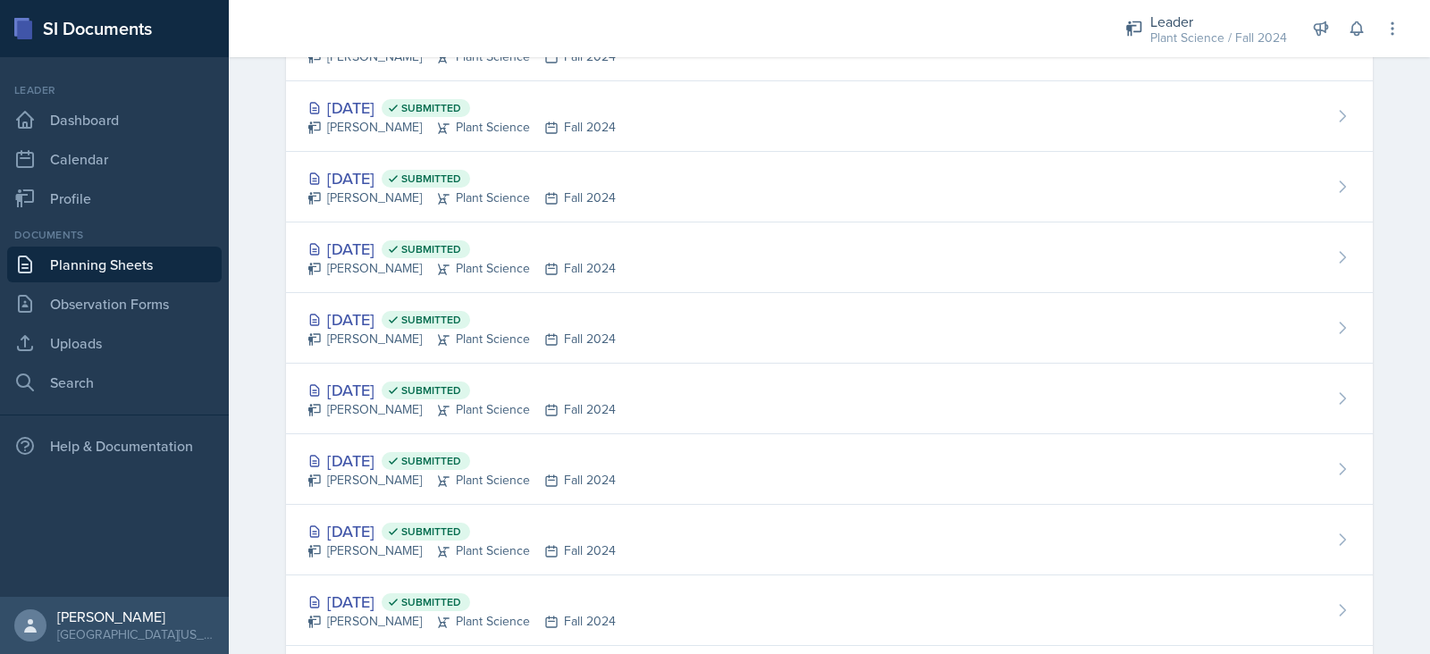
scroll to position [2007, 0]
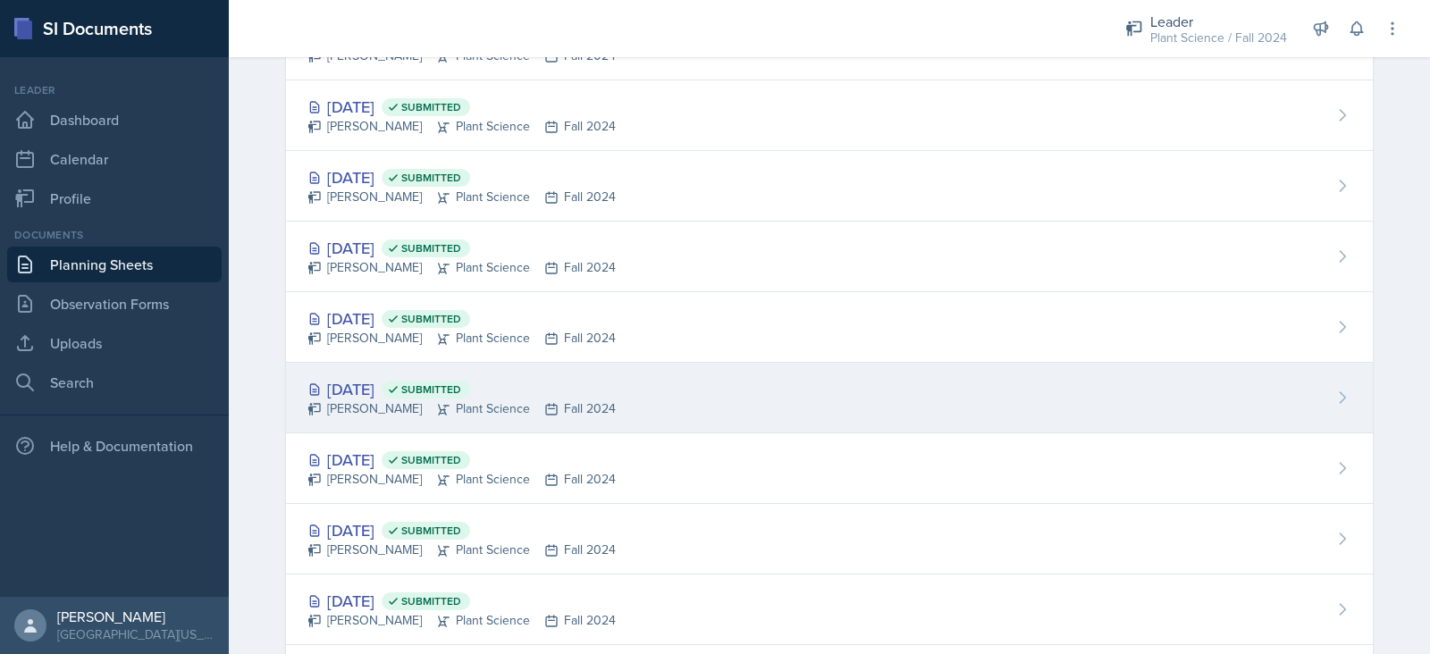
click at [355, 402] on div "[PERSON_NAME] Plant Science Fall 2024" at bounding box center [461, 408] width 308 height 19
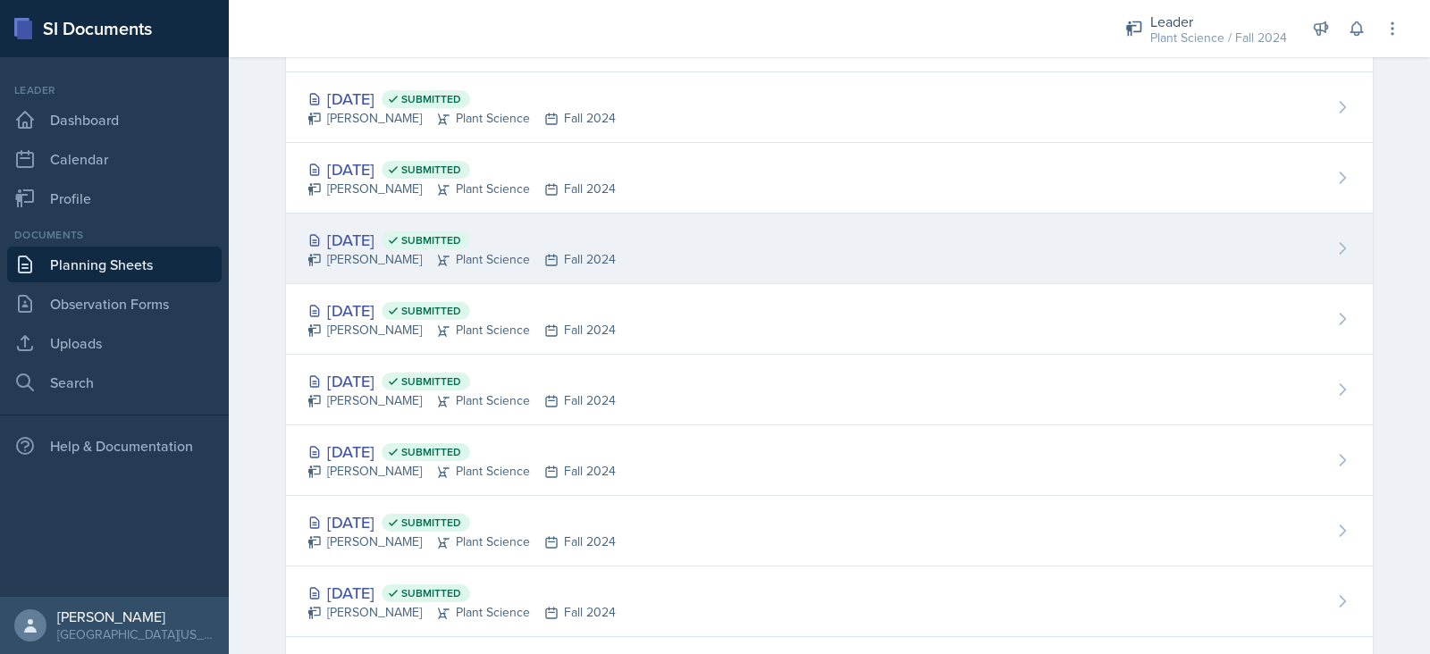
scroll to position [1596, 0]
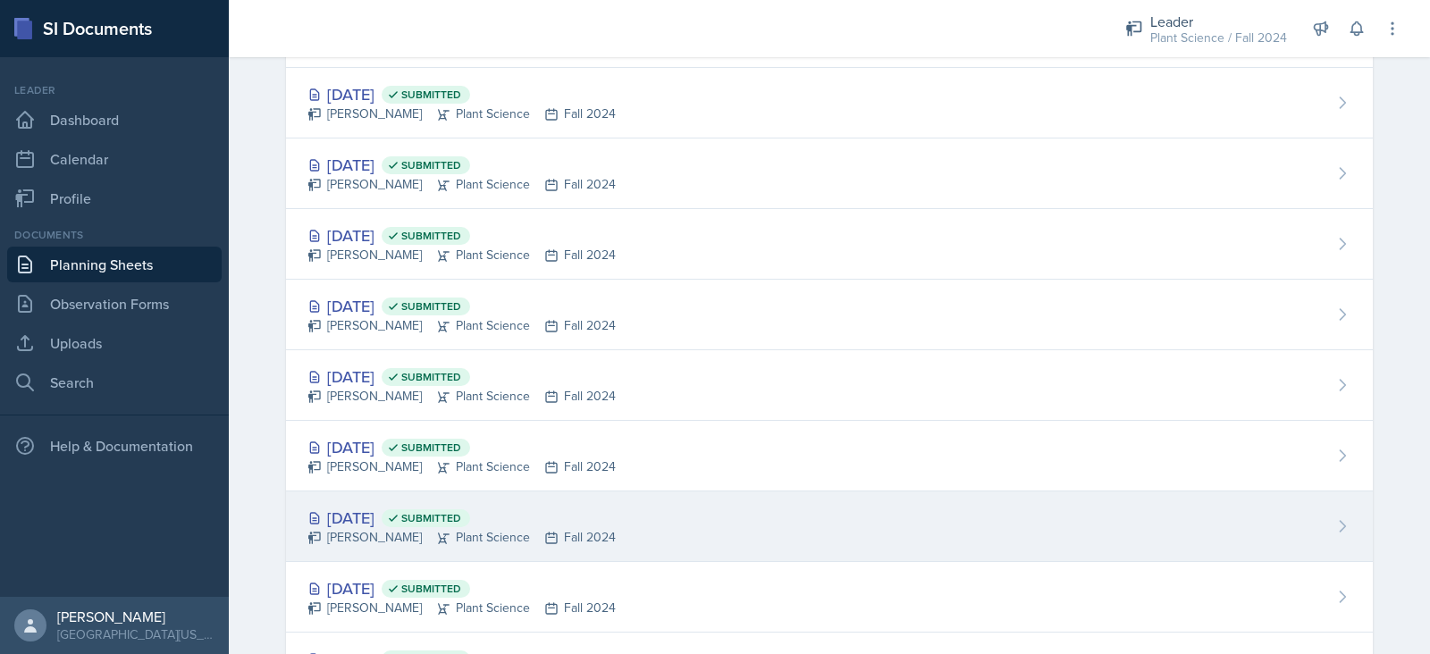
click at [353, 531] on div "[PERSON_NAME] Plant Science Fall 2024" at bounding box center [461, 537] width 308 height 19
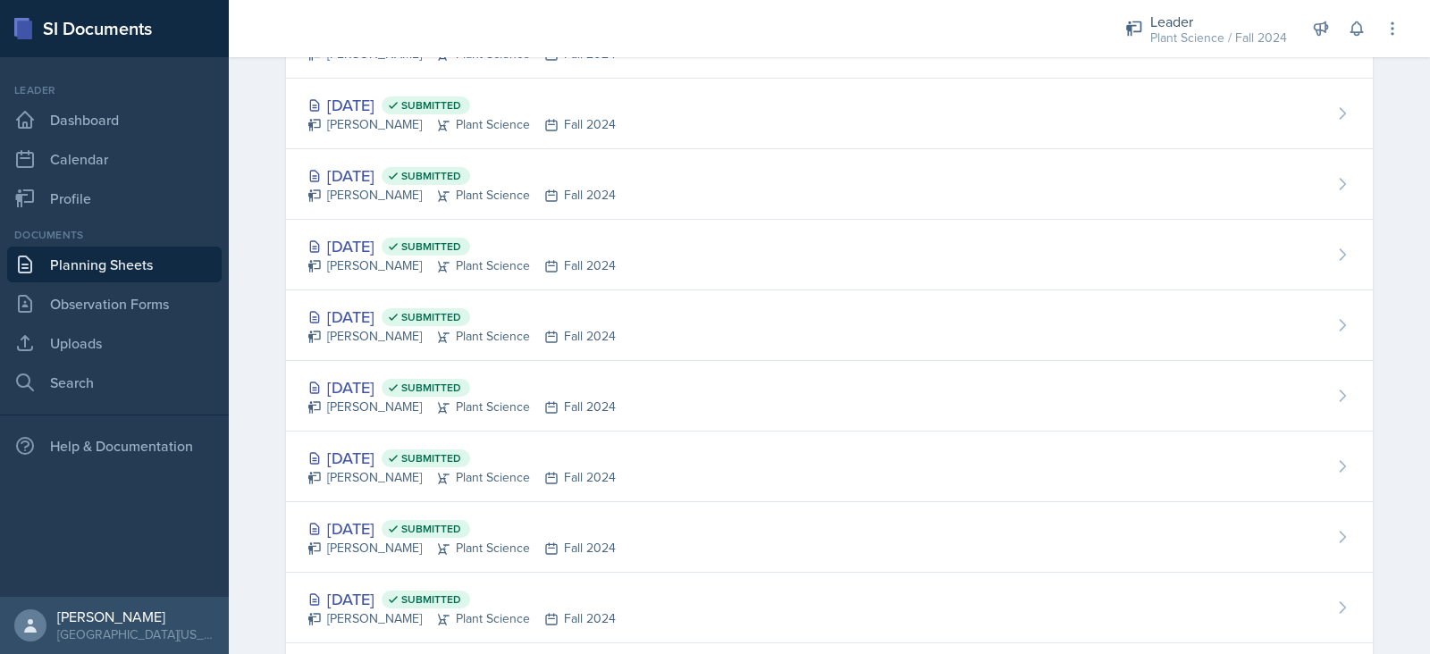
scroll to position [1869, 0]
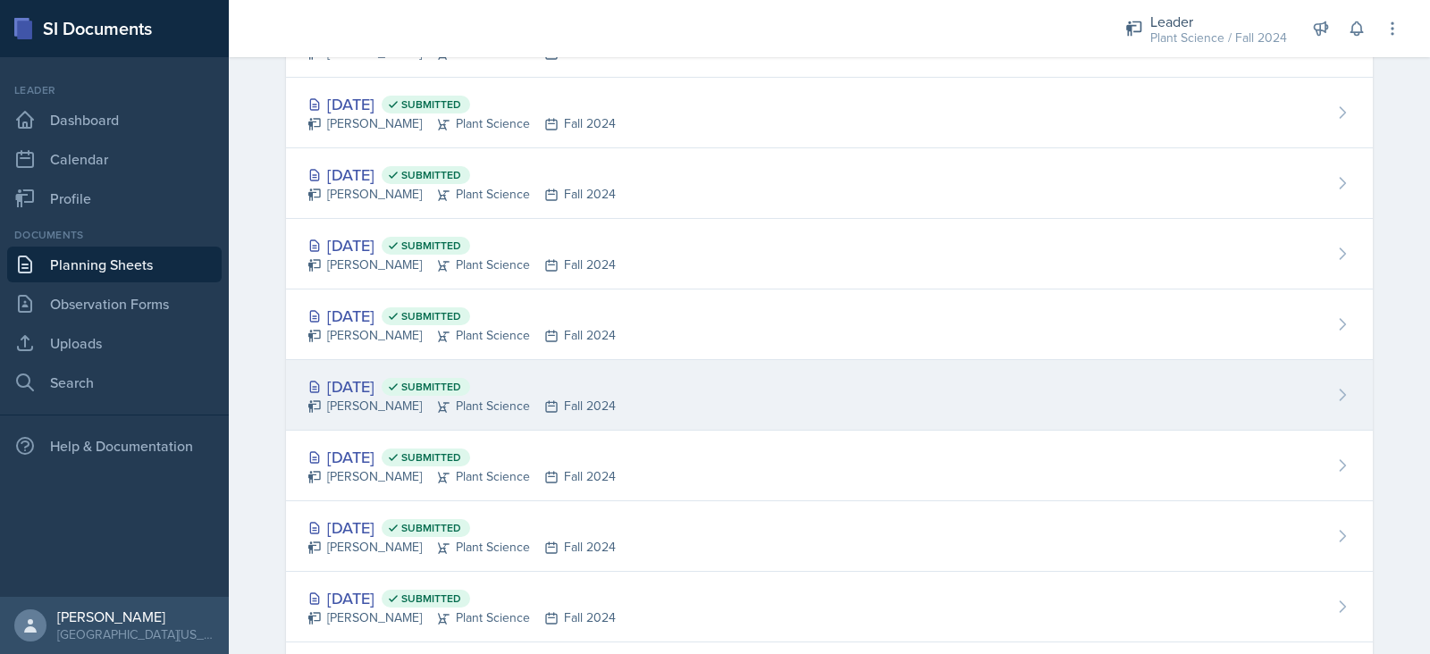
click at [356, 404] on div "[PERSON_NAME] Plant Science Fall 2024" at bounding box center [461, 406] width 308 height 19
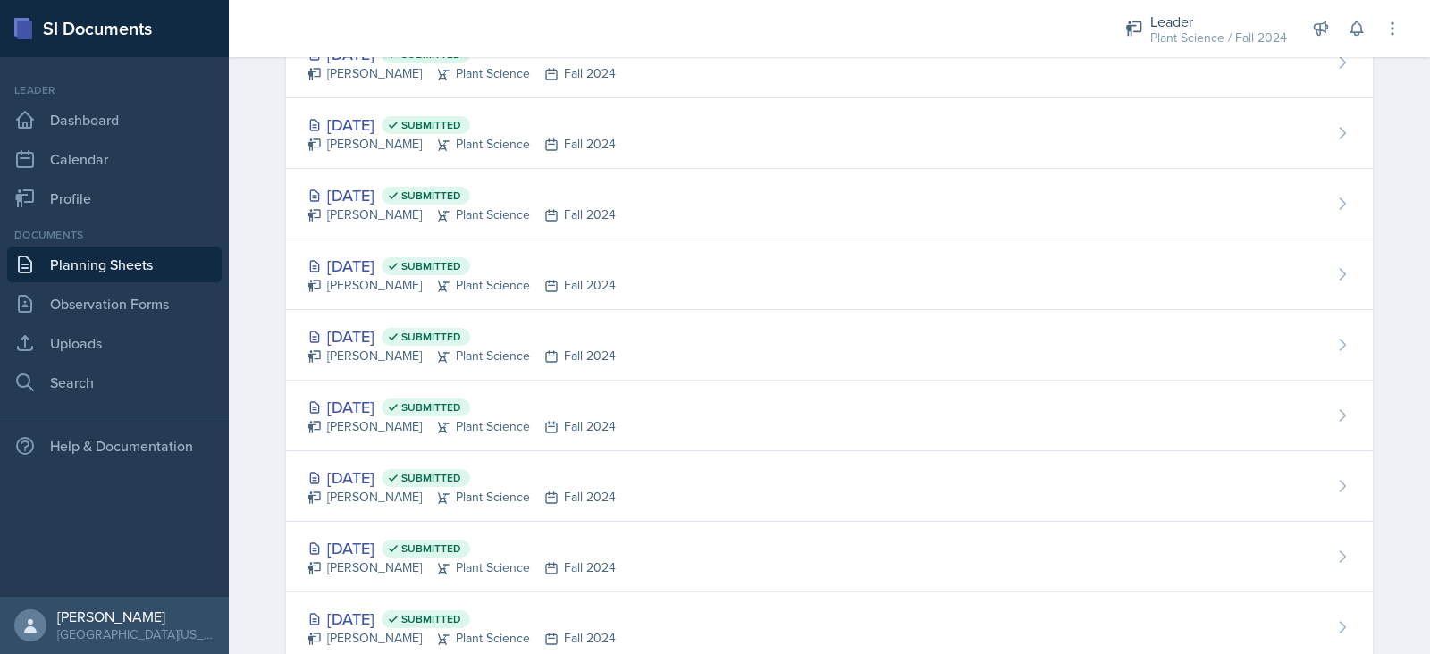
scroll to position [1780, 0]
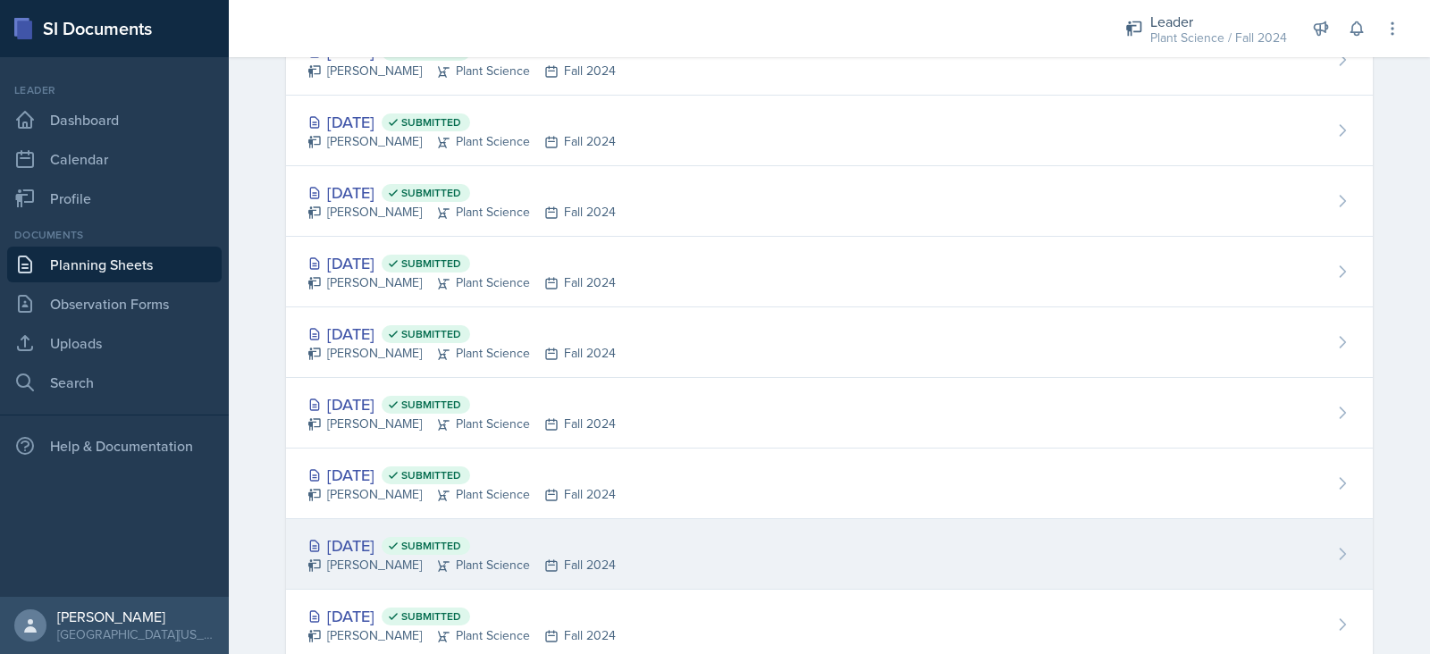
click at [374, 556] on div "[PERSON_NAME] Plant Science Fall 2024" at bounding box center [461, 565] width 308 height 19
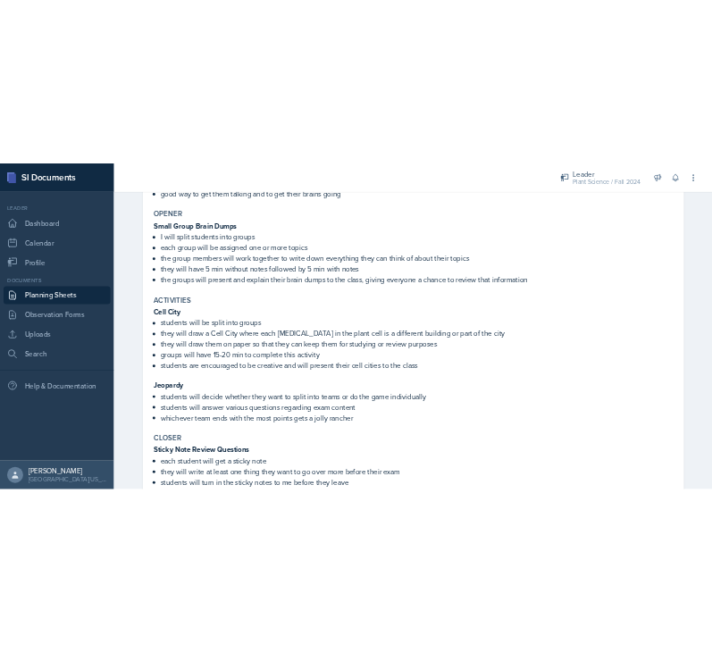
scroll to position [566, 0]
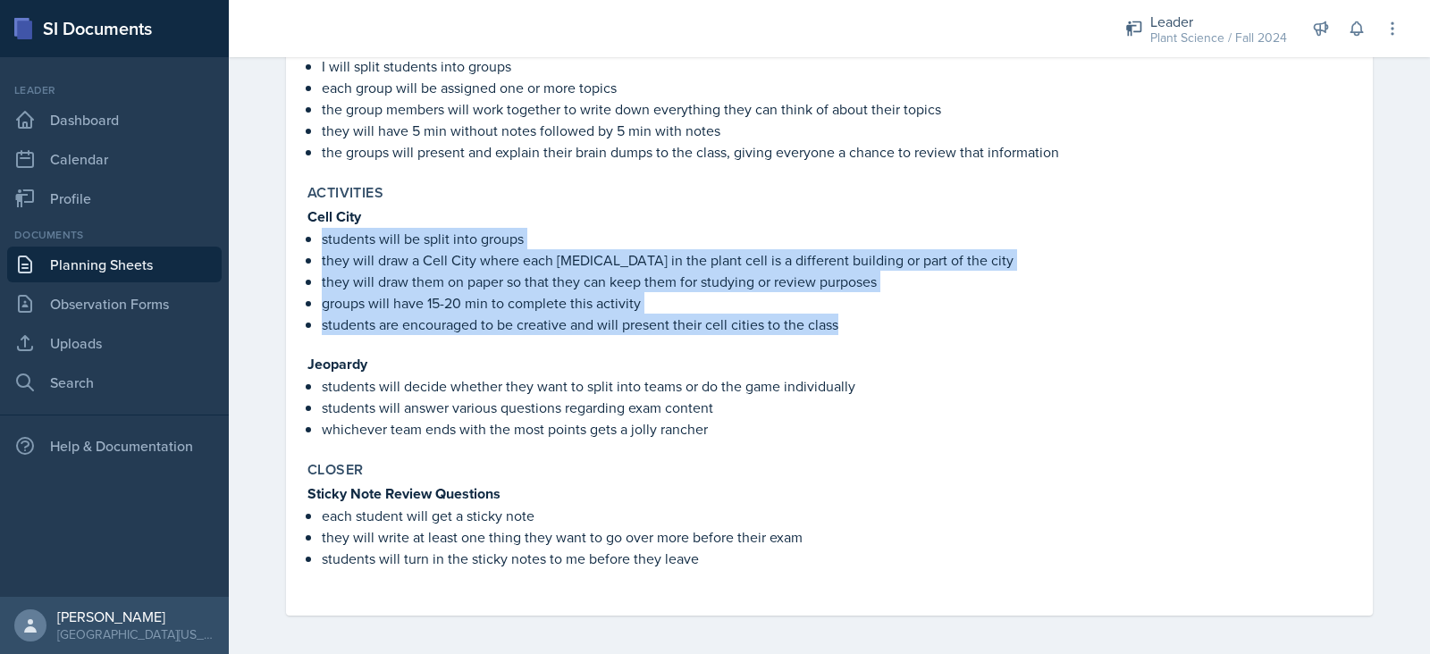
drag, startPoint x: 313, startPoint y: 234, endPoint x: 873, endPoint y: 322, distance: 567.1
click at [873, 322] on ul "students will be split into groups they will draw a Cell City where each [MEDIC…" at bounding box center [837, 281] width 1030 height 107
copy ul "students will be split into groups they will draw a Cell City where each [MEDIC…"
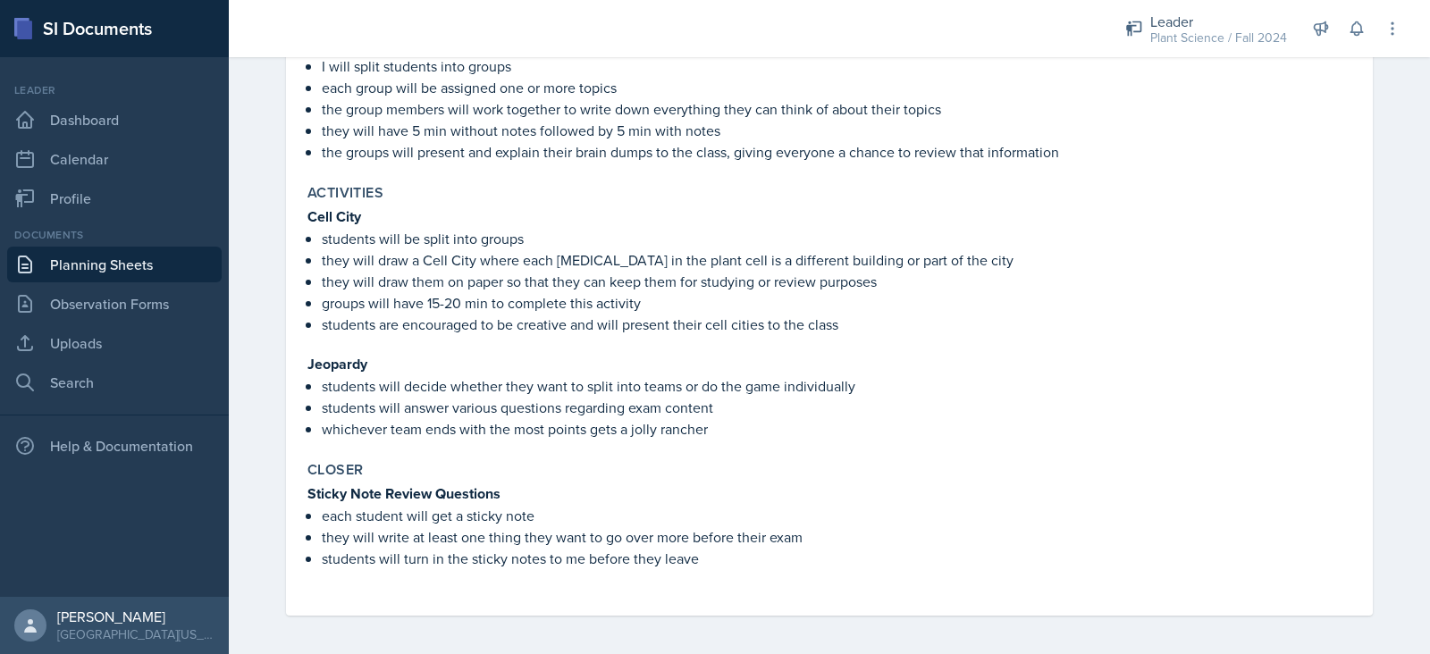
click at [511, 526] on p "they will write at least one thing they want to go over more before their exam" at bounding box center [837, 536] width 1030 height 21
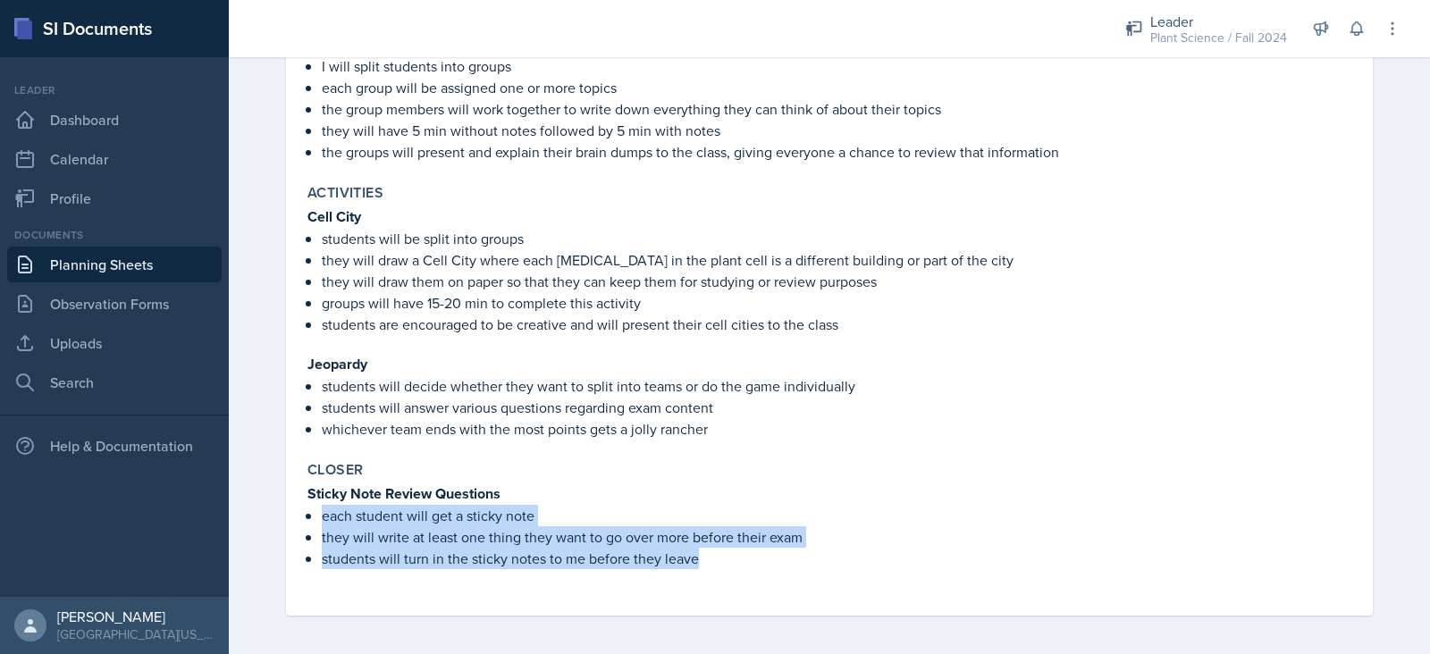
drag, startPoint x: 313, startPoint y: 509, endPoint x: 702, endPoint y: 559, distance: 393.0
click at [702, 559] on ul "each student will get a sticky note they will write at least one thing they wan…" at bounding box center [837, 537] width 1030 height 64
copy ul "each student will get a sticky note they will write at least one thing they wan…"
